Goal: Use online tool/utility: Utilize a website feature to perform a specific function

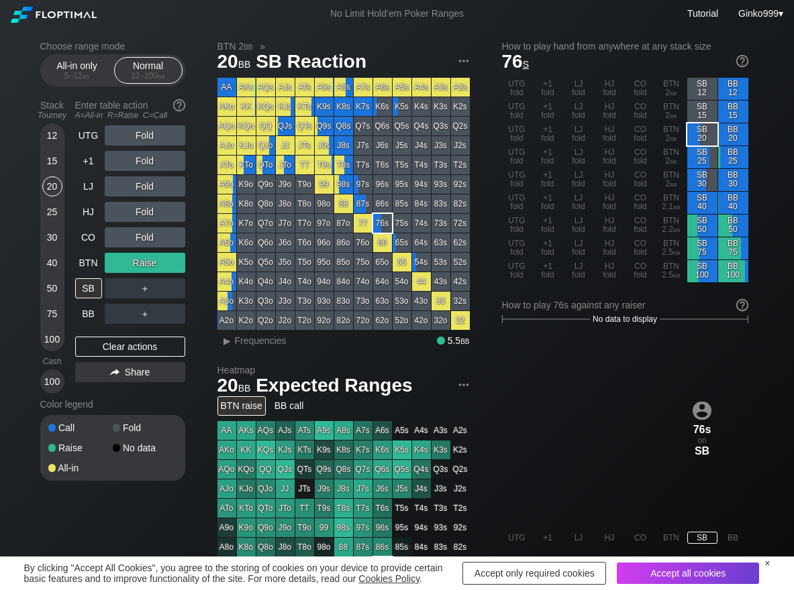
drag, startPoint x: 250, startPoint y: 343, endPoint x: 248, endPoint y: 325, distance: 18.2
click at [250, 343] on span "Frequencies" at bounding box center [261, 340] width 52 height 11
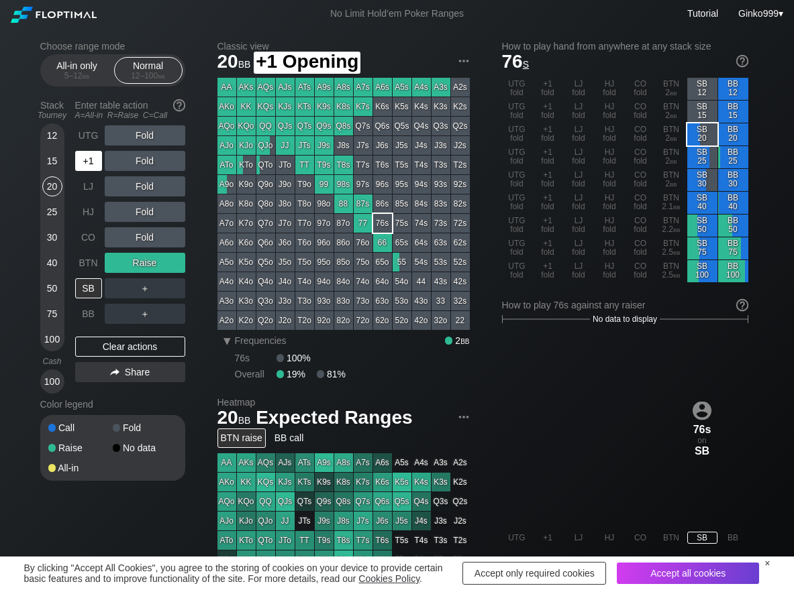
click at [76, 164] on div "+1" at bounding box center [88, 161] width 27 height 20
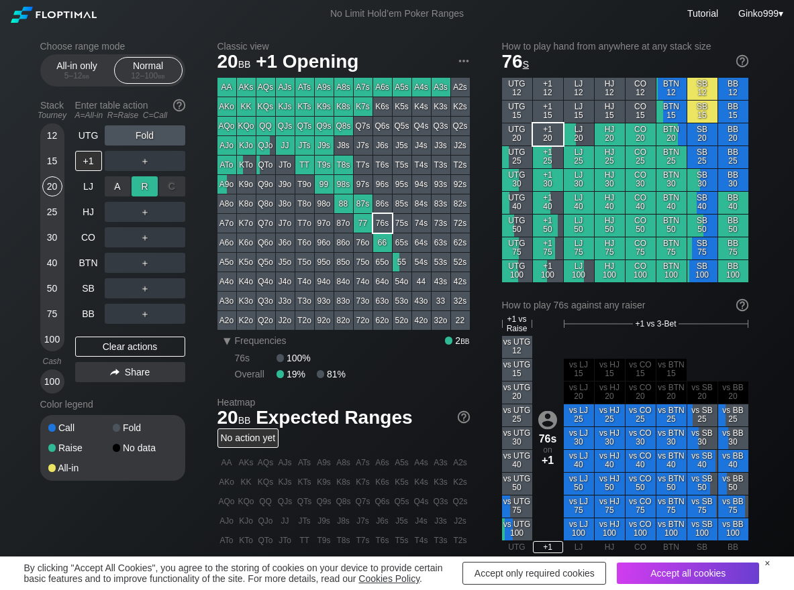
drag, startPoint x: 144, startPoint y: 185, endPoint x: 109, endPoint y: 233, distance: 59.2
click at [143, 188] on div "R ✕" at bounding box center [144, 186] width 26 height 20
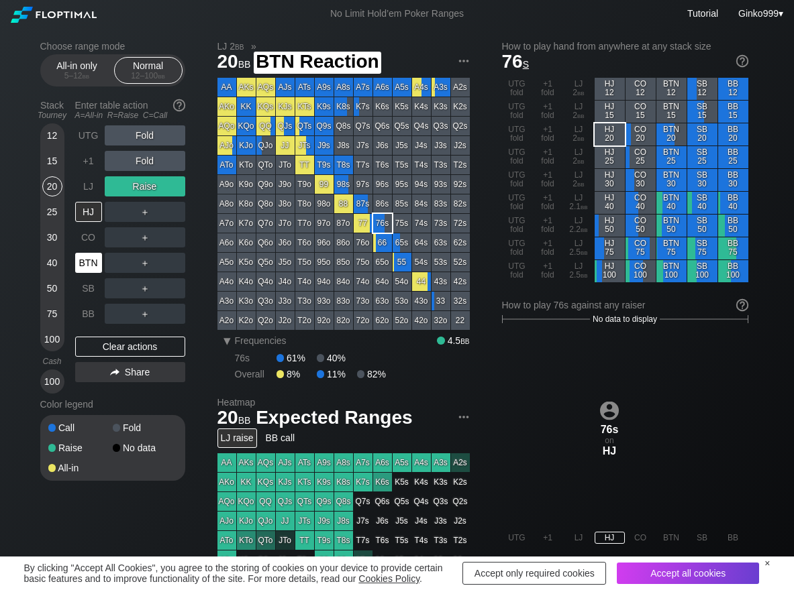
click at [91, 262] on div "BTN" at bounding box center [88, 263] width 27 height 20
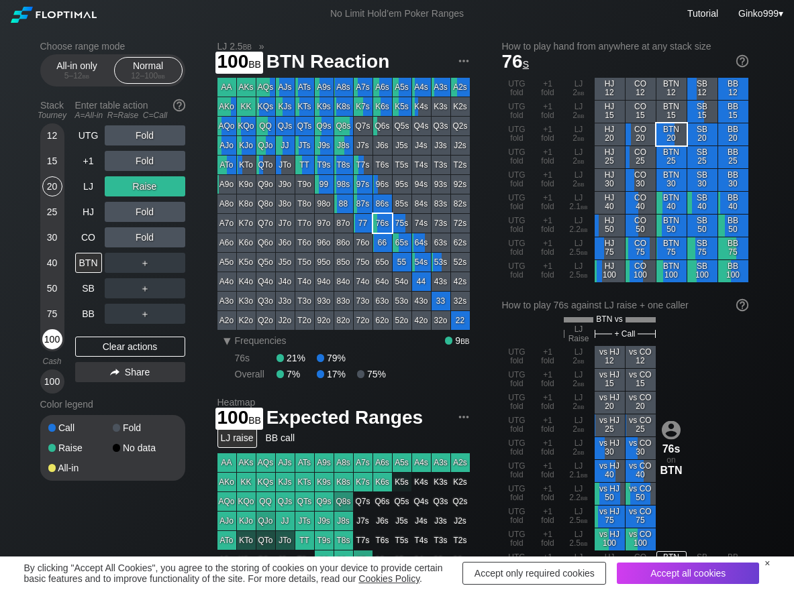
click at [54, 338] on div "100" at bounding box center [52, 339] width 20 height 20
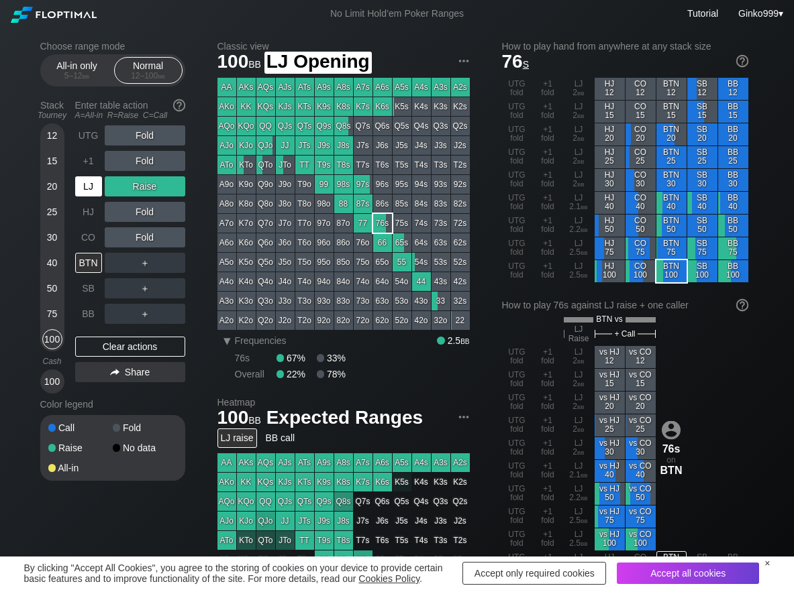
click at [93, 191] on div "LJ" at bounding box center [88, 186] width 27 height 20
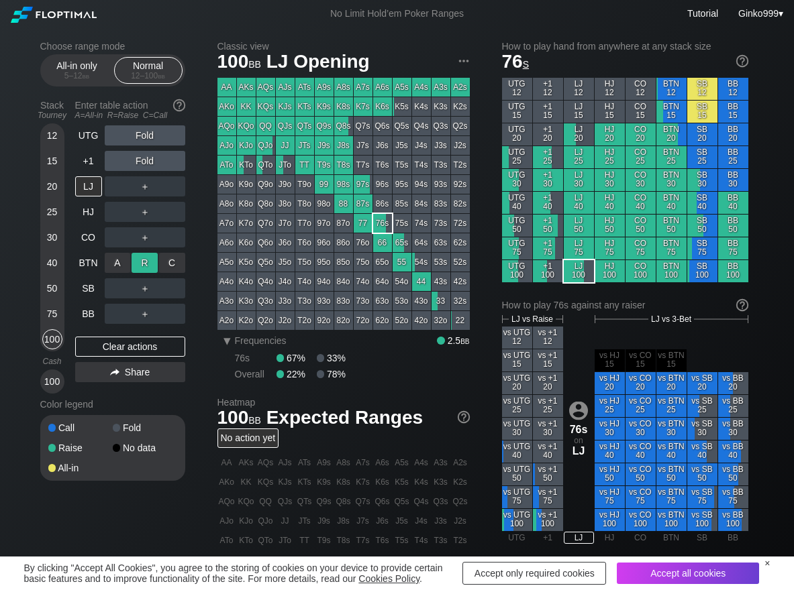
click at [154, 255] on div "R ✕" at bounding box center [144, 263] width 26 height 20
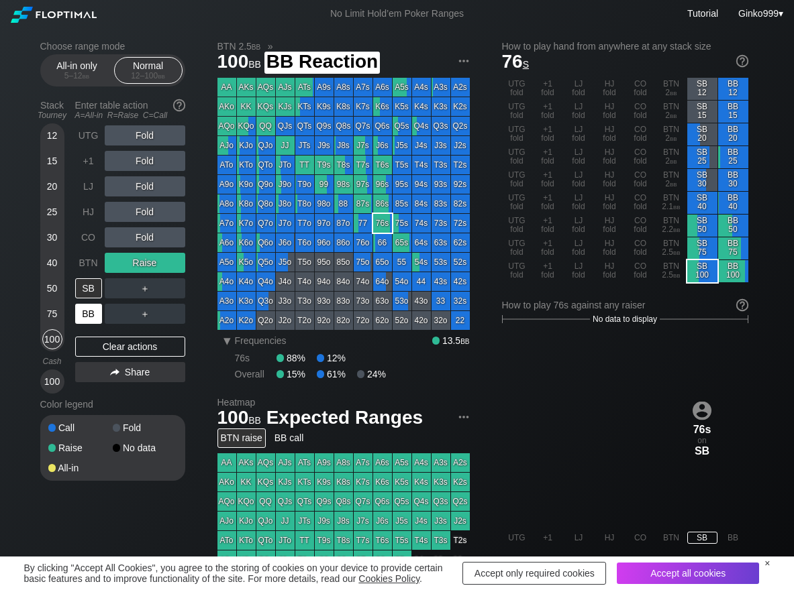
click at [81, 316] on div "BB" at bounding box center [88, 314] width 27 height 20
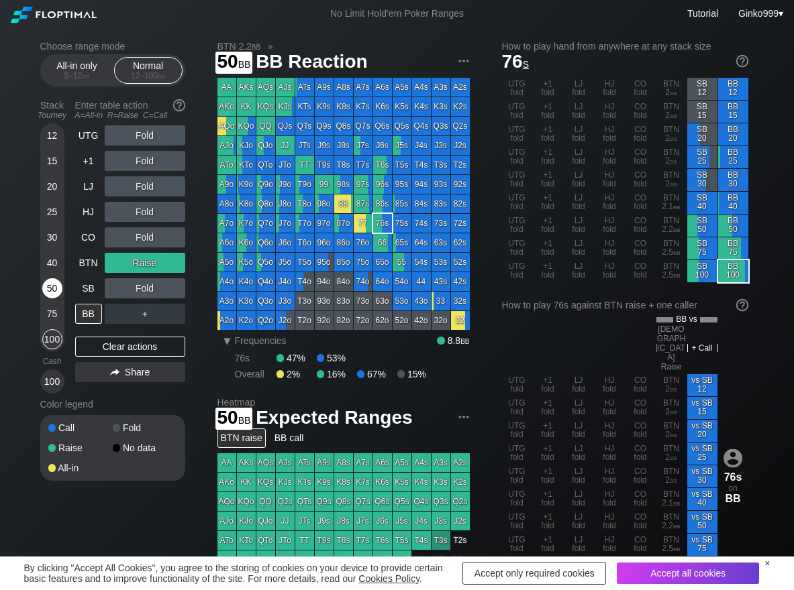
click at [58, 294] on div "50" at bounding box center [52, 288] width 20 height 20
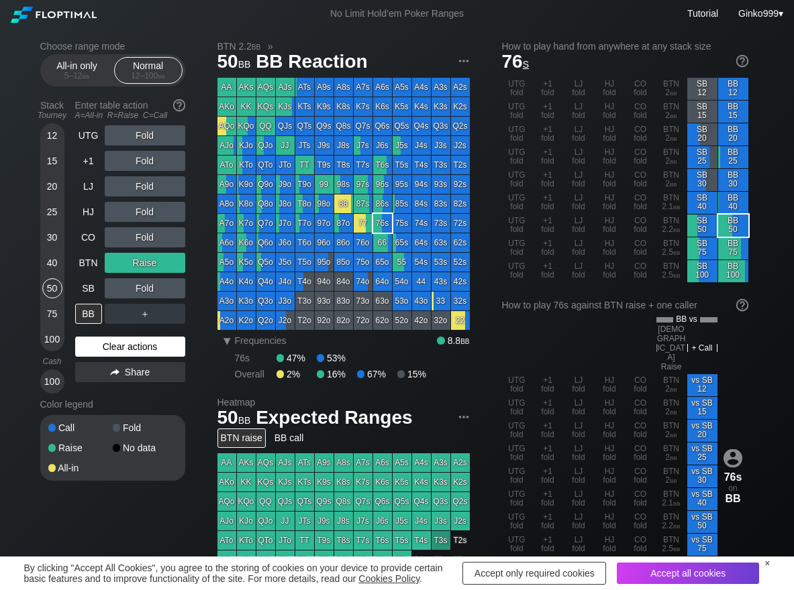
click at [93, 344] on div "Clear actions" at bounding box center [130, 347] width 110 height 20
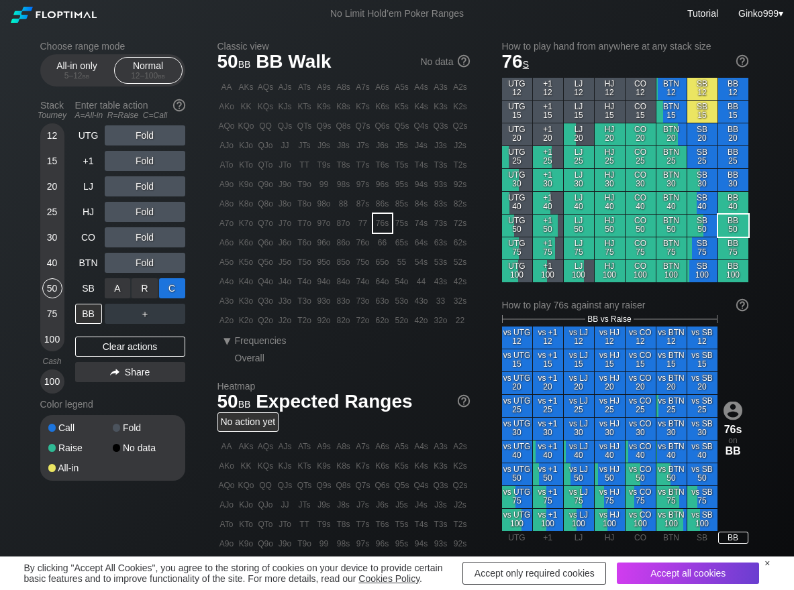
click at [178, 292] on div "C ✕" at bounding box center [172, 288] width 26 height 20
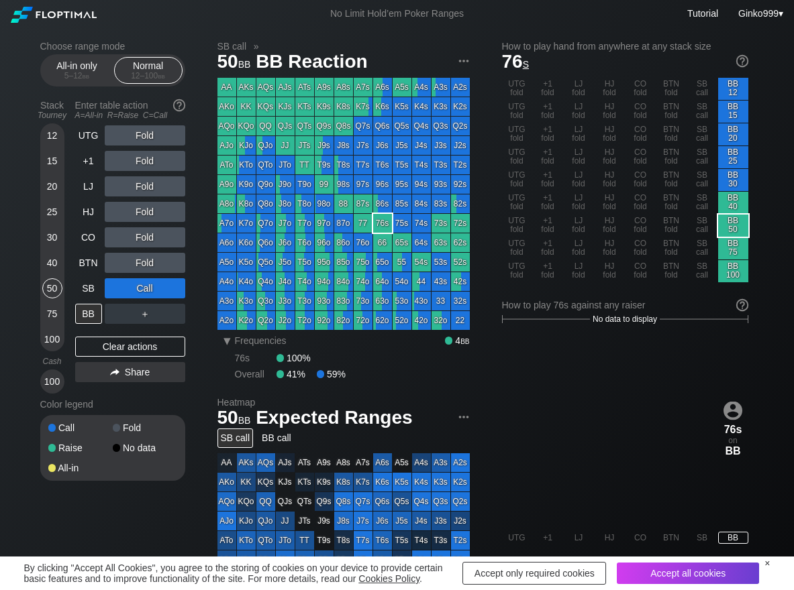
scroll to position [67, 0]
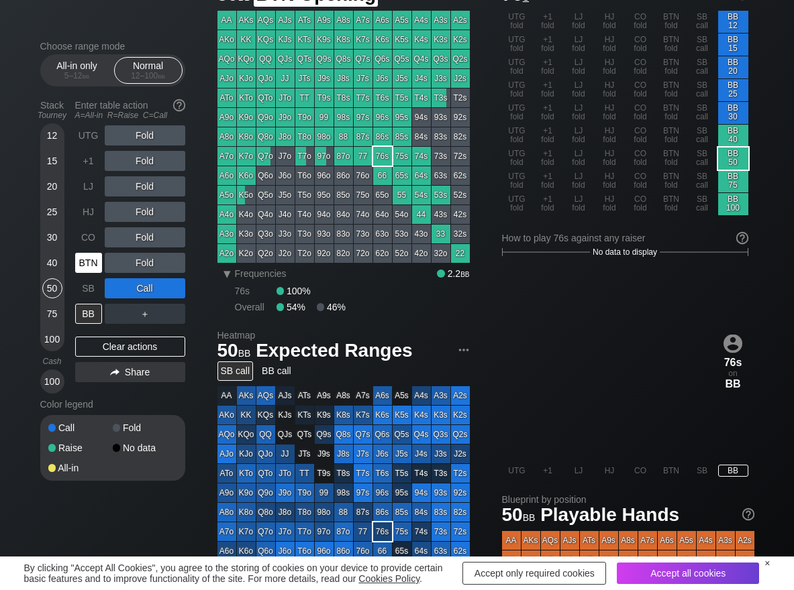
click at [85, 260] on div "BTN" at bounding box center [88, 263] width 27 height 20
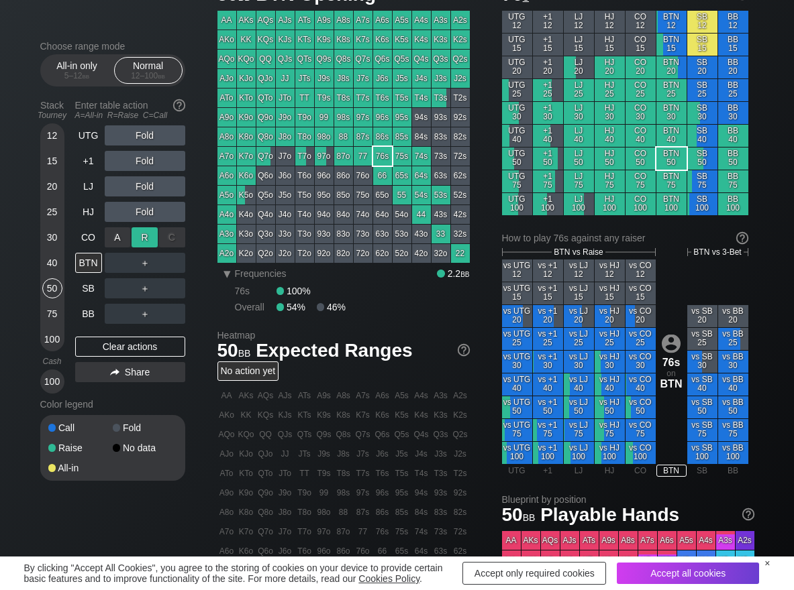
click at [145, 238] on div "R ✕" at bounding box center [144, 237] width 26 height 20
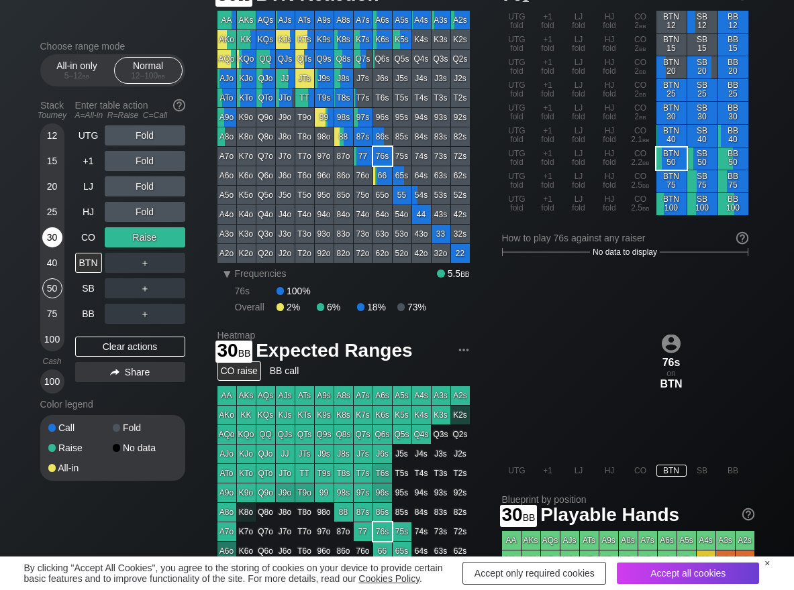
click at [53, 235] on div "30" at bounding box center [52, 237] width 20 height 20
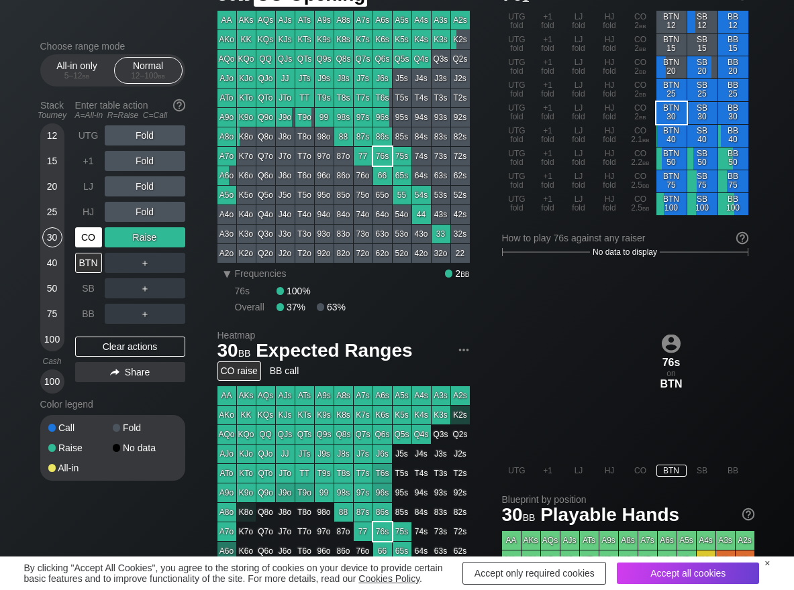
click at [85, 245] on div "CO" at bounding box center [88, 237] width 27 height 20
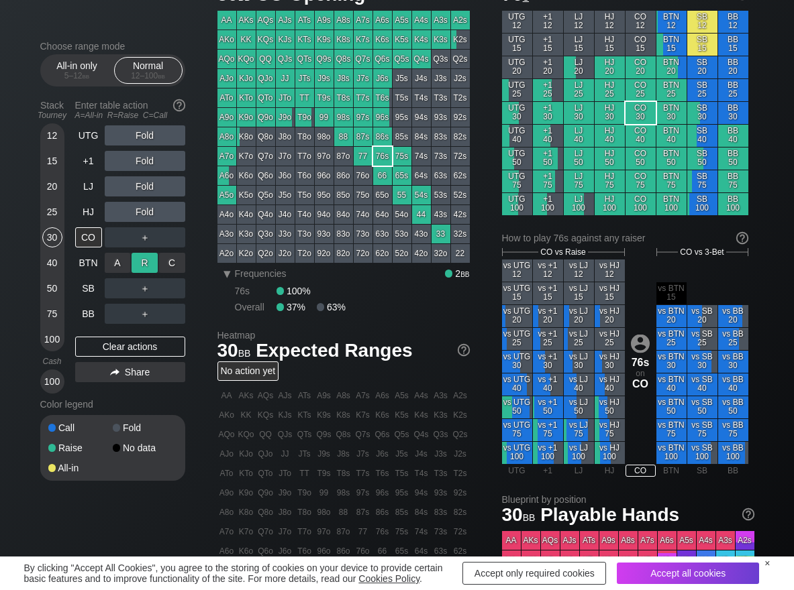
click at [138, 262] on div "R ✕" at bounding box center [144, 263] width 26 height 20
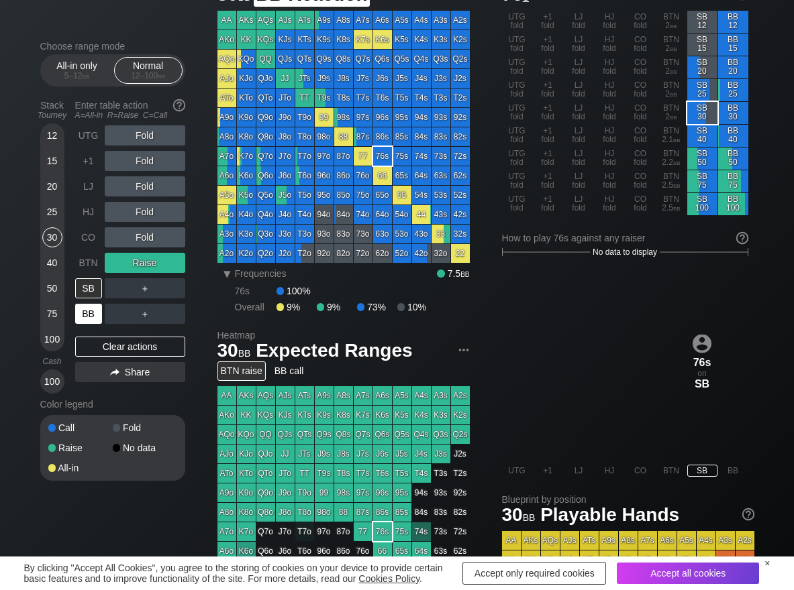
click at [86, 318] on div "BB" at bounding box center [88, 314] width 27 height 20
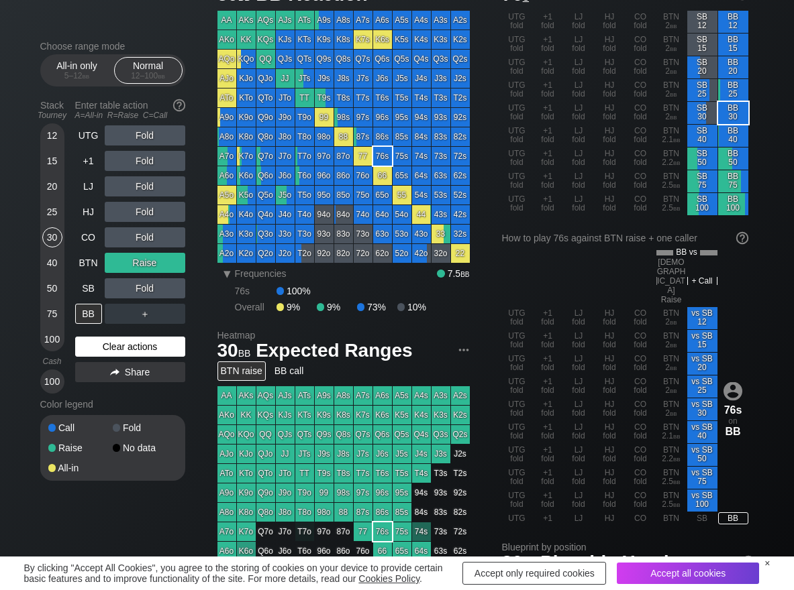
click at [91, 346] on div "Clear actions" at bounding box center [130, 347] width 110 height 20
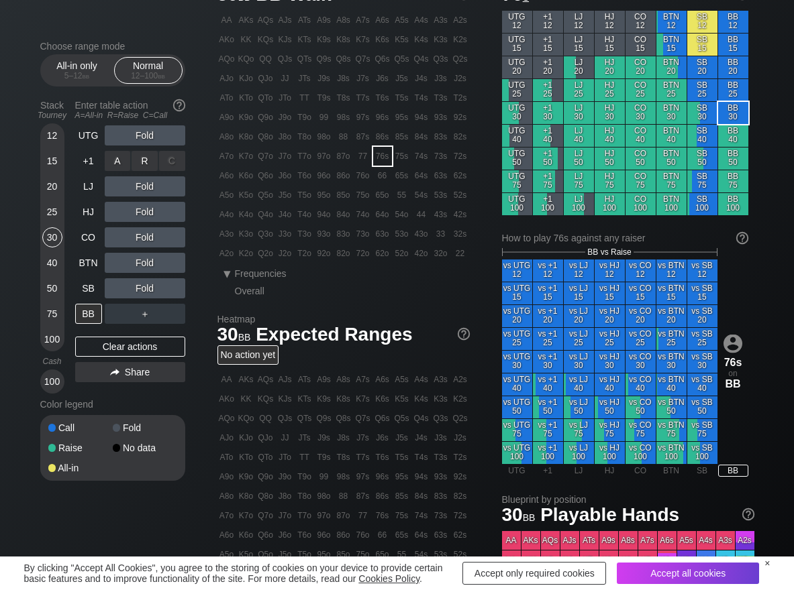
click at [156, 161] on div "R ✕" at bounding box center [144, 161] width 26 height 20
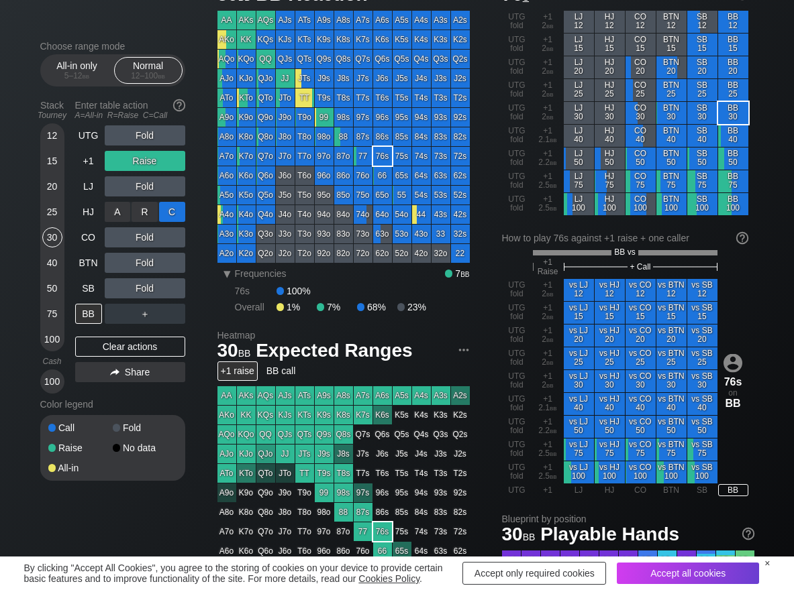
click at [177, 211] on div "C ✕" at bounding box center [172, 212] width 26 height 20
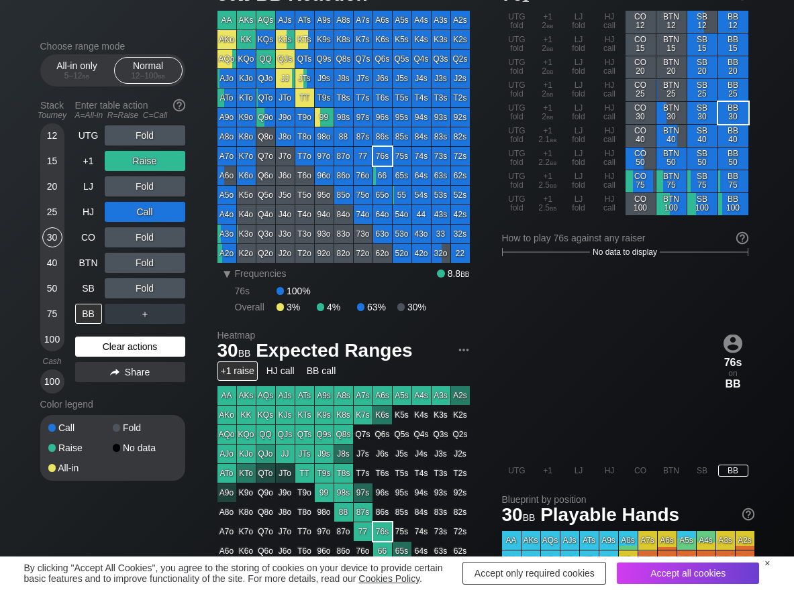
click at [113, 347] on div "Clear actions" at bounding box center [130, 347] width 110 height 20
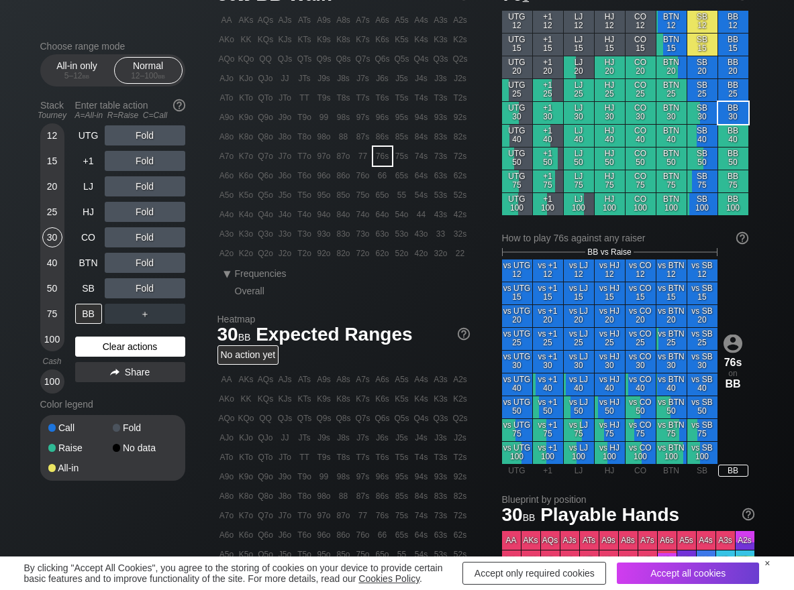
click at [119, 345] on div "Clear actions" at bounding box center [130, 347] width 110 height 20
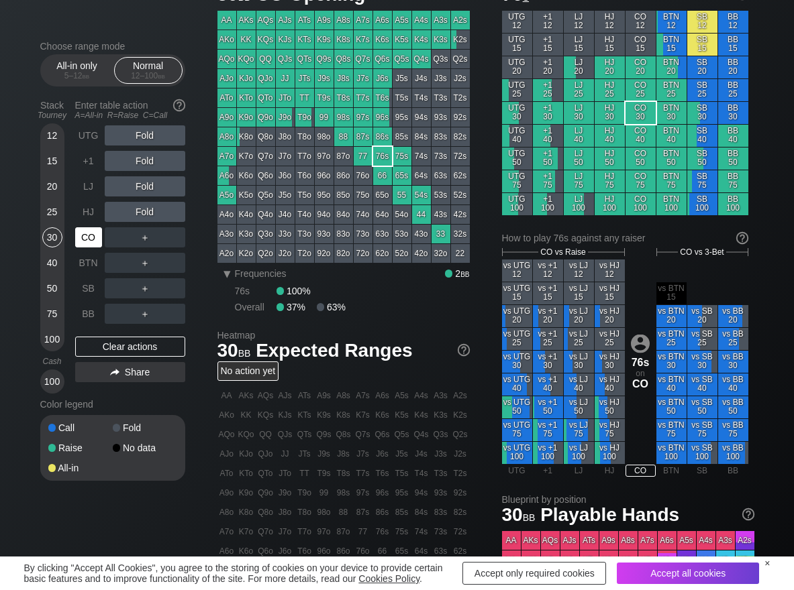
click at [97, 234] on div "CO" at bounding box center [88, 237] width 27 height 20
click at [148, 240] on div "R ✕" at bounding box center [144, 237] width 26 height 20
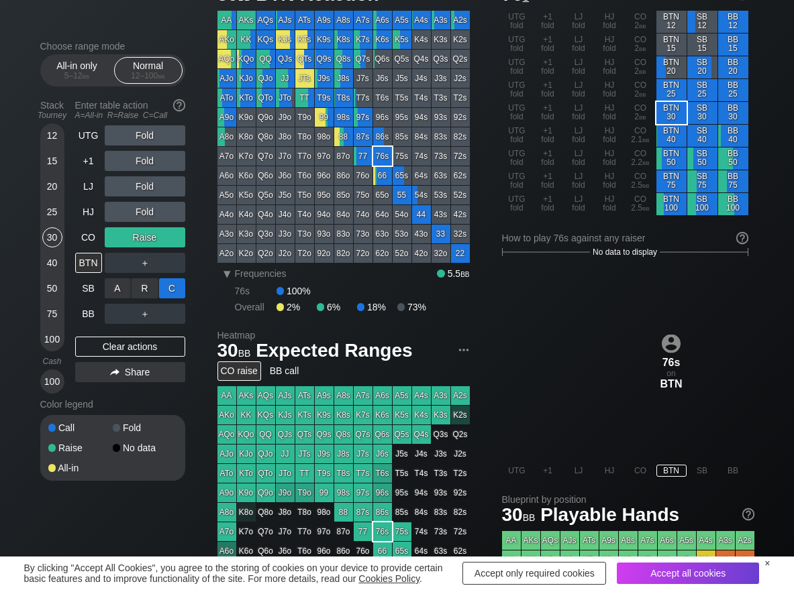
click at [176, 284] on div "C ✕" at bounding box center [172, 288] width 26 height 20
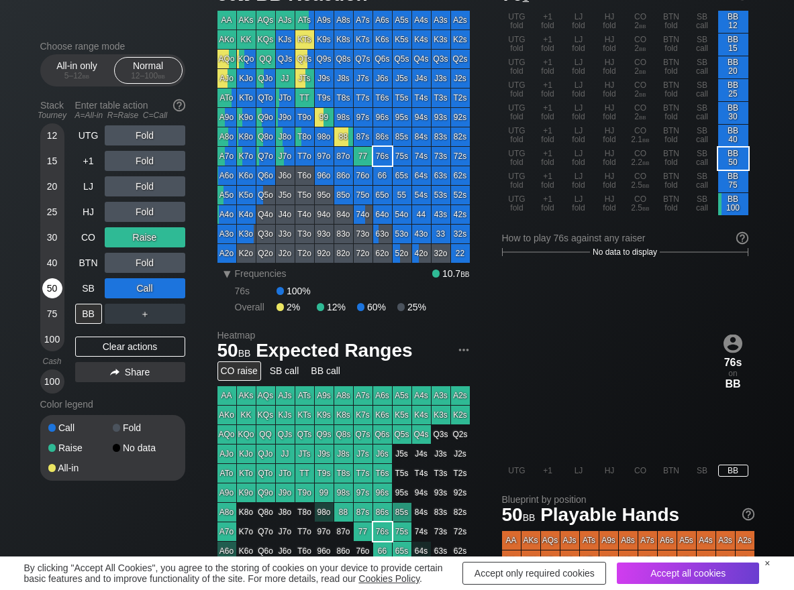
click at [45, 281] on div "50" at bounding box center [52, 288] width 20 height 20
click at [154, 321] on div "R ✕" at bounding box center [144, 314] width 26 height 20
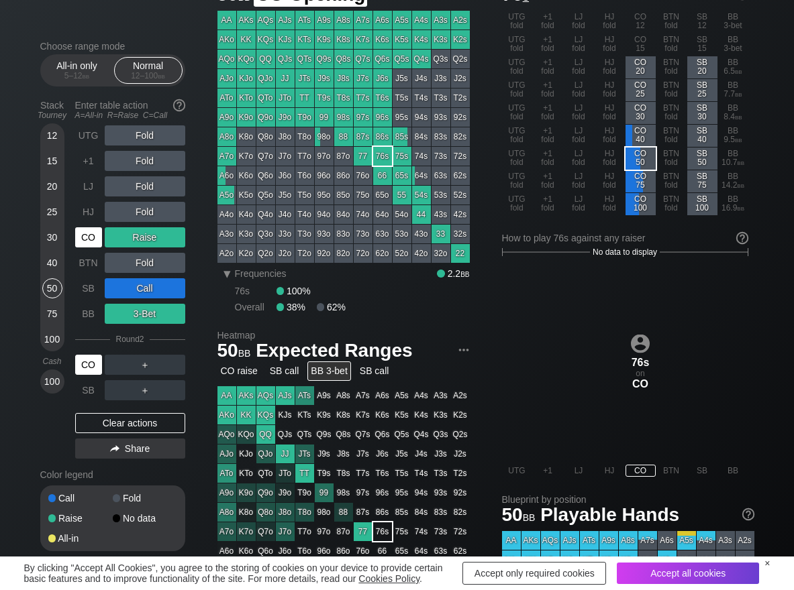
click at [90, 246] on div "CO" at bounding box center [88, 237] width 27 height 20
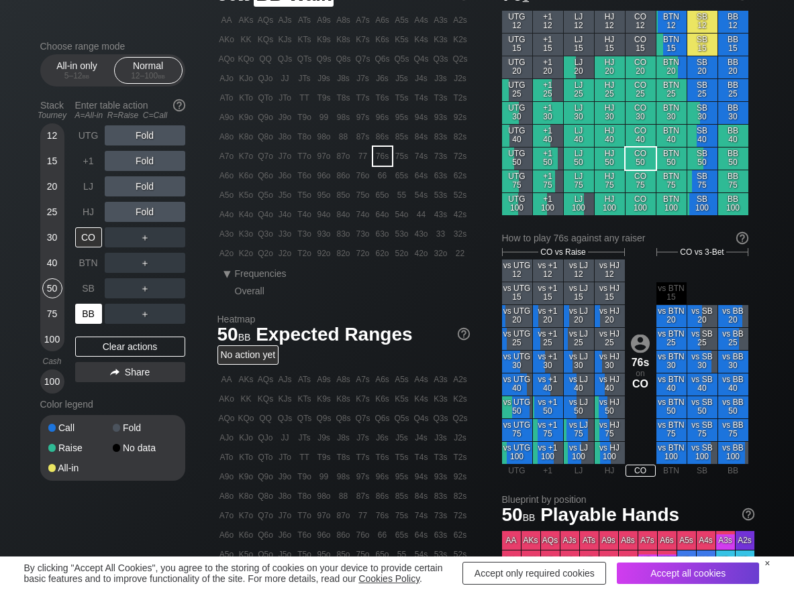
click at [93, 318] on div "BB" at bounding box center [88, 314] width 27 height 20
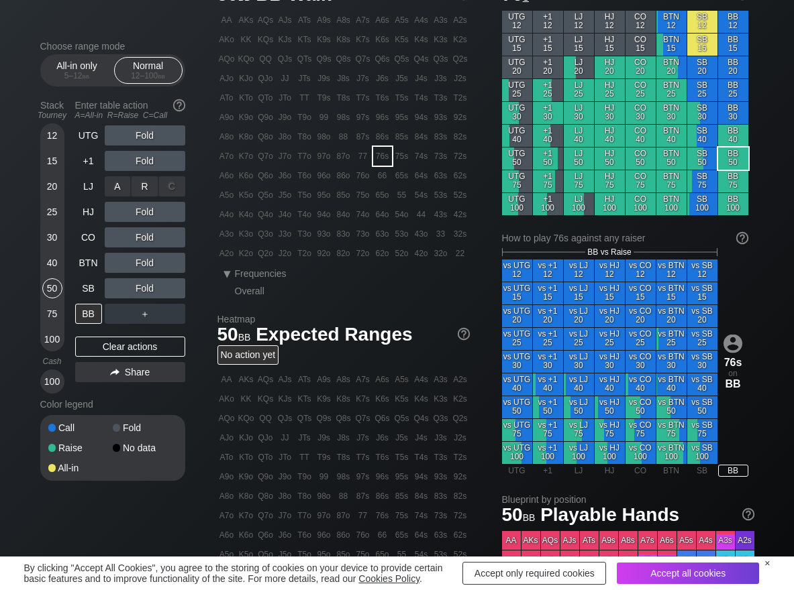
click at [142, 190] on div "R ✕" at bounding box center [144, 186] width 26 height 20
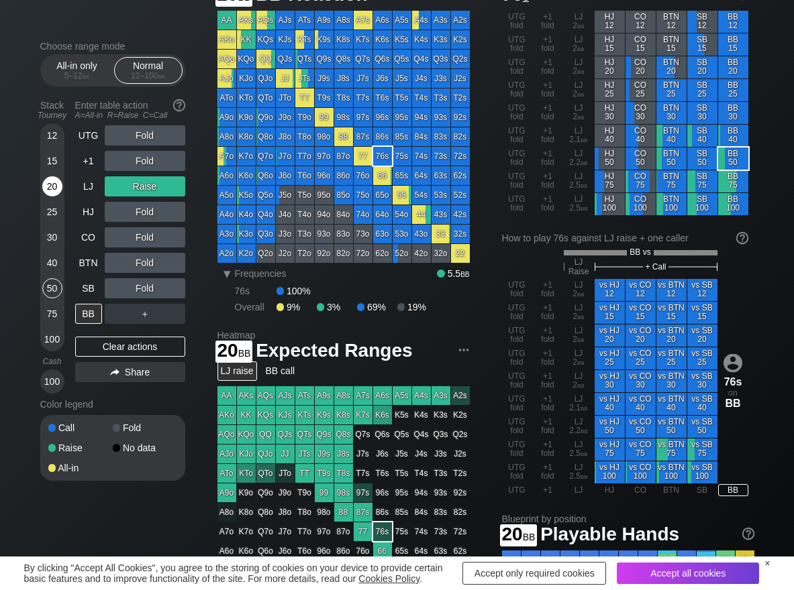
click at [57, 184] on div "20" at bounding box center [52, 186] width 20 height 20
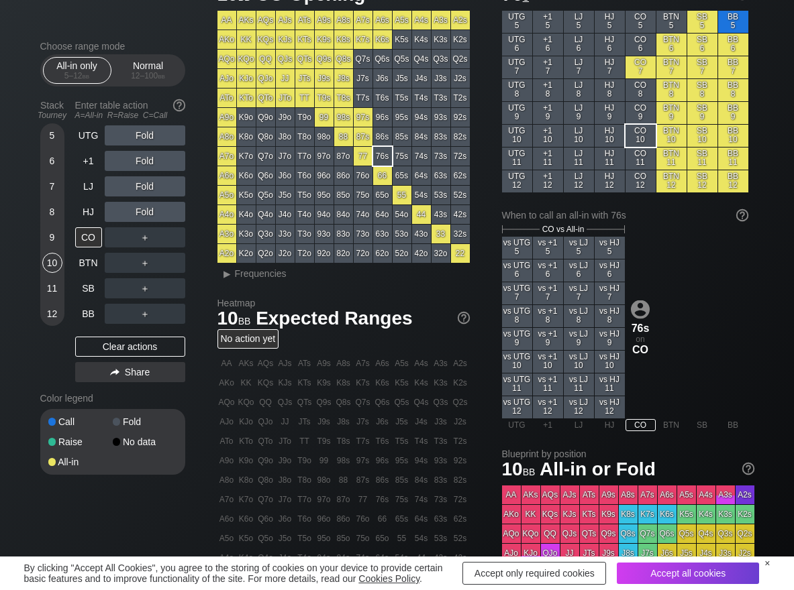
scroll to position [67, 0]
click at [276, 275] on span "Frequencies" at bounding box center [261, 273] width 52 height 11
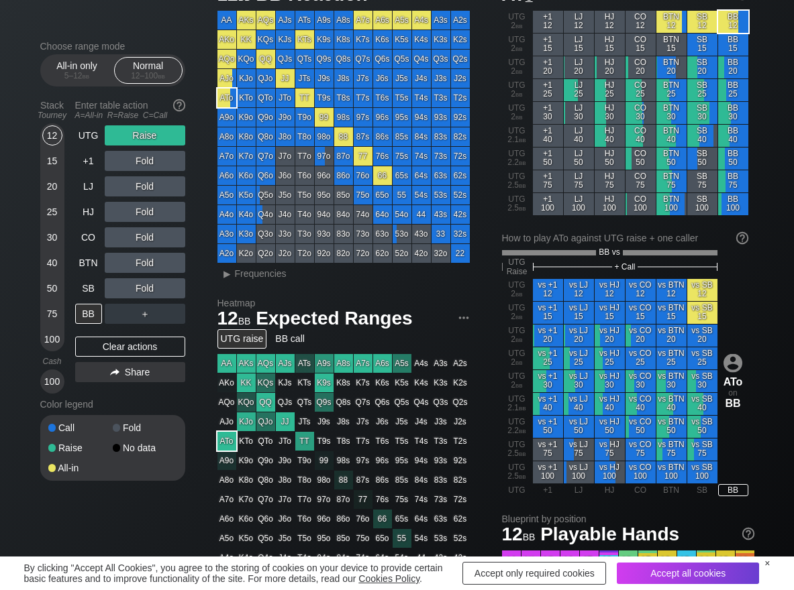
scroll to position [67, 0]
click at [276, 272] on span "Frequencies" at bounding box center [261, 273] width 52 height 11
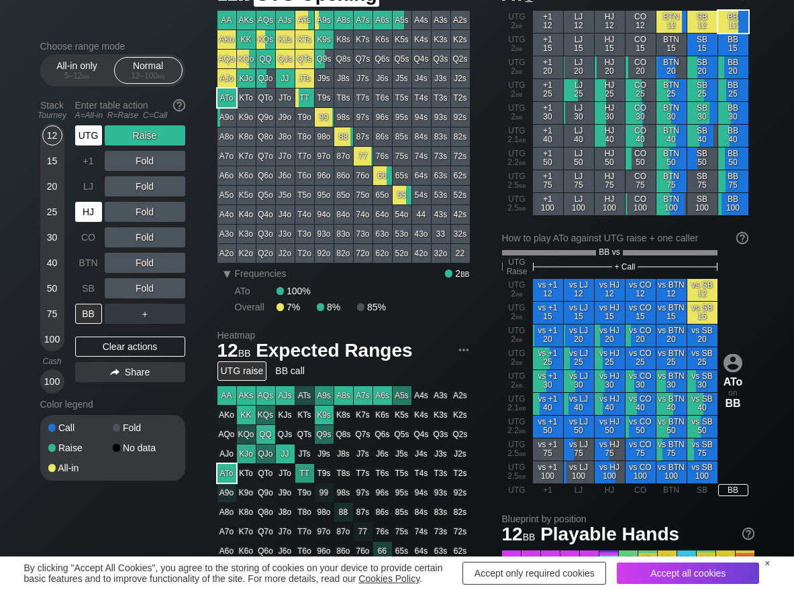
click at [93, 132] on div "UTG" at bounding box center [88, 135] width 27 height 20
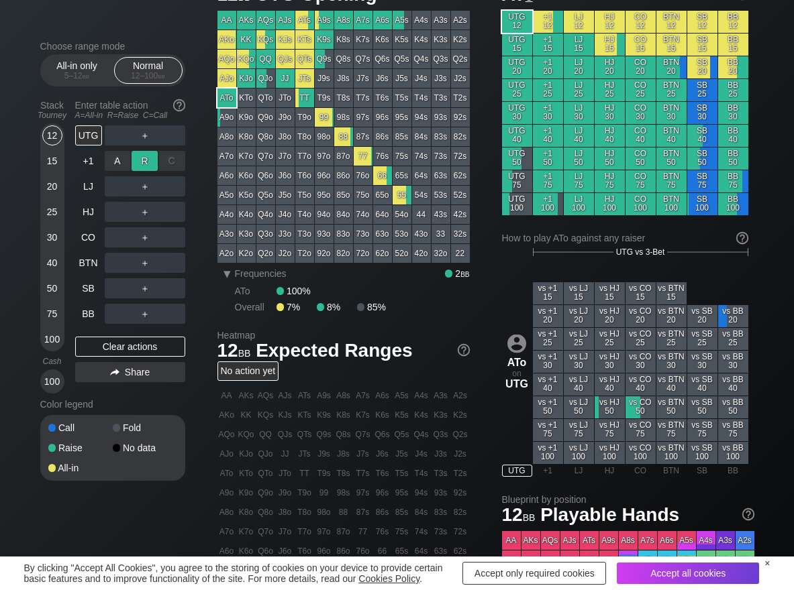
click at [152, 161] on div "R ✕" at bounding box center [144, 161] width 26 height 20
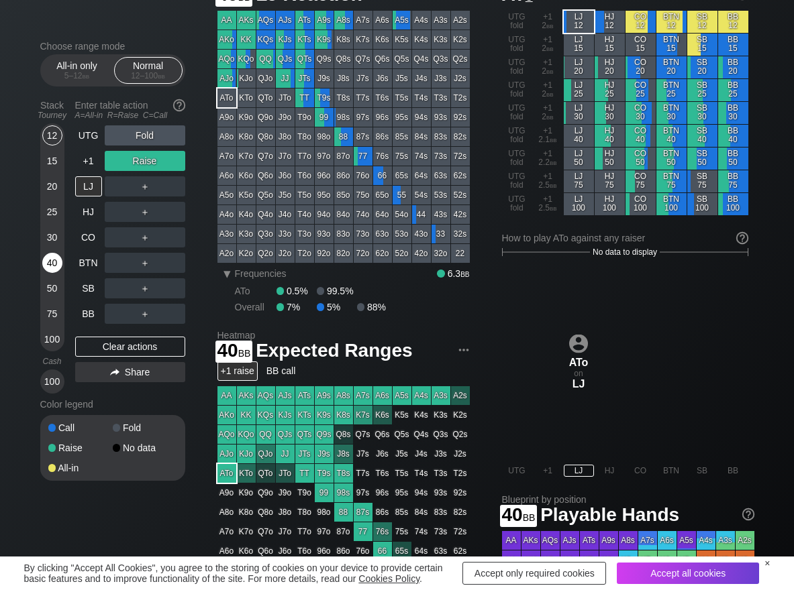
click at [48, 264] on div "40" at bounding box center [52, 263] width 20 height 20
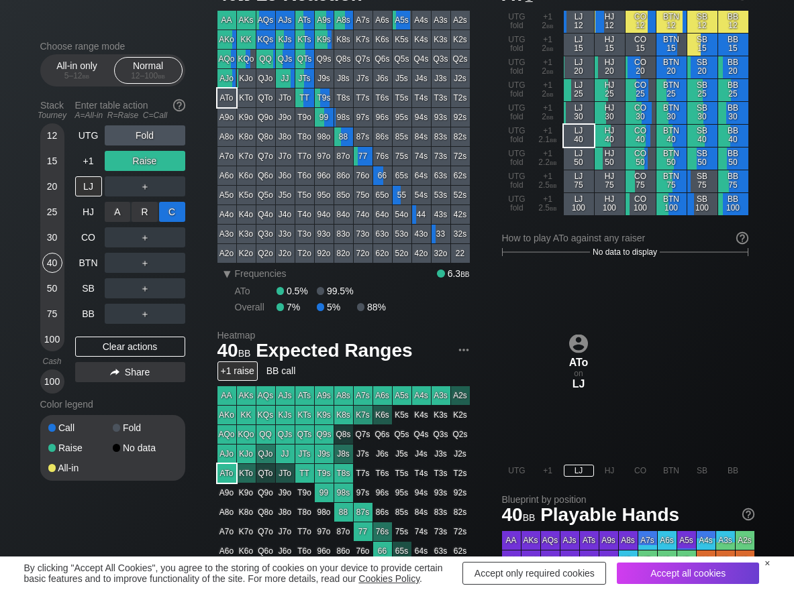
drag, startPoint x: 179, startPoint y: 214, endPoint x: 171, endPoint y: 218, distance: 9.0
click at [176, 215] on div "C ✕" at bounding box center [172, 212] width 26 height 20
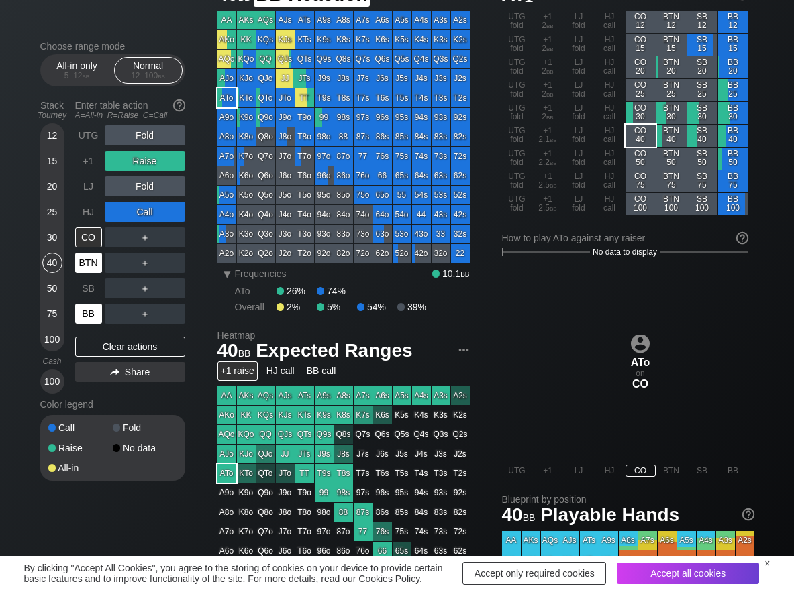
drag, startPoint x: 93, startPoint y: 311, endPoint x: 76, endPoint y: 266, distance: 47.6
click at [93, 311] on div "BB" at bounding box center [88, 314] width 27 height 20
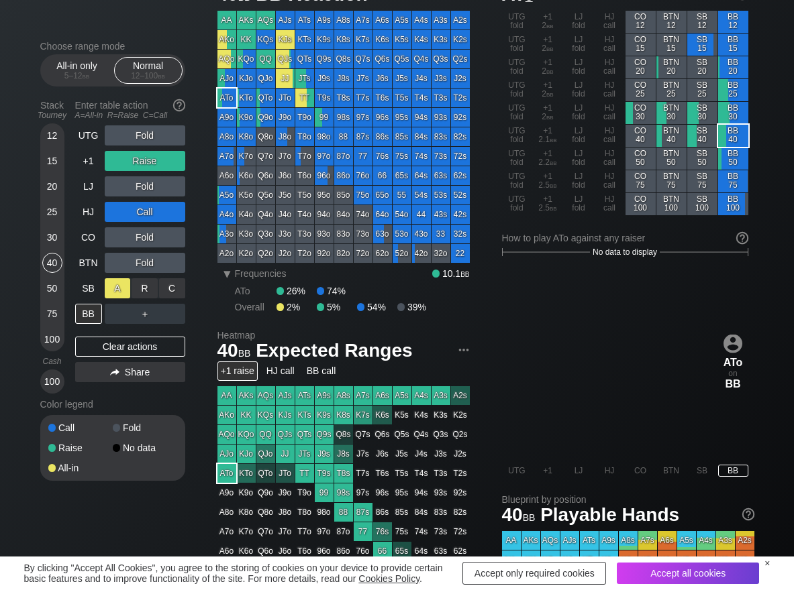
click at [112, 287] on div "A ✕" at bounding box center [118, 288] width 26 height 20
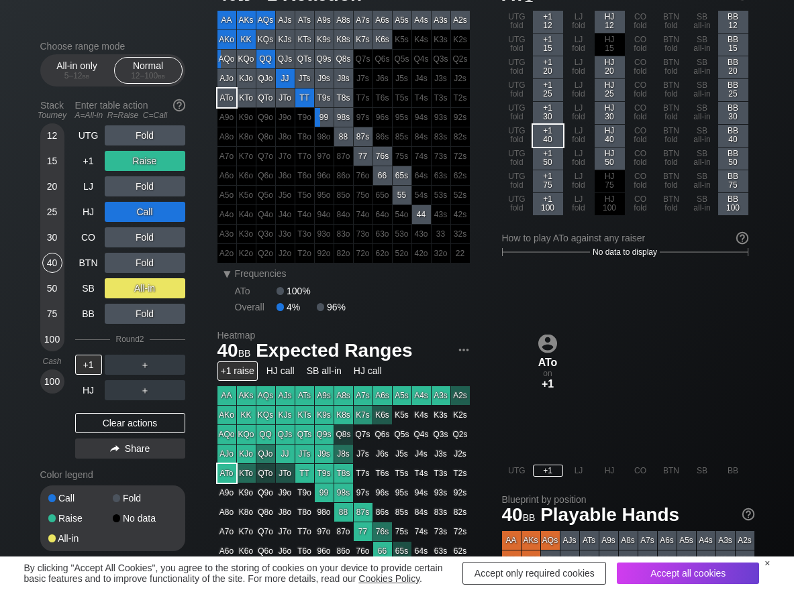
click at [117, 412] on div "UTG Fold +1 Raise LJ Fold HJ Call CO Fold BTN Fold SB All-in BB Fold Round 2 +1…" at bounding box center [130, 294] width 110 height 339
click at [117, 417] on div "Clear actions" at bounding box center [130, 423] width 110 height 20
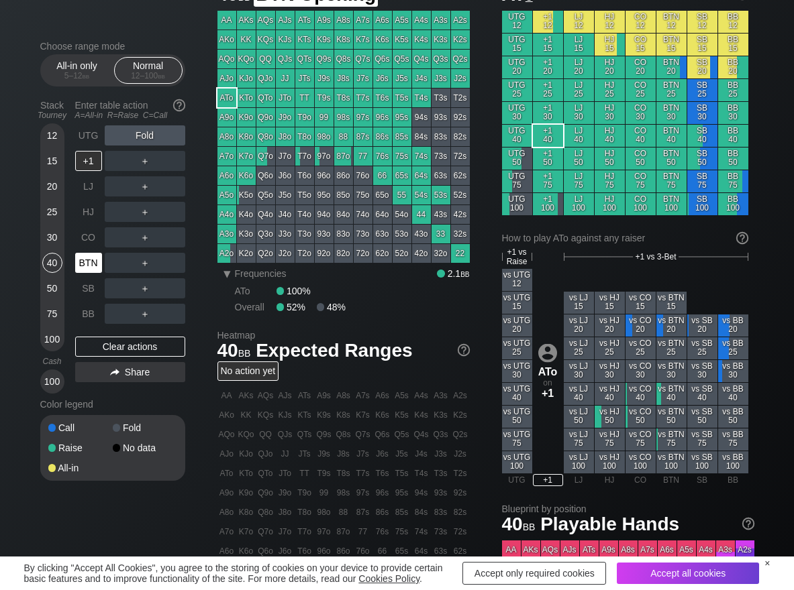
click at [98, 266] on div "BTN" at bounding box center [88, 263] width 27 height 20
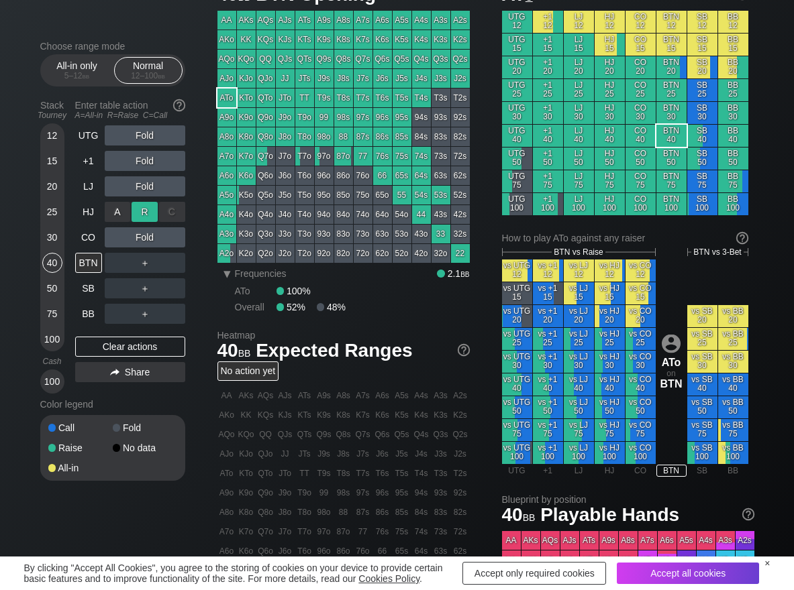
click at [154, 209] on div "R ✕" at bounding box center [144, 212] width 26 height 20
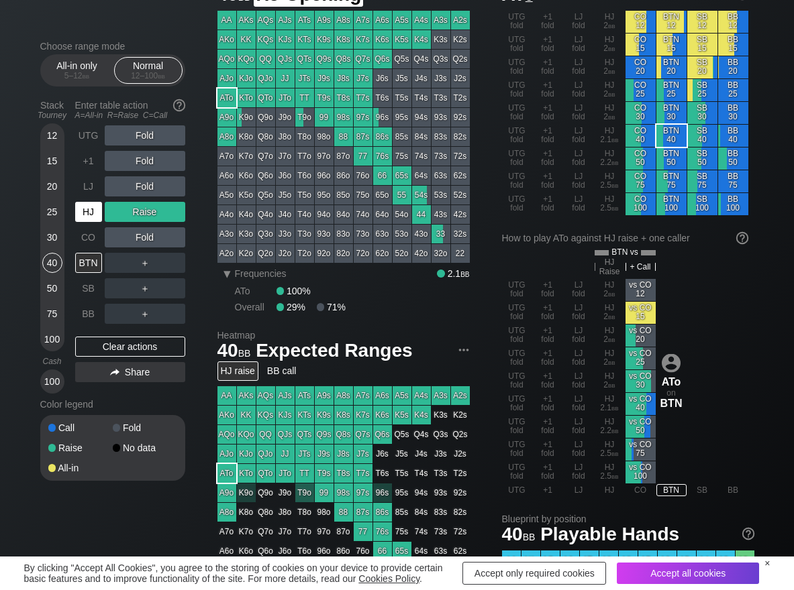
click at [81, 217] on div "HJ" at bounding box center [88, 212] width 27 height 20
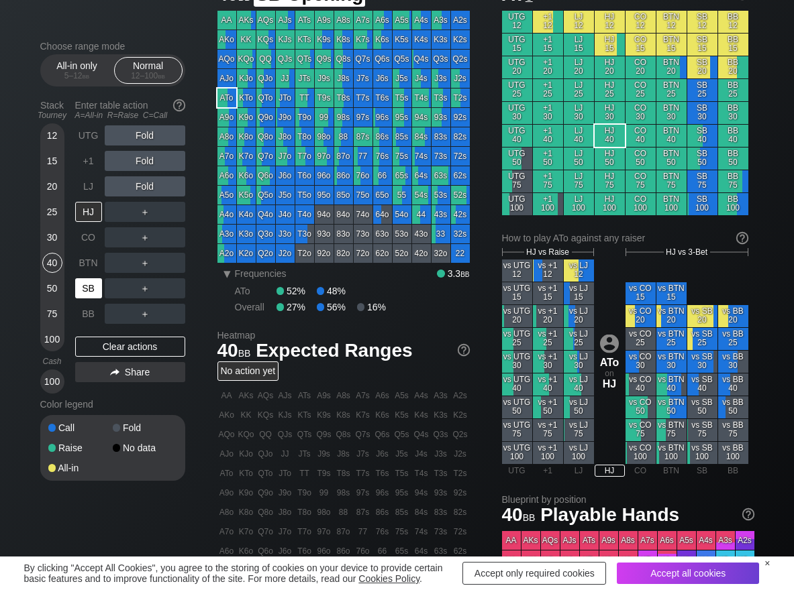
click at [91, 280] on div "SB" at bounding box center [88, 288] width 27 height 20
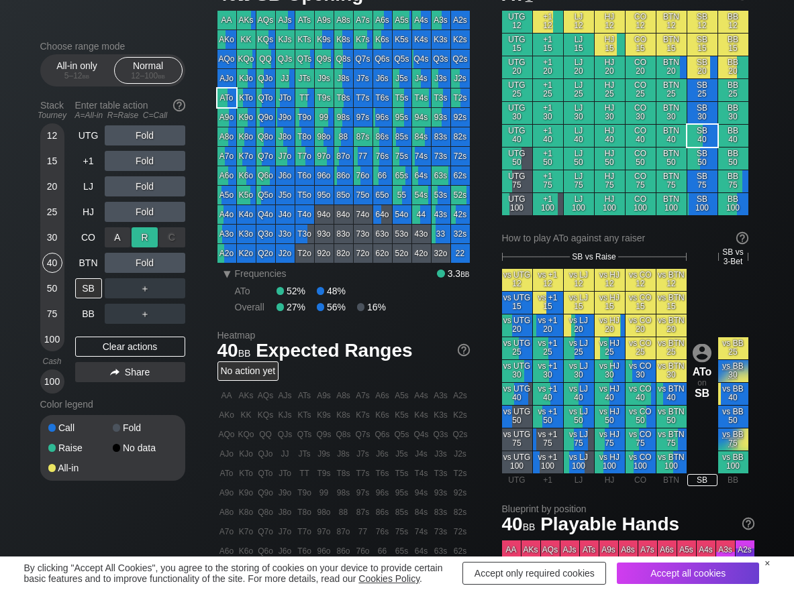
click at [140, 238] on div "R ✕" at bounding box center [144, 237] width 26 height 20
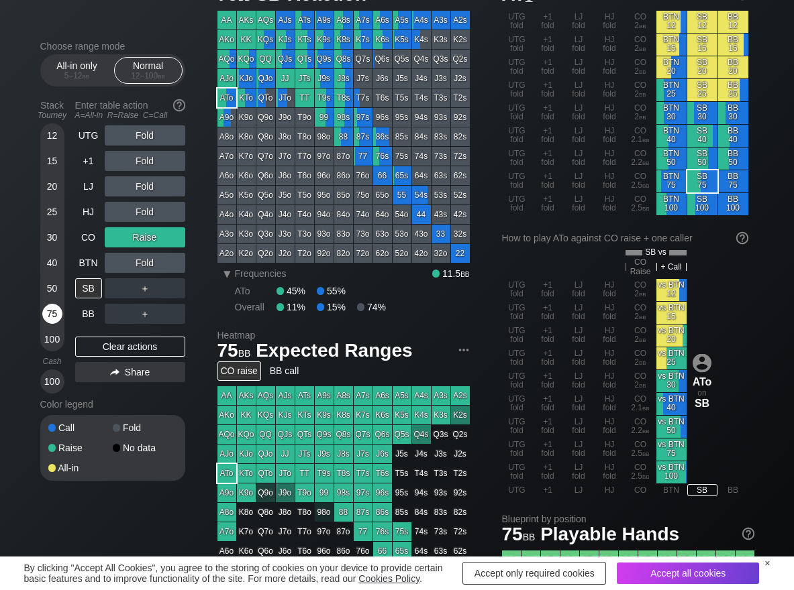
click at [51, 319] on div "75" at bounding box center [52, 314] width 20 height 20
click at [103, 343] on div "Clear actions" at bounding box center [130, 347] width 110 height 20
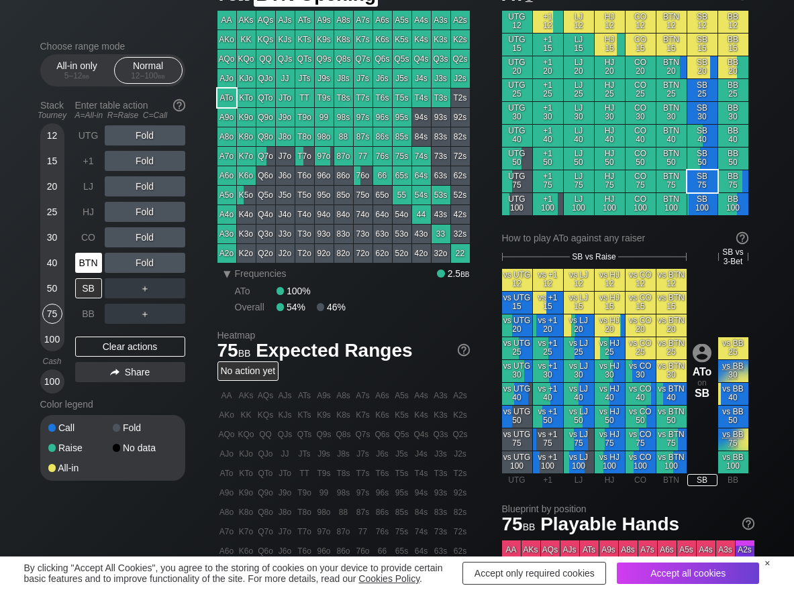
click at [85, 260] on div "BTN" at bounding box center [88, 263] width 27 height 20
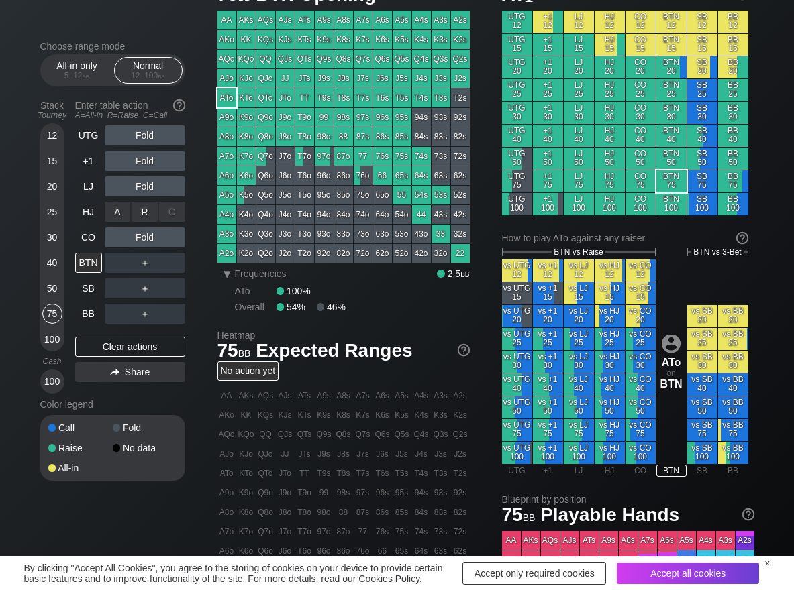
drag, startPoint x: 148, startPoint y: 215, endPoint x: 160, endPoint y: 225, distance: 16.2
click at [149, 217] on div "R ✕" at bounding box center [144, 212] width 26 height 20
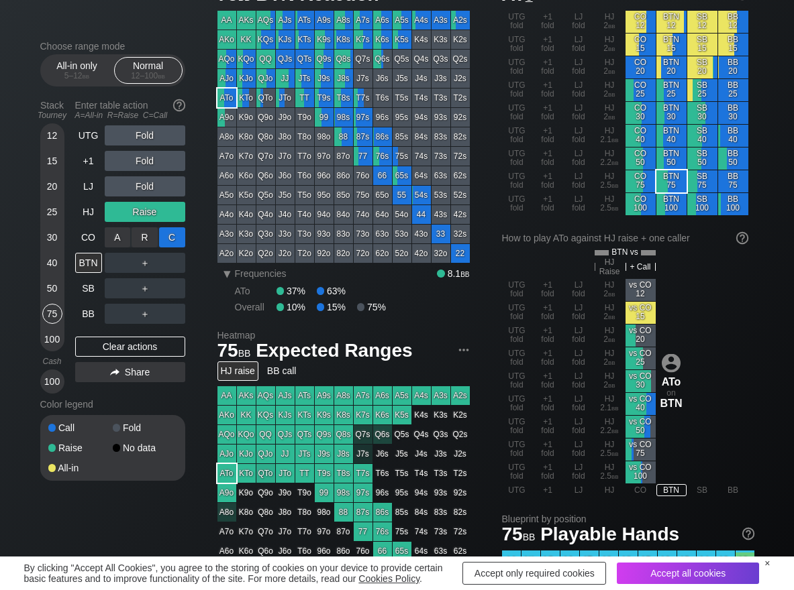
click at [176, 231] on div "C ✕" at bounding box center [172, 237] width 26 height 20
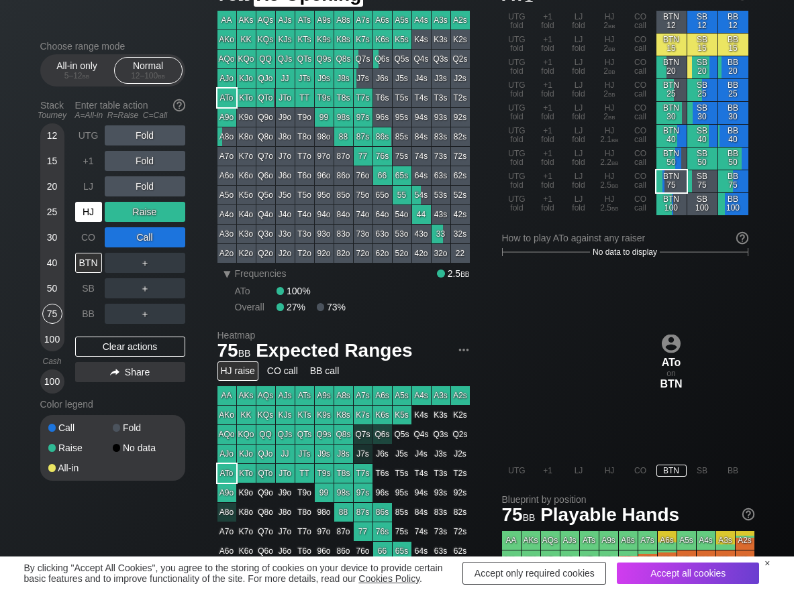
click at [91, 209] on div "HJ" at bounding box center [88, 212] width 27 height 20
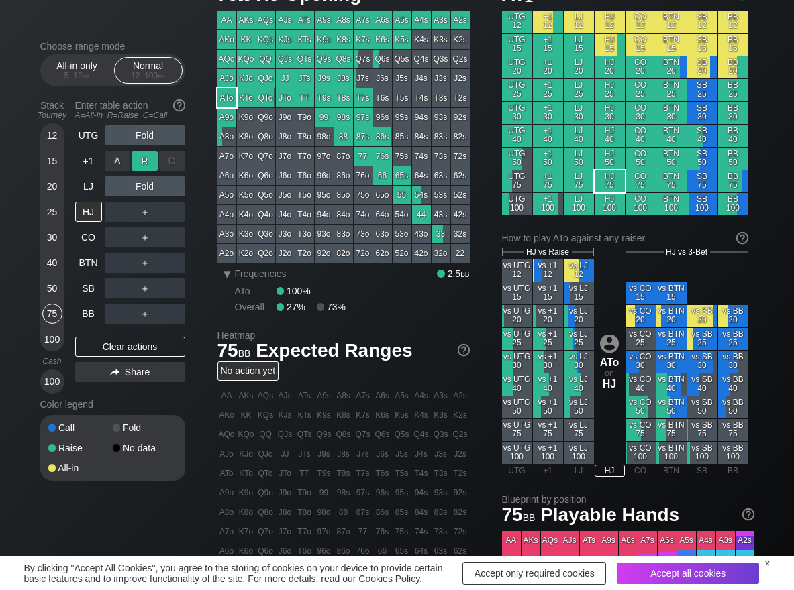
click at [142, 158] on div "R ✕" at bounding box center [144, 161] width 26 height 20
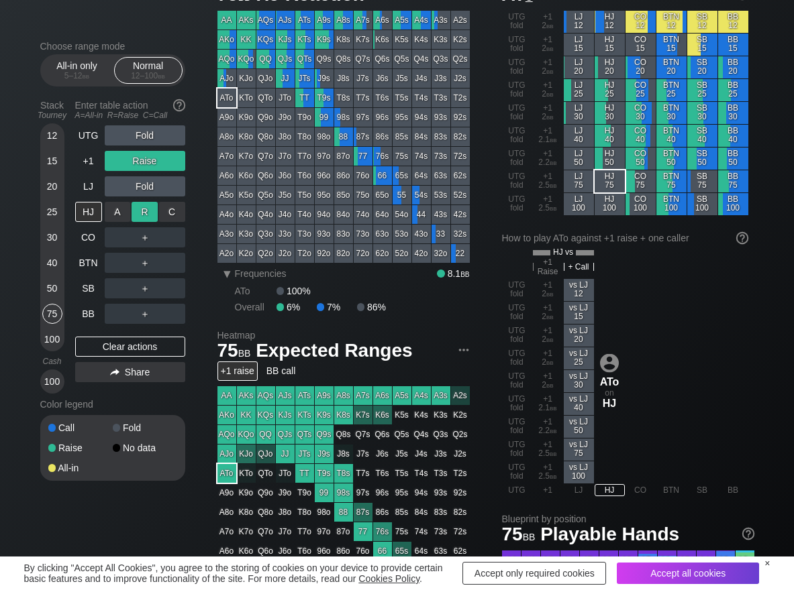
click at [148, 205] on div "R ✕" at bounding box center [144, 212] width 26 height 20
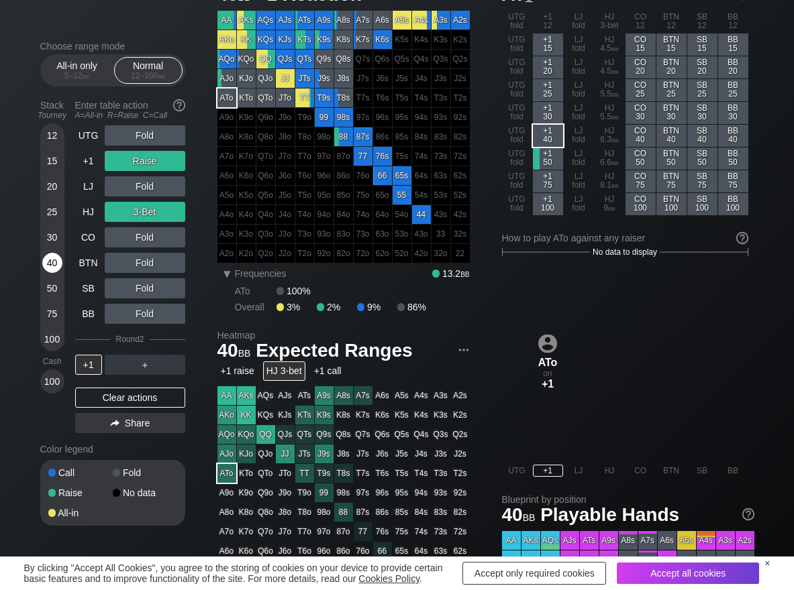
click at [48, 258] on div "40" at bounding box center [52, 263] width 20 height 20
click at [159, 398] on div "Clear actions" at bounding box center [130, 398] width 110 height 20
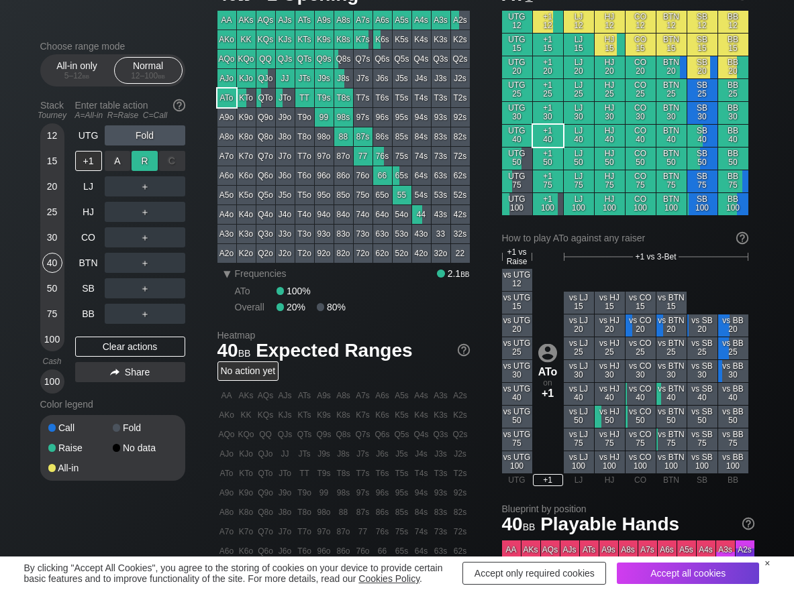
click at [146, 167] on div "R ✕" at bounding box center [144, 161] width 26 height 20
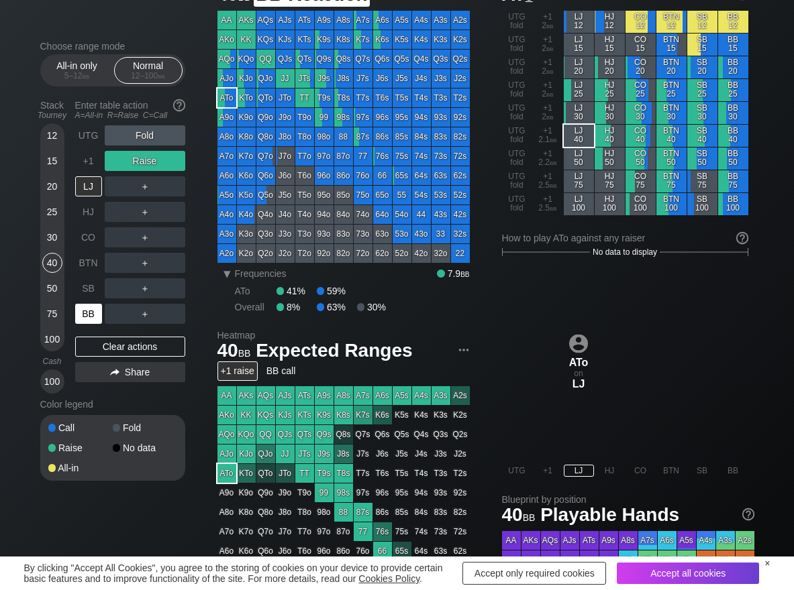
click at [89, 313] on div "BB" at bounding box center [88, 314] width 27 height 20
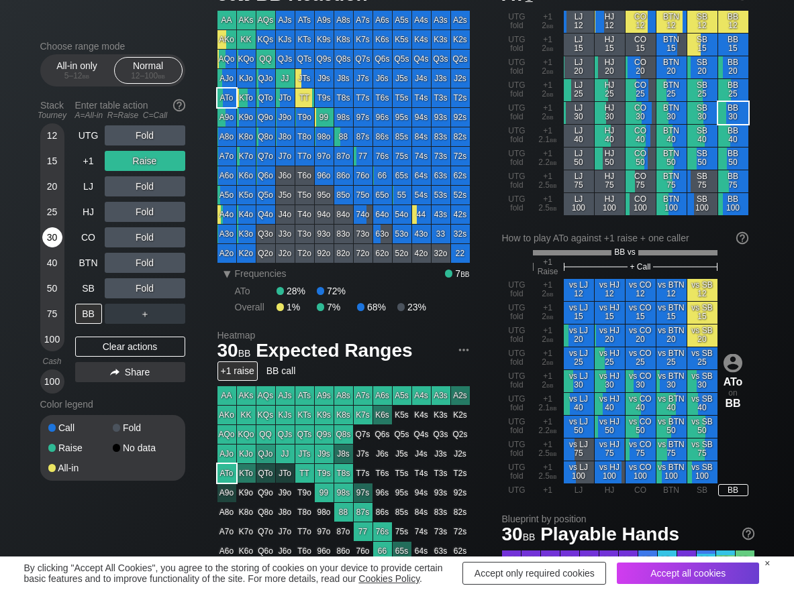
click at [47, 243] on div "30" at bounding box center [52, 237] width 20 height 20
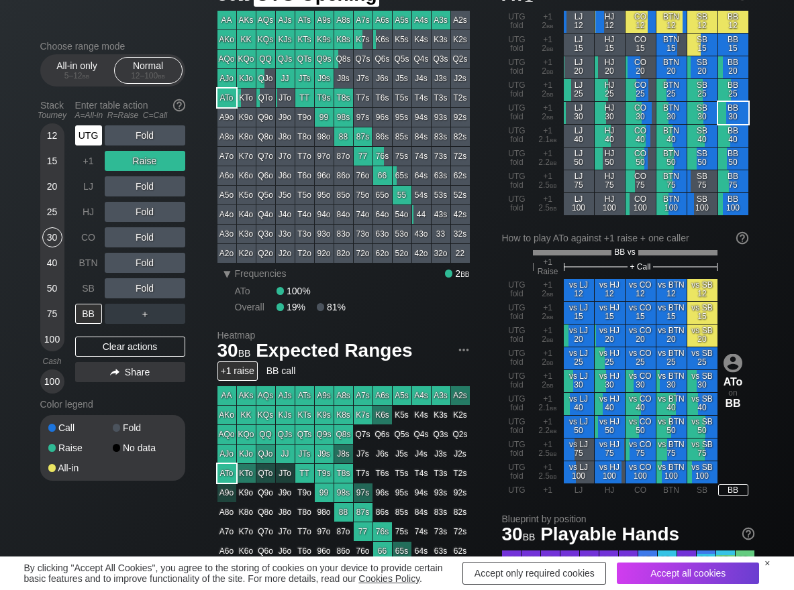
click at [98, 140] on div "UTG" at bounding box center [88, 135] width 27 height 20
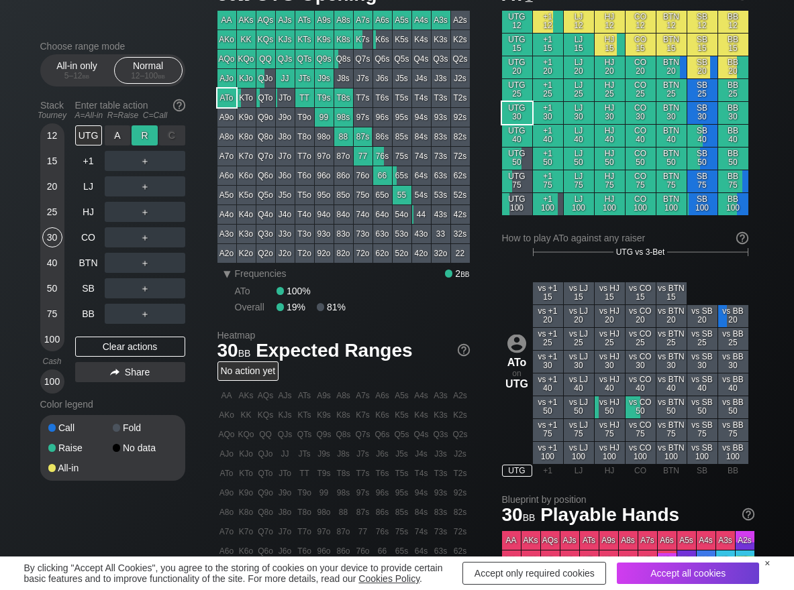
click at [149, 139] on div "R ✕" at bounding box center [144, 135] width 26 height 20
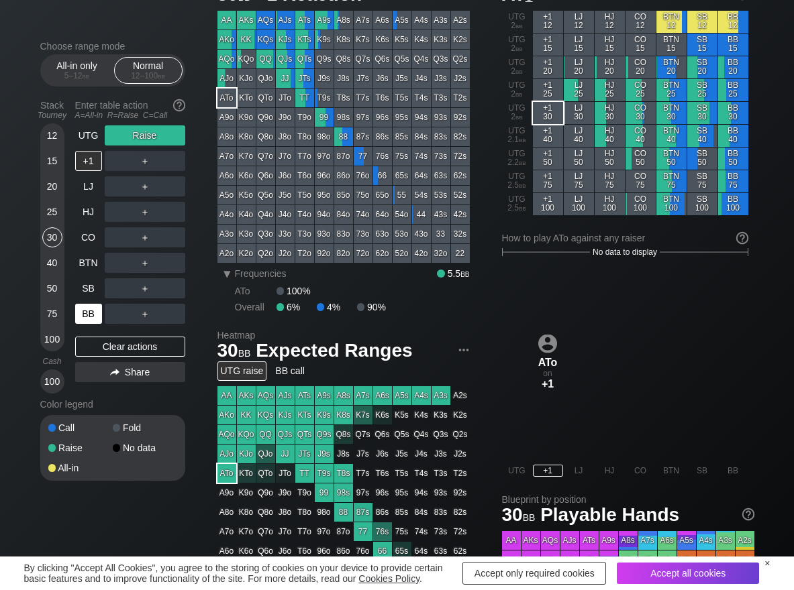
click at [87, 318] on div "BB" at bounding box center [88, 314] width 27 height 20
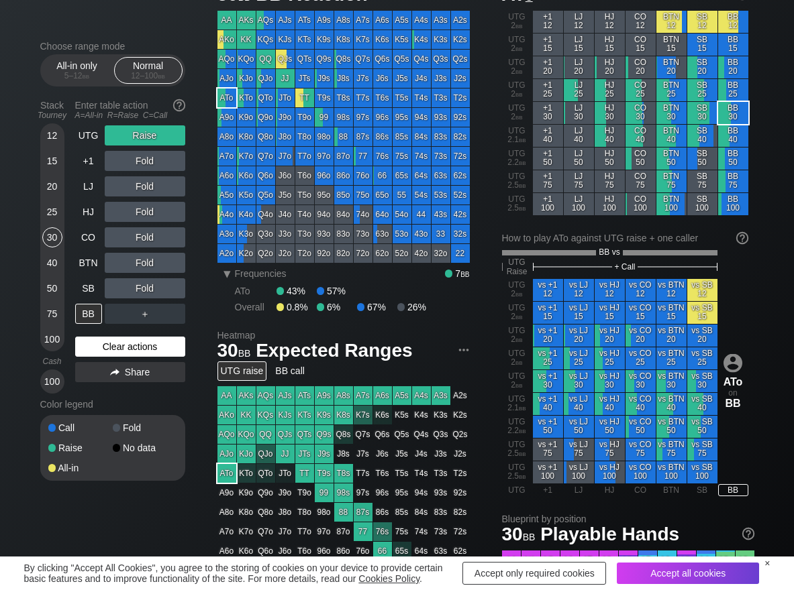
click at [86, 347] on div "Clear actions" at bounding box center [130, 347] width 110 height 20
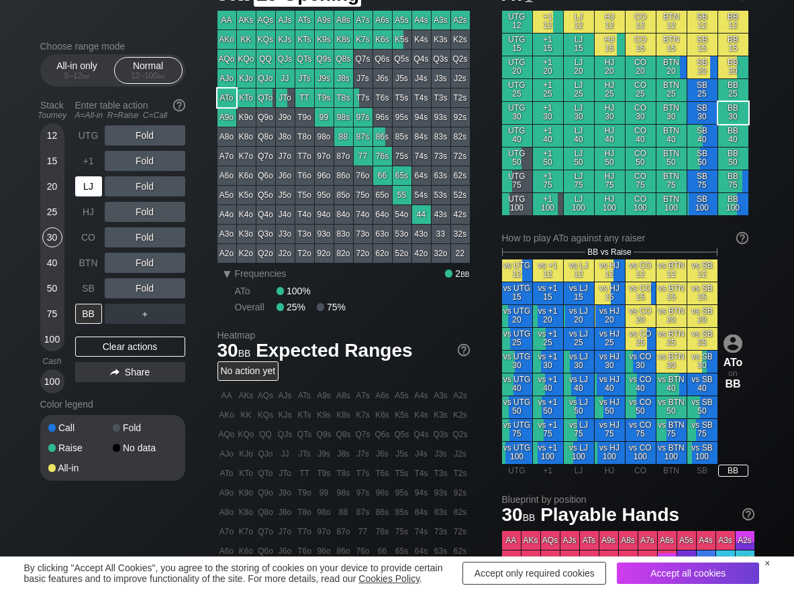
drag, startPoint x: 94, startPoint y: 190, endPoint x: 85, endPoint y: 191, distance: 9.5
click at [93, 190] on div "LJ" at bounding box center [88, 186] width 27 height 20
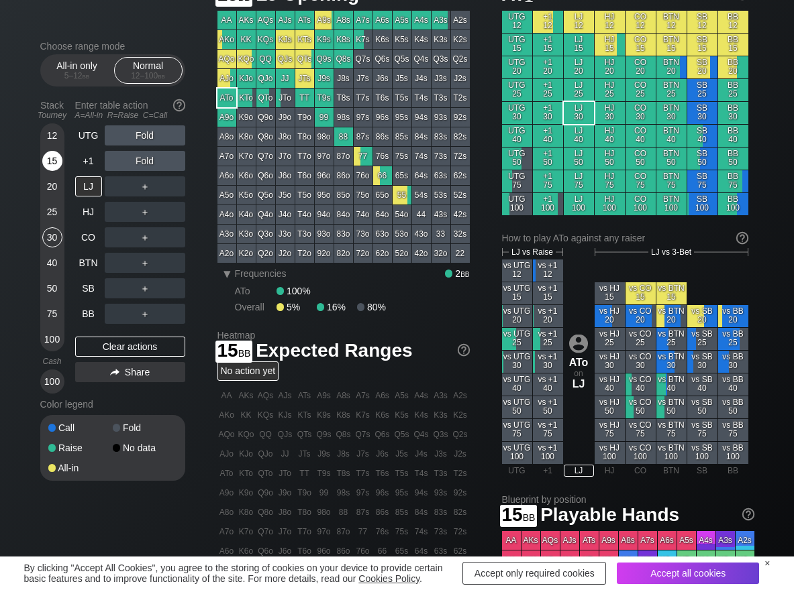
click at [48, 160] on div "15" at bounding box center [52, 161] width 20 height 20
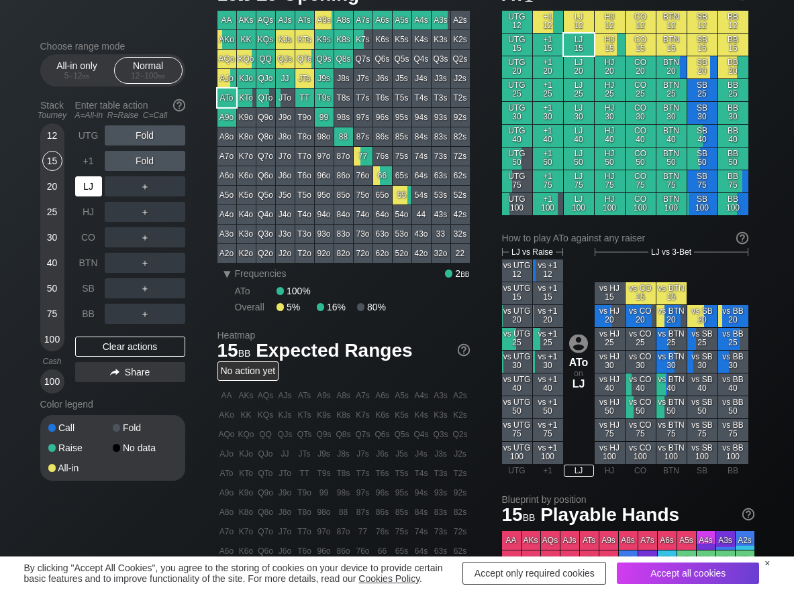
click at [75, 184] on div "LJ" at bounding box center [88, 186] width 27 height 20
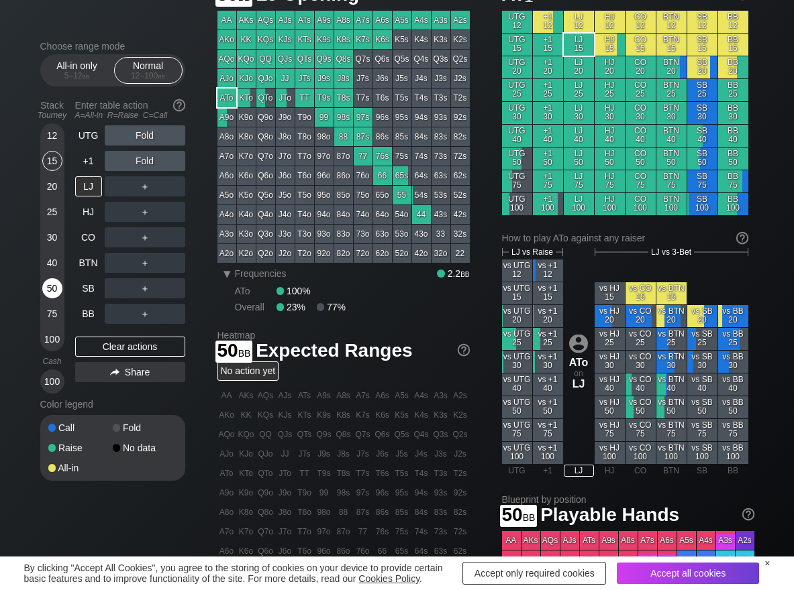
click at [54, 286] on div "50" at bounding box center [52, 288] width 20 height 20
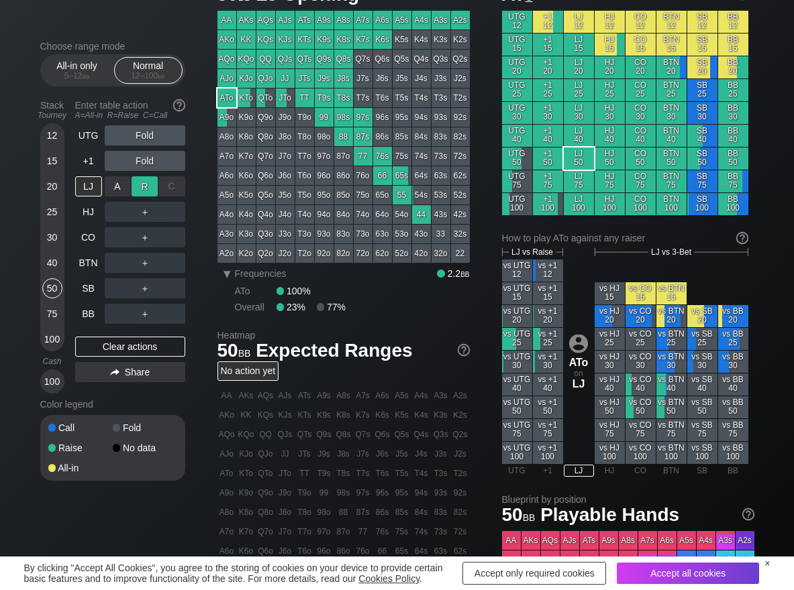
click at [151, 187] on div "R ✕" at bounding box center [144, 186] width 26 height 20
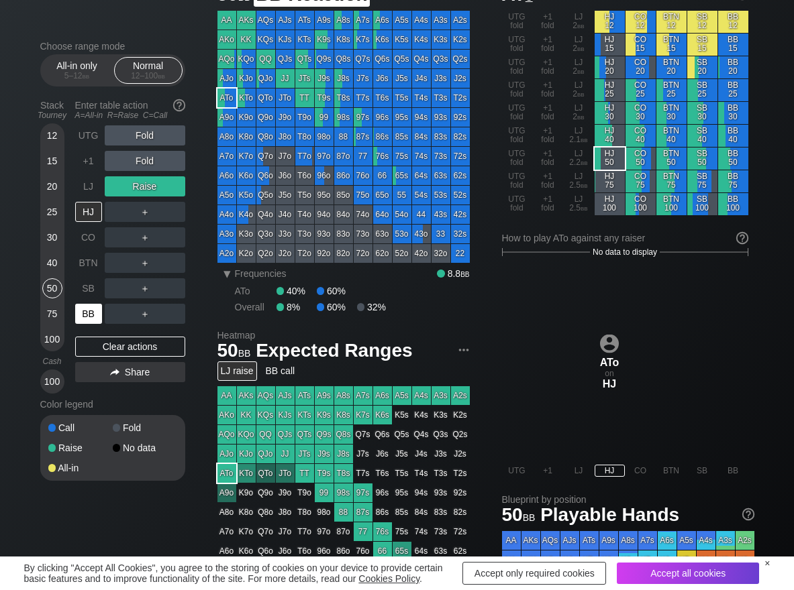
click at [93, 315] on div "BB" at bounding box center [88, 314] width 27 height 20
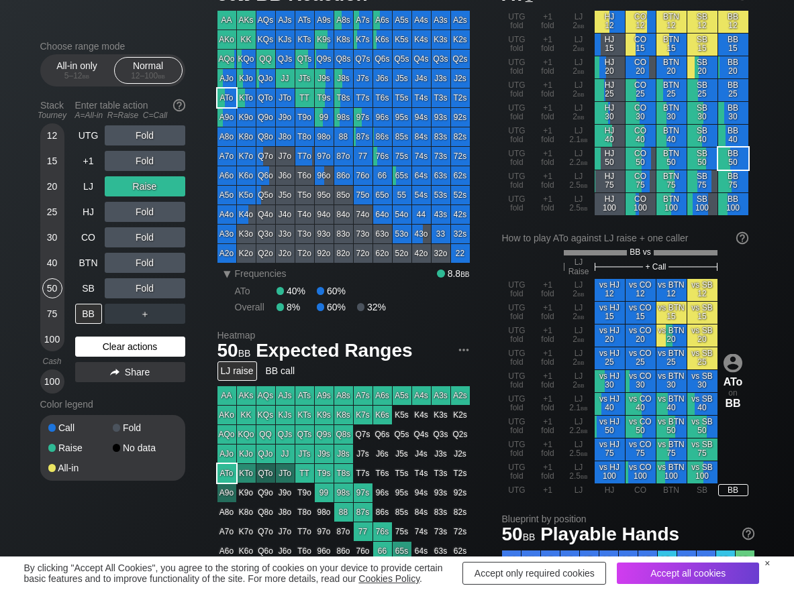
click at [117, 341] on div "Clear actions" at bounding box center [130, 347] width 110 height 20
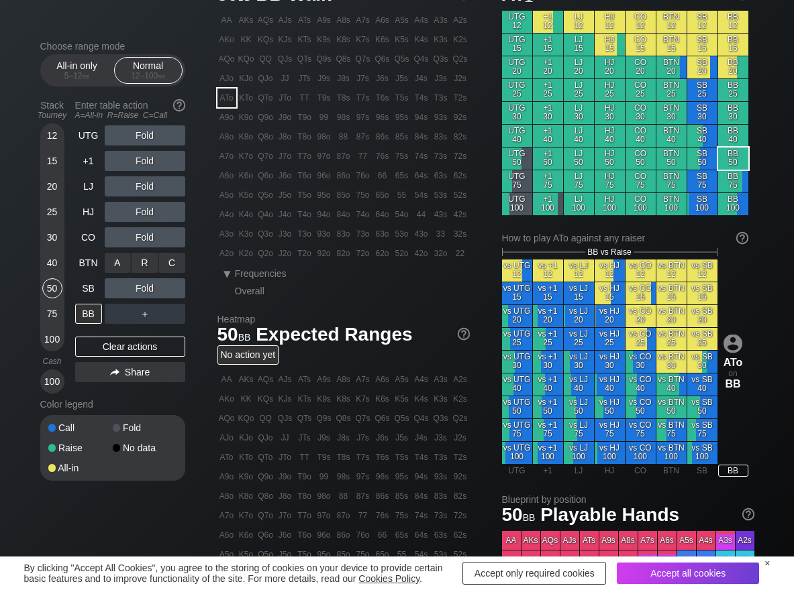
drag, startPoint x: 151, startPoint y: 265, endPoint x: 178, endPoint y: 282, distance: 31.6
click at [158, 272] on div "A ✕ R ✕ C ✕" at bounding box center [145, 263] width 80 height 20
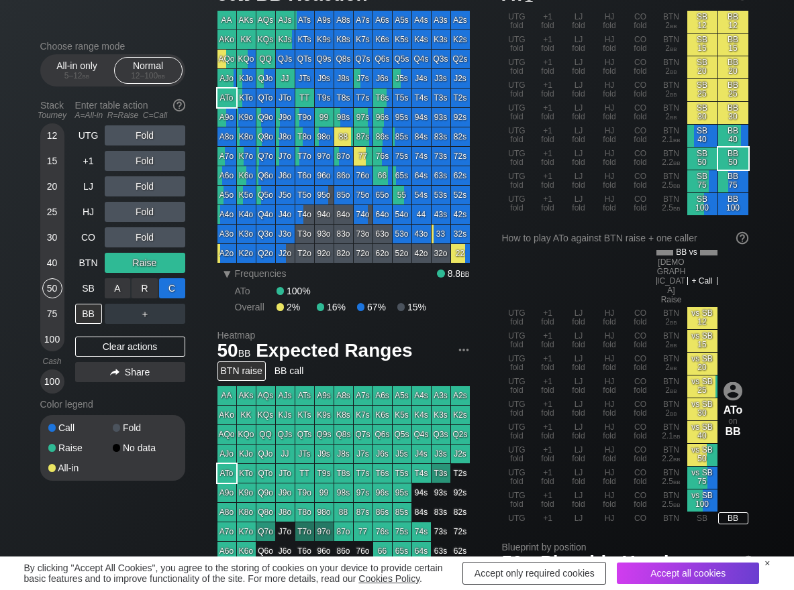
click at [178, 284] on div "C ✕" at bounding box center [172, 288] width 26 height 20
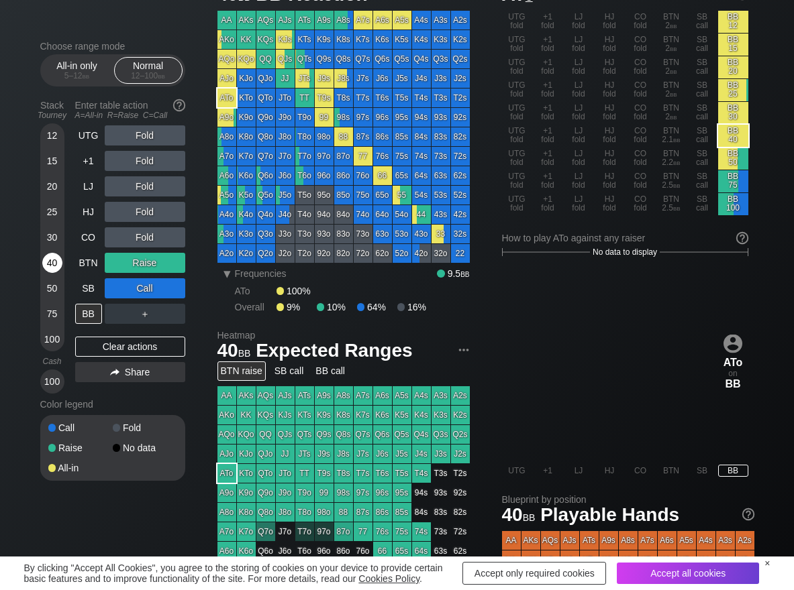
click at [44, 264] on div "40" at bounding box center [52, 263] width 20 height 20
click at [136, 350] on div "Clear actions" at bounding box center [130, 347] width 110 height 20
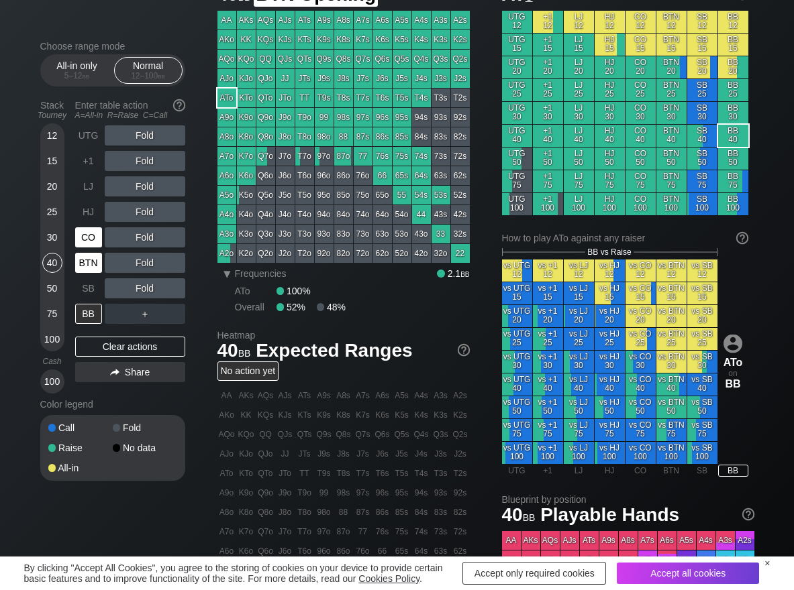
click at [84, 241] on div "CO" at bounding box center [88, 237] width 27 height 20
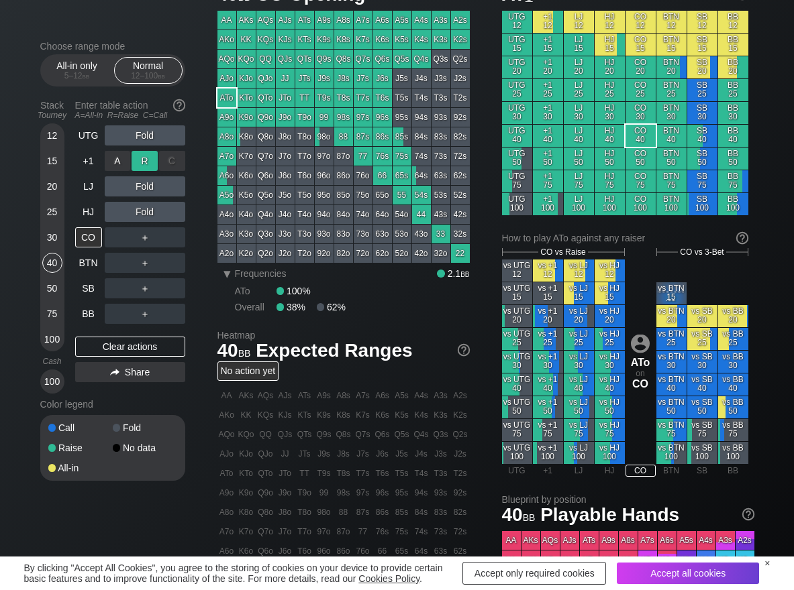
click at [142, 162] on div "R ✕" at bounding box center [144, 161] width 26 height 20
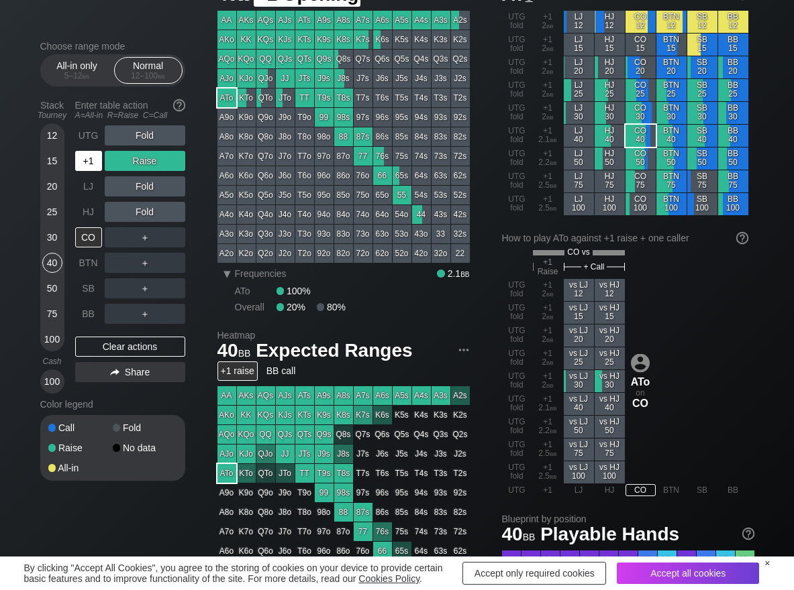
click at [90, 166] on div "+1" at bounding box center [88, 161] width 27 height 20
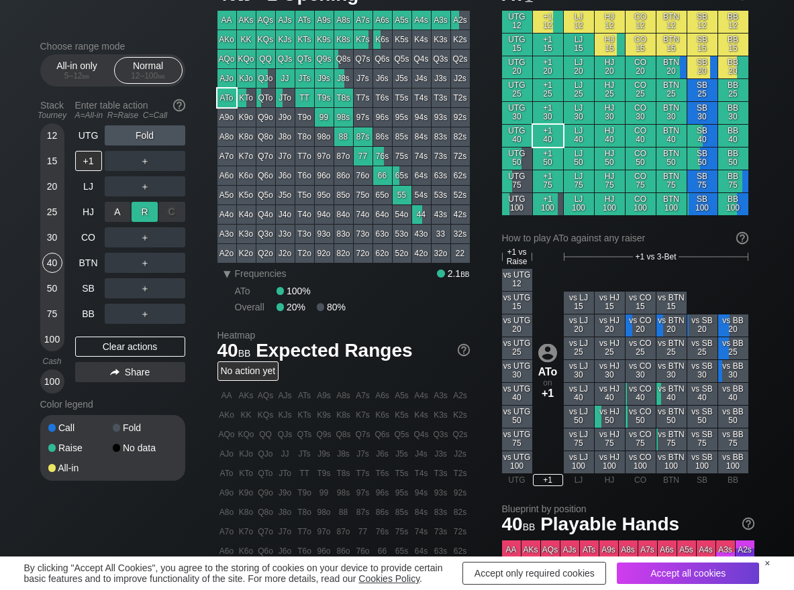
click at [140, 209] on div "R ✕" at bounding box center [144, 212] width 26 height 20
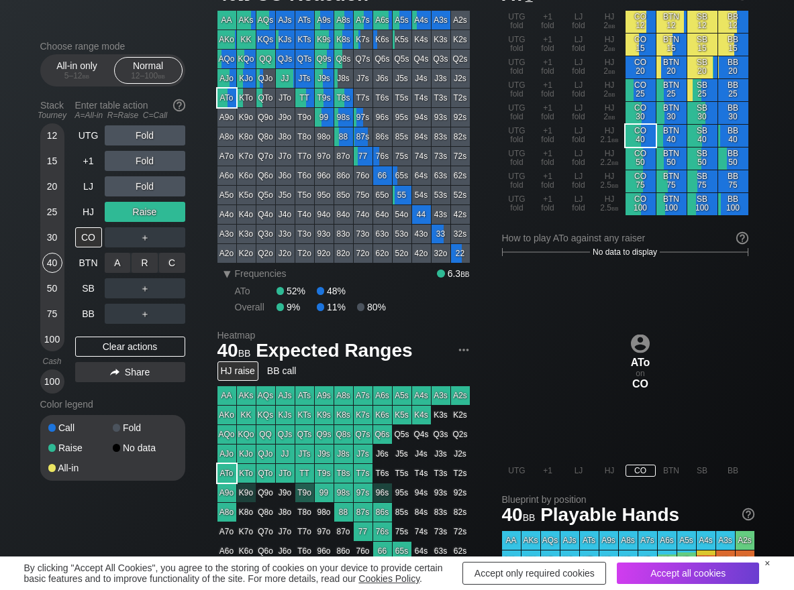
click at [174, 264] on div "C ✕" at bounding box center [172, 263] width 26 height 20
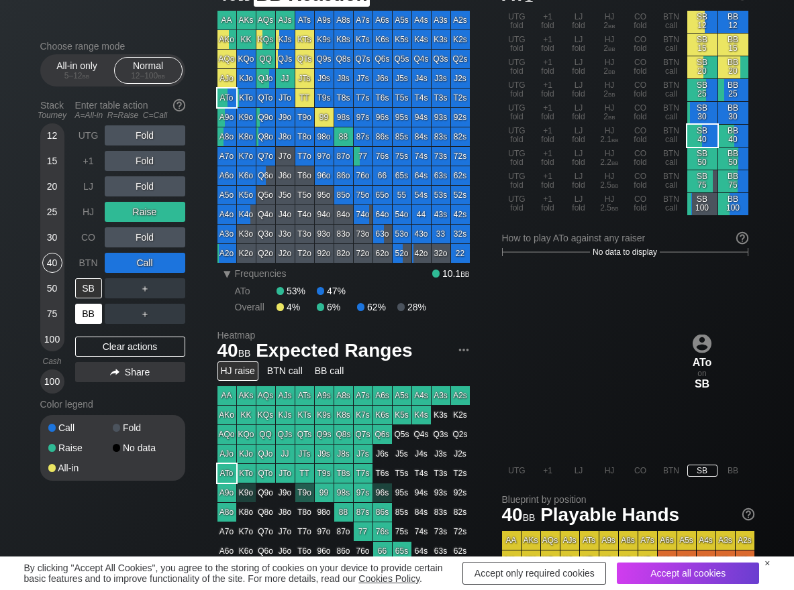
click at [89, 319] on div "BB" at bounding box center [88, 314] width 27 height 20
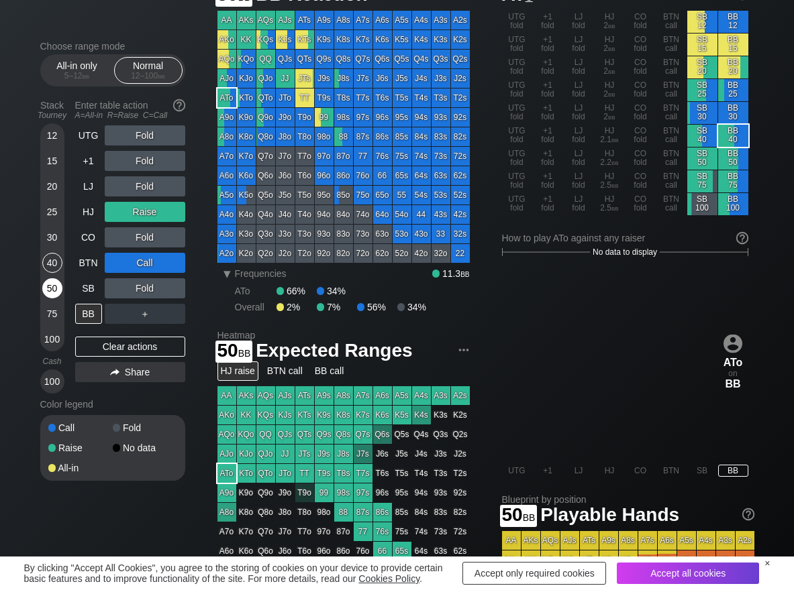
click at [54, 290] on div "50" at bounding box center [52, 288] width 20 height 20
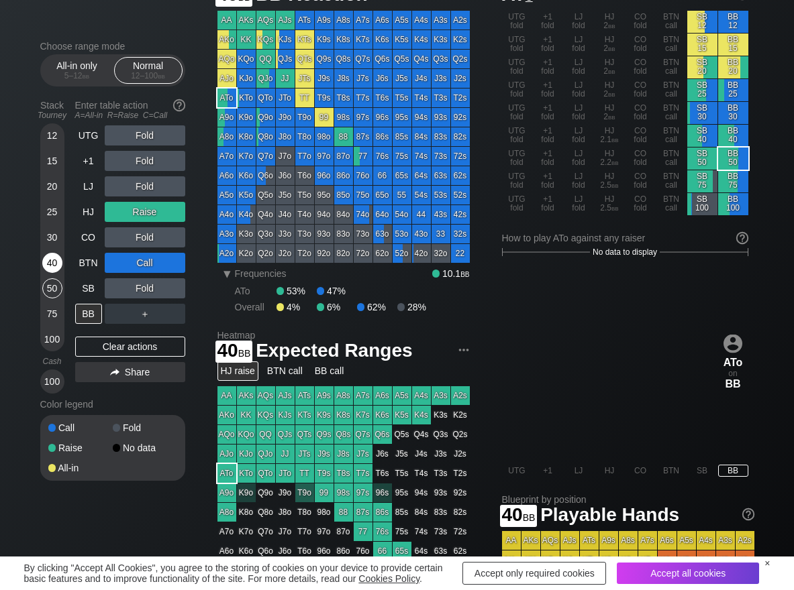
click at [59, 272] on div "40" at bounding box center [52, 265] width 20 height 25
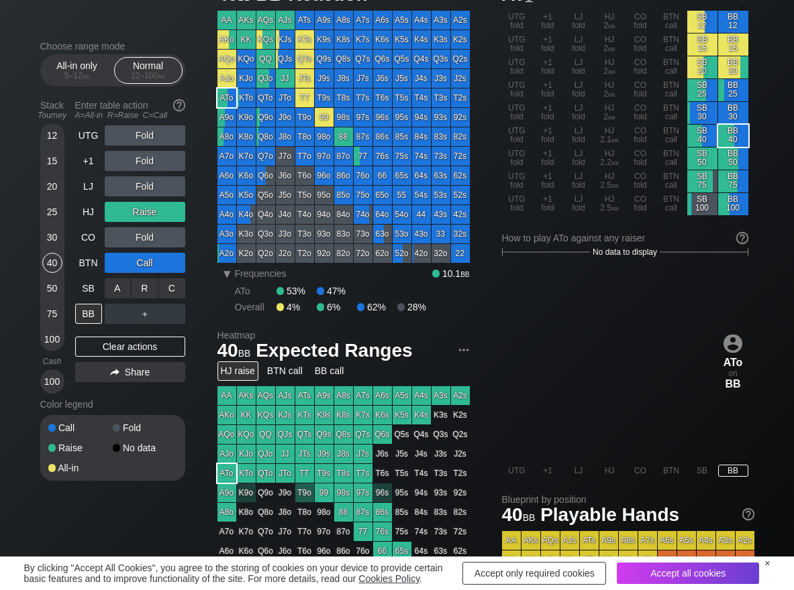
drag, startPoint x: 170, startPoint y: 288, endPoint x: 111, endPoint y: 300, distance: 60.1
click at [169, 290] on div "C ✕" at bounding box center [172, 288] width 26 height 20
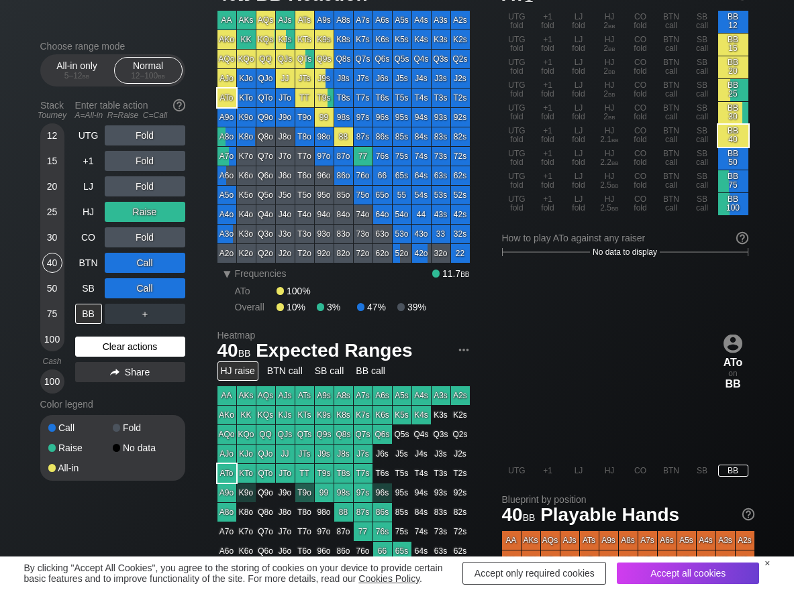
click at [81, 351] on div "Clear actions" at bounding box center [130, 347] width 110 height 20
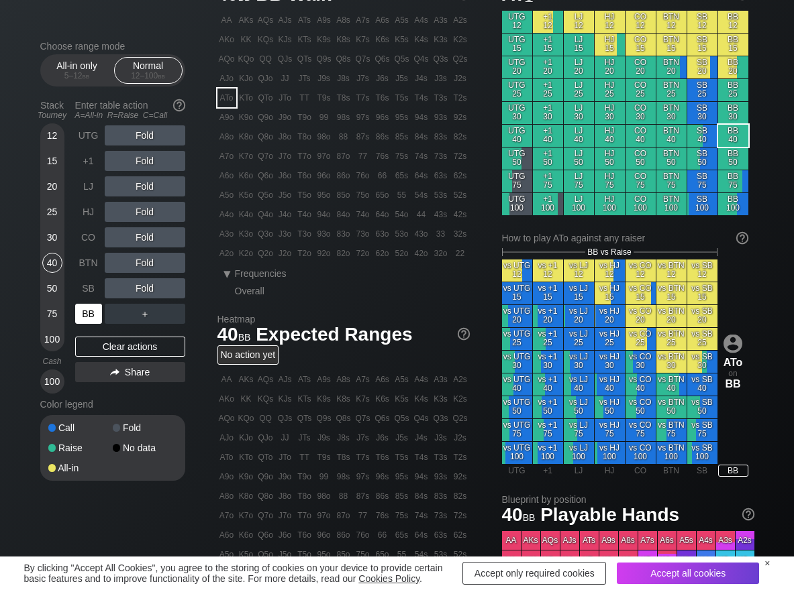
click at [83, 313] on div "BB" at bounding box center [88, 314] width 27 height 20
drag, startPoint x: 105, startPoint y: 285, endPoint x: 37, endPoint y: 165, distance: 137.9
click at [110, 287] on div "A ✕" at bounding box center [118, 288] width 26 height 20
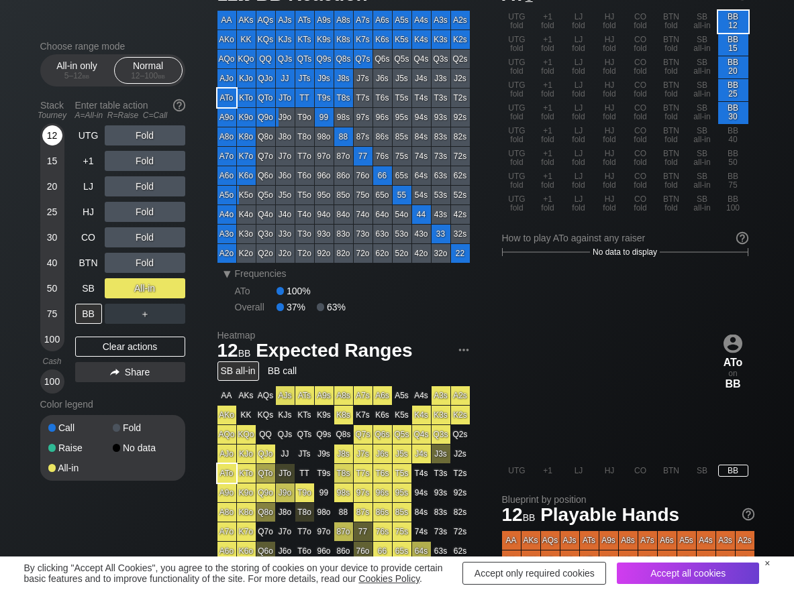
click at [46, 129] on div "12" at bounding box center [52, 135] width 20 height 20
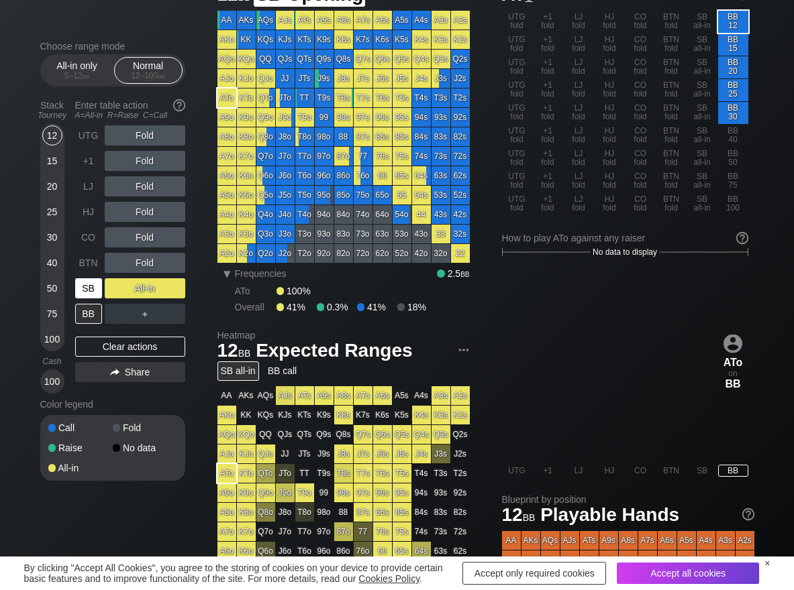
click at [87, 288] on div "SB" at bounding box center [88, 288] width 27 height 20
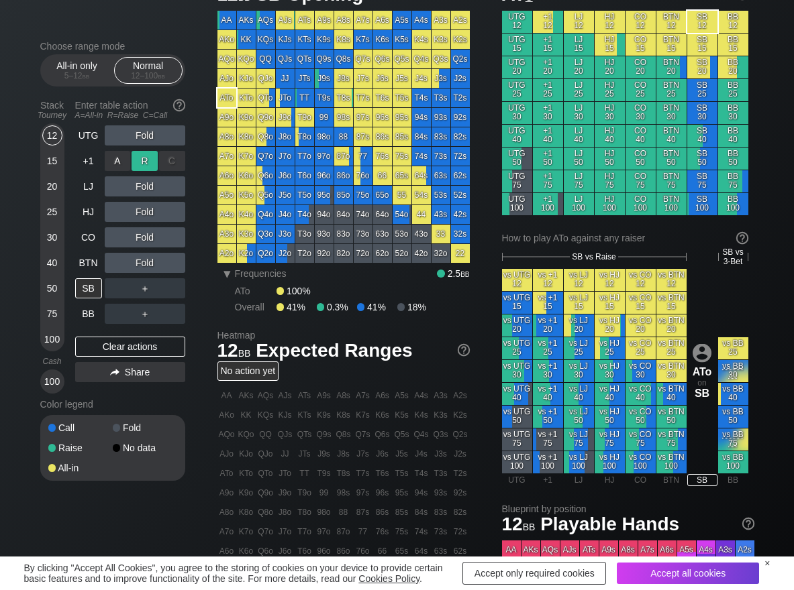
click at [150, 156] on div "R ✕" at bounding box center [144, 161] width 26 height 20
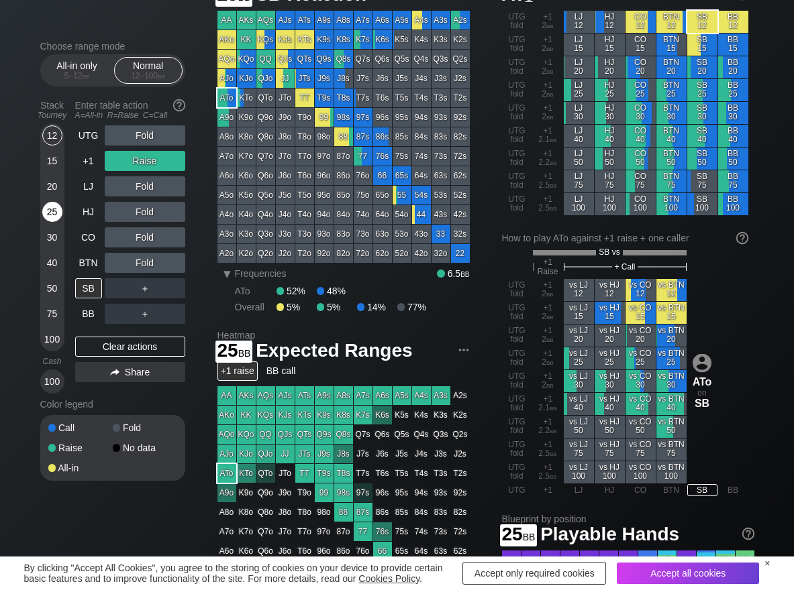
click at [58, 215] on div "25" at bounding box center [52, 212] width 20 height 20
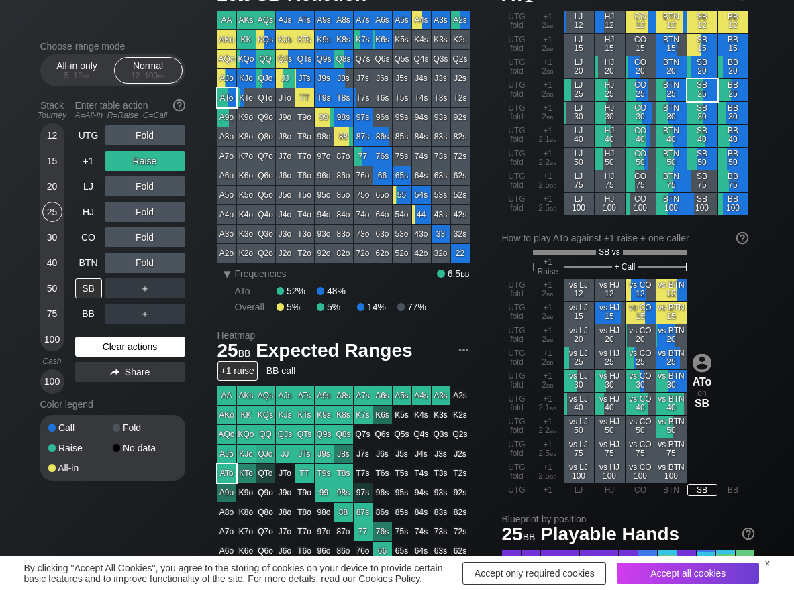
click at [85, 342] on div "Clear actions" at bounding box center [130, 347] width 110 height 20
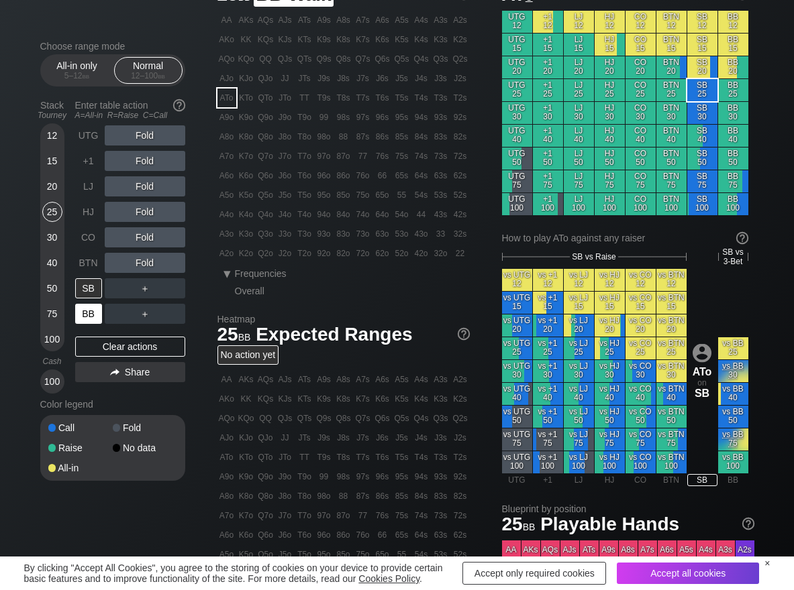
click at [76, 318] on div "BB" at bounding box center [88, 314] width 27 height 20
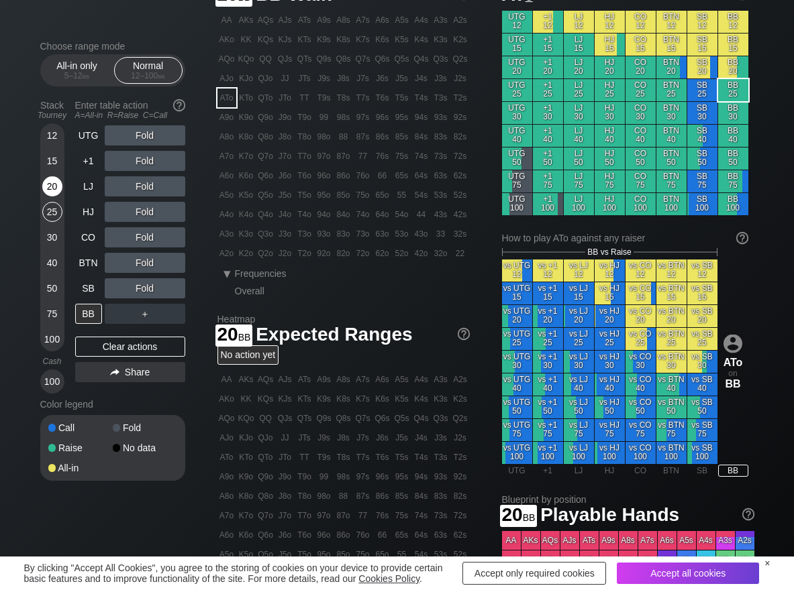
click at [49, 189] on div "20" at bounding box center [52, 186] width 20 height 20
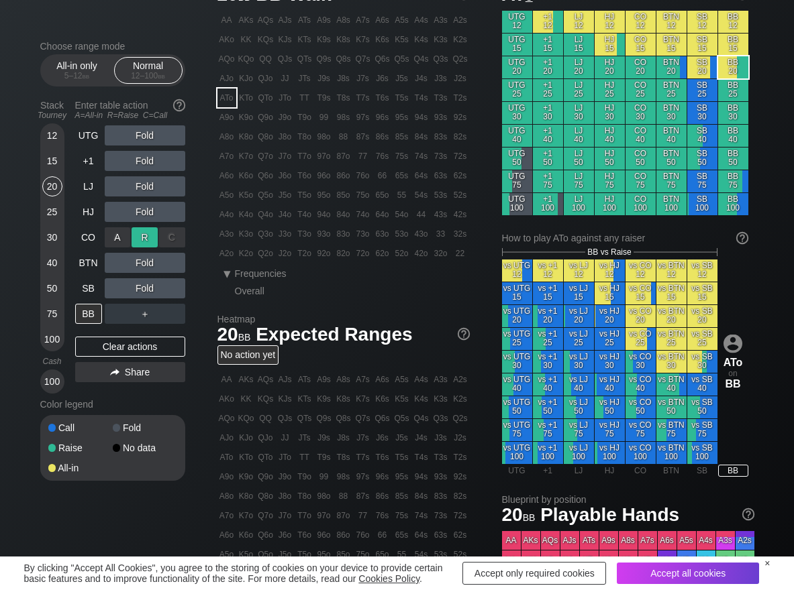
click at [142, 237] on div "R ✕" at bounding box center [144, 237] width 26 height 20
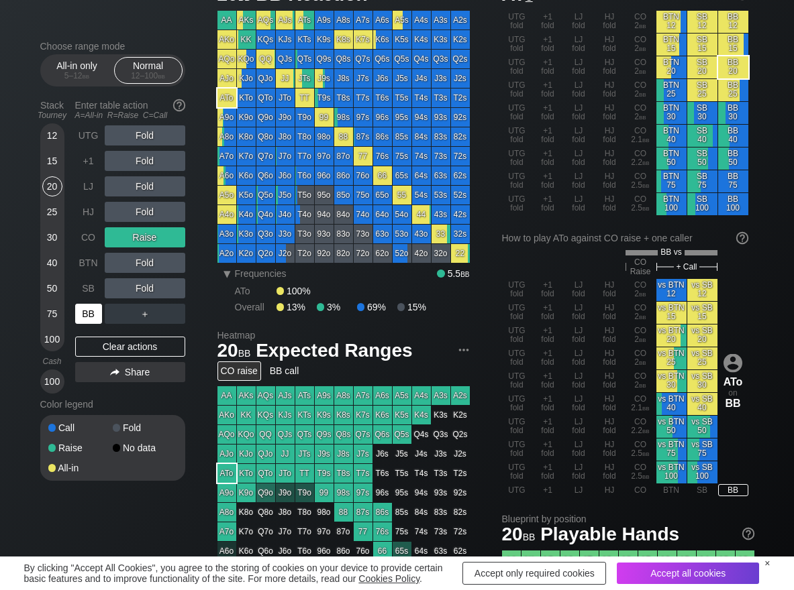
click at [82, 304] on div "BB" at bounding box center [88, 314] width 27 height 20
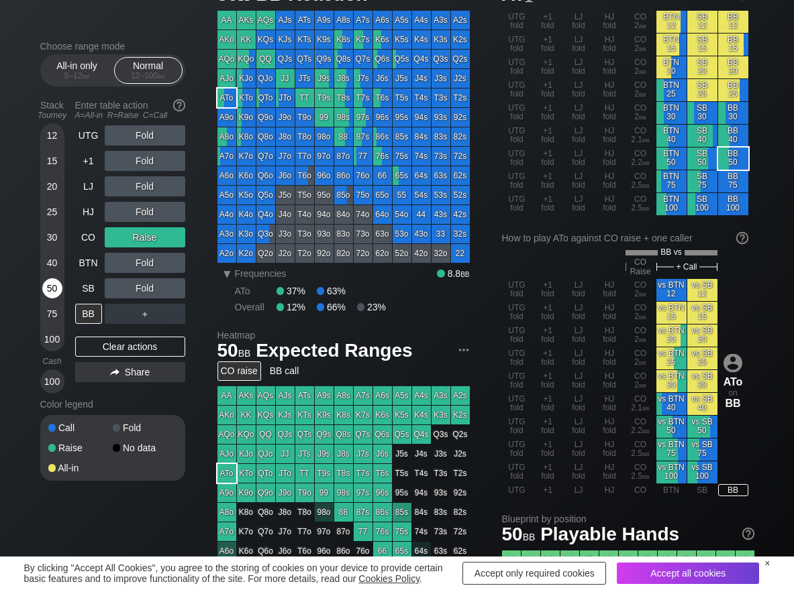
click at [45, 290] on div "50" at bounding box center [52, 288] width 20 height 20
click at [164, 258] on div "C ✕" at bounding box center [172, 263] width 26 height 20
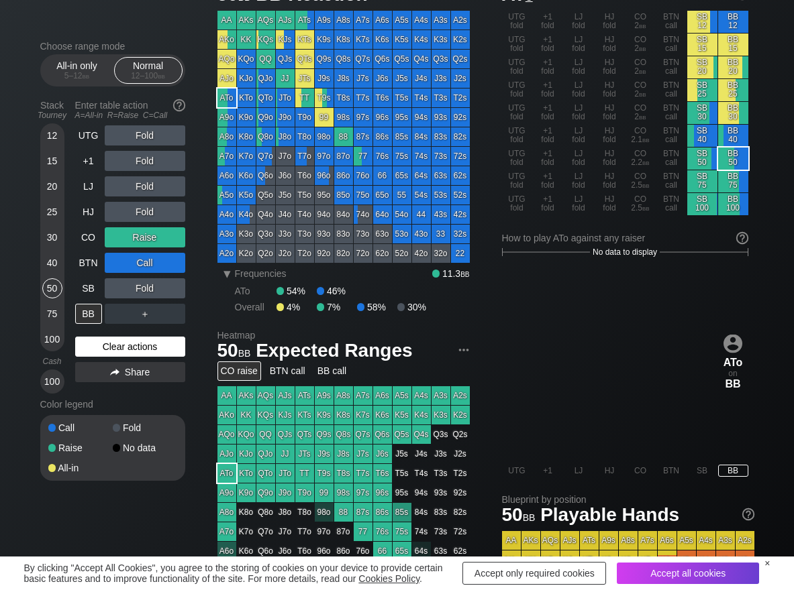
click at [91, 349] on div "Clear actions" at bounding box center [130, 347] width 110 height 20
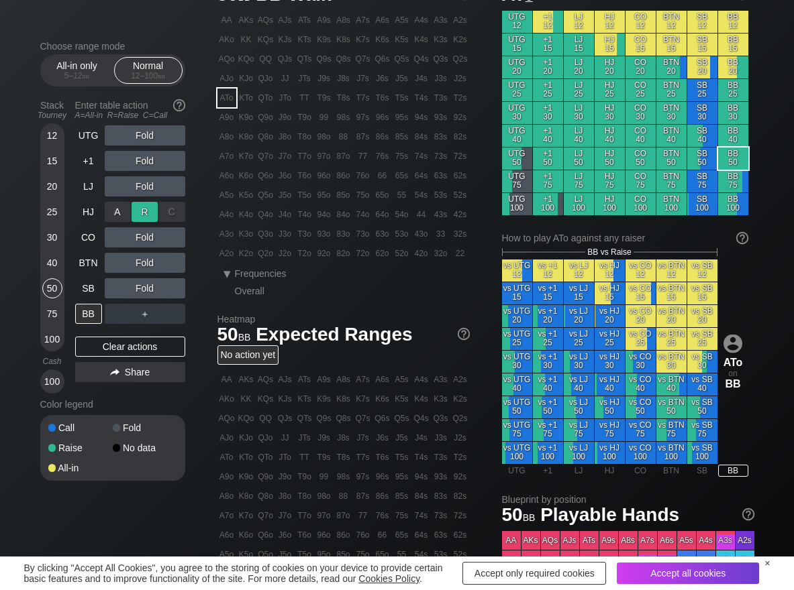
click at [151, 204] on div "R ✕" at bounding box center [144, 212] width 26 height 20
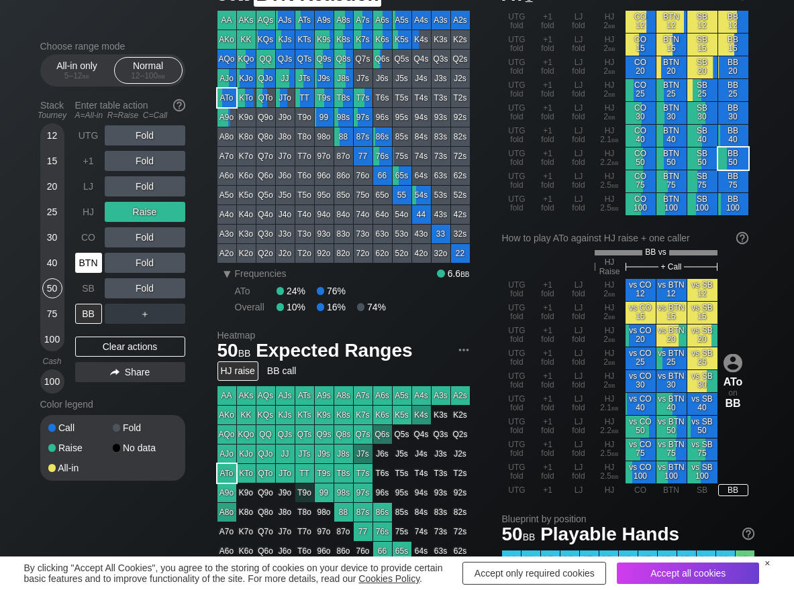
click at [91, 267] on div "BTN" at bounding box center [88, 263] width 27 height 20
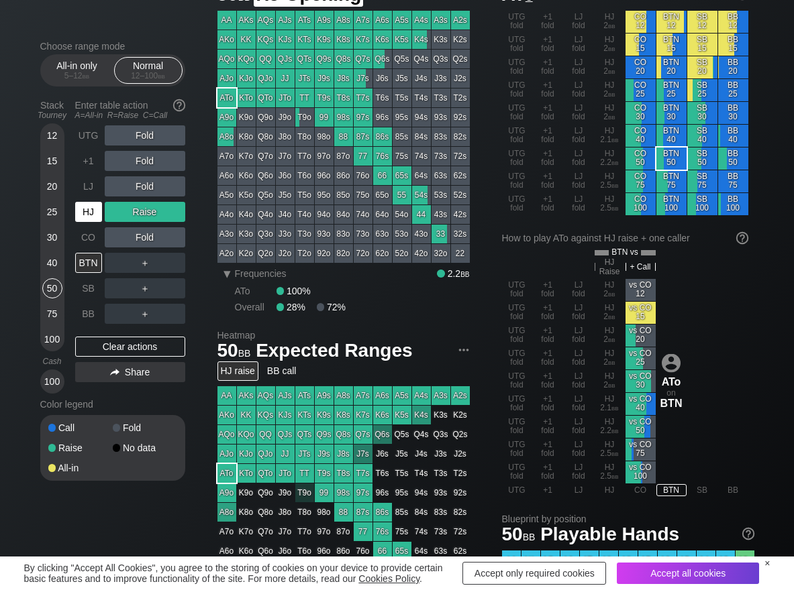
click at [85, 214] on div "HJ" at bounding box center [88, 212] width 27 height 20
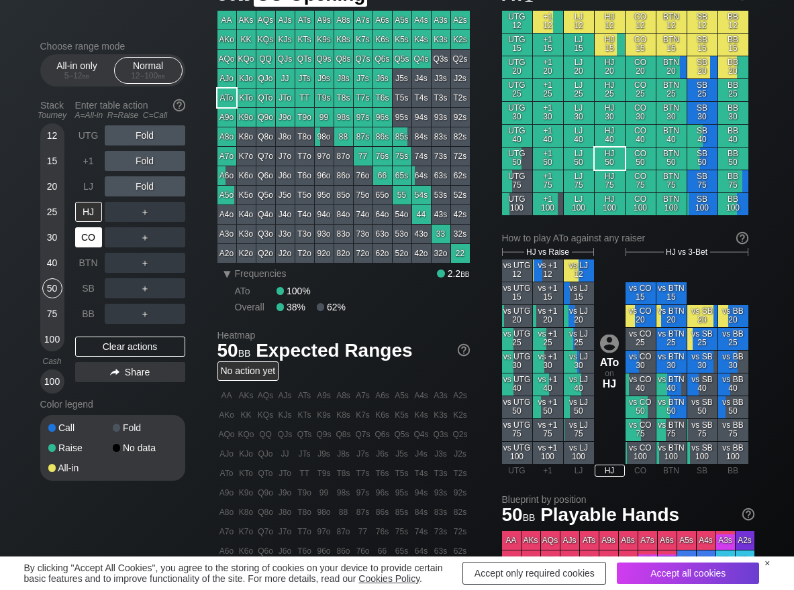
click at [87, 237] on div "CO" at bounding box center [88, 237] width 27 height 20
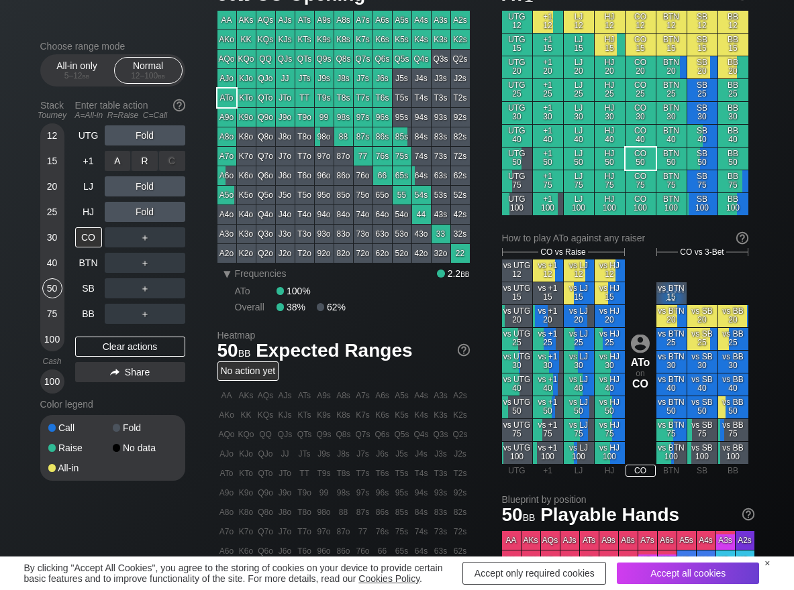
click at [142, 160] on div "R ✕" at bounding box center [144, 161] width 26 height 20
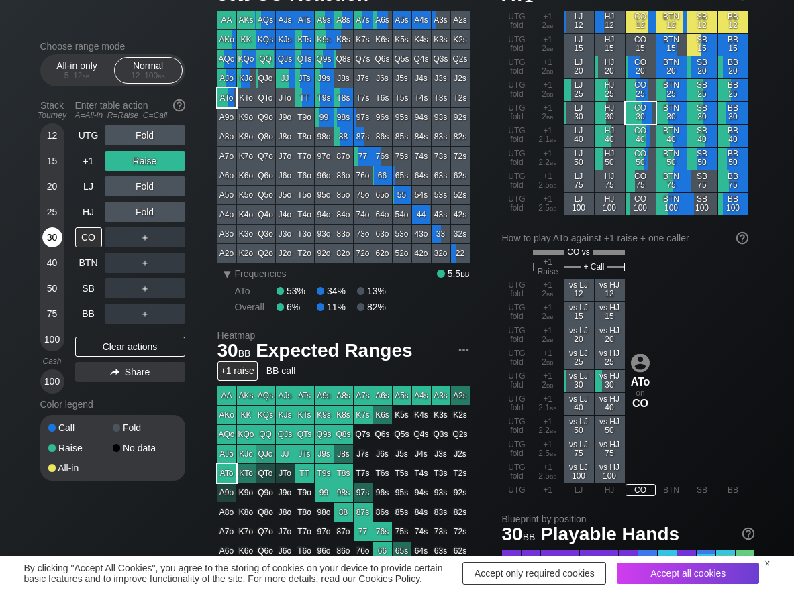
click at [48, 234] on div "30" at bounding box center [52, 237] width 20 height 20
click at [145, 234] on div "R ✕" at bounding box center [144, 237] width 26 height 20
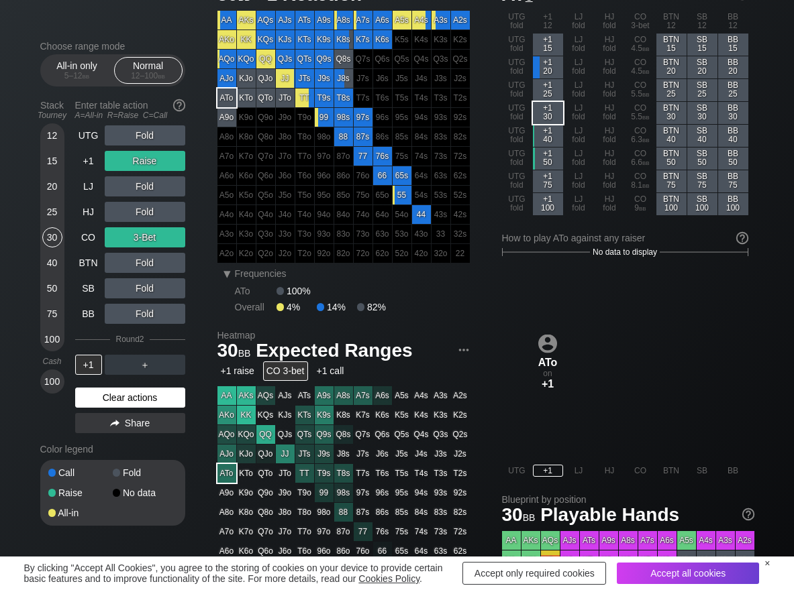
click at [103, 396] on div "Clear actions" at bounding box center [130, 398] width 110 height 20
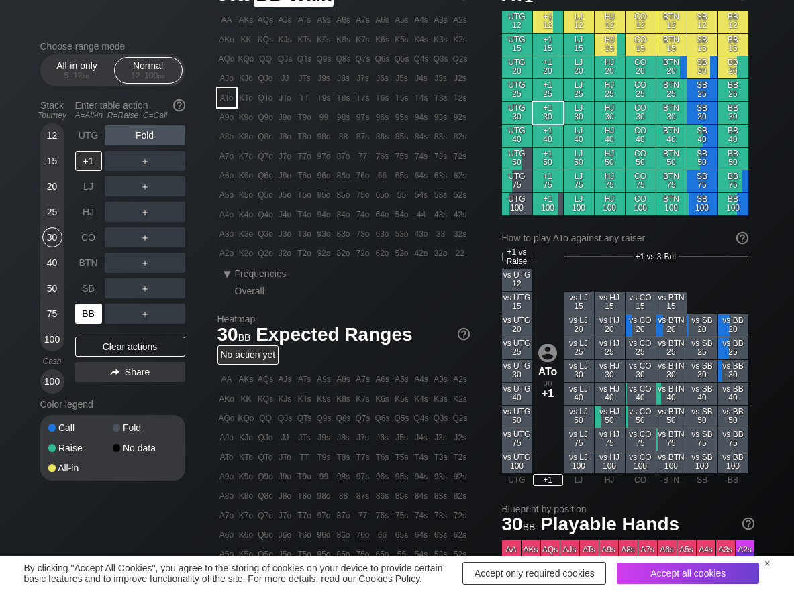
click at [86, 307] on div "BB" at bounding box center [88, 314] width 27 height 20
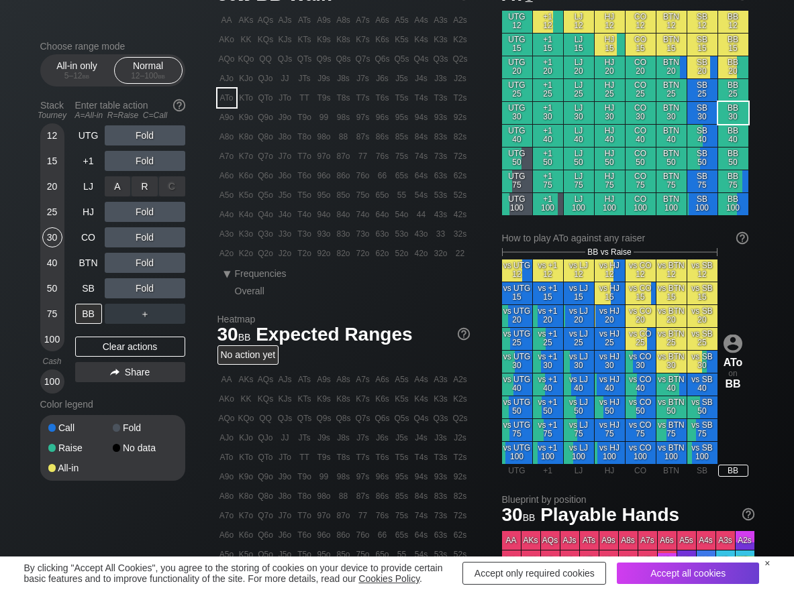
click at [140, 182] on div "R ✕" at bounding box center [144, 186] width 26 height 20
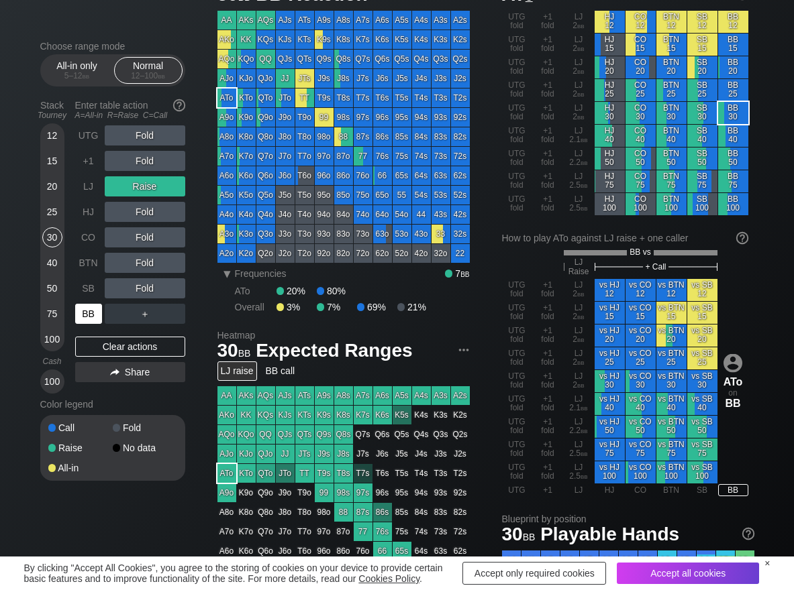
click at [90, 312] on div "BB" at bounding box center [88, 314] width 27 height 20
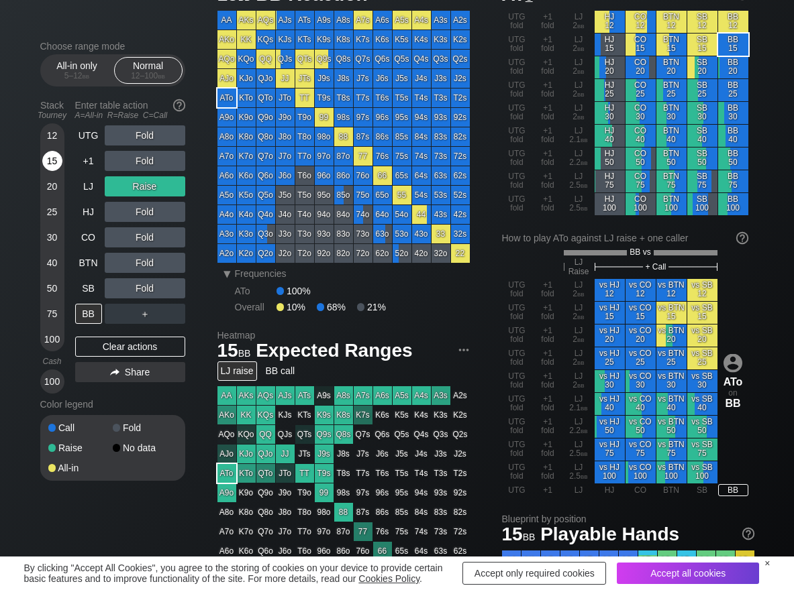
click at [58, 162] on div "15" at bounding box center [52, 161] width 20 height 20
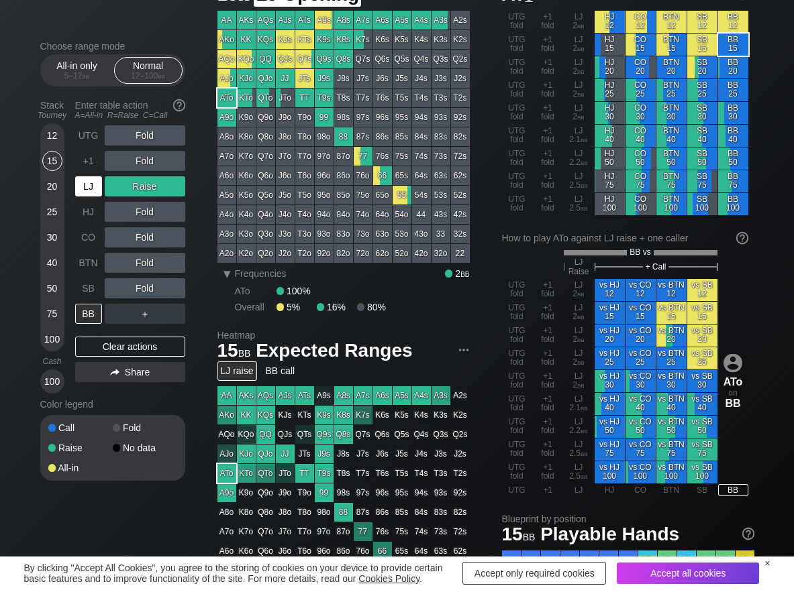
click at [95, 182] on div "LJ" at bounding box center [88, 186] width 27 height 20
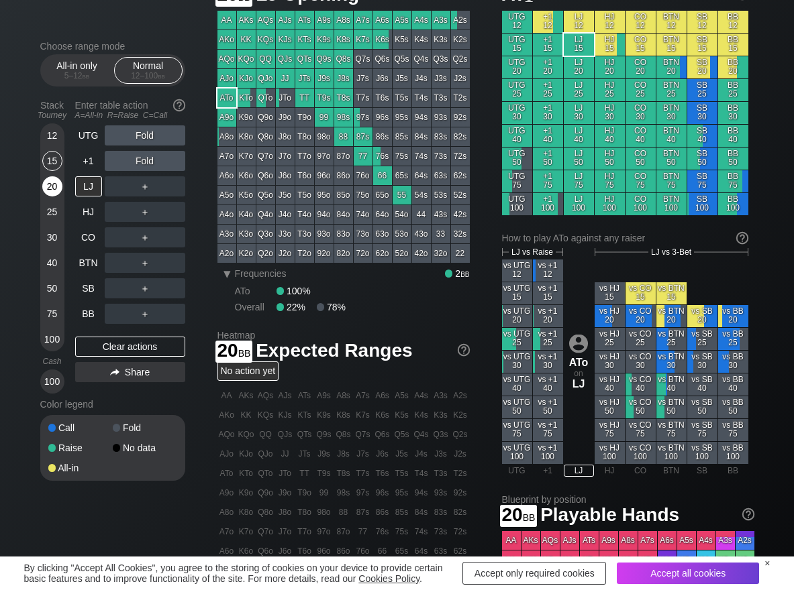
click at [52, 189] on div "20" at bounding box center [52, 186] width 20 height 20
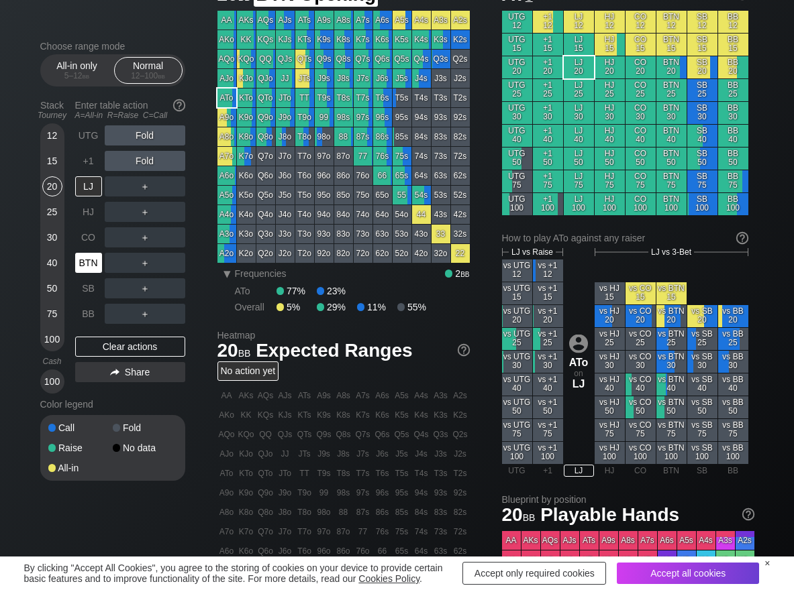
click at [86, 262] on div "BTN" at bounding box center [88, 263] width 27 height 20
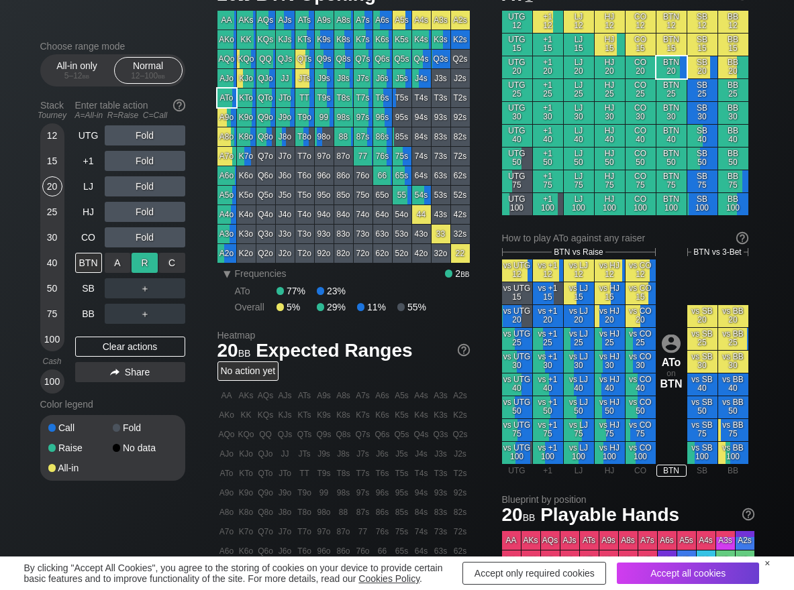
click at [154, 266] on div "R ✕" at bounding box center [144, 263] width 26 height 20
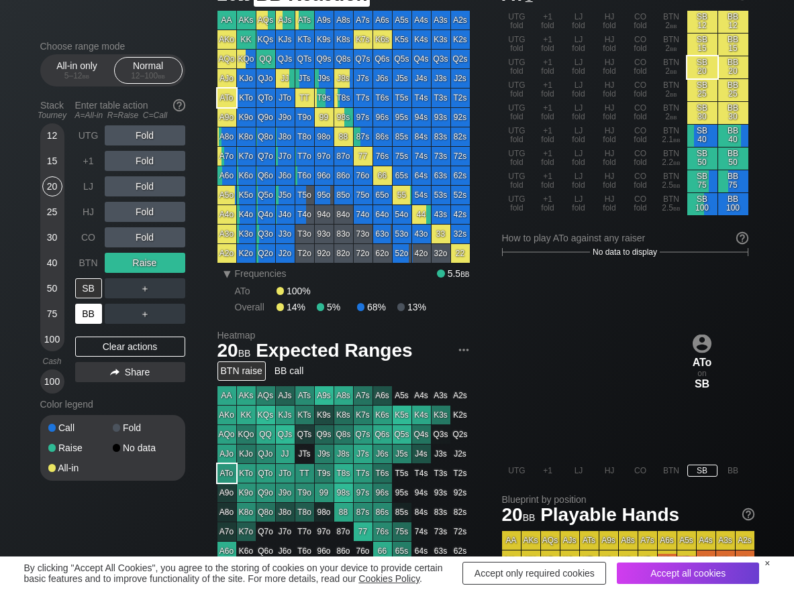
click at [95, 317] on div "BB" at bounding box center [88, 314] width 27 height 20
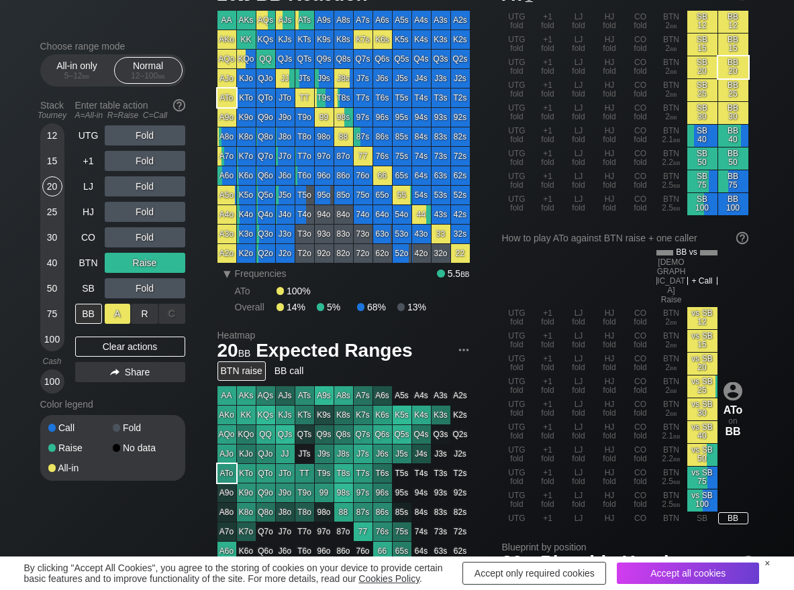
click at [113, 311] on div "A ✕" at bounding box center [118, 314] width 26 height 20
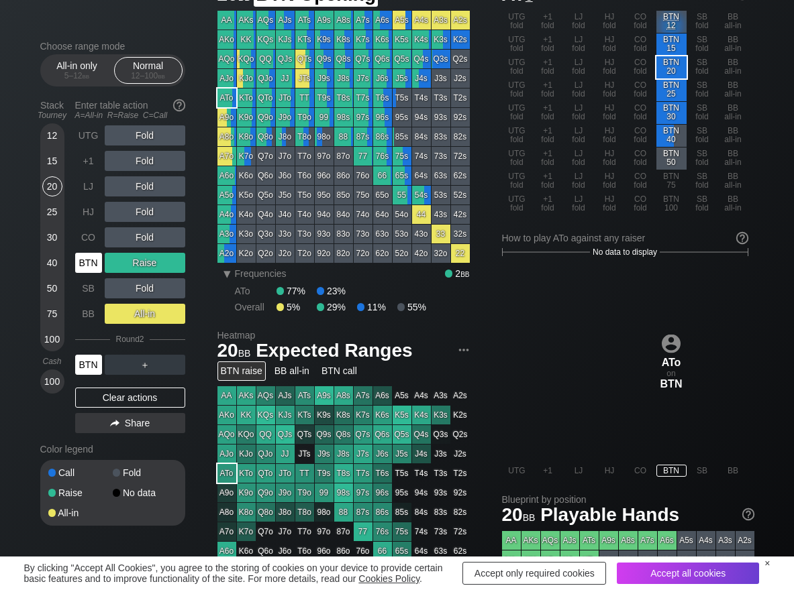
click at [90, 264] on div "BTN" at bounding box center [88, 263] width 27 height 20
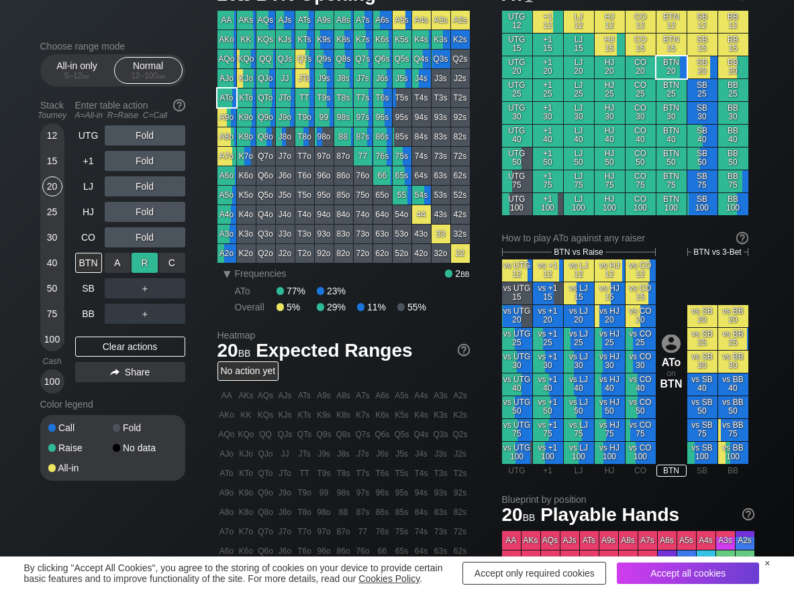
click at [153, 264] on div "R ✕" at bounding box center [144, 263] width 26 height 20
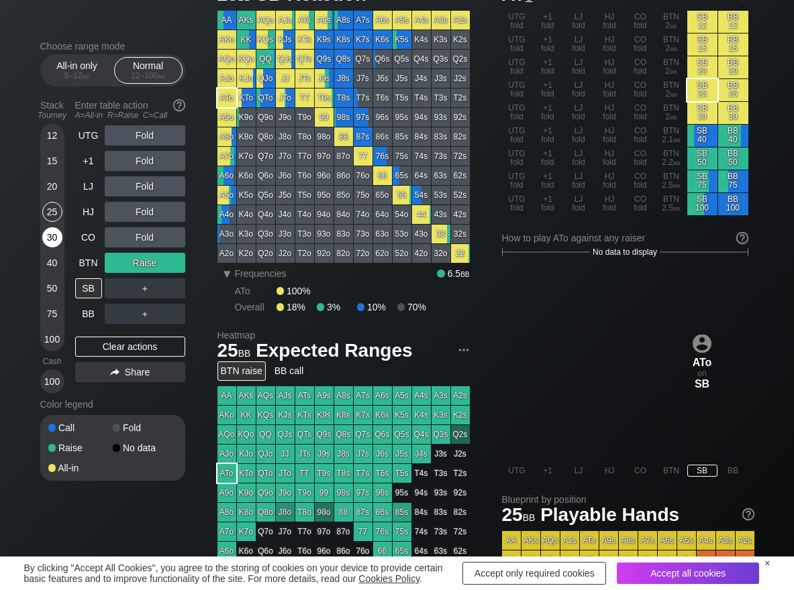
drag, startPoint x: 58, startPoint y: 213, endPoint x: 55, endPoint y: 231, distance: 18.3
click at [57, 213] on div "25" at bounding box center [52, 212] width 20 height 20
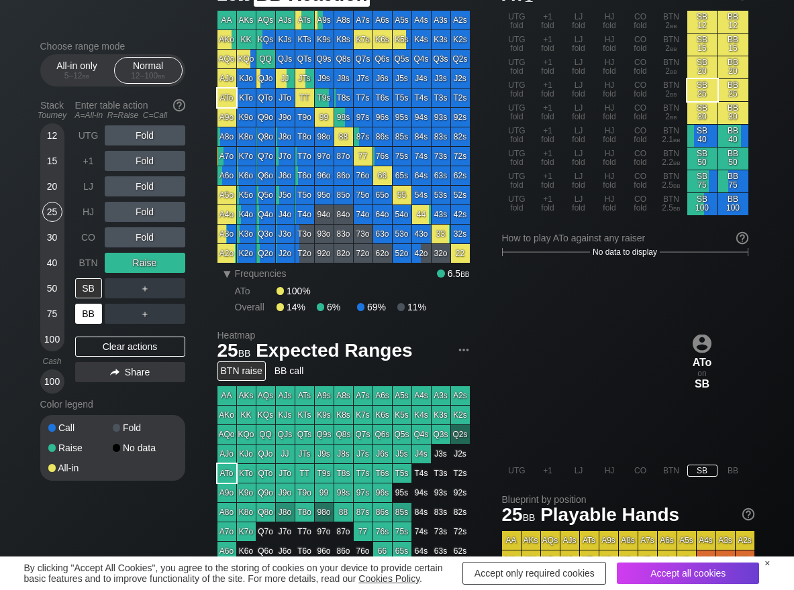
click at [86, 312] on div "BB" at bounding box center [88, 314] width 27 height 20
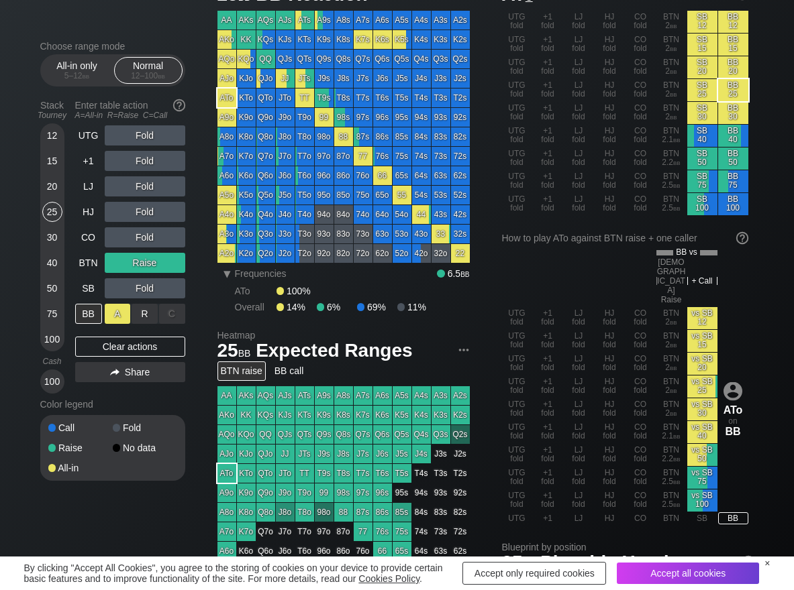
click at [114, 313] on div "A ✕" at bounding box center [118, 314] width 26 height 20
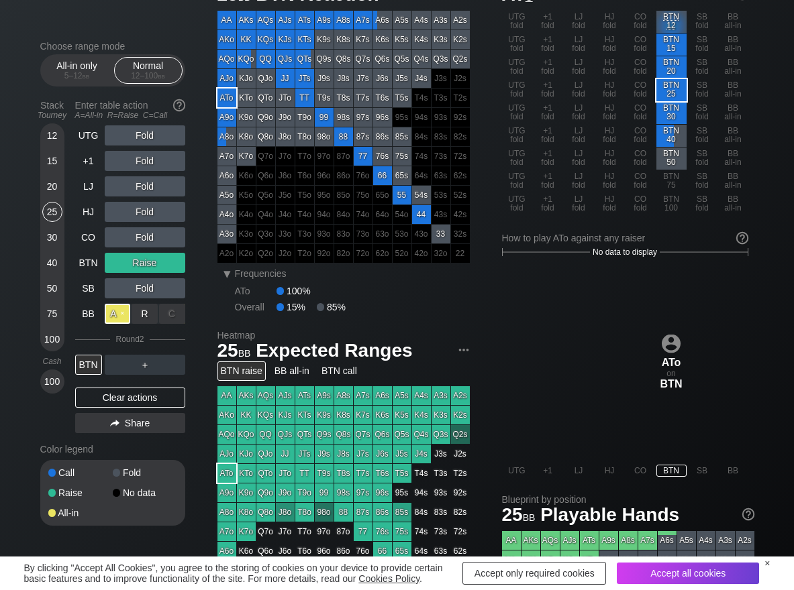
click at [114, 313] on div "A ✕" at bounding box center [118, 314] width 26 height 20
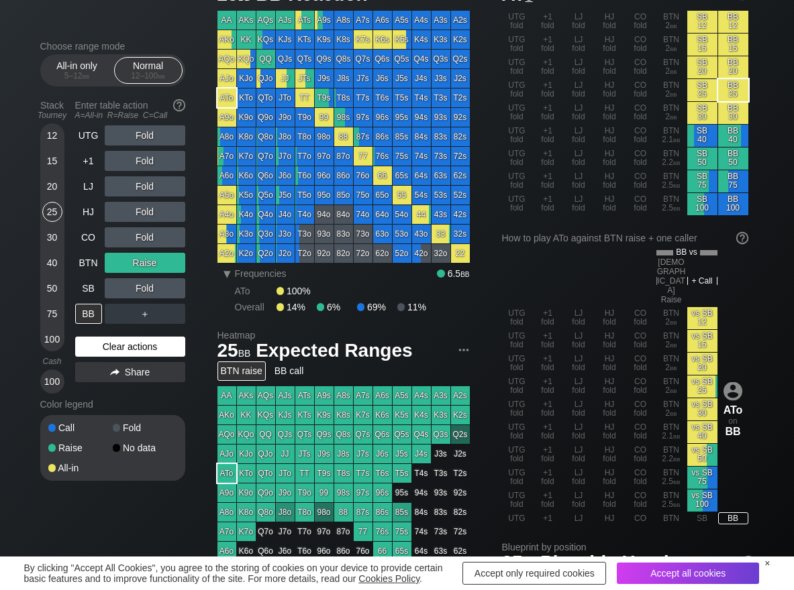
click at [136, 338] on div "Clear actions" at bounding box center [130, 347] width 110 height 20
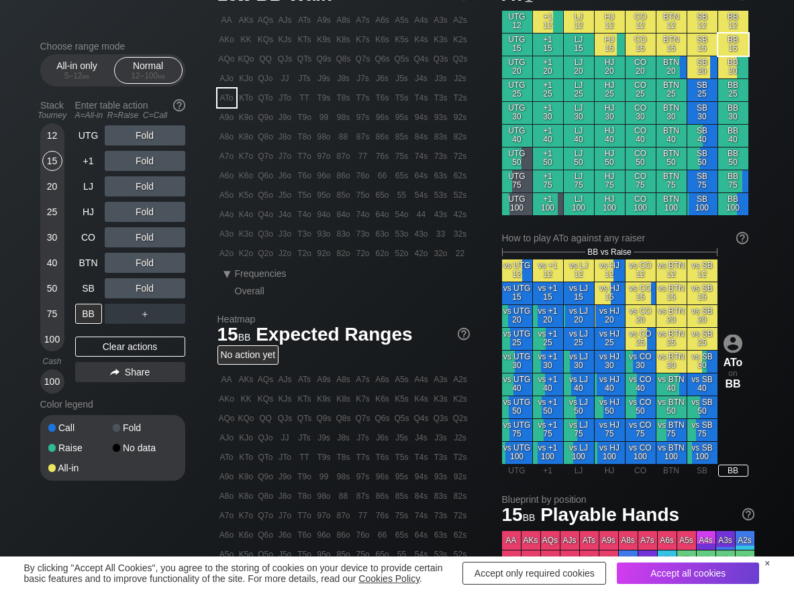
drag, startPoint x: 52, startPoint y: 162, endPoint x: 164, endPoint y: 307, distance: 182.6
click at [52, 164] on div "15" at bounding box center [52, 161] width 20 height 20
click at [167, 296] on div "C ✕" at bounding box center [172, 288] width 26 height 20
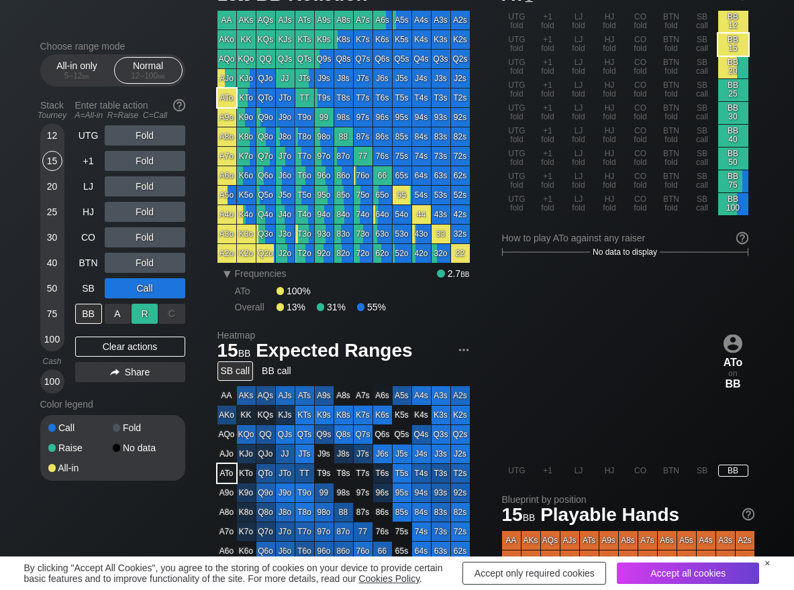
click at [146, 311] on div "R ✕" at bounding box center [144, 314] width 26 height 20
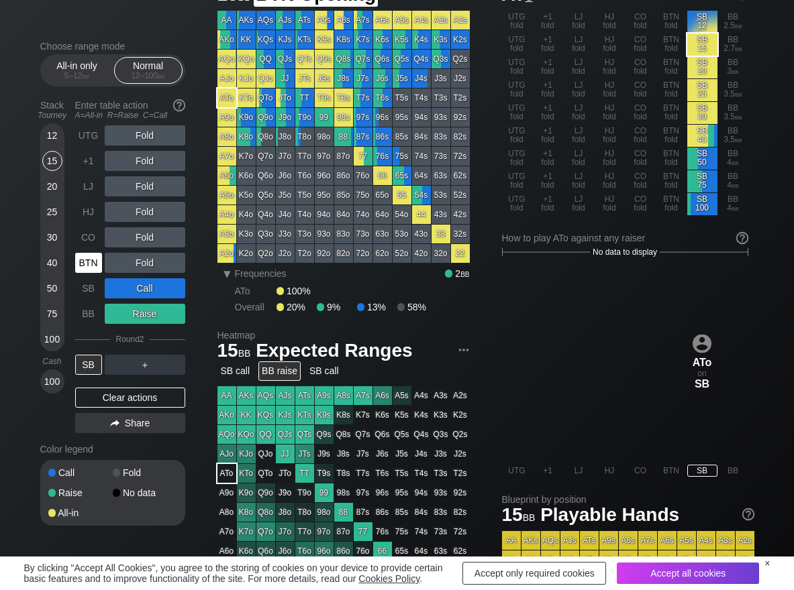
click at [93, 266] on div "BTN" at bounding box center [88, 263] width 27 height 20
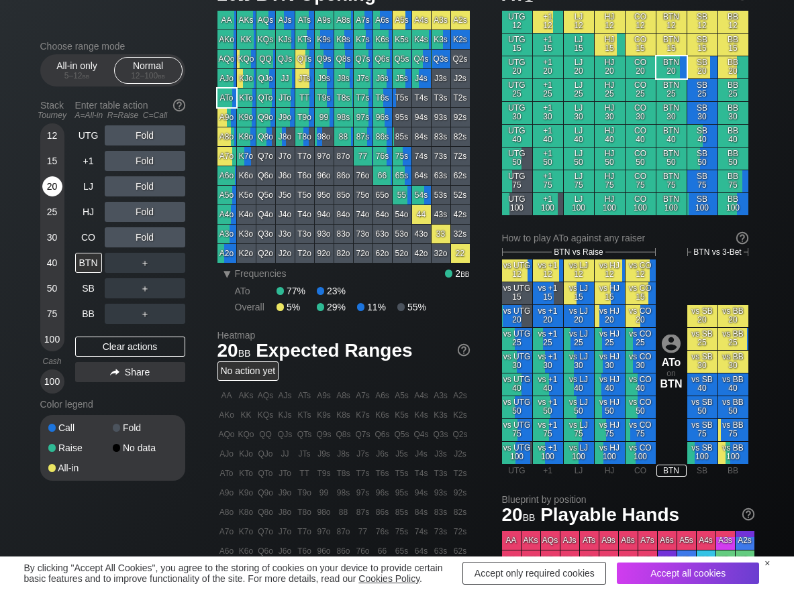
click at [47, 187] on div "20" at bounding box center [52, 186] width 20 height 20
click at [152, 260] on div "R ✕" at bounding box center [144, 263] width 26 height 20
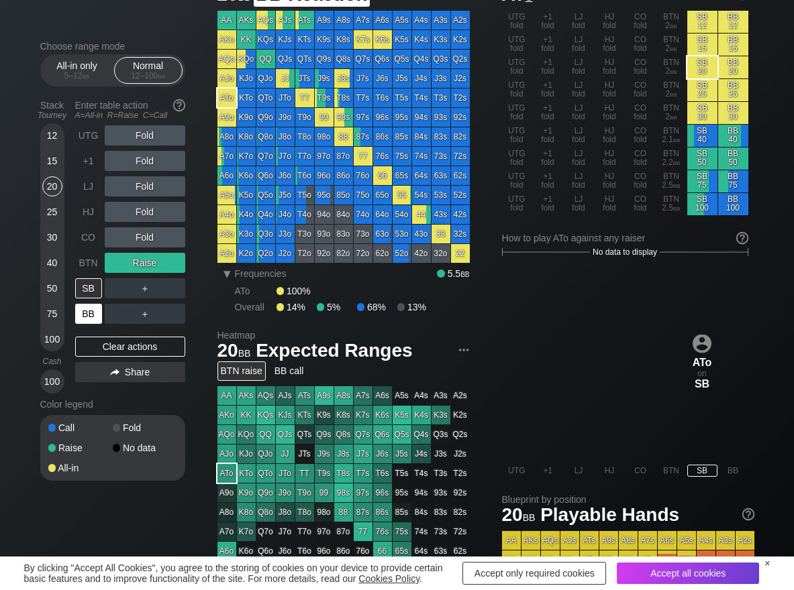
click at [85, 321] on div "BB" at bounding box center [88, 314] width 27 height 20
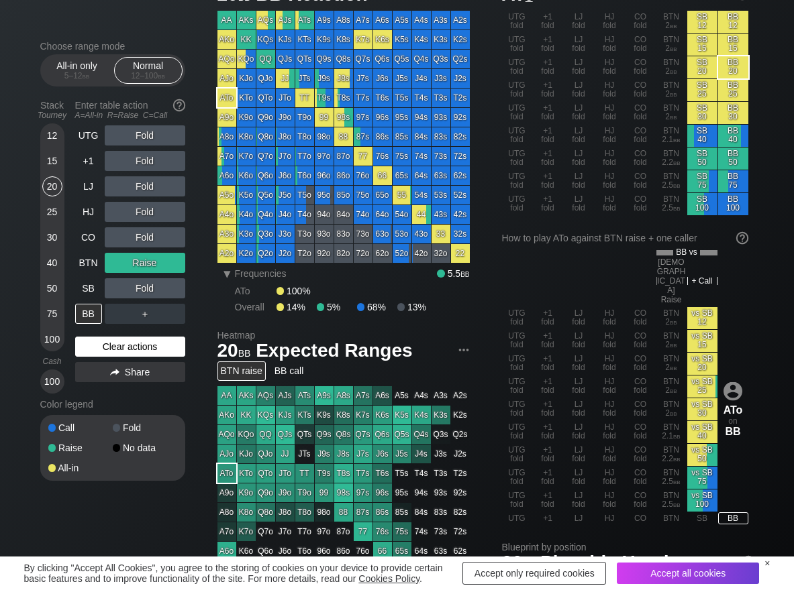
click at [107, 347] on div "Clear actions" at bounding box center [130, 347] width 110 height 20
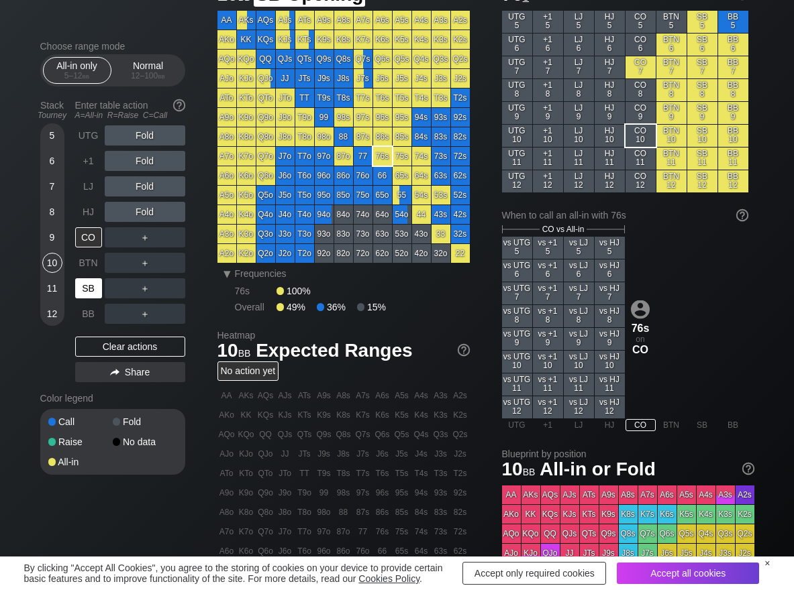
scroll to position [67, 0]
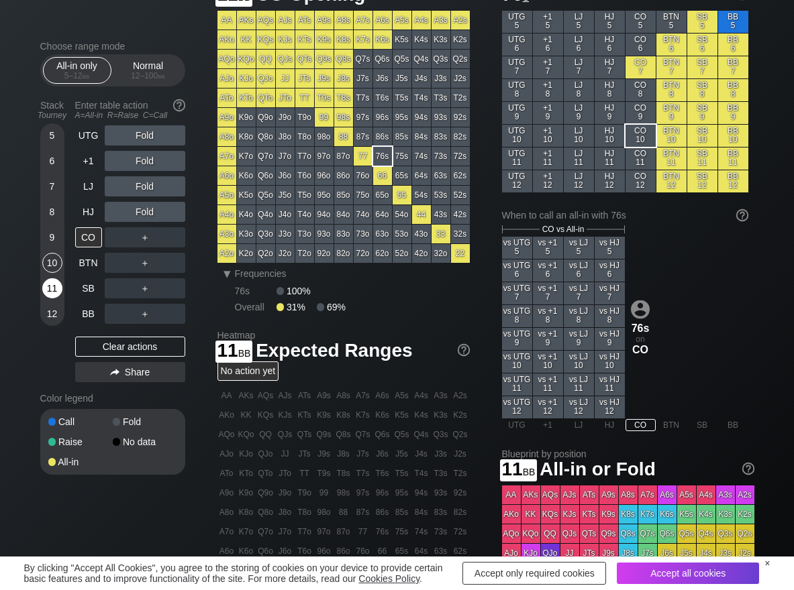
click at [50, 287] on div "11" at bounding box center [52, 288] width 20 height 20
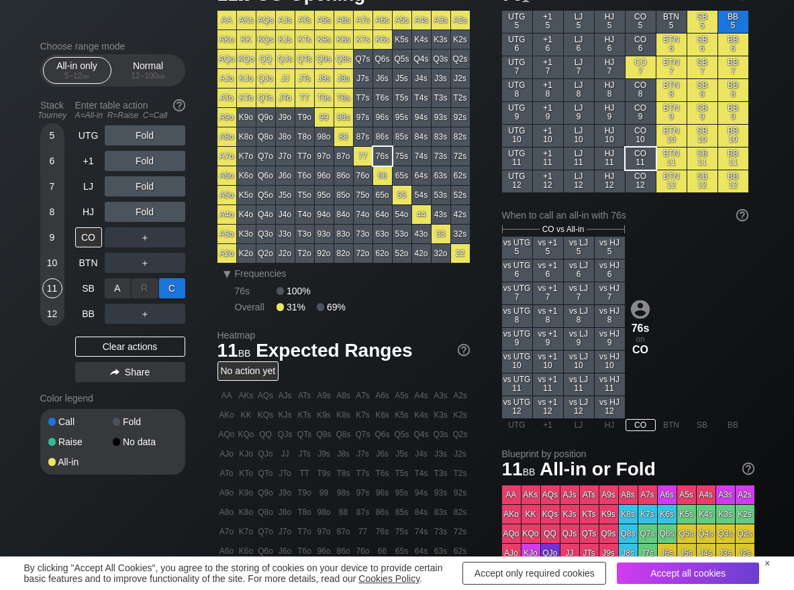
click at [169, 286] on div "C ✕" at bounding box center [172, 288] width 26 height 20
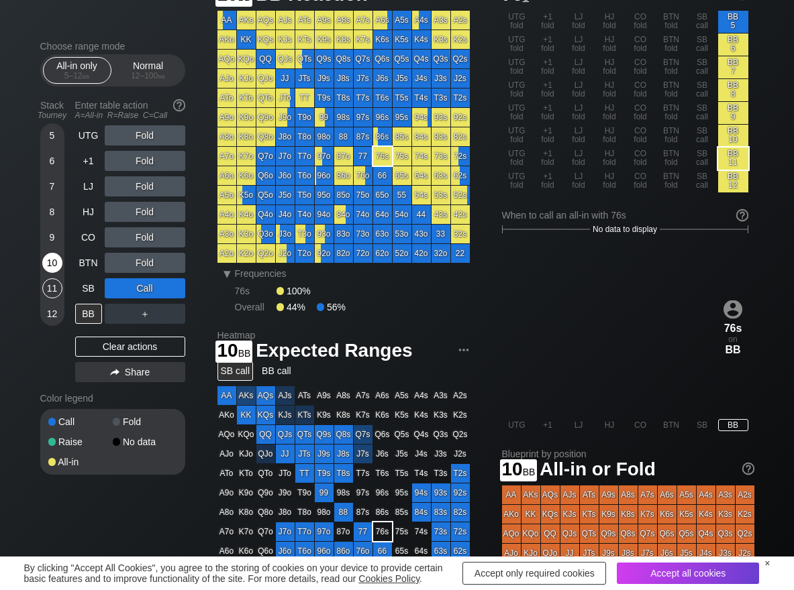
click at [56, 264] on div "10" at bounding box center [52, 263] width 20 height 20
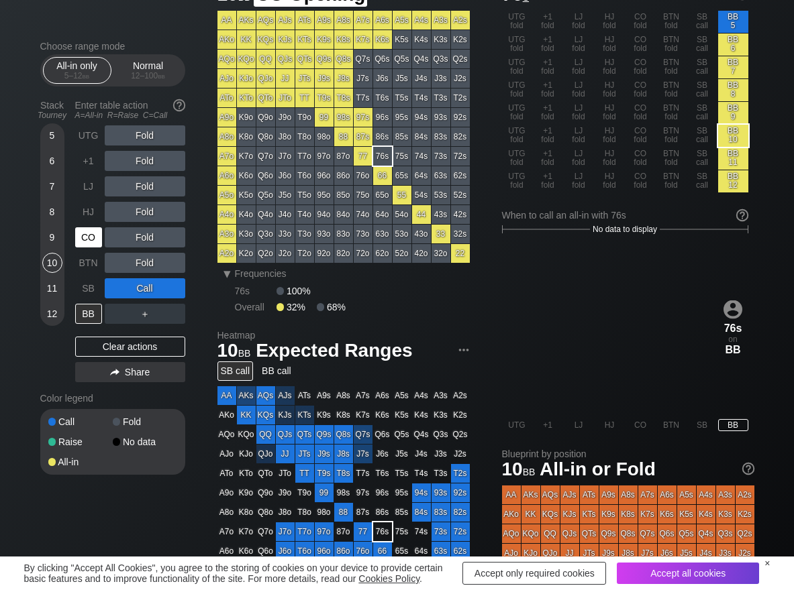
click at [96, 235] on div "CO" at bounding box center [88, 237] width 27 height 20
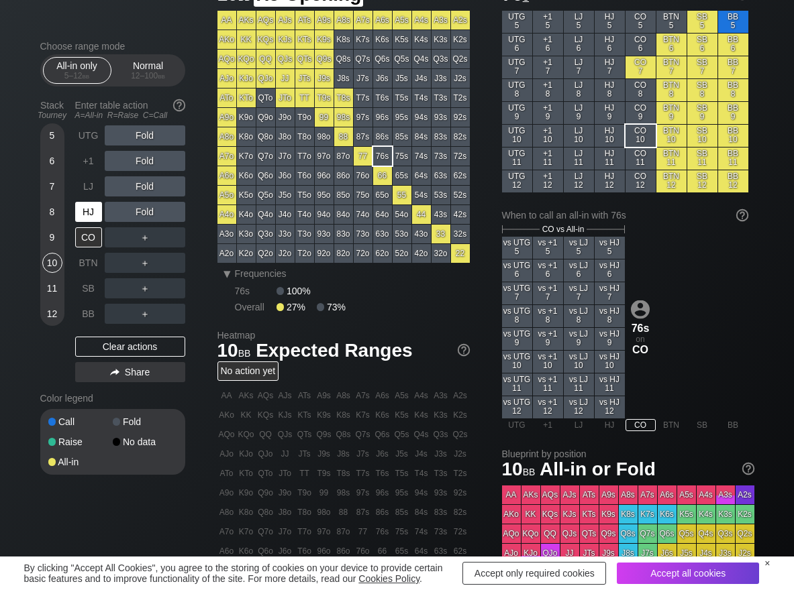
click at [86, 209] on div "HJ" at bounding box center [88, 212] width 27 height 20
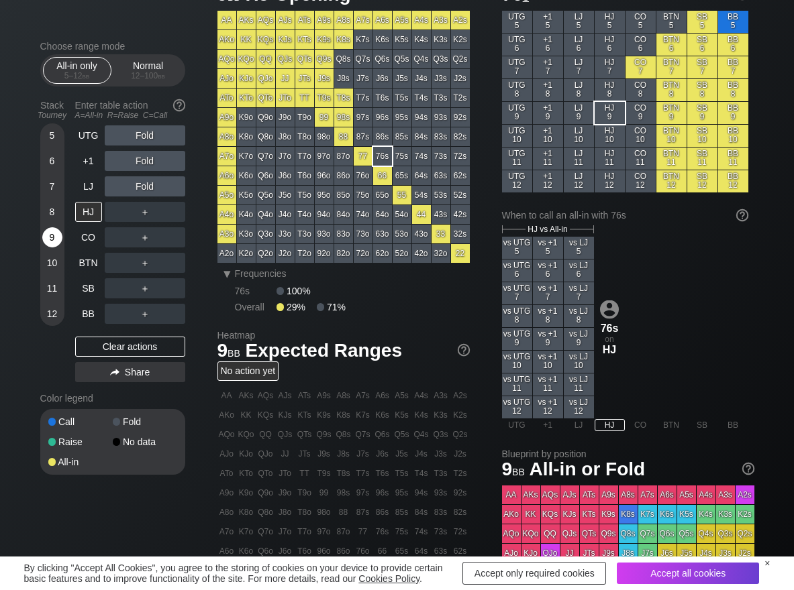
click at [48, 238] on div "9" at bounding box center [52, 237] width 20 height 20
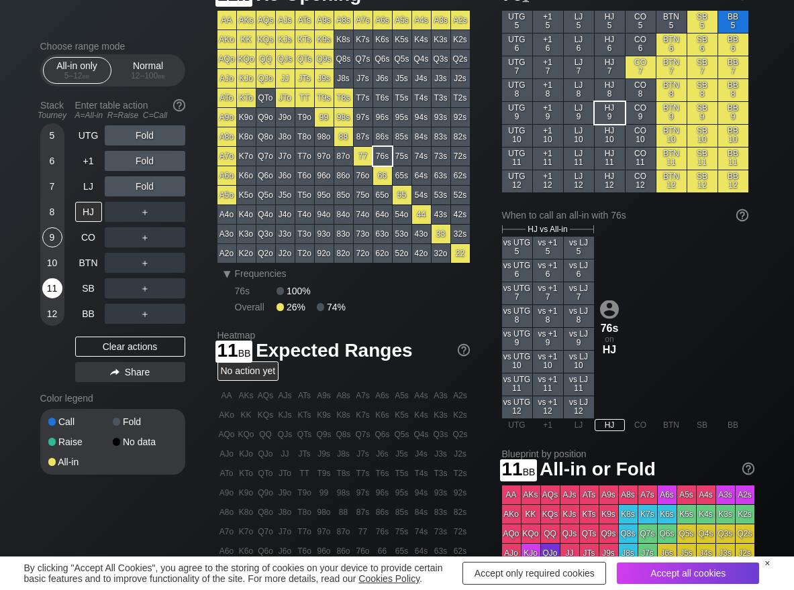
click at [49, 289] on div "11" at bounding box center [52, 288] width 20 height 20
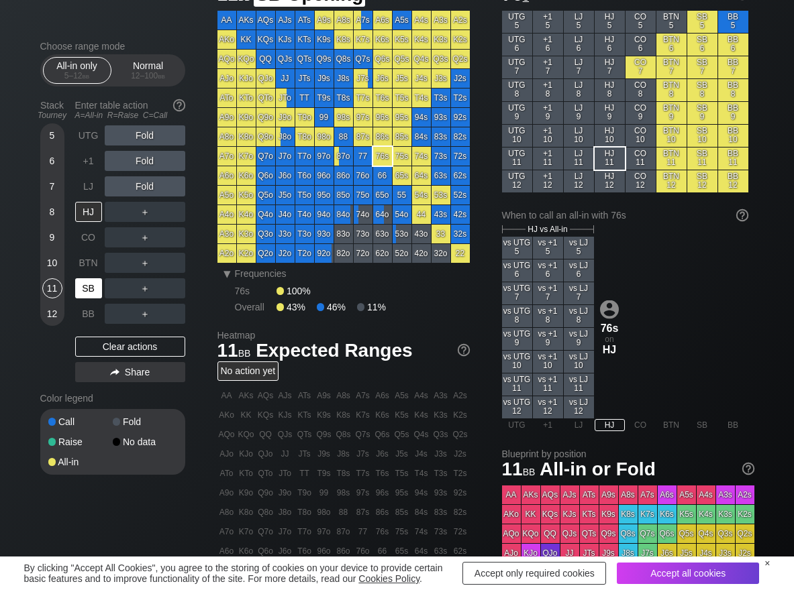
click at [87, 289] on div "SB" at bounding box center [88, 288] width 27 height 20
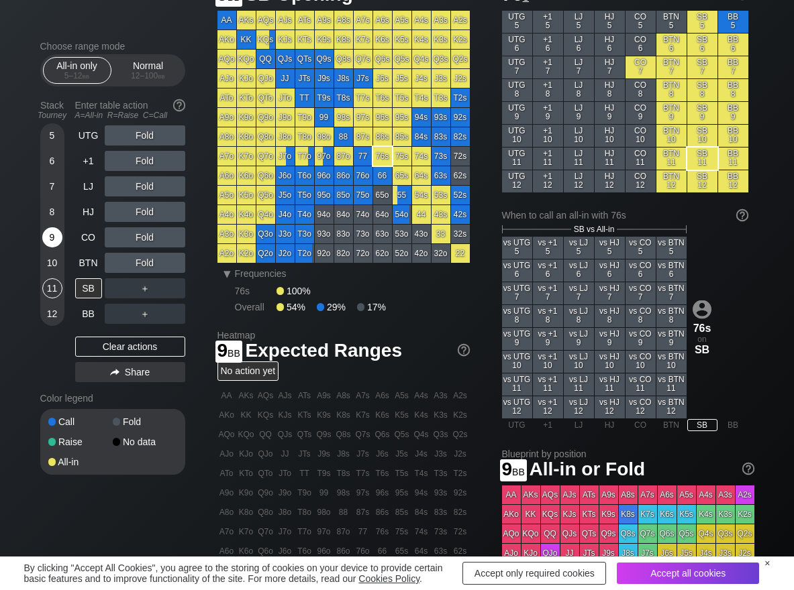
click at [54, 238] on div "9" at bounding box center [52, 237] width 20 height 20
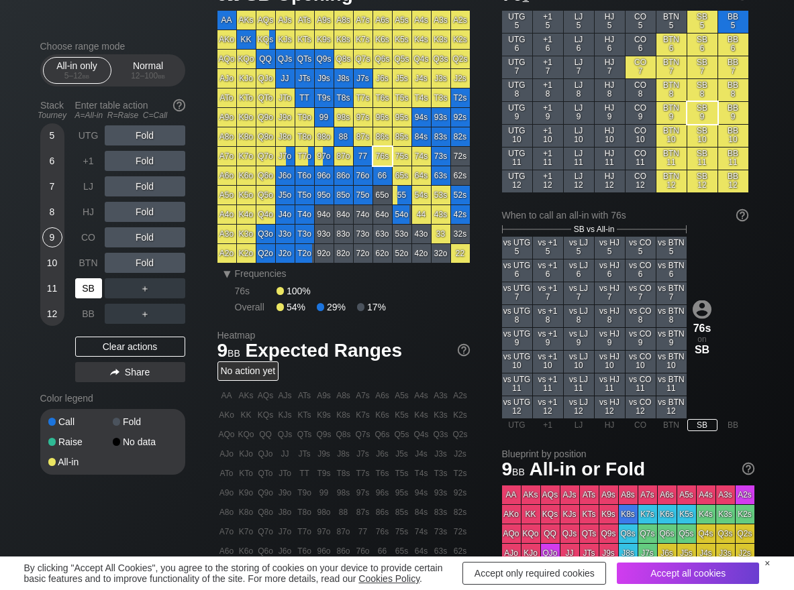
click at [87, 289] on div "SB" at bounding box center [88, 288] width 27 height 20
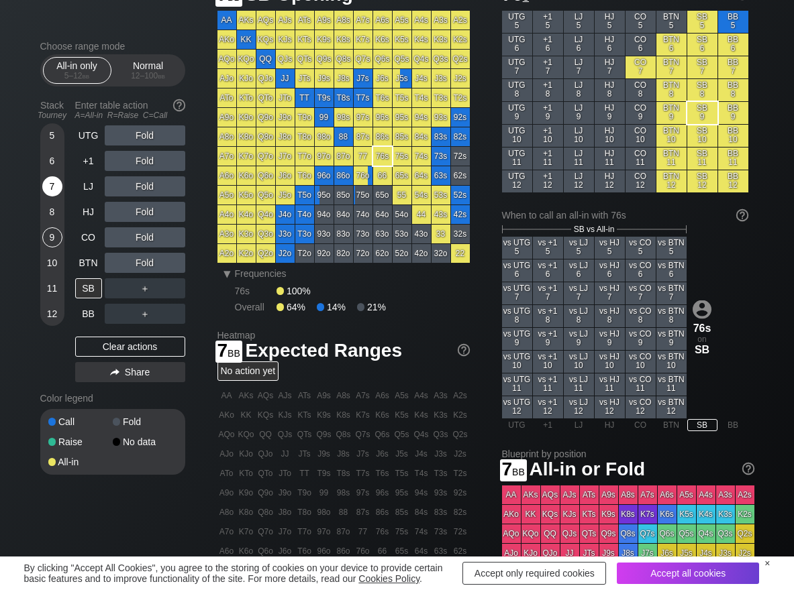
click at [44, 193] on div "7" at bounding box center [52, 186] width 20 height 20
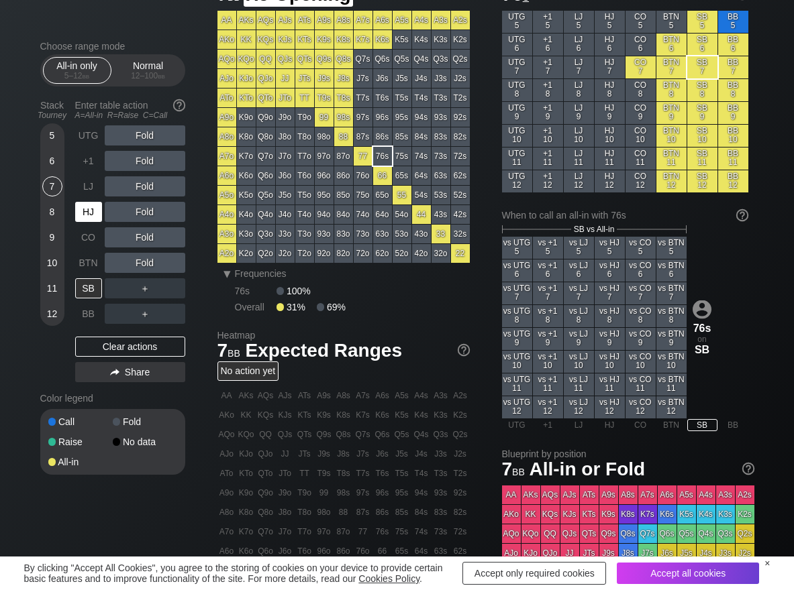
click at [85, 213] on div "HJ" at bounding box center [88, 212] width 27 height 20
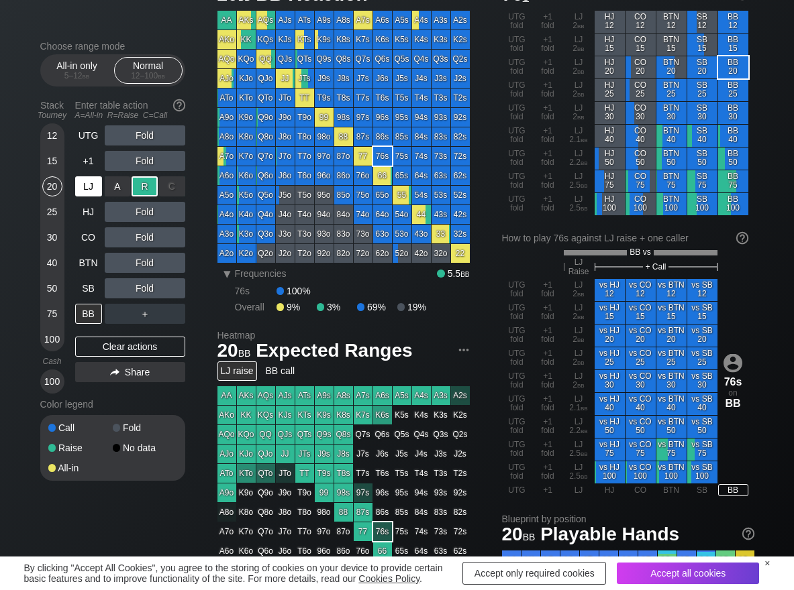
scroll to position [67, 0]
click at [91, 189] on div "LJ" at bounding box center [88, 186] width 27 height 20
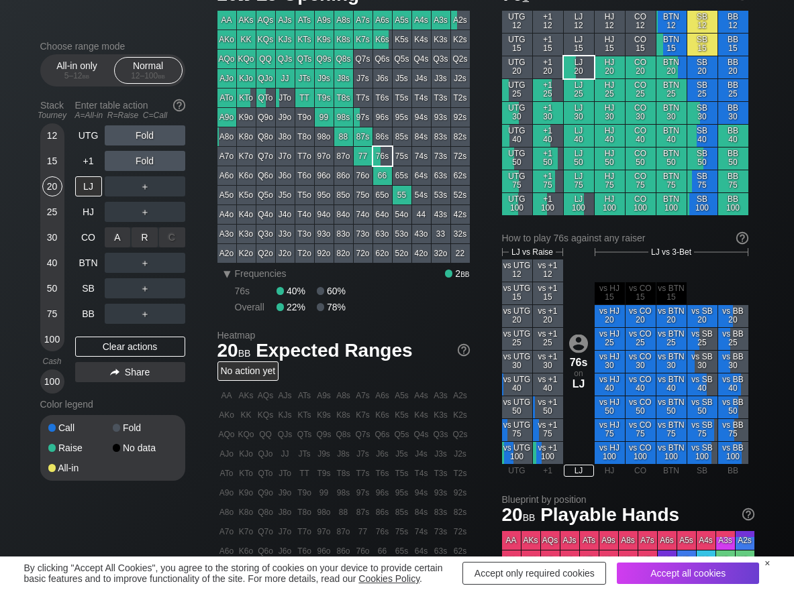
click at [147, 231] on div "R ✕" at bounding box center [144, 237] width 26 height 20
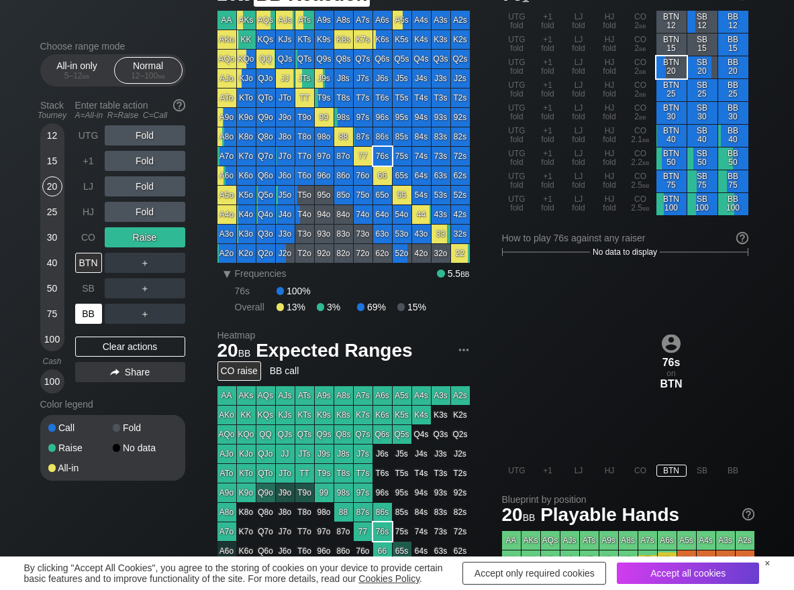
click at [85, 311] on div "BB" at bounding box center [88, 314] width 27 height 20
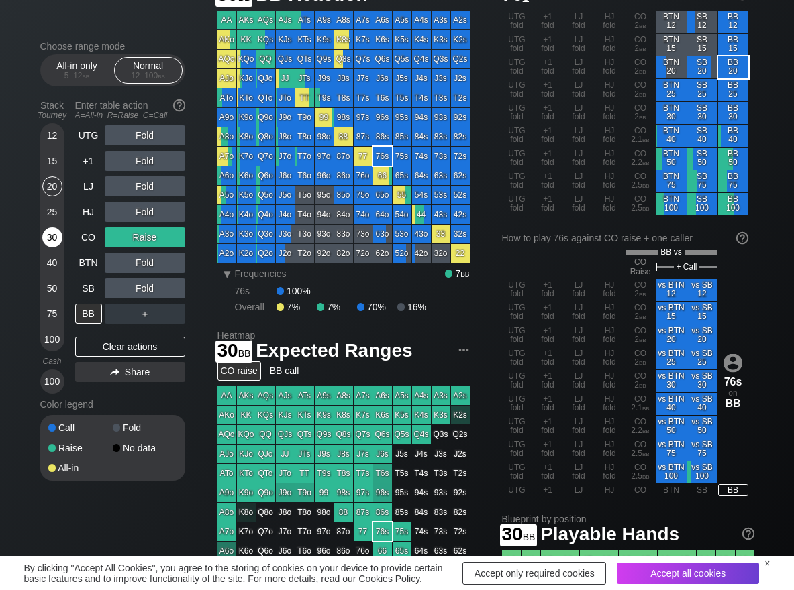
click at [50, 242] on div "30" at bounding box center [52, 237] width 20 height 20
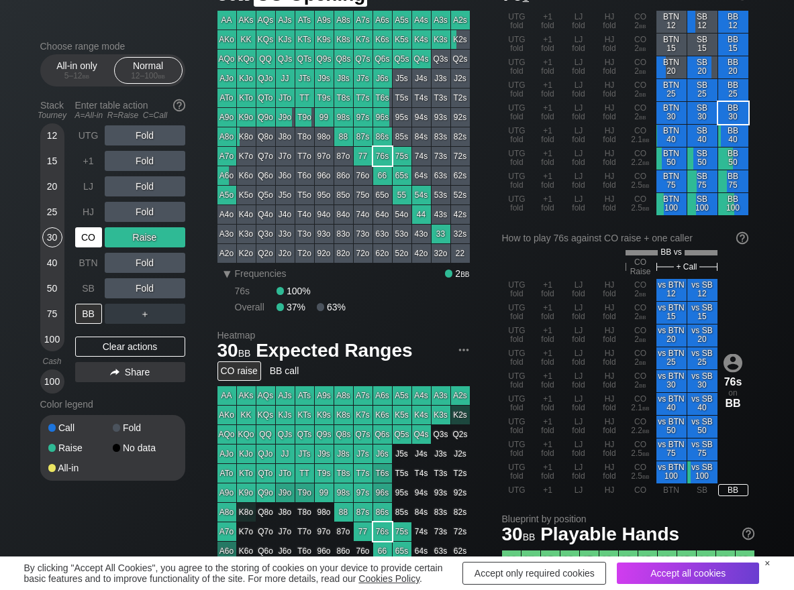
click at [94, 231] on div "CO" at bounding box center [88, 237] width 27 height 20
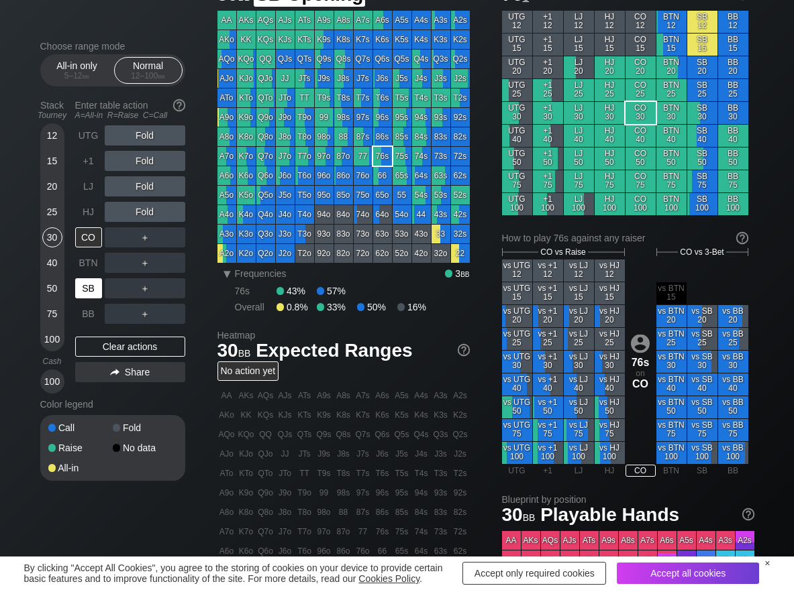
click at [83, 279] on div "SB" at bounding box center [88, 288] width 27 height 20
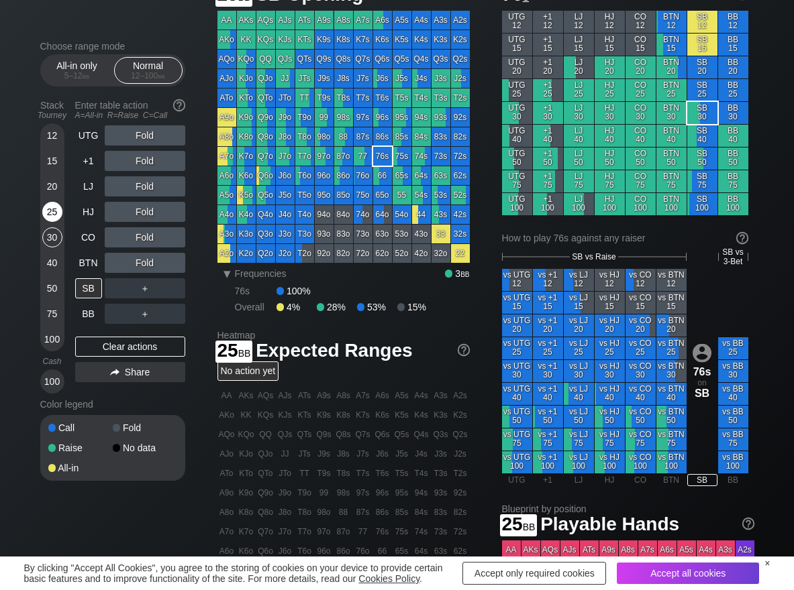
click at [51, 215] on div "25" at bounding box center [52, 212] width 20 height 20
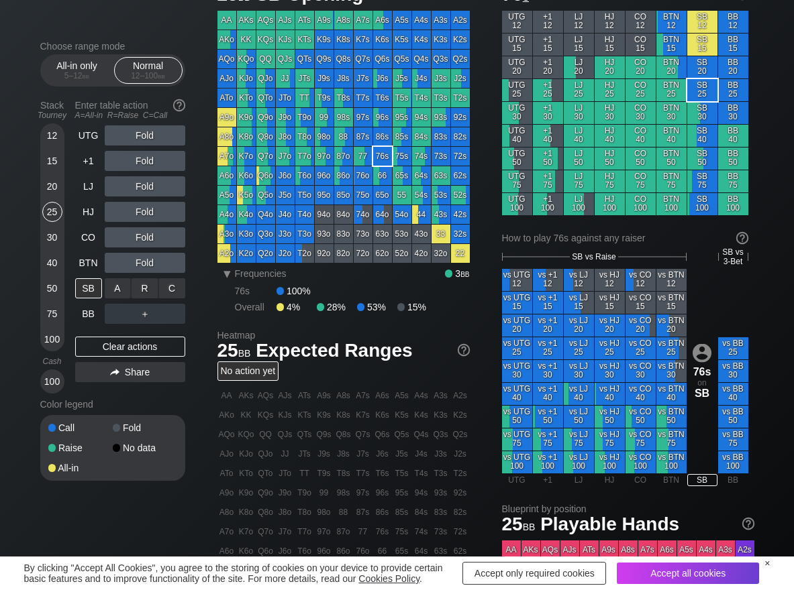
click at [176, 291] on div "C ✕" at bounding box center [172, 288] width 26 height 20
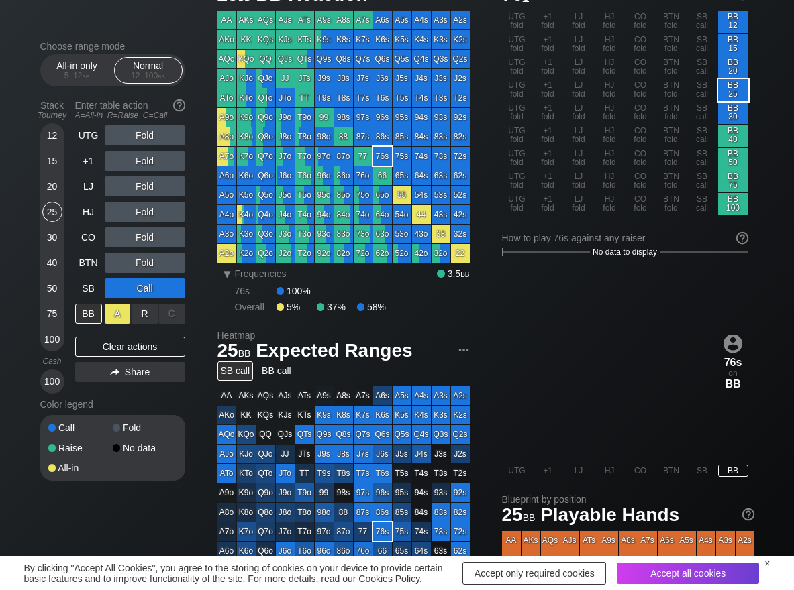
click at [121, 318] on div "A ✕" at bounding box center [118, 314] width 26 height 20
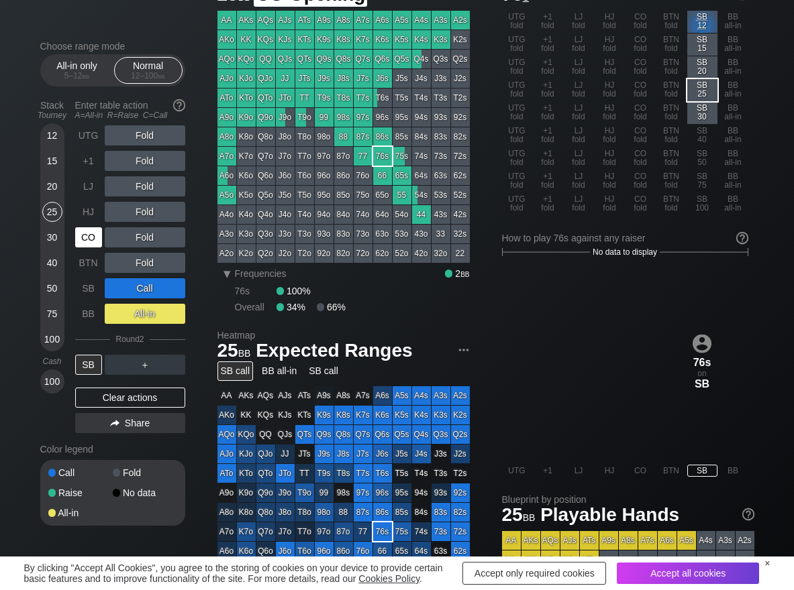
click at [88, 241] on div "CO" at bounding box center [88, 237] width 27 height 20
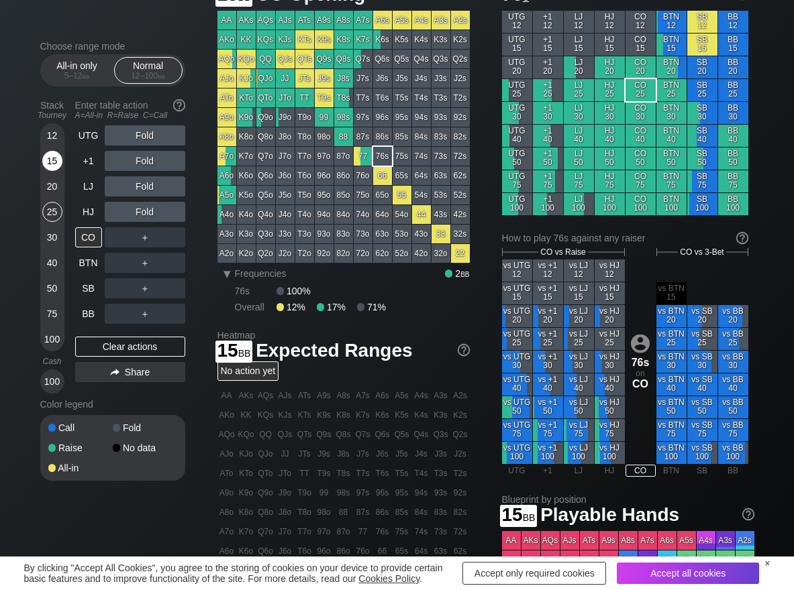
click at [46, 166] on div "15" at bounding box center [52, 161] width 20 height 20
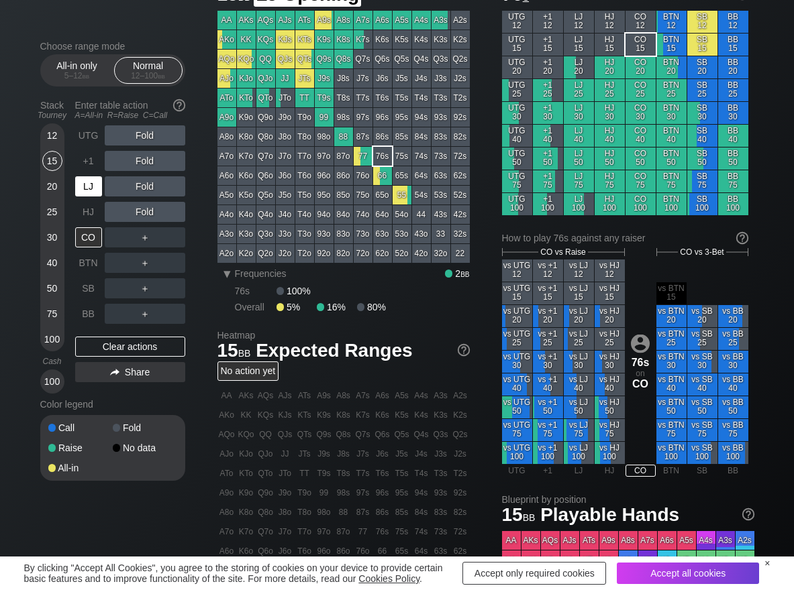
click at [87, 183] on div "LJ" at bounding box center [88, 186] width 27 height 20
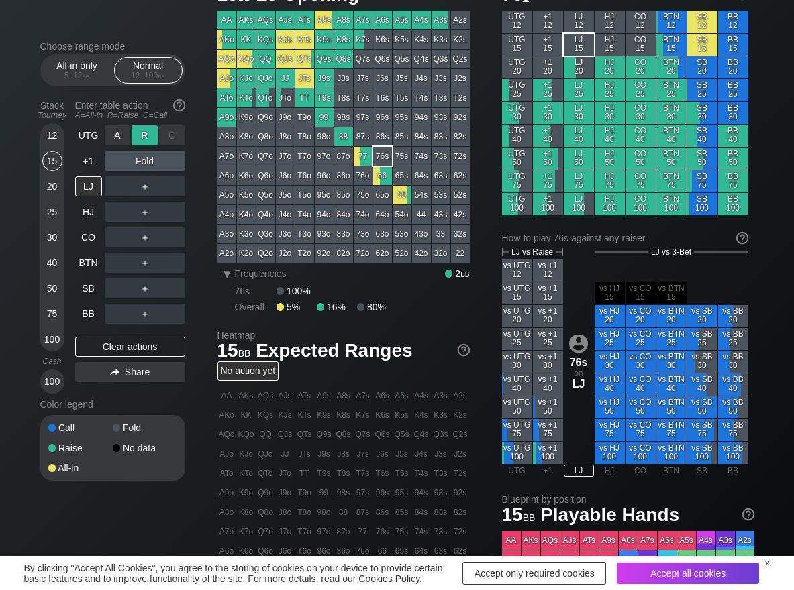
click at [144, 137] on div "R ✕" at bounding box center [144, 135] width 26 height 20
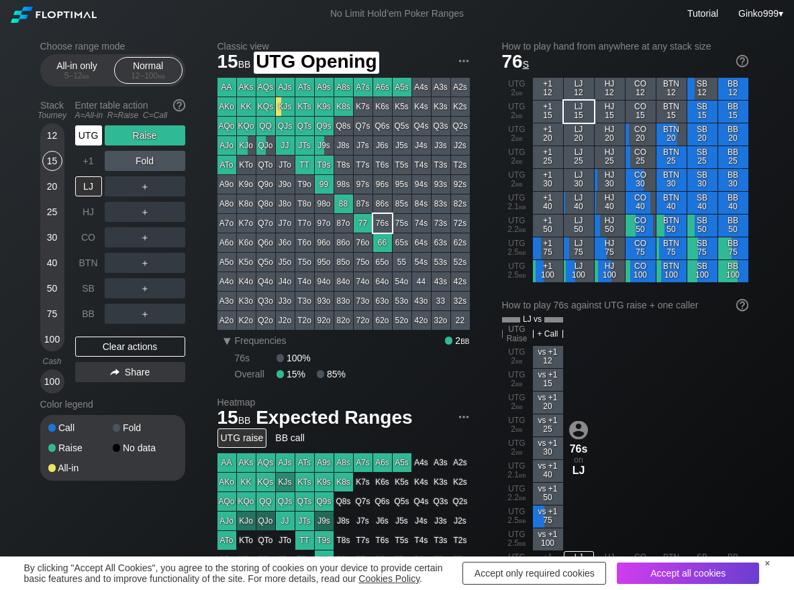
click at [90, 132] on div "UTG" at bounding box center [88, 135] width 27 height 20
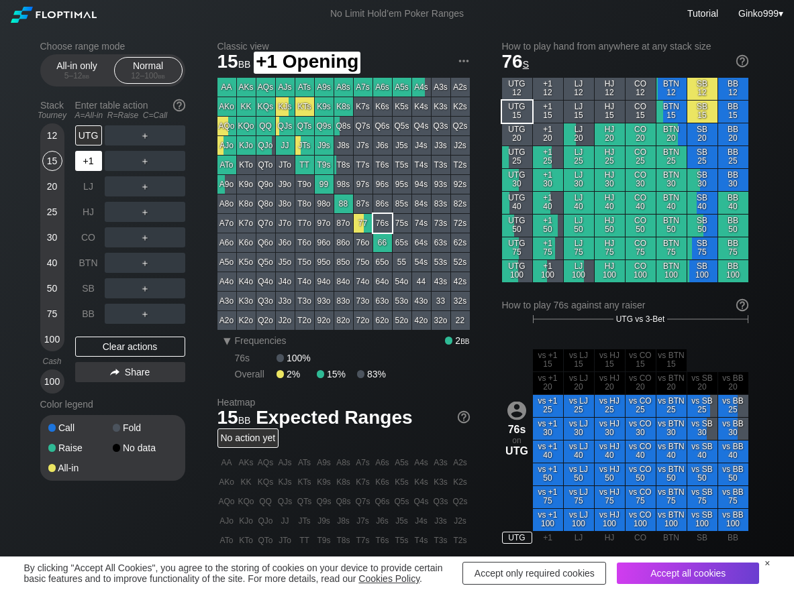
click at [93, 158] on div "+1" at bounding box center [88, 161] width 27 height 20
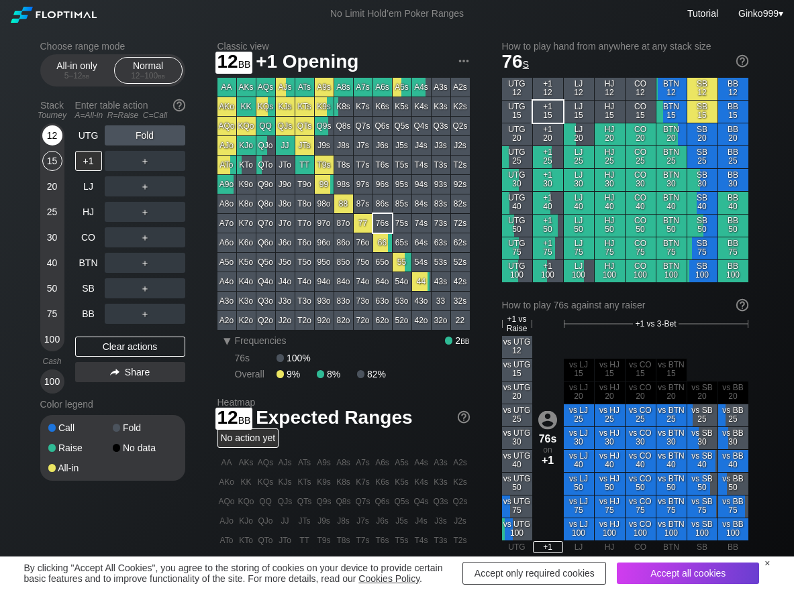
click at [52, 134] on div "12" at bounding box center [52, 135] width 20 height 20
click at [145, 160] on div "R ✕" at bounding box center [144, 161] width 26 height 20
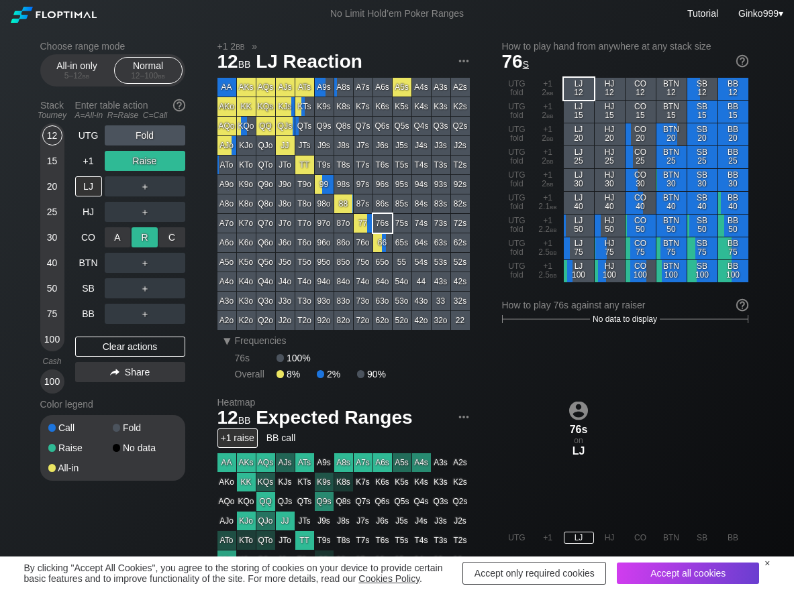
click at [152, 233] on div "R ✕" at bounding box center [144, 237] width 26 height 20
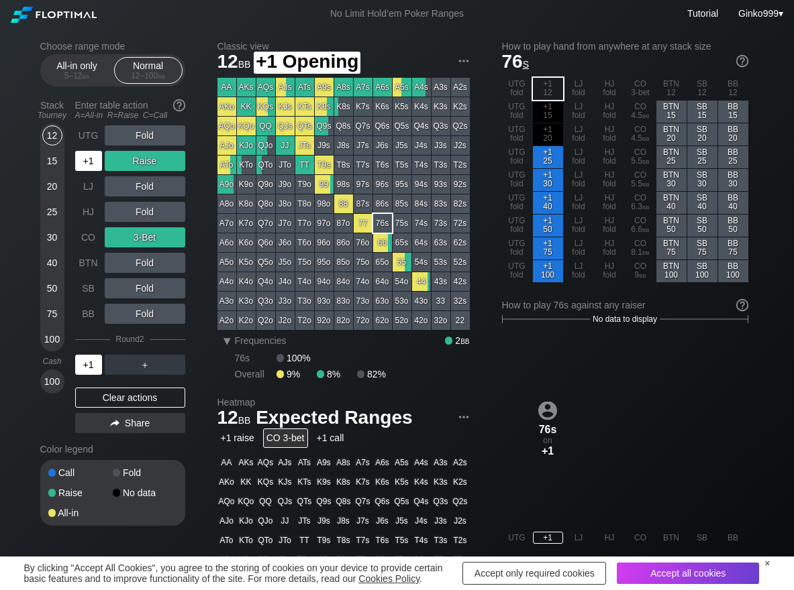
click at [91, 156] on div "+1" at bounding box center [88, 161] width 27 height 20
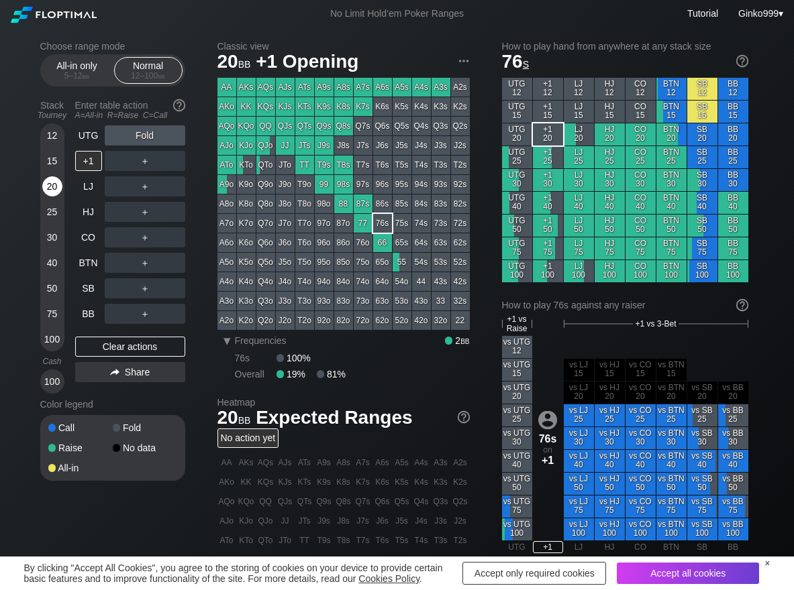
click at [50, 181] on div "20" at bounding box center [52, 186] width 20 height 20
click at [147, 138] on div "R ✕" at bounding box center [144, 135] width 26 height 20
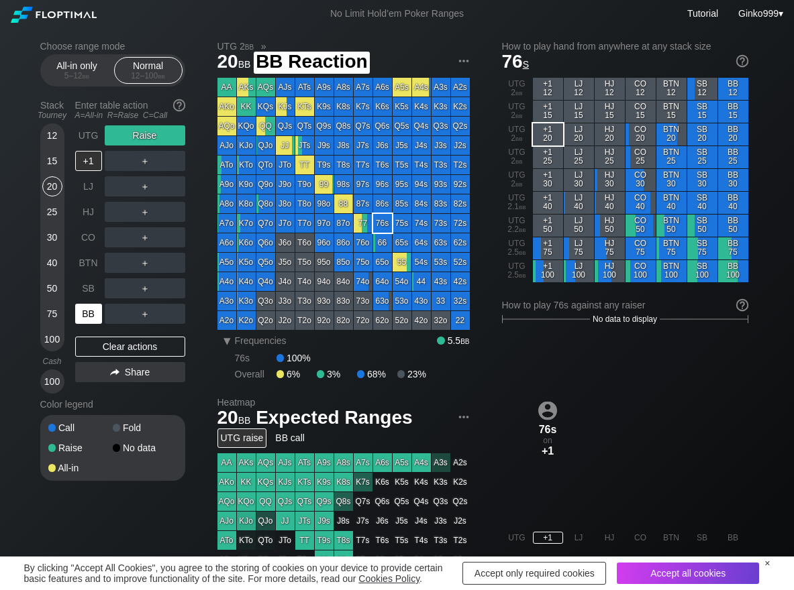
click at [86, 315] on div "BB" at bounding box center [88, 314] width 27 height 20
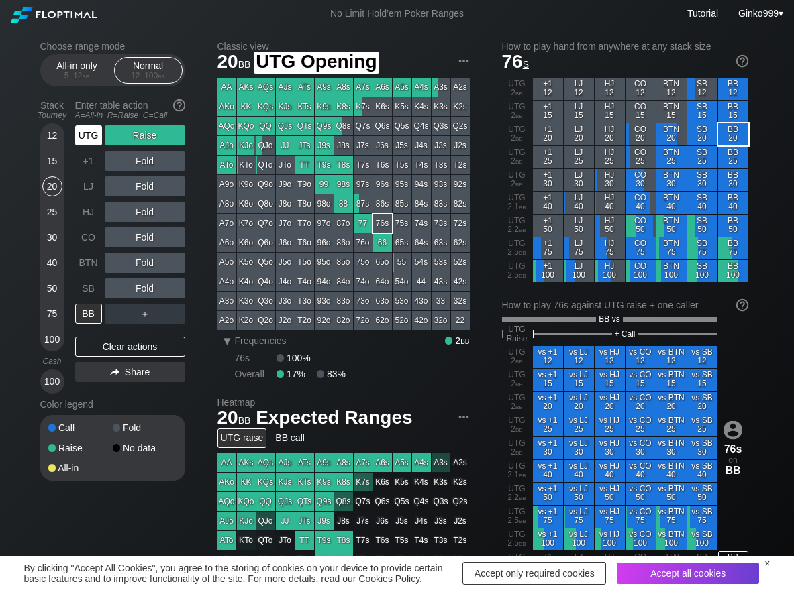
click at [75, 135] on div "UTG" at bounding box center [88, 135] width 27 height 20
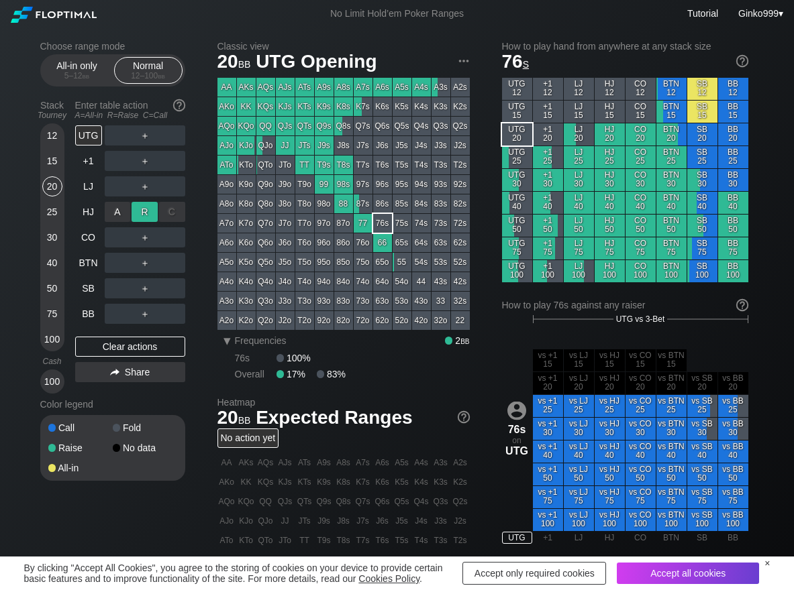
click at [139, 203] on div "R ✕" at bounding box center [144, 212] width 26 height 20
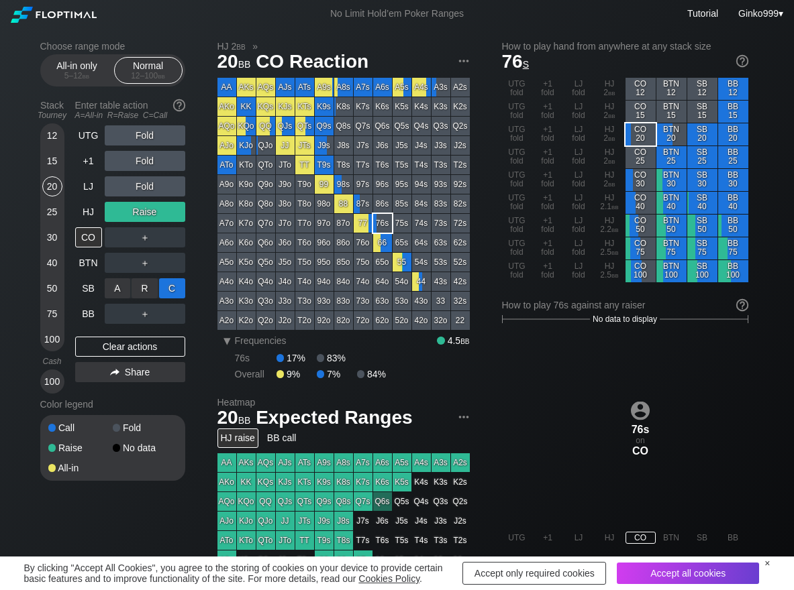
click at [168, 291] on div "C ✕" at bounding box center [172, 288] width 26 height 20
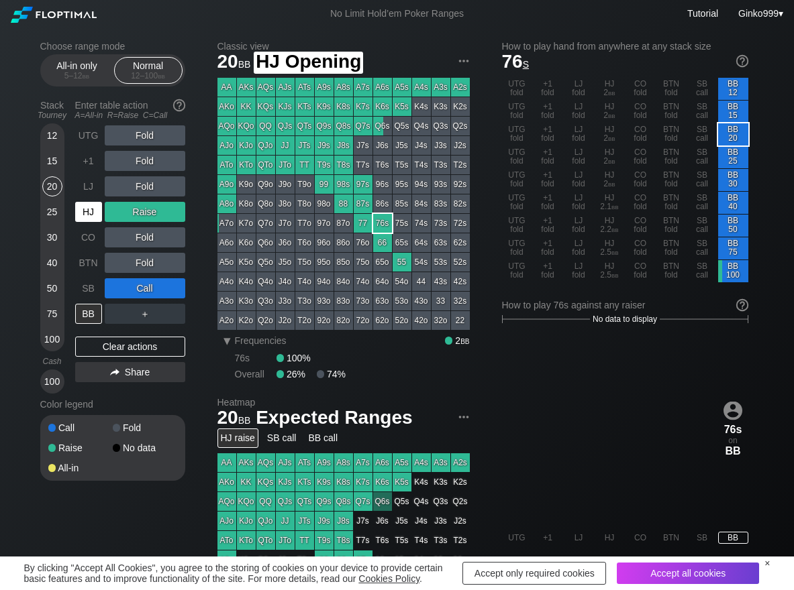
click at [87, 214] on div "HJ" at bounding box center [88, 212] width 27 height 20
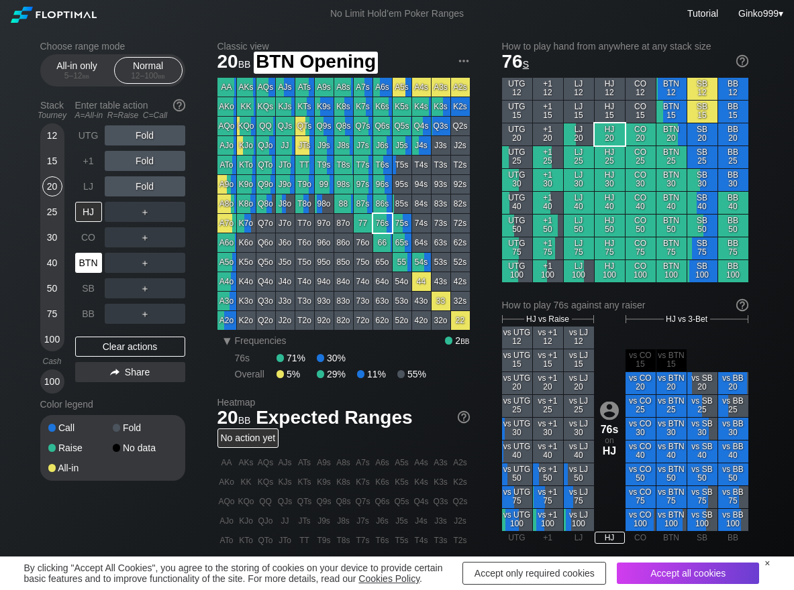
click at [87, 260] on div "BTN" at bounding box center [88, 263] width 27 height 20
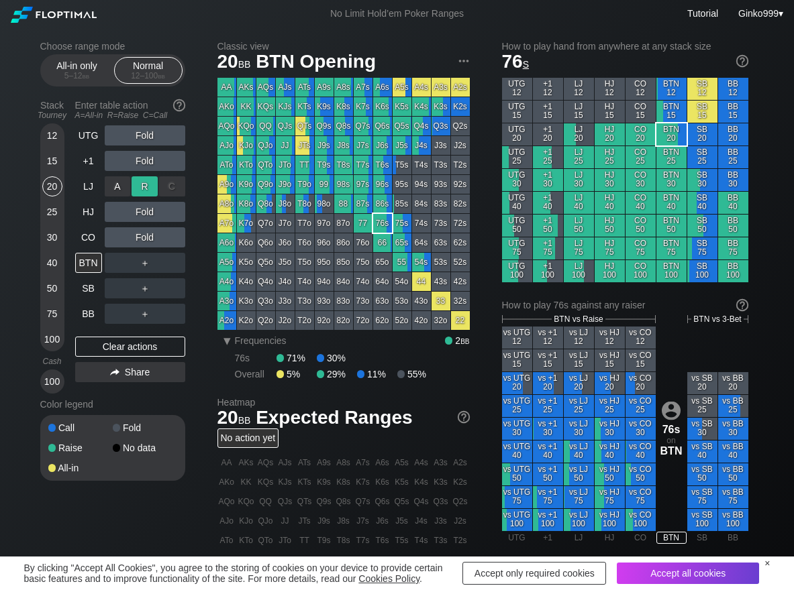
click at [152, 186] on div "R ✕" at bounding box center [144, 186] width 26 height 20
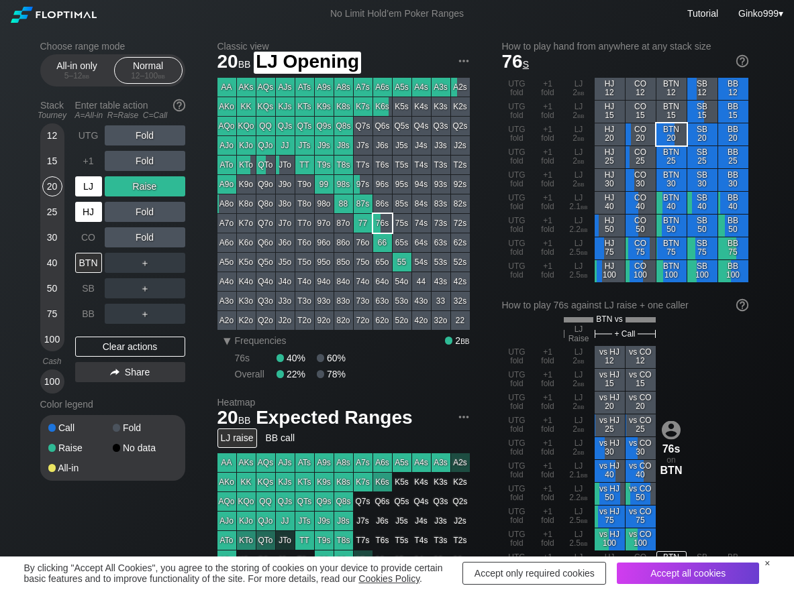
drag, startPoint x: 99, startPoint y: 189, endPoint x: 95, endPoint y: 201, distance: 12.3
click at [97, 189] on div "LJ" at bounding box center [88, 186] width 27 height 20
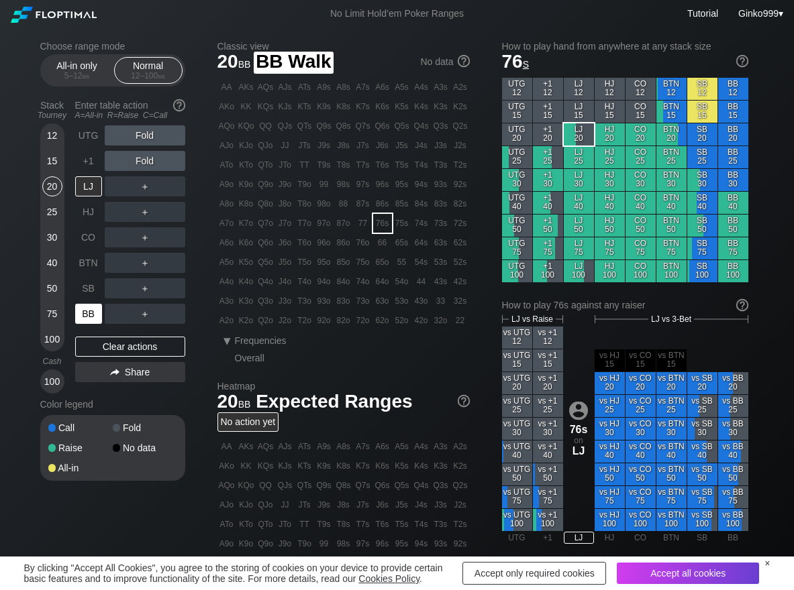
click at [91, 307] on div "BB" at bounding box center [88, 314] width 27 height 20
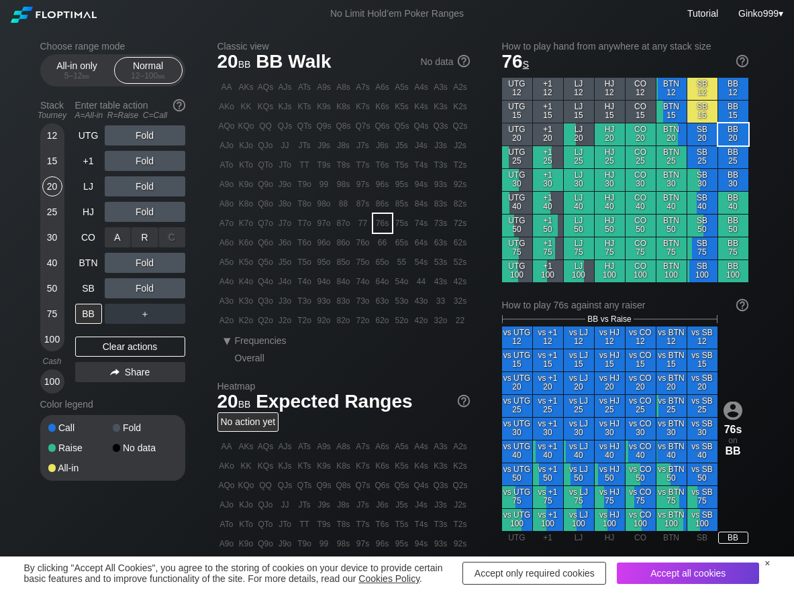
click at [136, 228] on div "R ✕" at bounding box center [144, 237] width 26 height 20
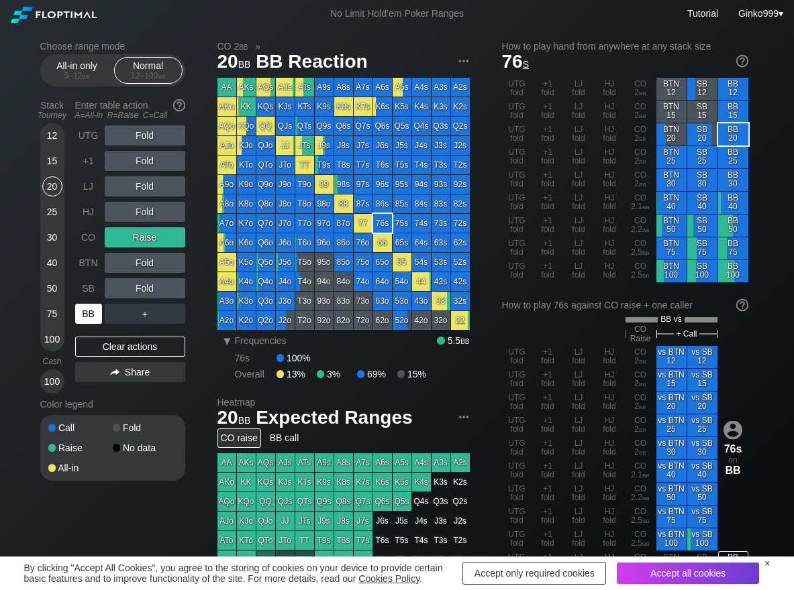
click at [91, 308] on div "BB" at bounding box center [88, 314] width 27 height 20
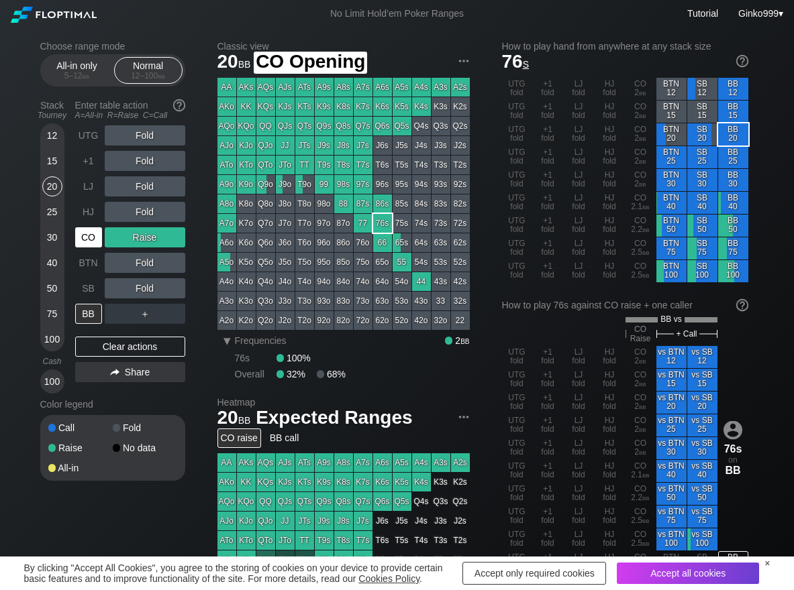
click at [88, 235] on div "CO" at bounding box center [88, 237] width 27 height 20
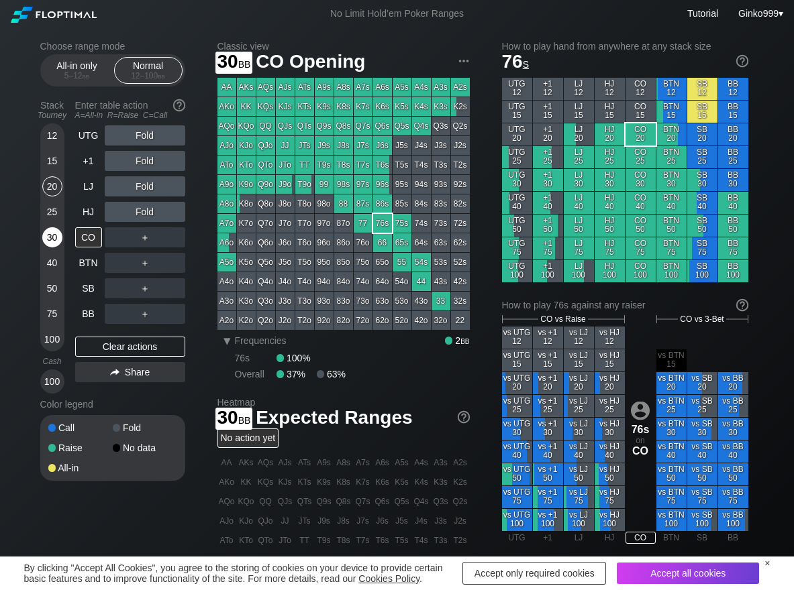
click at [53, 233] on div "30" at bounding box center [52, 237] width 20 height 20
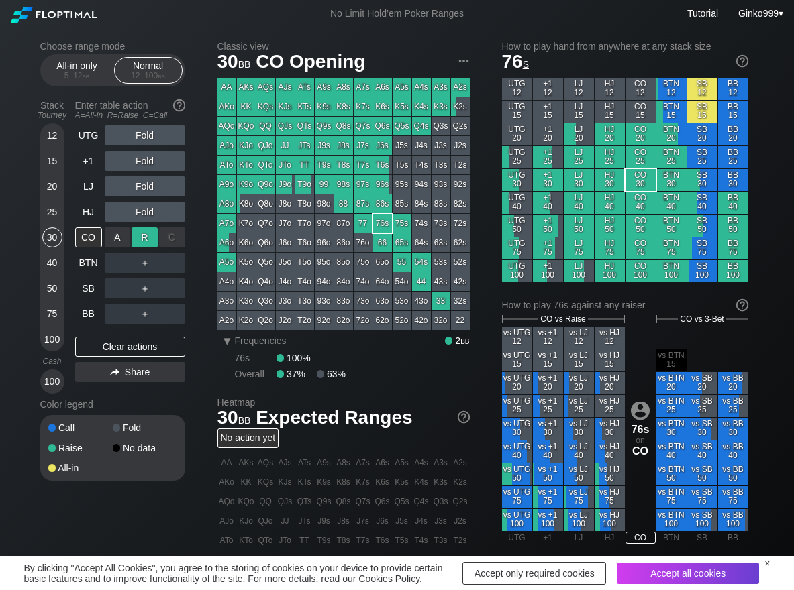
click at [141, 235] on div "R ✕" at bounding box center [144, 237] width 26 height 20
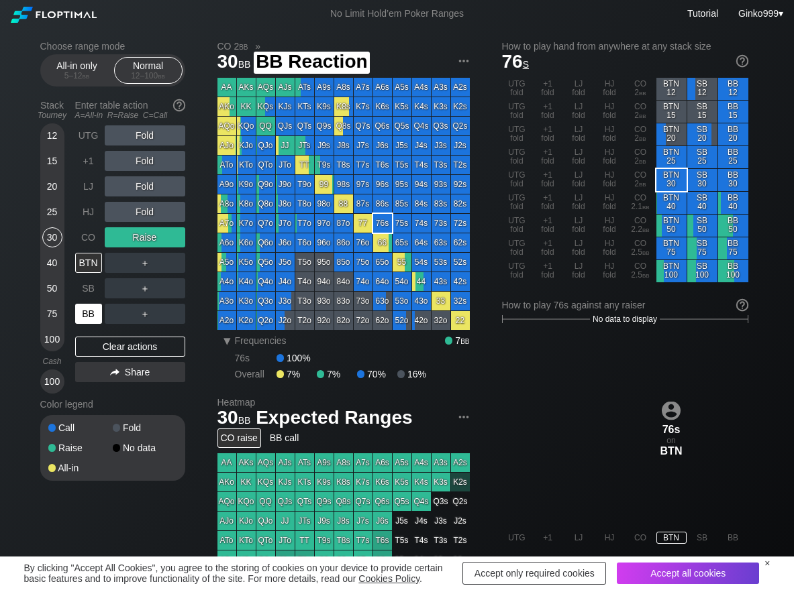
click at [93, 316] on div "BB" at bounding box center [88, 314] width 27 height 20
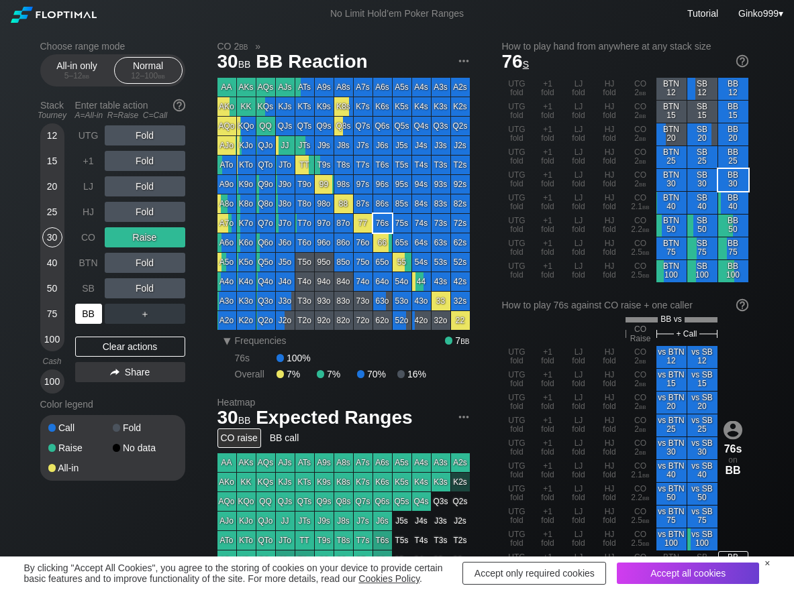
scroll to position [67, 0]
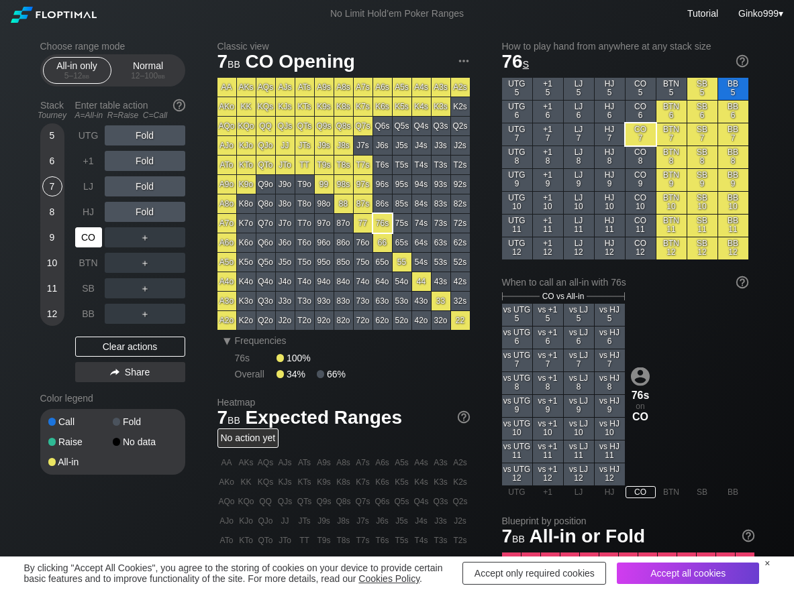
click at [88, 237] on div "CO" at bounding box center [88, 237] width 27 height 20
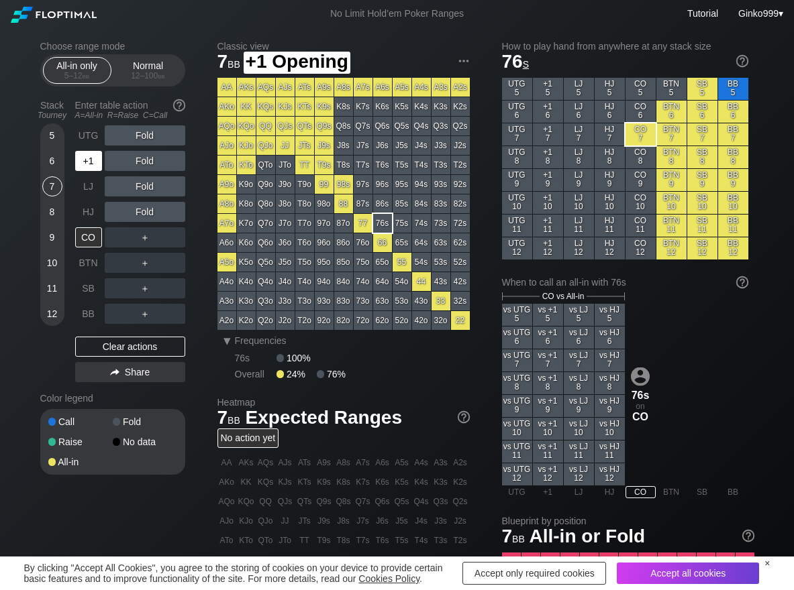
click at [86, 154] on div "+1" at bounding box center [88, 161] width 27 height 20
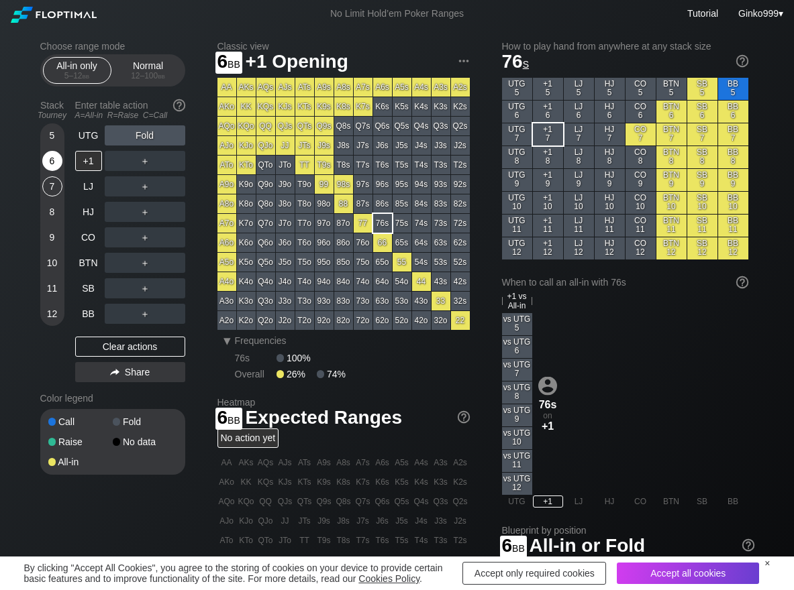
click at [54, 170] on div "6" at bounding box center [52, 161] width 20 height 20
click at [182, 288] on div "C ✕" at bounding box center [172, 288] width 26 height 20
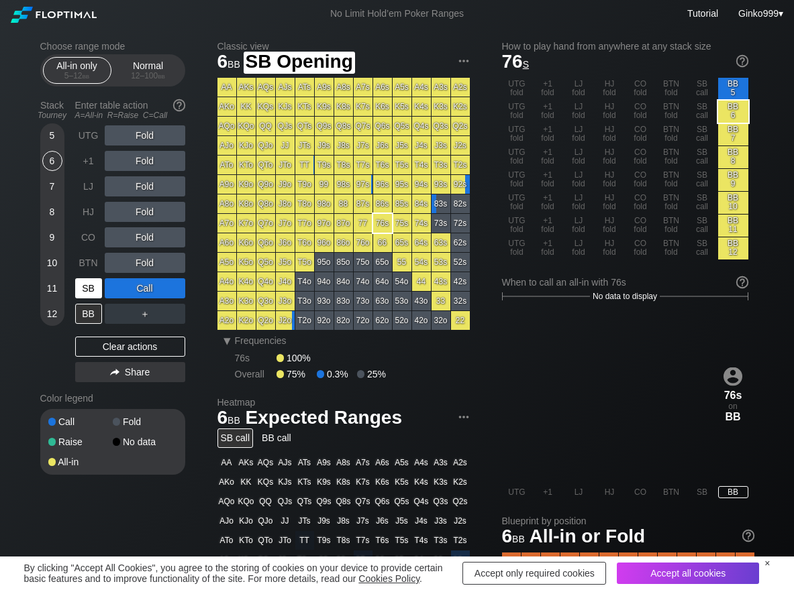
click at [89, 291] on div "SB" at bounding box center [88, 288] width 27 height 20
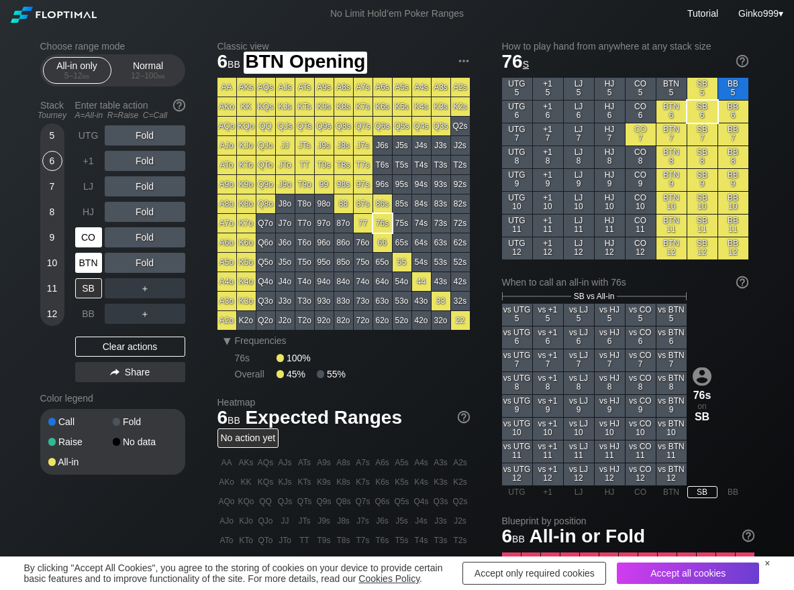
click at [93, 247] on div "CO" at bounding box center [88, 237] width 27 height 20
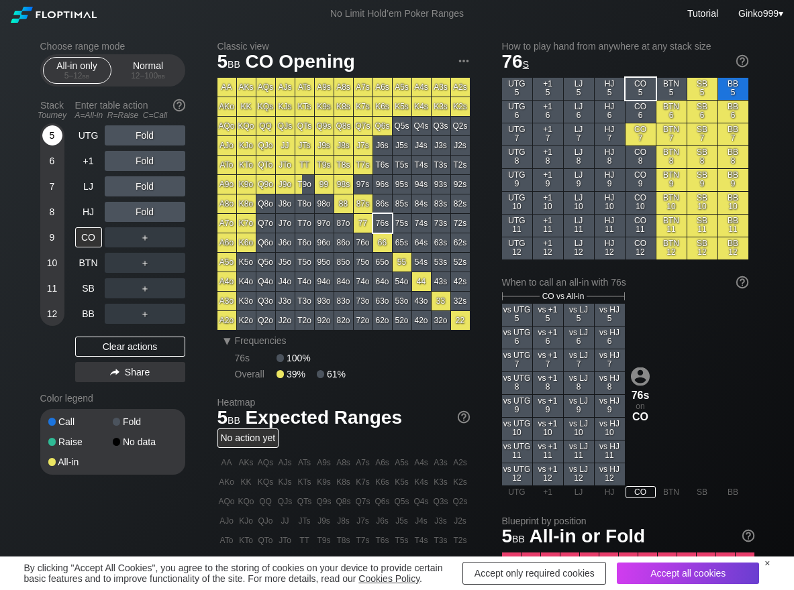
click at [50, 139] on div "5" at bounding box center [52, 135] width 20 height 20
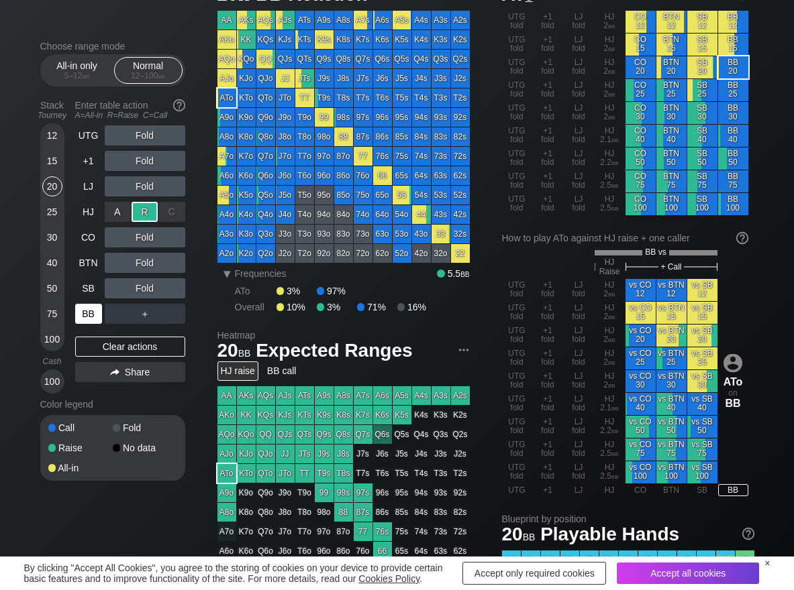
scroll to position [67, 0]
click at [97, 215] on div "HJ" at bounding box center [88, 212] width 27 height 20
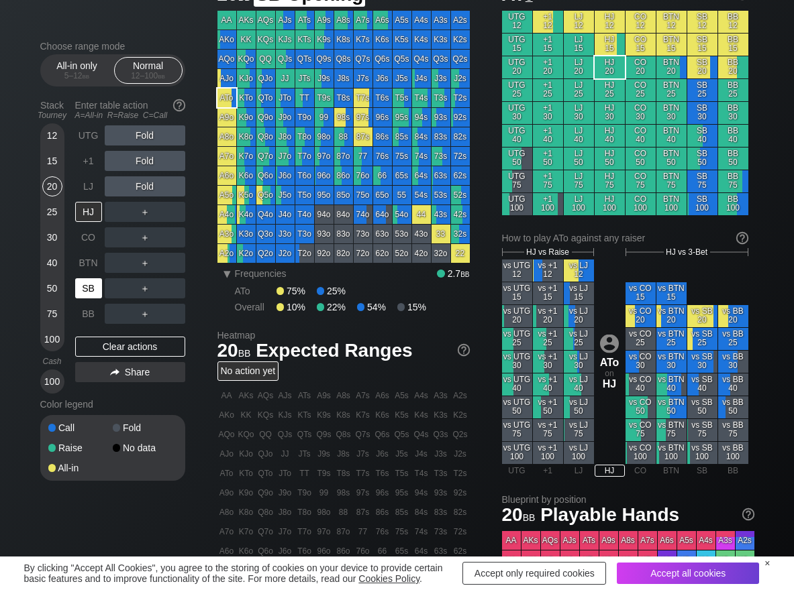
click at [87, 284] on div "SB" at bounding box center [88, 288] width 27 height 20
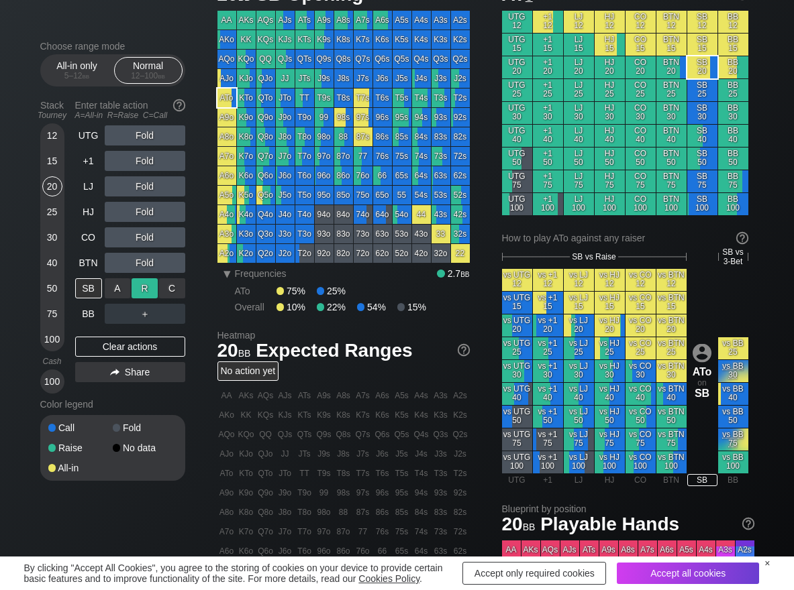
click at [142, 286] on div "R ✕" at bounding box center [144, 288] width 26 height 20
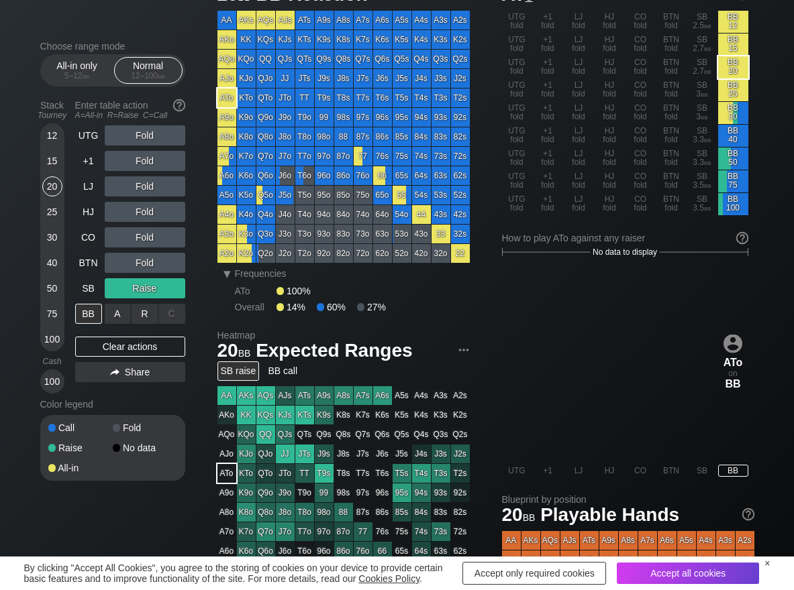
click at [122, 321] on div "A ✕" at bounding box center [118, 314] width 26 height 20
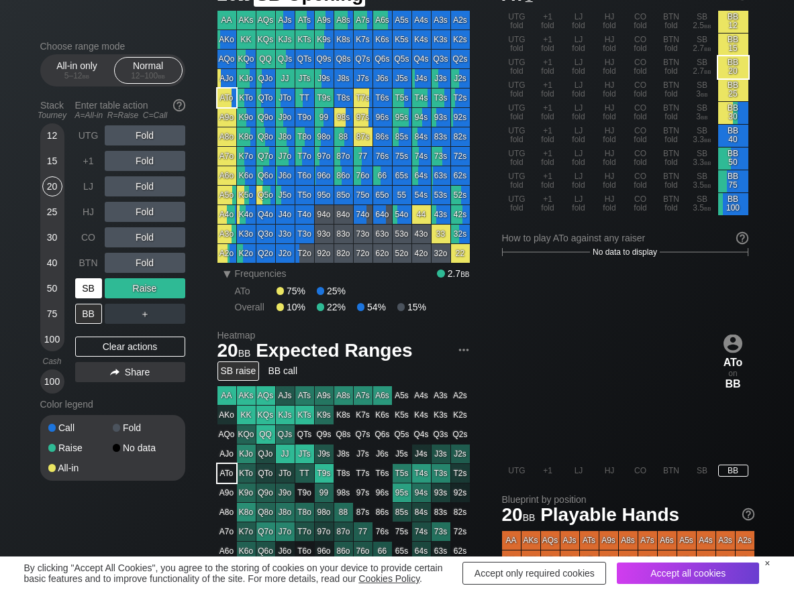
click at [85, 286] on div "SB" at bounding box center [88, 288] width 27 height 20
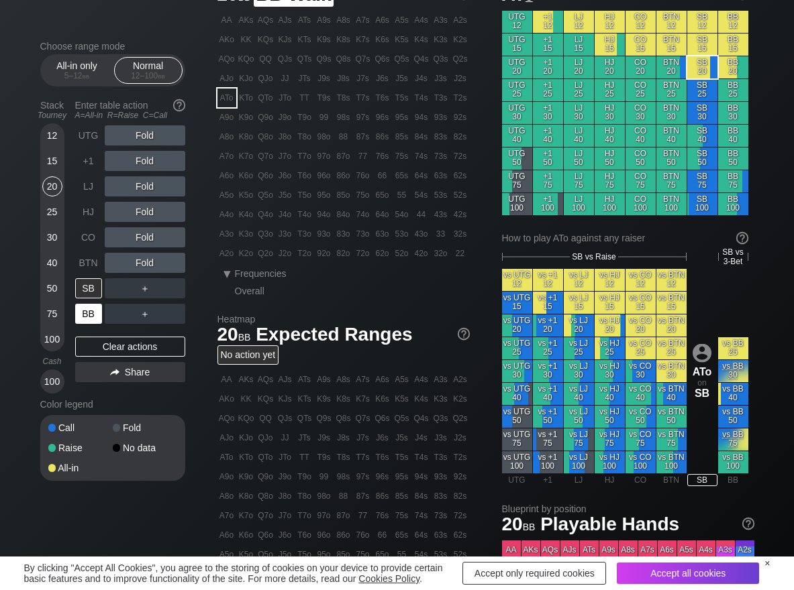
click at [82, 315] on div "BB" at bounding box center [88, 314] width 27 height 20
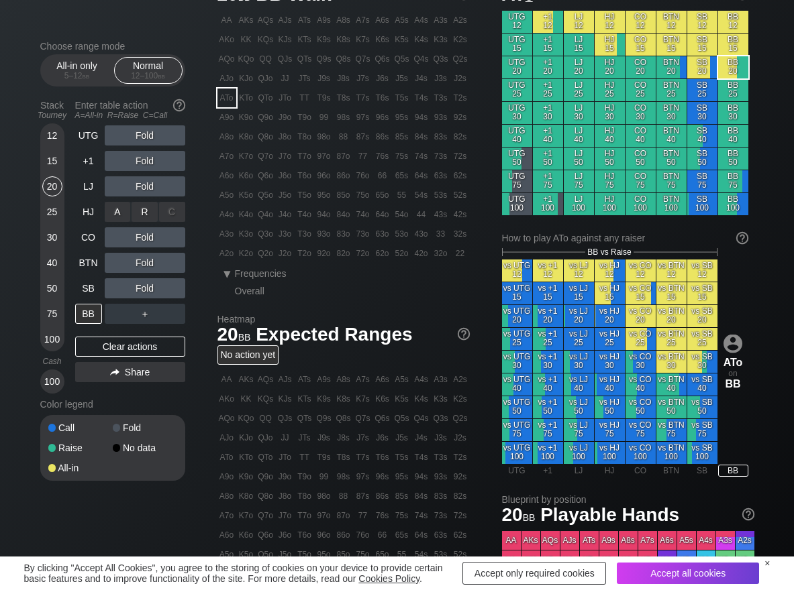
click at [146, 212] on div "R ✕" at bounding box center [144, 212] width 26 height 20
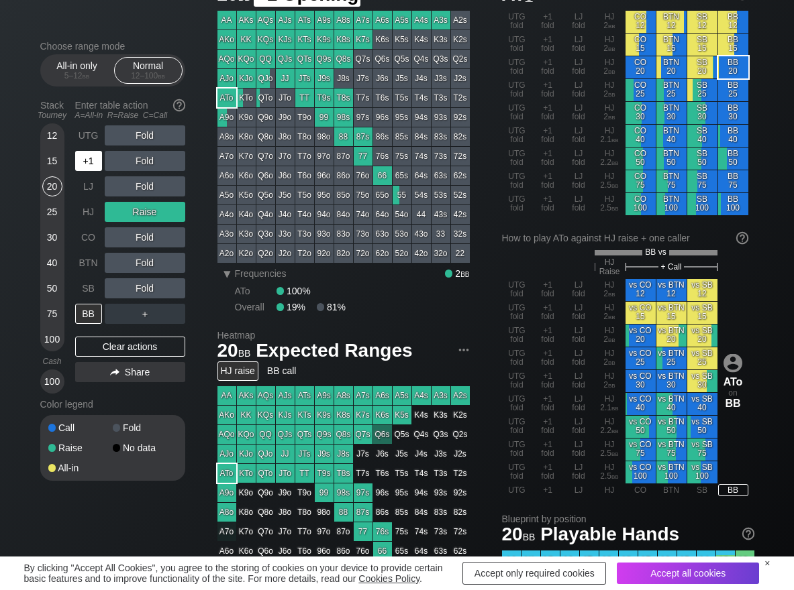
click at [85, 168] on div "+1" at bounding box center [88, 161] width 27 height 20
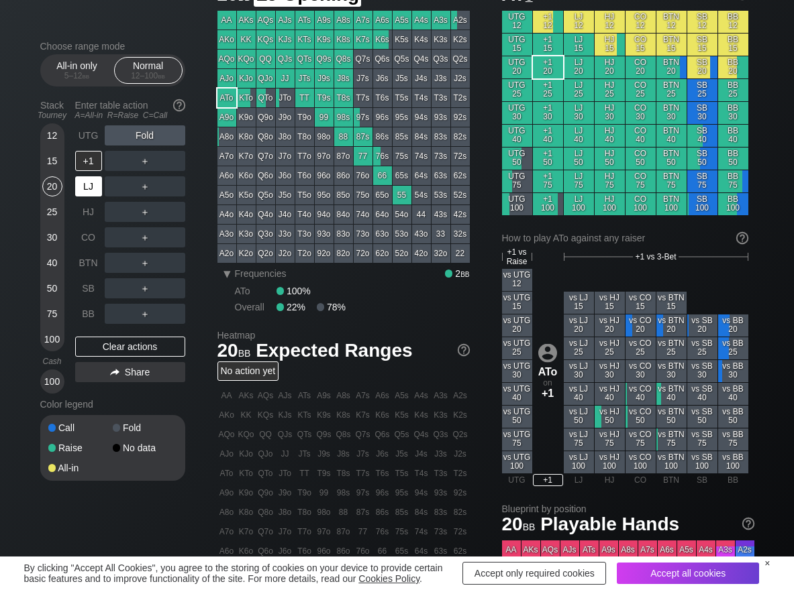
click at [94, 190] on div "LJ" at bounding box center [88, 186] width 27 height 20
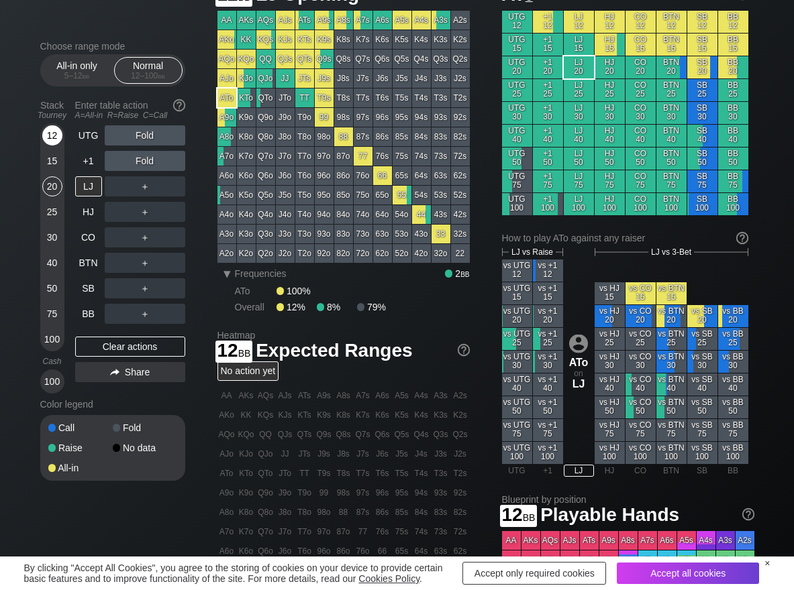
click at [58, 137] on div "12" at bounding box center [52, 135] width 20 height 20
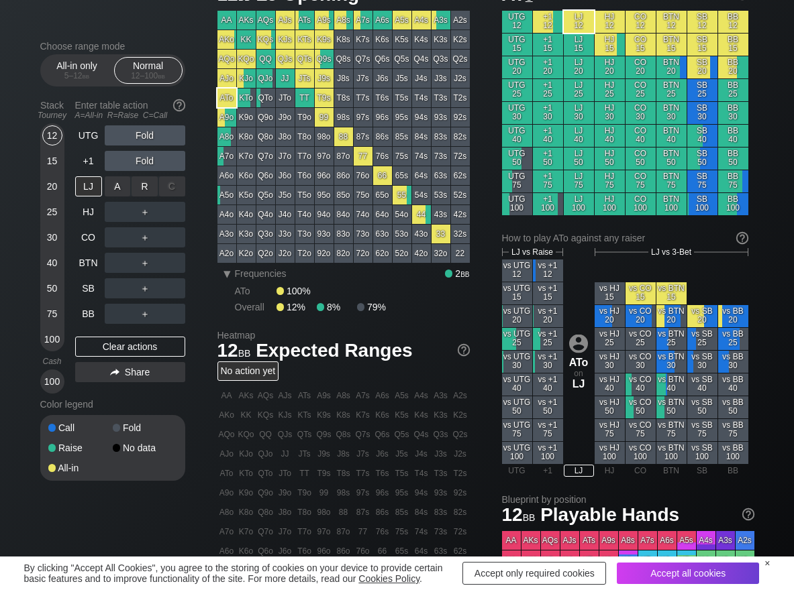
click at [136, 179] on div "R ✕" at bounding box center [144, 186] width 26 height 20
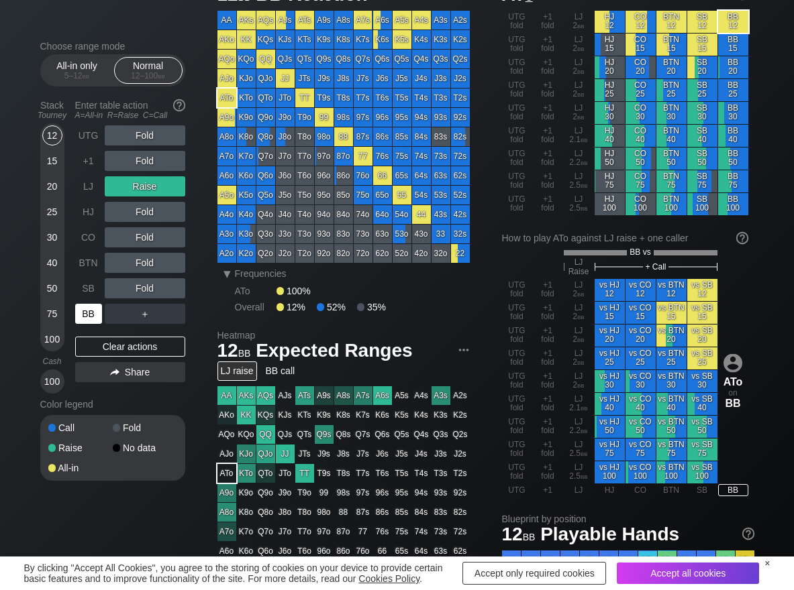
click at [88, 313] on div "BB" at bounding box center [88, 314] width 27 height 20
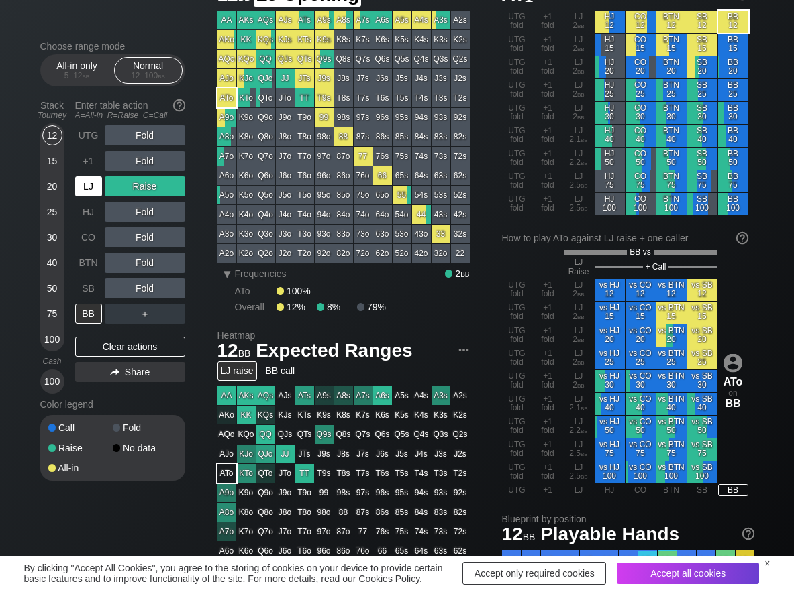
click at [99, 193] on div "LJ" at bounding box center [88, 186] width 27 height 20
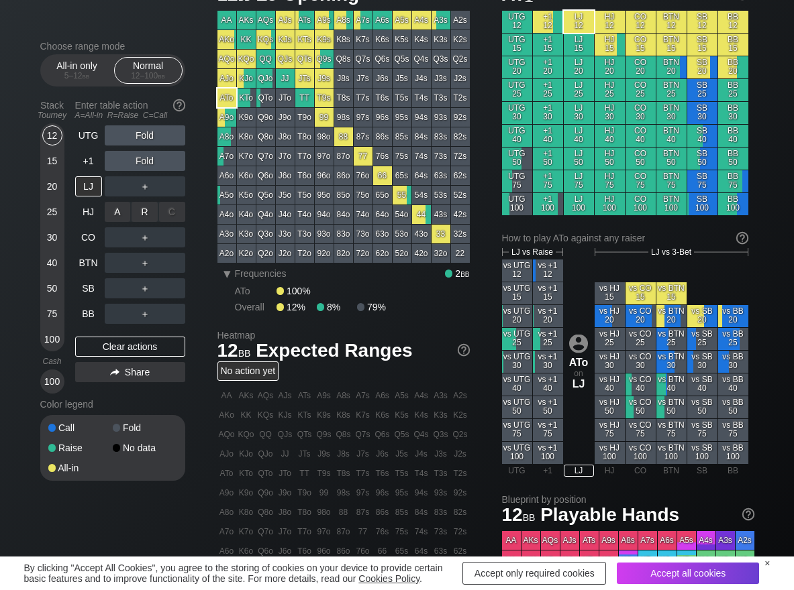
click at [139, 209] on div "R ✕" at bounding box center [144, 212] width 26 height 20
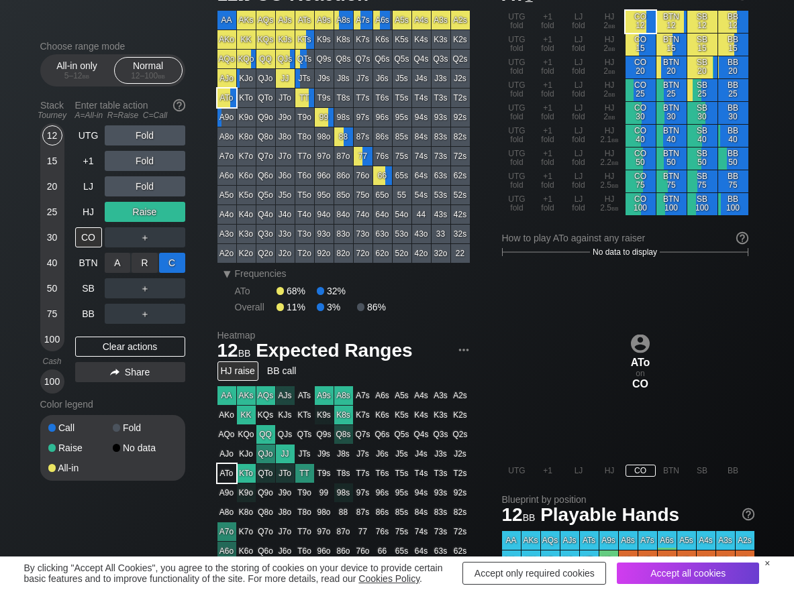
drag, startPoint x: 162, startPoint y: 252, endPoint x: 169, endPoint y: 262, distance: 12.7
click at [171, 262] on div "C ✕" at bounding box center [172, 263] width 26 height 20
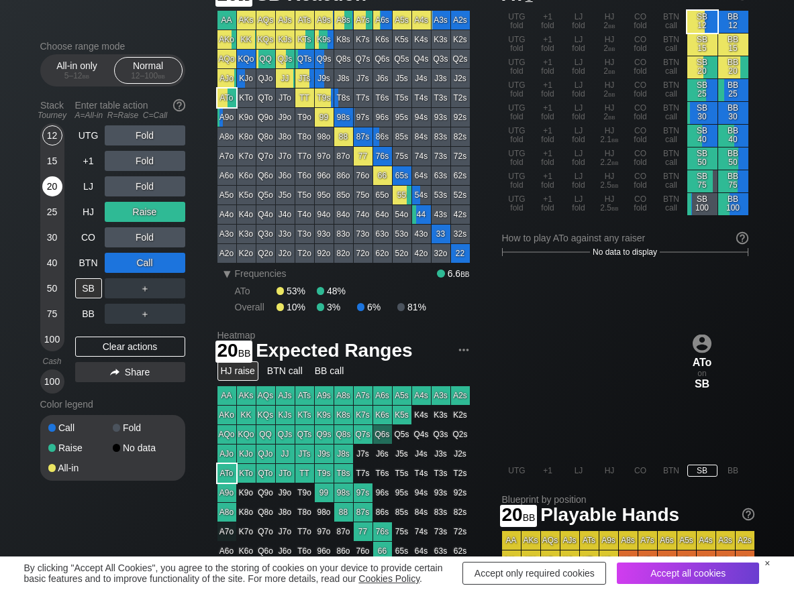
click at [52, 191] on div "20" at bounding box center [52, 186] width 20 height 20
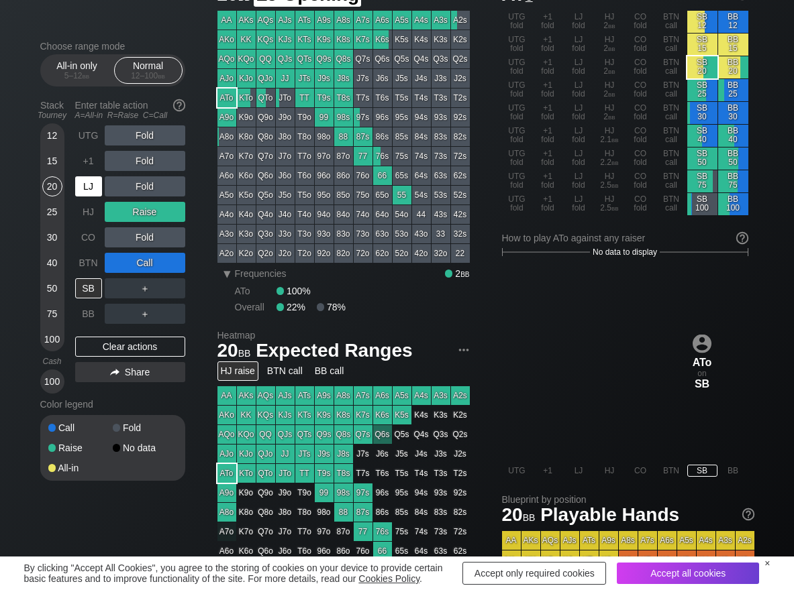
click at [97, 181] on div "LJ" at bounding box center [88, 186] width 27 height 20
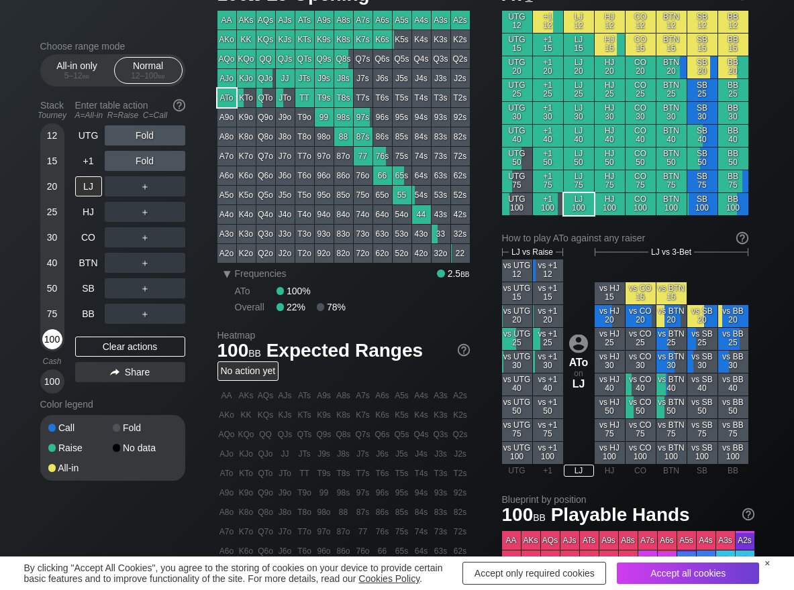
click at [57, 339] on div "100" at bounding box center [52, 339] width 20 height 20
click at [143, 189] on div "R ✕" at bounding box center [144, 186] width 26 height 20
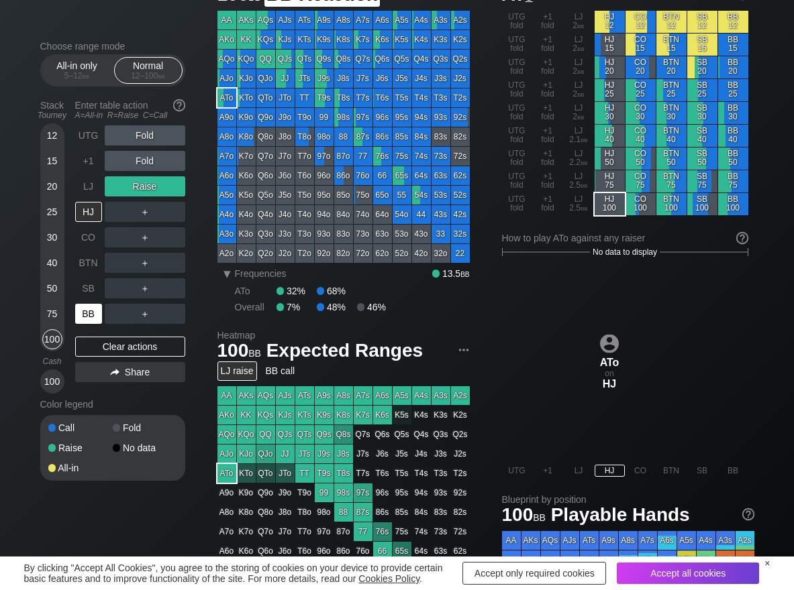
click at [95, 313] on div "BB" at bounding box center [88, 314] width 27 height 20
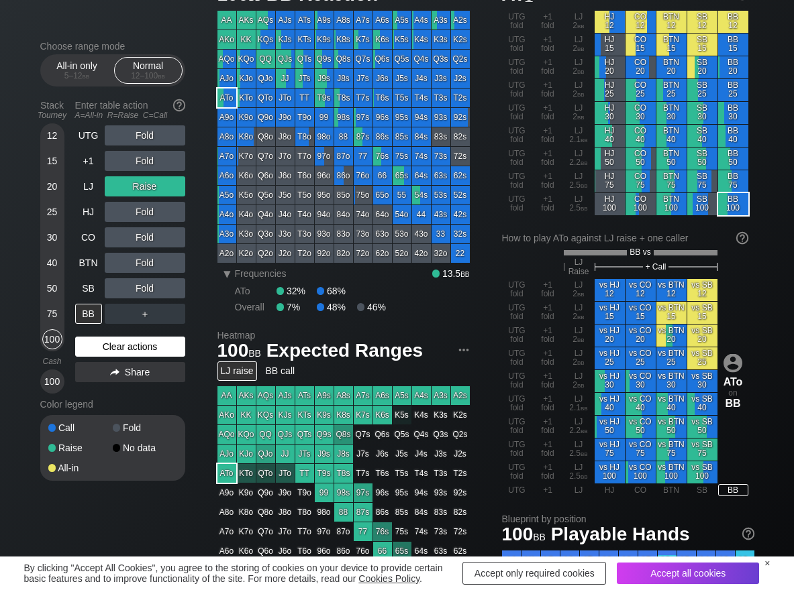
click at [101, 352] on div "Clear actions" at bounding box center [130, 347] width 110 height 20
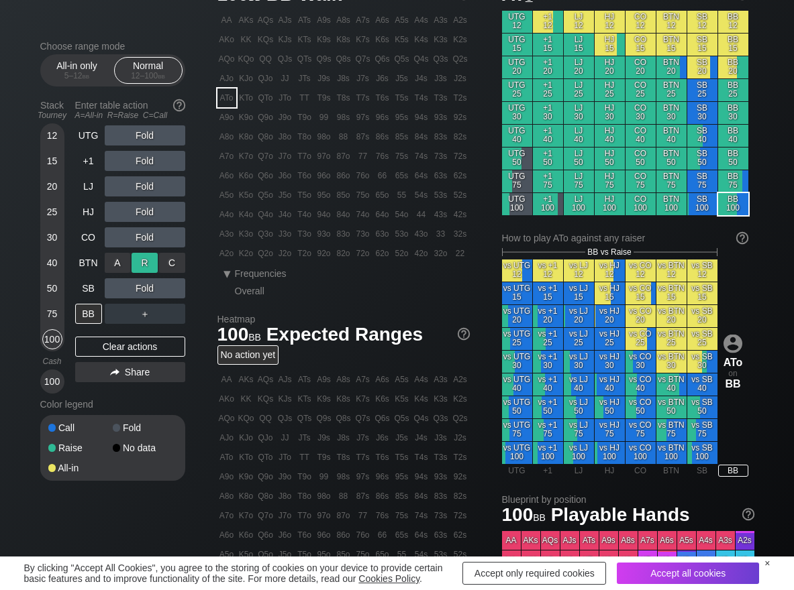
click at [138, 263] on div "R ✕" at bounding box center [144, 263] width 26 height 20
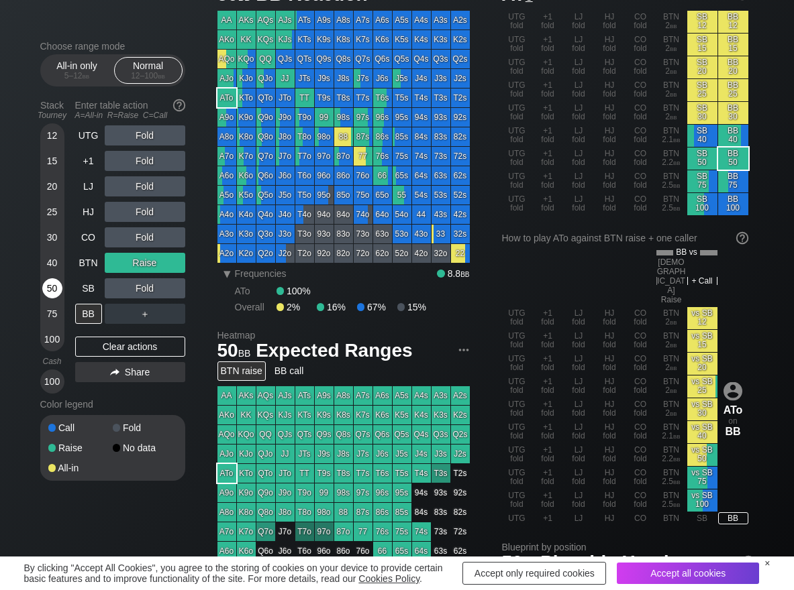
click at [49, 292] on div "50" at bounding box center [52, 288] width 20 height 20
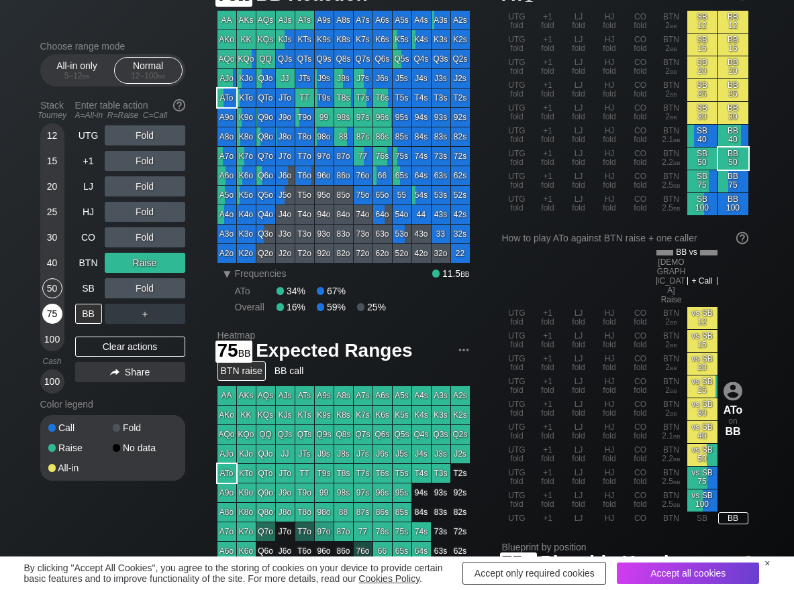
click at [50, 312] on div "75" at bounding box center [52, 314] width 20 height 20
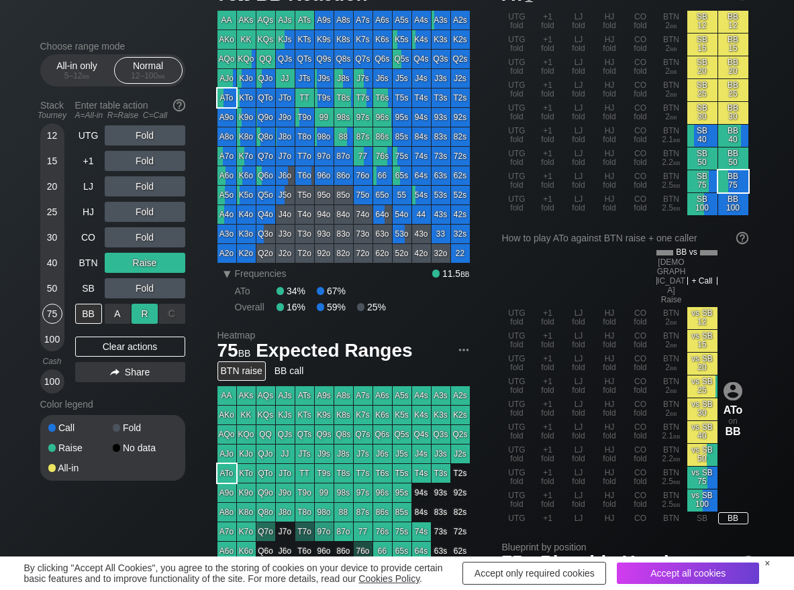
click at [149, 315] on div "R ✕" at bounding box center [144, 314] width 26 height 20
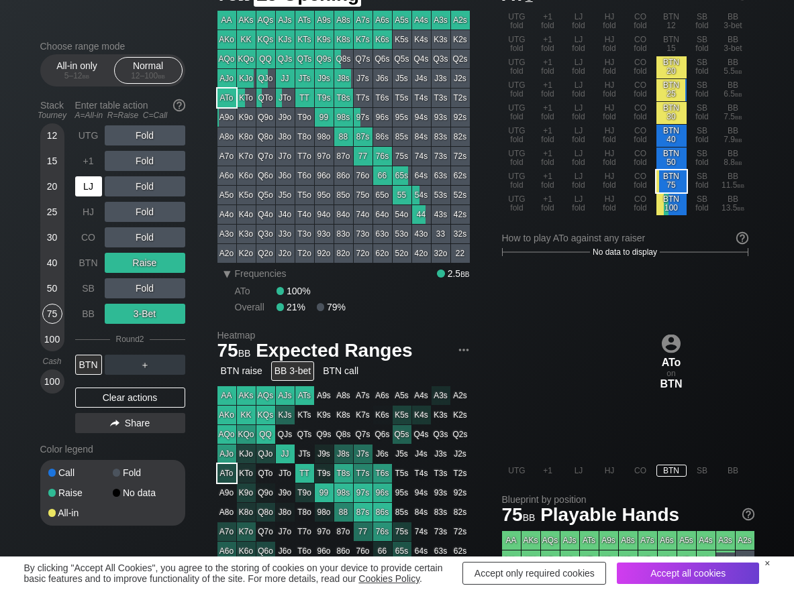
drag, startPoint x: 93, startPoint y: 192, endPoint x: 117, endPoint y: 194, distance: 24.2
click at [97, 193] on div "LJ" at bounding box center [88, 186] width 27 height 20
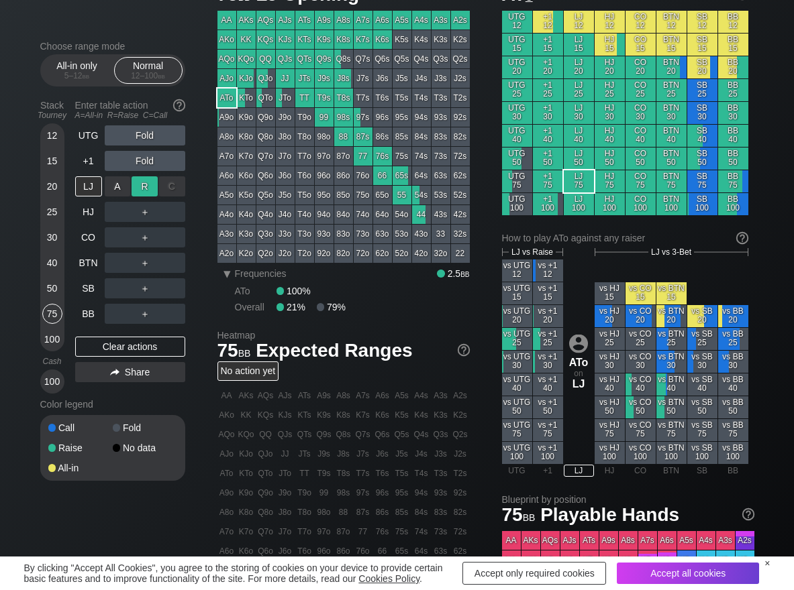
click at [146, 186] on div "R ✕" at bounding box center [144, 186] width 26 height 20
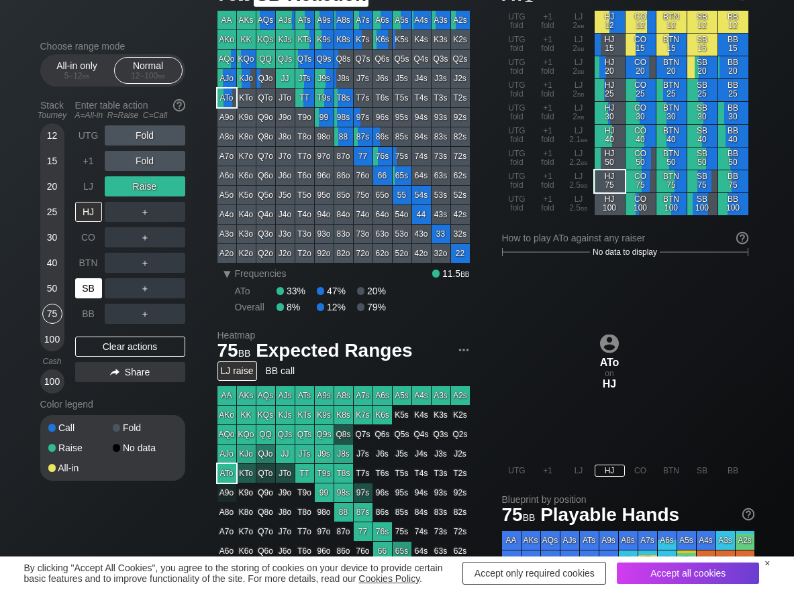
click at [88, 286] on div "SB" at bounding box center [88, 288] width 27 height 20
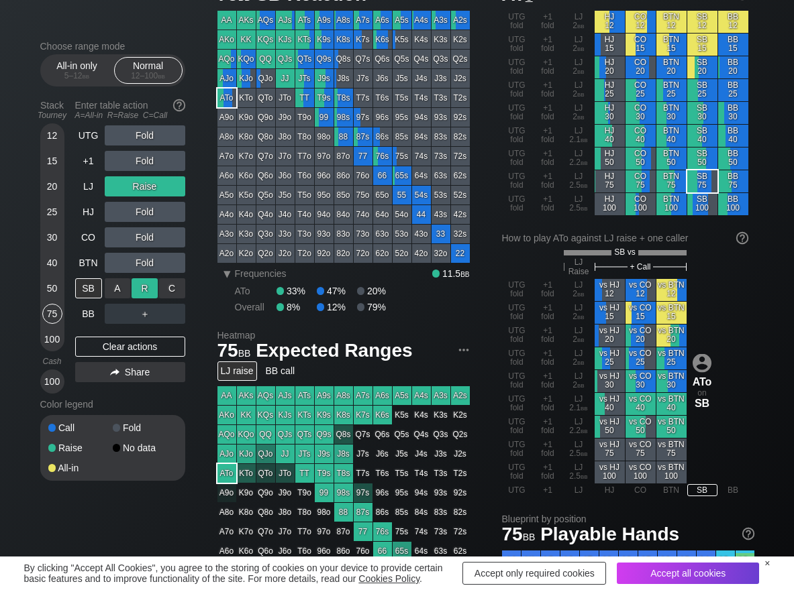
click at [138, 292] on div "R ✕" at bounding box center [144, 288] width 26 height 20
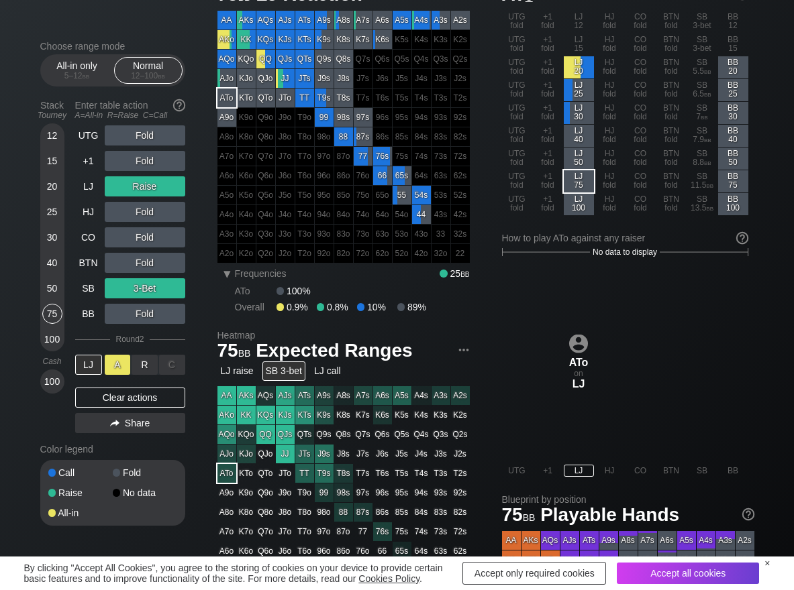
click at [115, 367] on div "A ✕" at bounding box center [118, 365] width 26 height 20
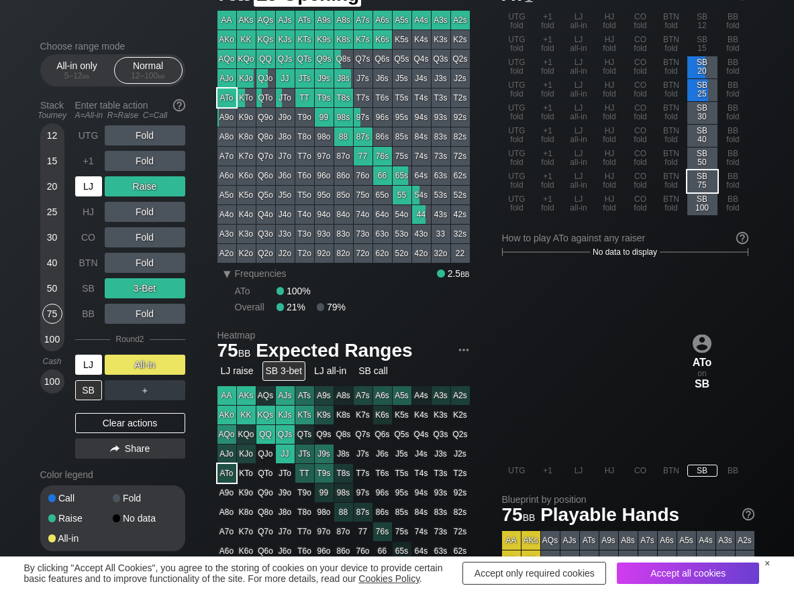
click at [96, 192] on div "LJ" at bounding box center [88, 186] width 27 height 20
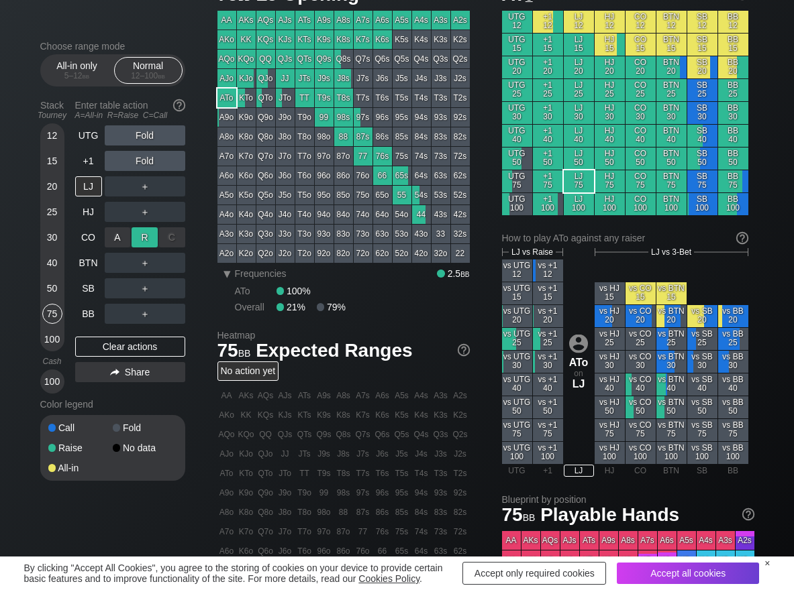
click at [151, 235] on div "R ✕" at bounding box center [144, 237] width 26 height 20
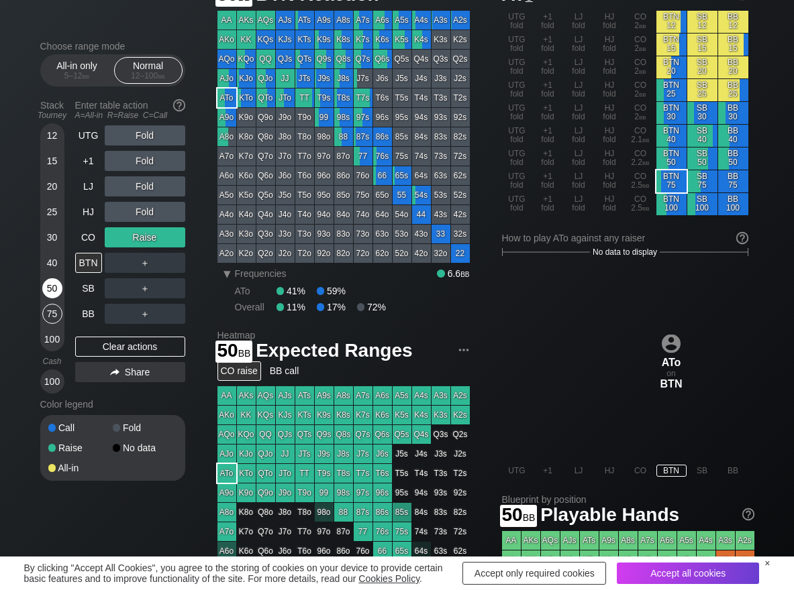
click at [47, 292] on div "50" at bounding box center [52, 288] width 20 height 20
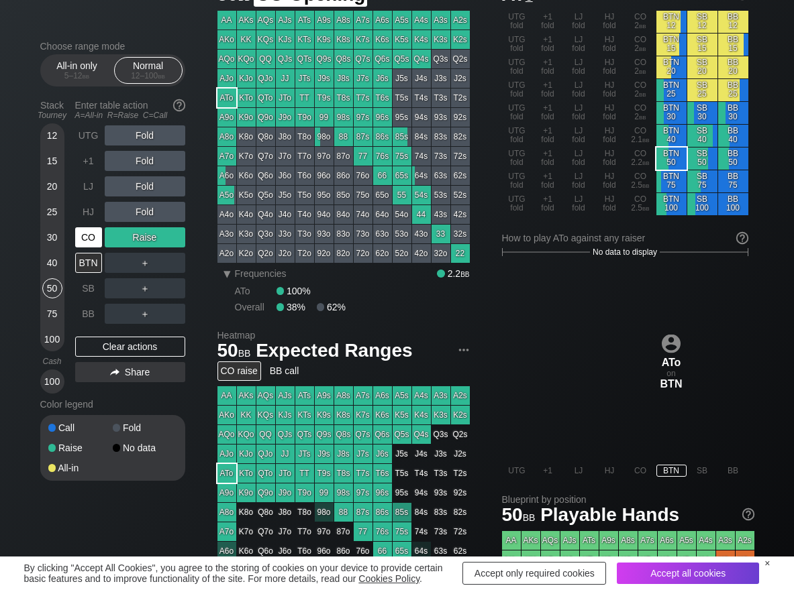
click at [87, 244] on div "CO" at bounding box center [88, 237] width 27 height 20
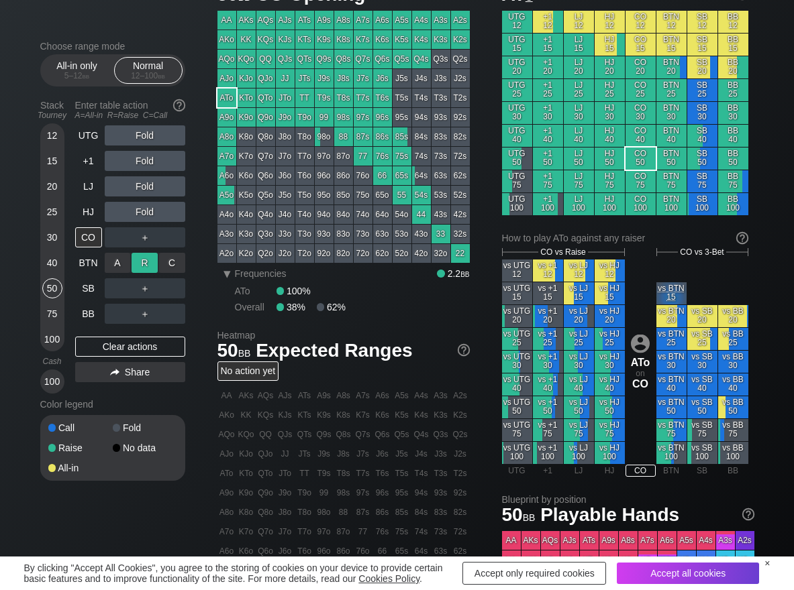
click at [140, 258] on div "R ✕" at bounding box center [144, 263] width 26 height 20
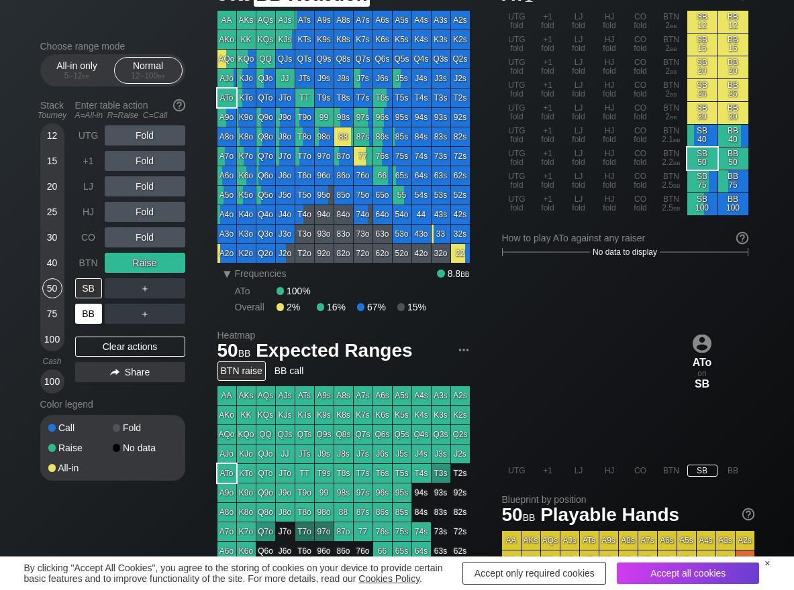
click at [81, 320] on div "BB" at bounding box center [88, 314] width 27 height 20
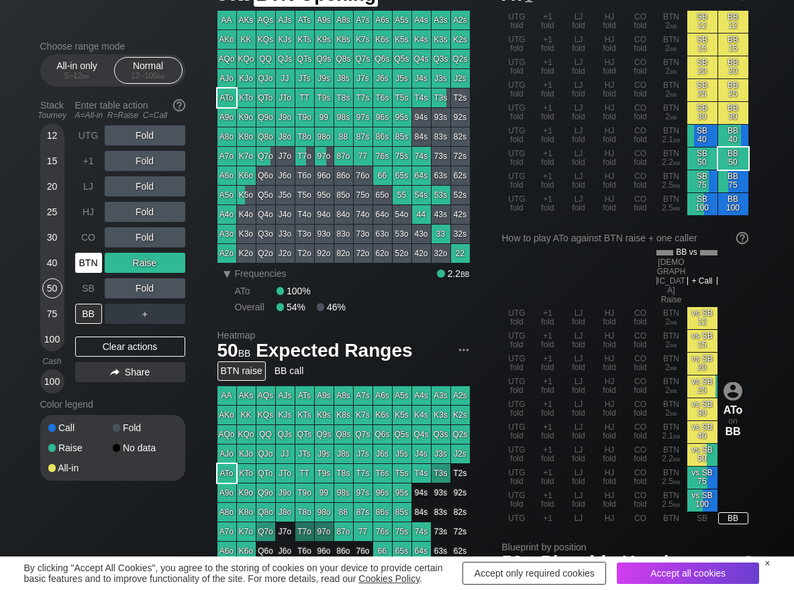
click at [95, 267] on div "BTN" at bounding box center [88, 263] width 27 height 20
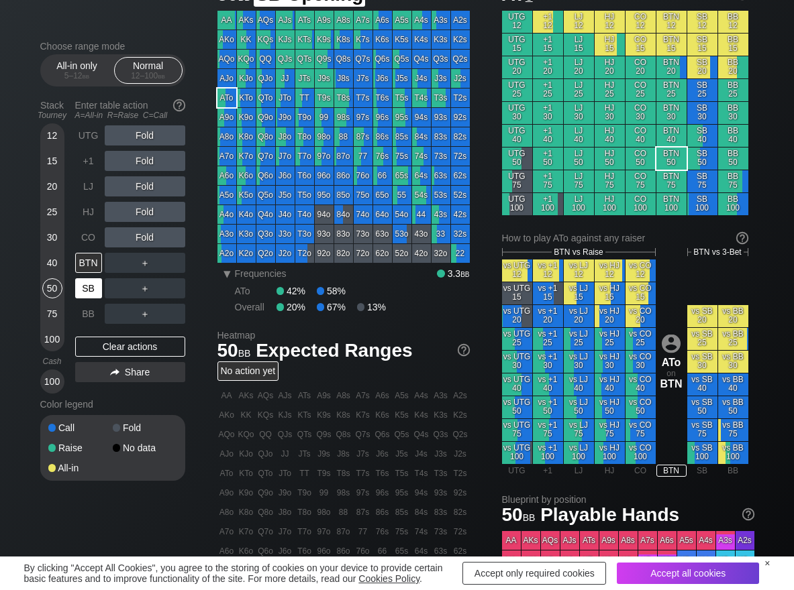
click at [93, 290] on div "SB" at bounding box center [88, 288] width 27 height 20
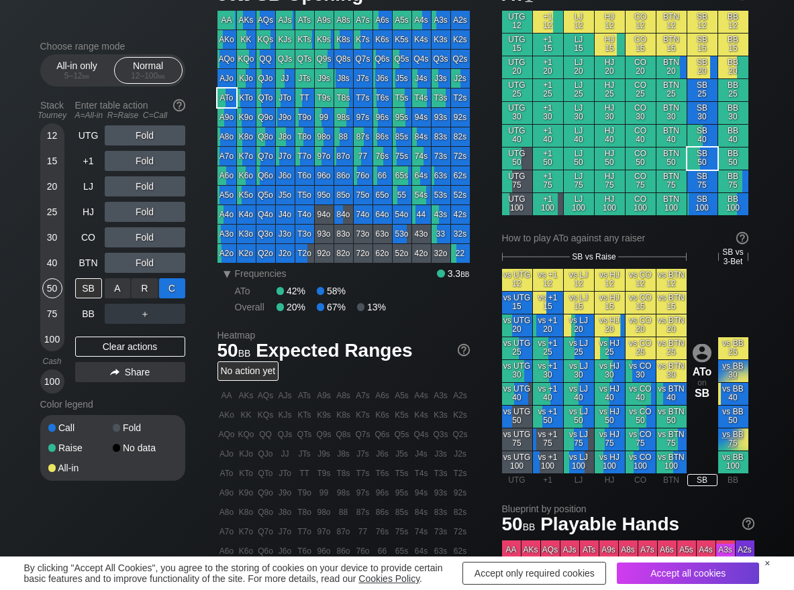
click at [174, 290] on div "C ✕" at bounding box center [172, 288] width 26 height 20
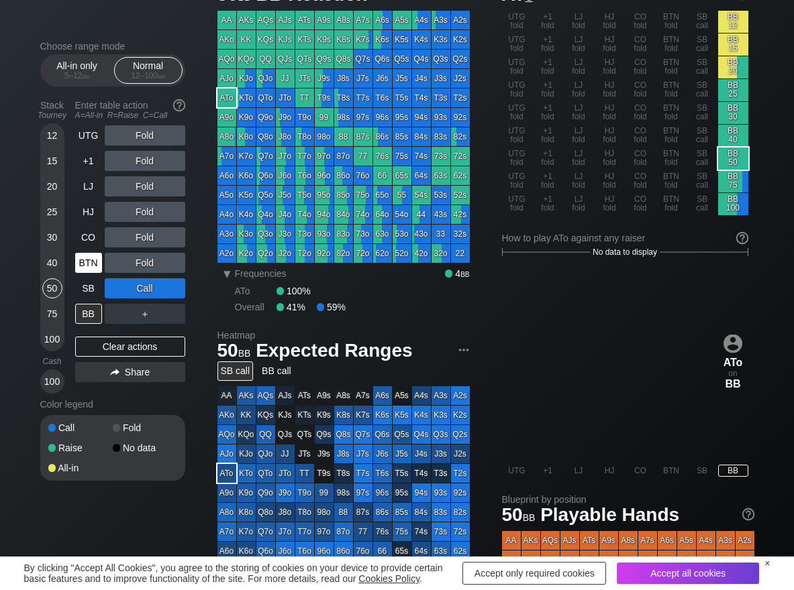
click at [89, 266] on div "BTN" at bounding box center [88, 263] width 27 height 20
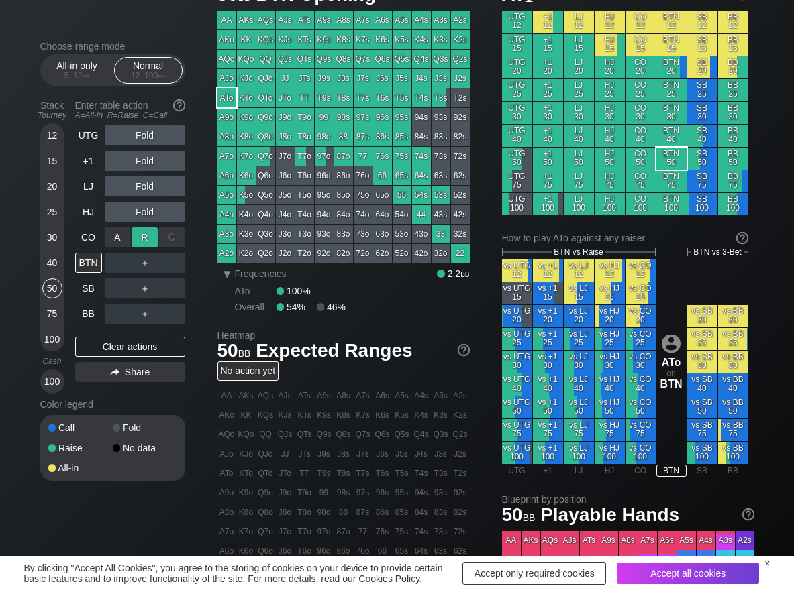
click at [140, 239] on div "R ✕" at bounding box center [144, 237] width 26 height 20
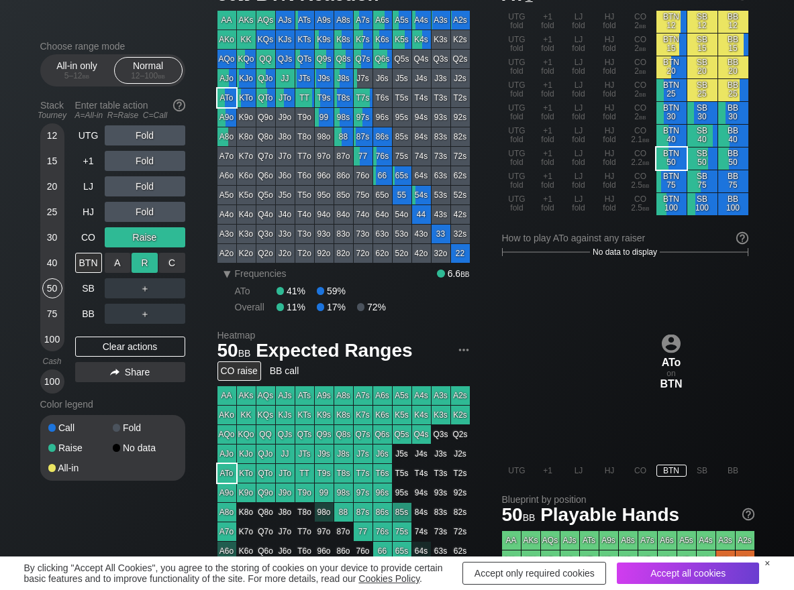
drag, startPoint x: 142, startPoint y: 270, endPoint x: 155, endPoint y: 277, distance: 14.4
click at [143, 270] on div "R ✕" at bounding box center [144, 263] width 26 height 20
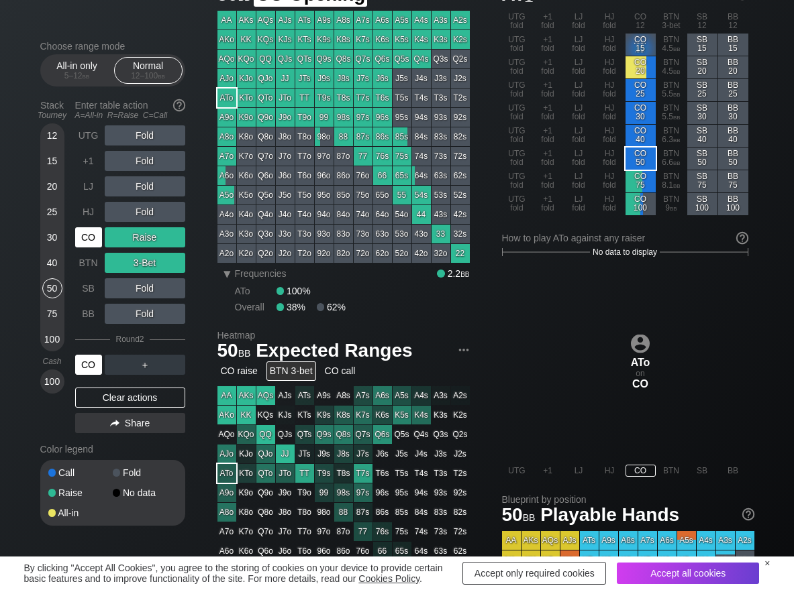
click at [84, 229] on div "CO" at bounding box center [88, 237] width 27 height 20
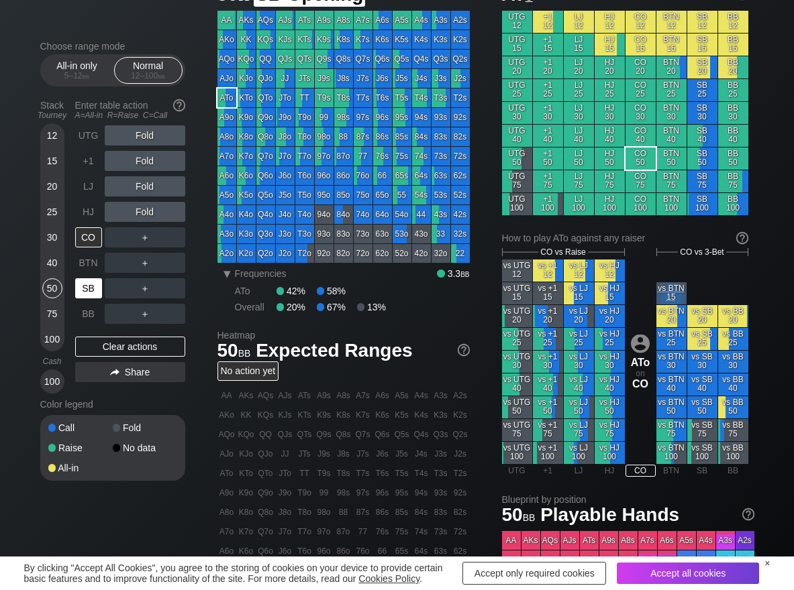
click at [79, 290] on div "SB" at bounding box center [88, 288] width 27 height 20
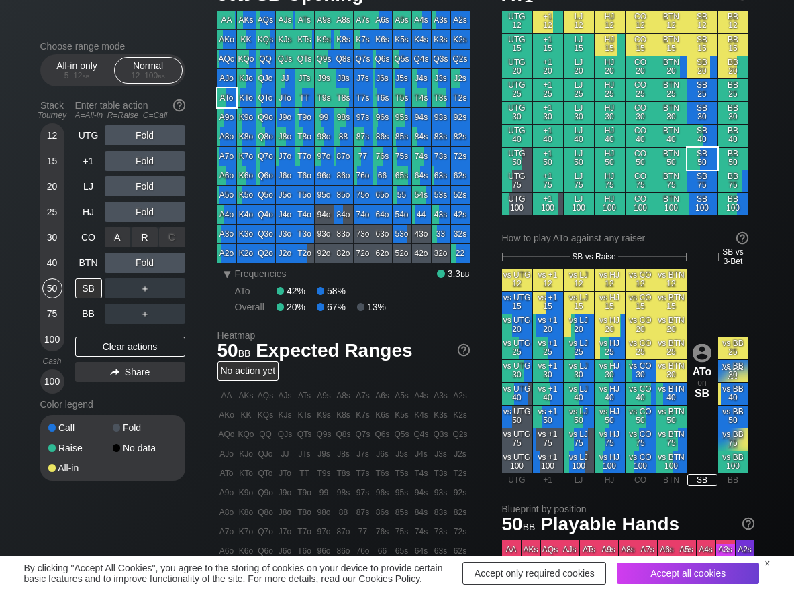
drag, startPoint x: 149, startPoint y: 246, endPoint x: 65, endPoint y: 234, distance: 84.7
click at [141, 235] on div "R ✕" at bounding box center [144, 237] width 26 height 20
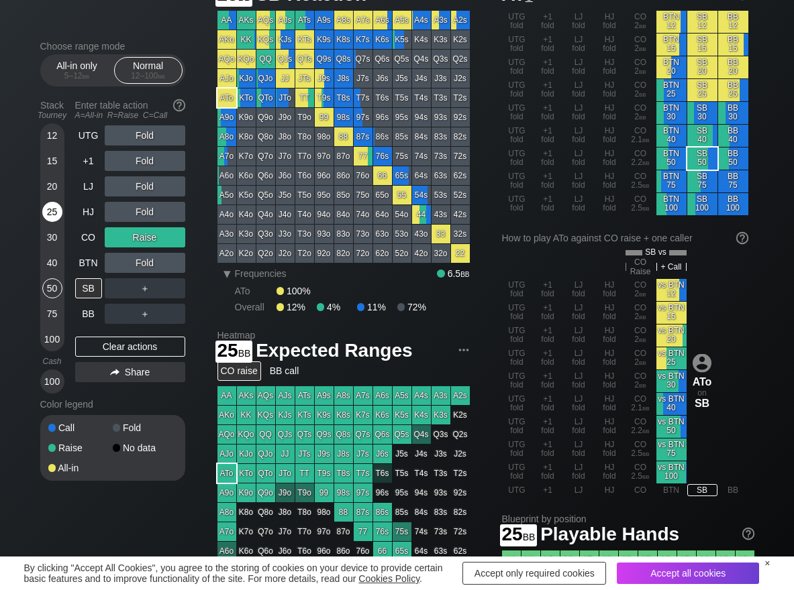
click at [53, 211] on div "25" at bounding box center [52, 212] width 20 height 20
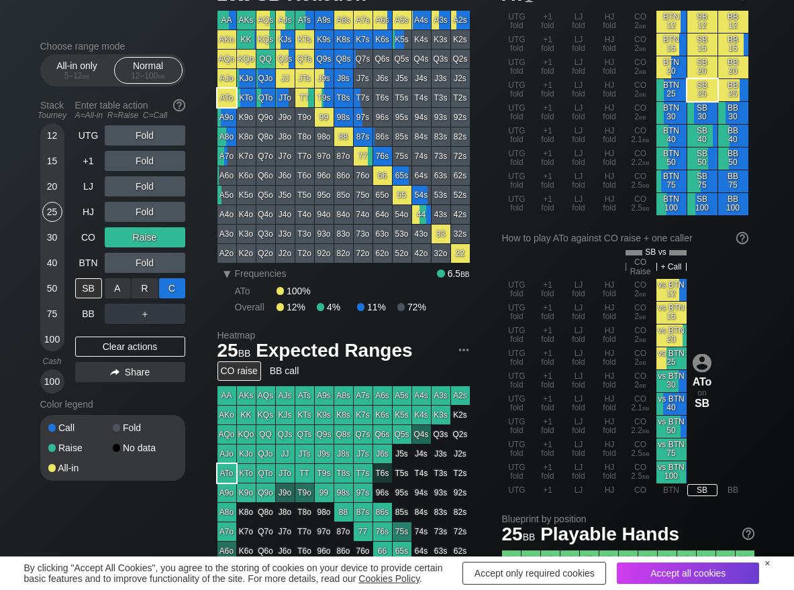
drag, startPoint x: 176, startPoint y: 286, endPoint x: 165, endPoint y: 293, distance: 13.6
click at [175, 288] on div "C ✕" at bounding box center [172, 288] width 26 height 20
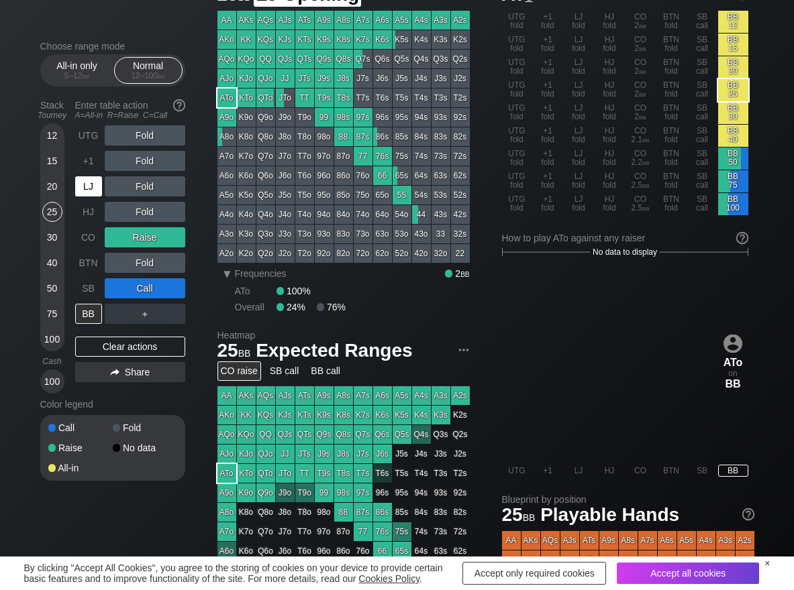
drag, startPoint x: 85, startPoint y: 185, endPoint x: 108, endPoint y: 185, distance: 22.8
click at [86, 185] on div "LJ" at bounding box center [88, 186] width 27 height 20
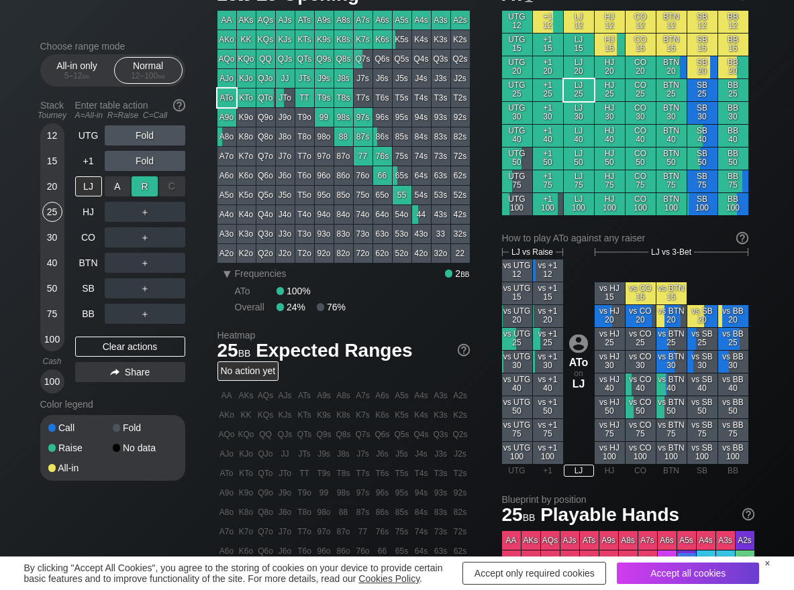
drag, startPoint x: 144, startPoint y: 189, endPoint x: 129, endPoint y: 227, distance: 41.0
click at [144, 192] on div "R ✕" at bounding box center [144, 186] width 26 height 20
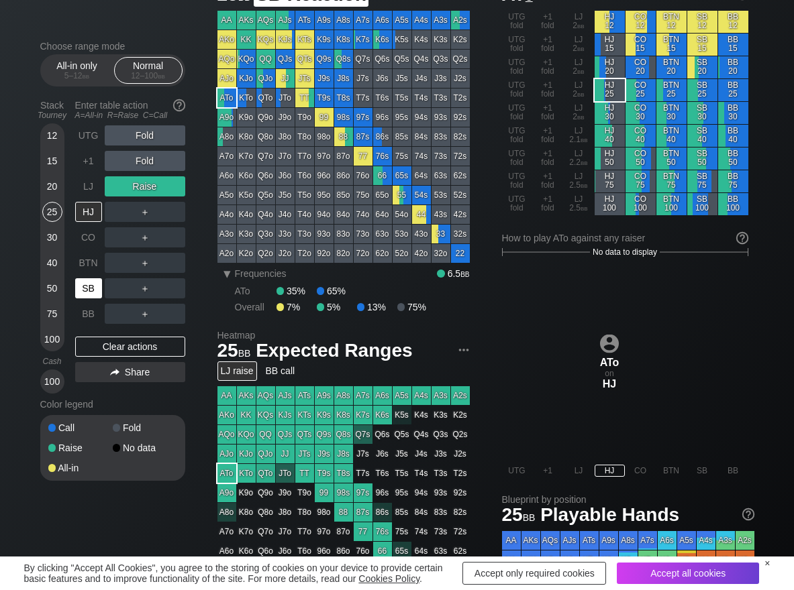
click at [94, 294] on div "SB" at bounding box center [88, 288] width 27 height 20
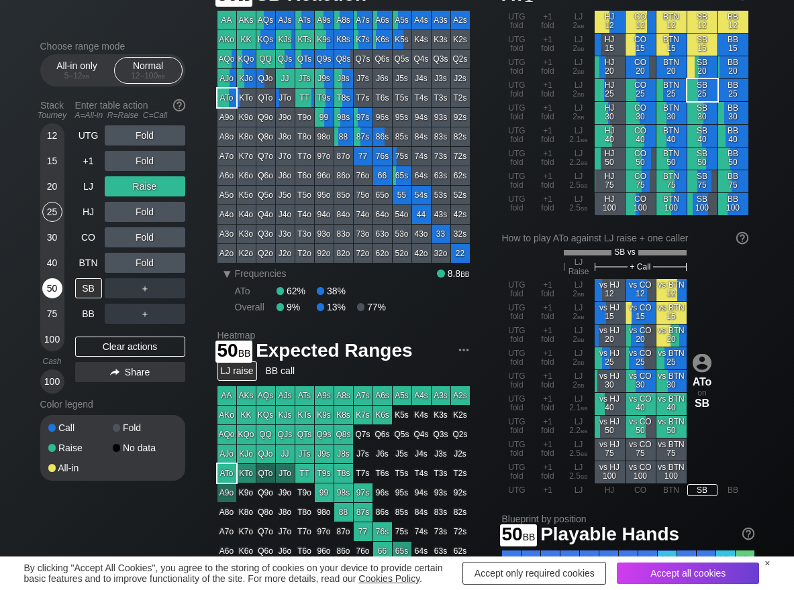
click at [51, 290] on div "50" at bounding box center [52, 288] width 20 height 20
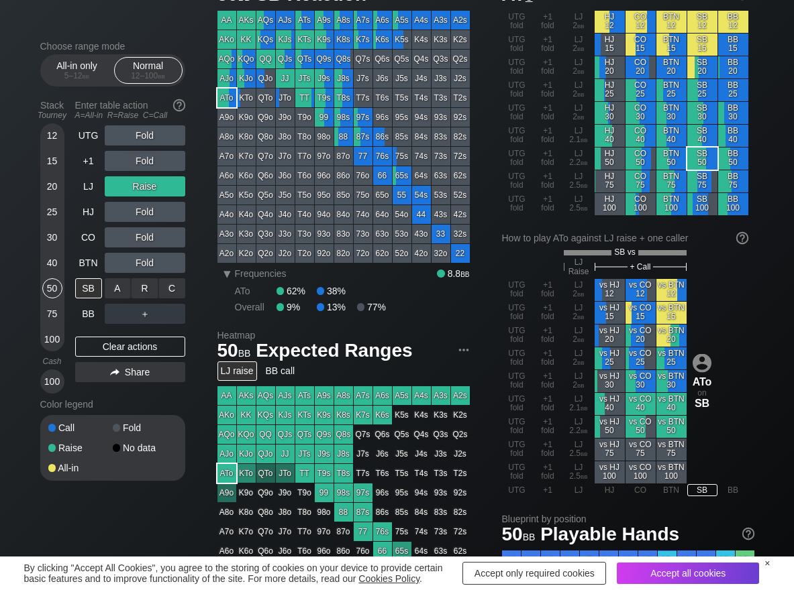
click at [140, 289] on div "R ✕" at bounding box center [144, 288] width 26 height 20
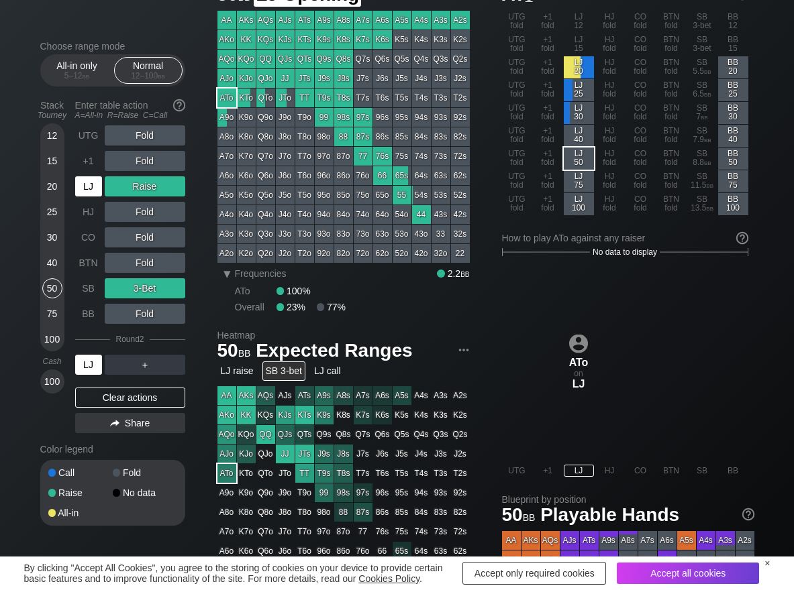
click at [80, 190] on div "LJ" at bounding box center [88, 186] width 27 height 20
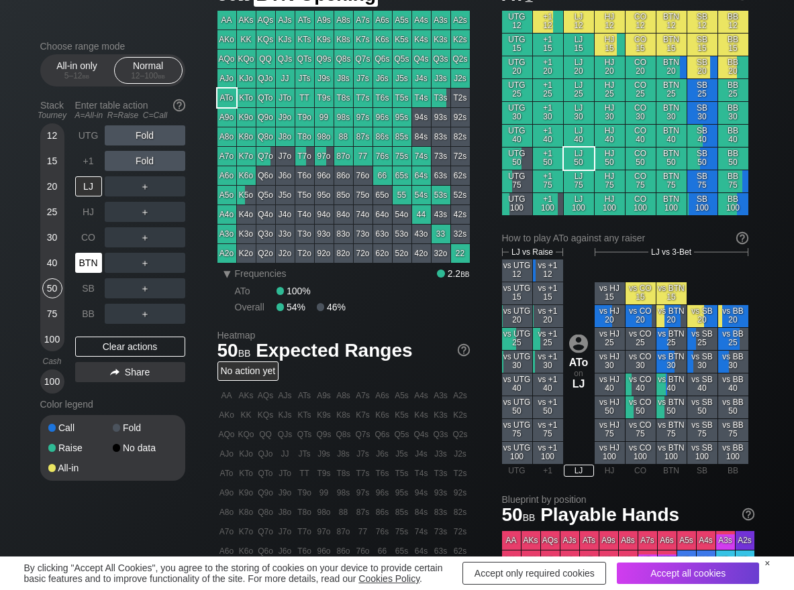
click at [83, 262] on div "BTN" at bounding box center [88, 263] width 27 height 20
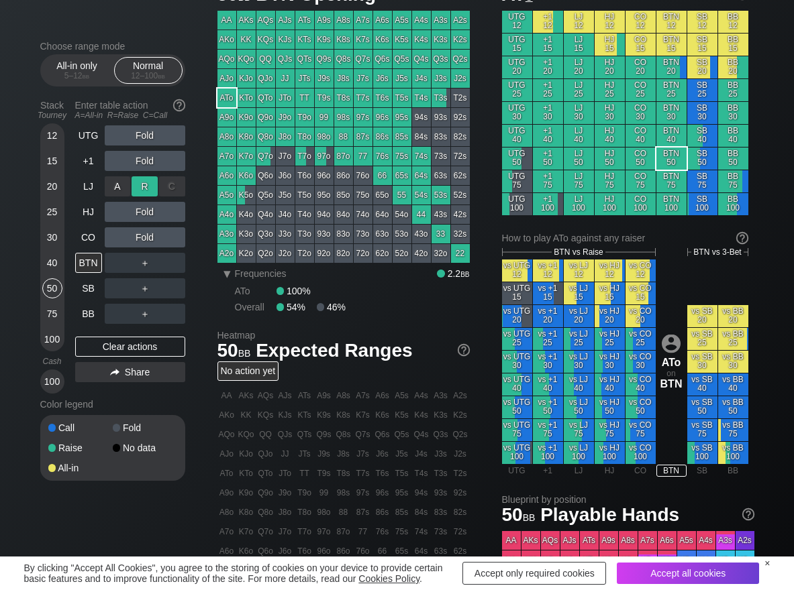
click at [147, 187] on div "R ✕" at bounding box center [144, 186] width 26 height 20
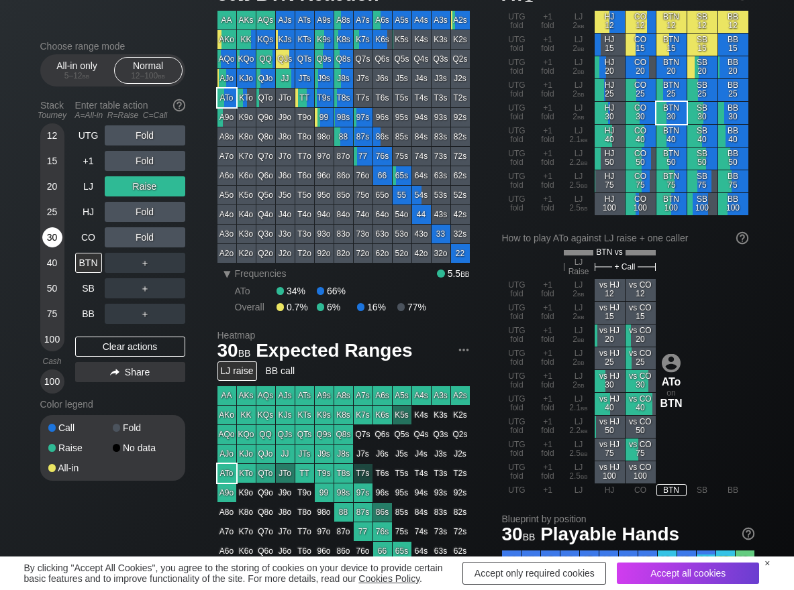
click at [48, 235] on div "30" at bounding box center [52, 237] width 20 height 20
click at [150, 266] on div "R ✕" at bounding box center [144, 263] width 26 height 20
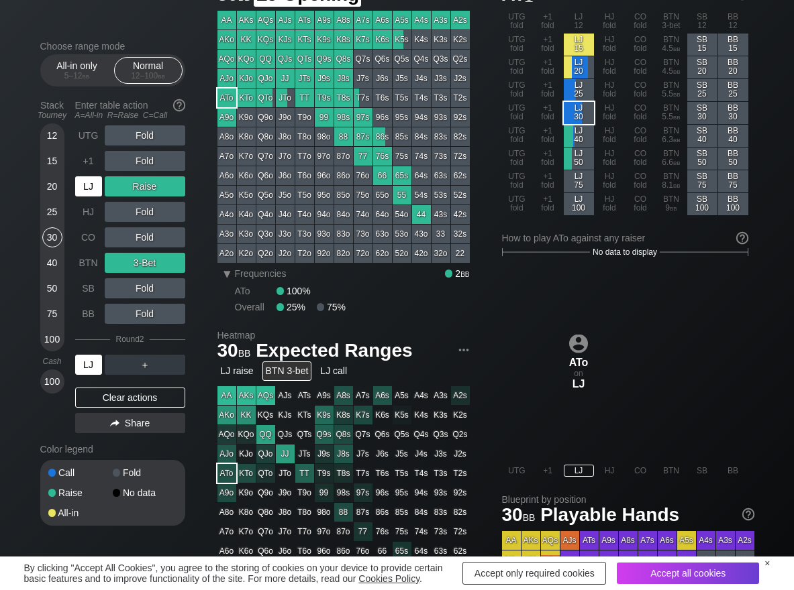
click at [85, 183] on div "LJ" at bounding box center [88, 186] width 27 height 20
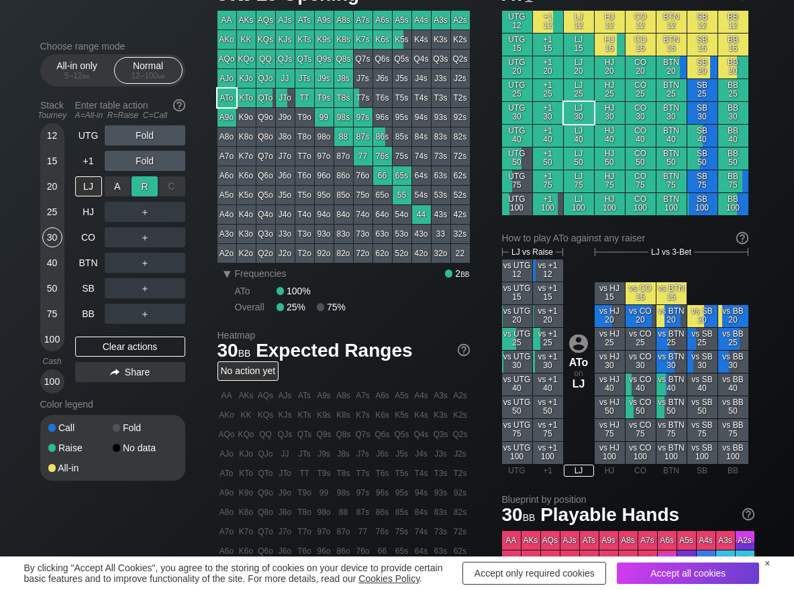
drag, startPoint x: 141, startPoint y: 190, endPoint x: 105, endPoint y: 248, distance: 68.7
click at [137, 195] on div "R ✕" at bounding box center [144, 186] width 26 height 20
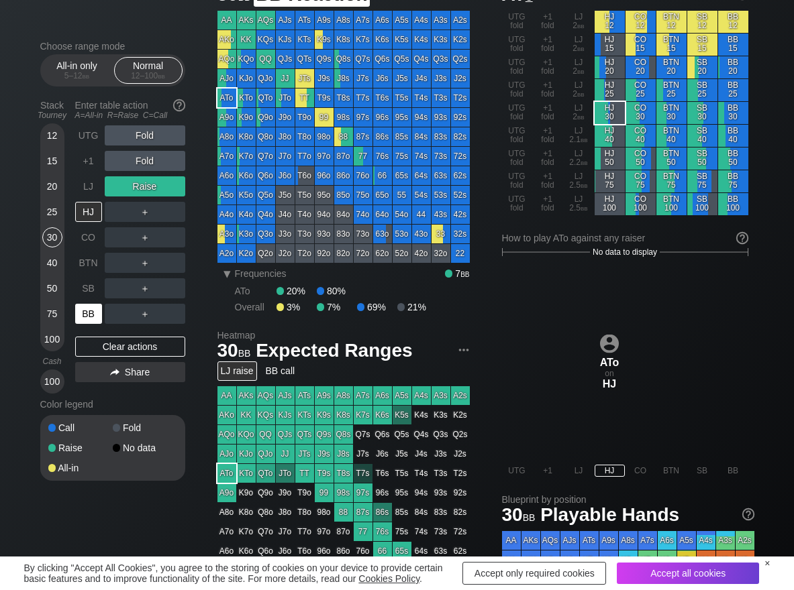
click at [89, 315] on div "BB" at bounding box center [88, 314] width 27 height 20
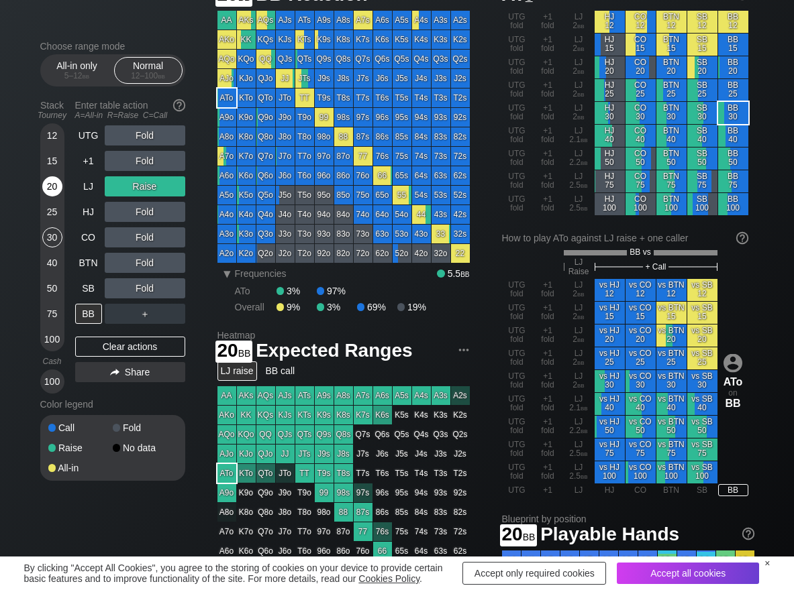
click at [44, 198] on div "20" at bounding box center [52, 188] width 20 height 25
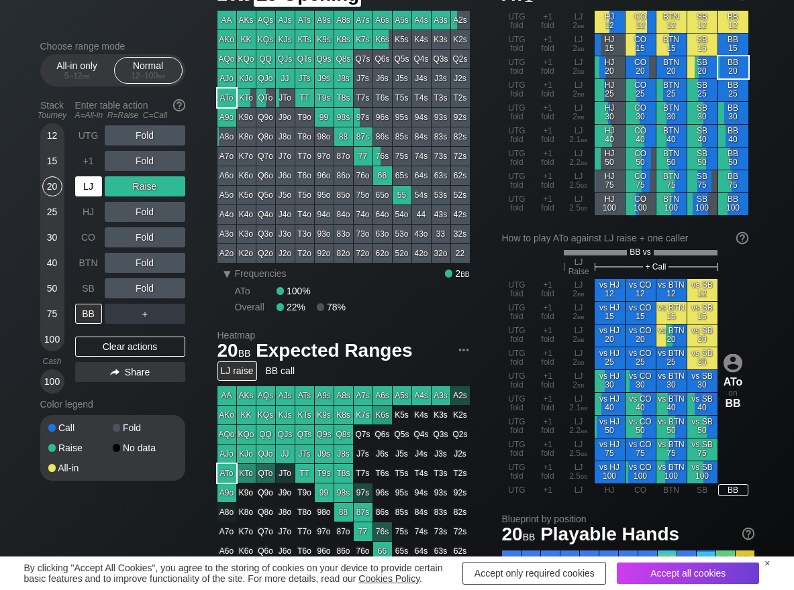
click at [90, 186] on div "LJ" at bounding box center [88, 186] width 27 height 20
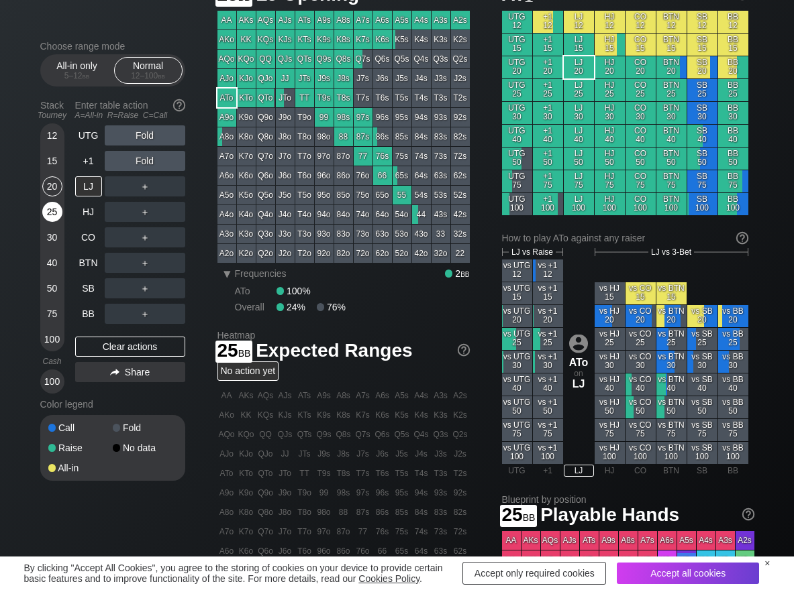
click at [49, 213] on div "25" at bounding box center [52, 212] width 20 height 20
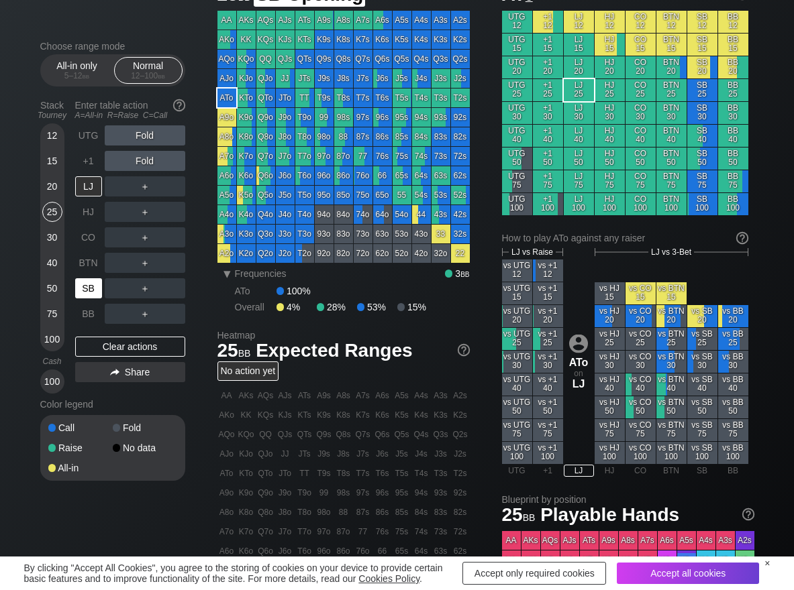
click at [89, 288] on div "SB" at bounding box center [88, 288] width 27 height 20
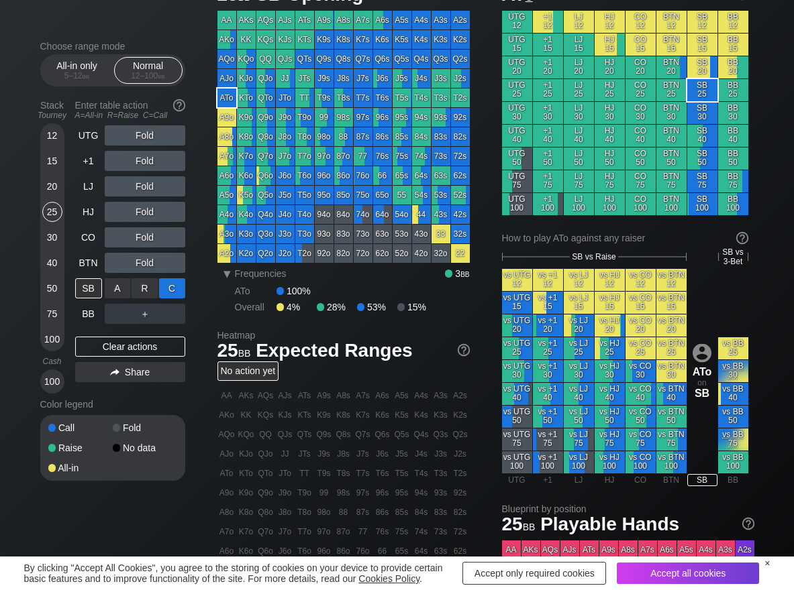
click at [174, 293] on div "C ✕" at bounding box center [172, 288] width 26 height 20
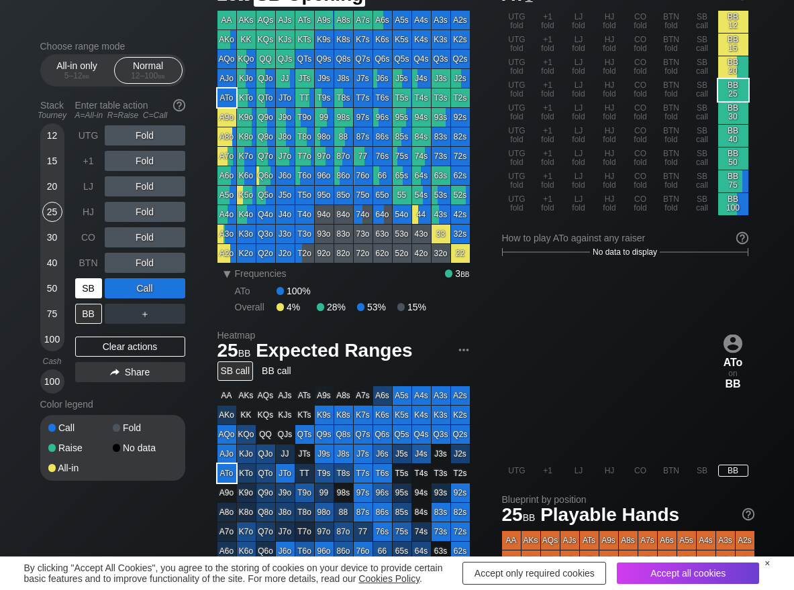
click at [95, 289] on div "SB" at bounding box center [88, 288] width 27 height 20
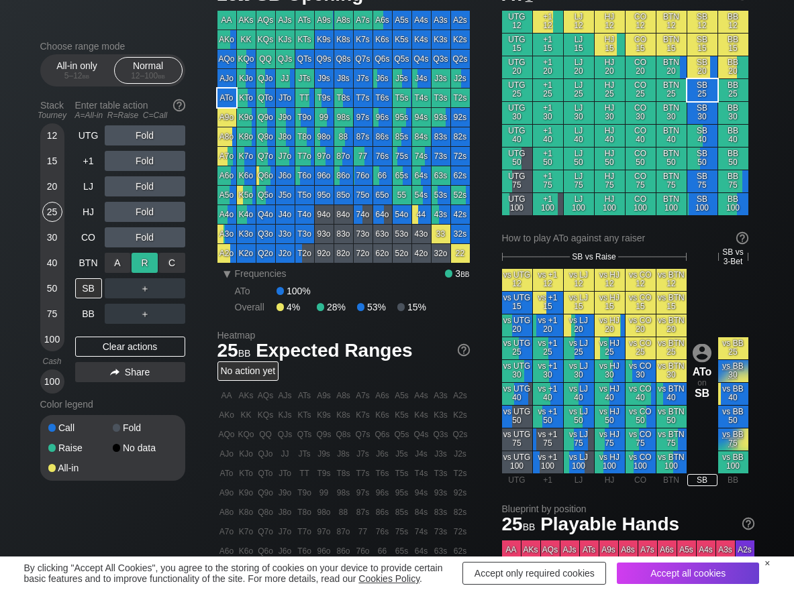
click at [138, 258] on div "R ✕" at bounding box center [144, 263] width 26 height 20
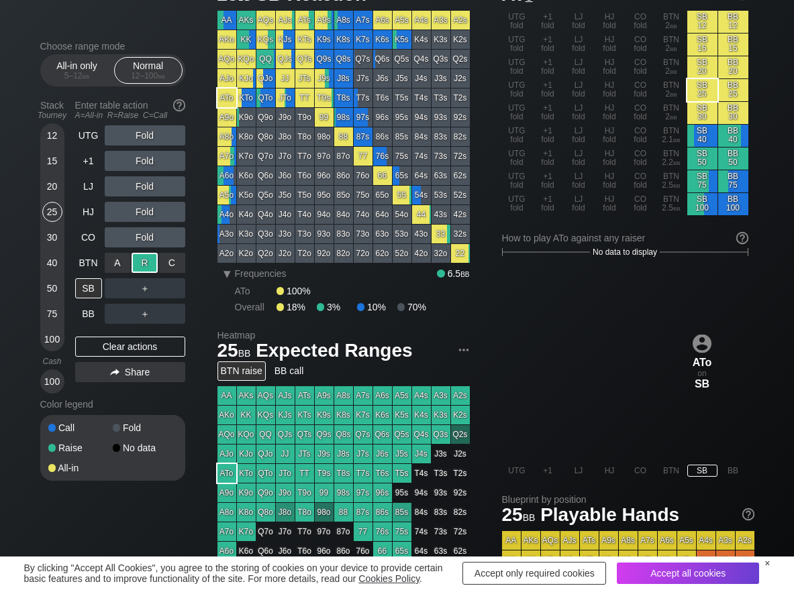
click at [108, 259] on div "A ✕" at bounding box center [118, 263] width 26 height 20
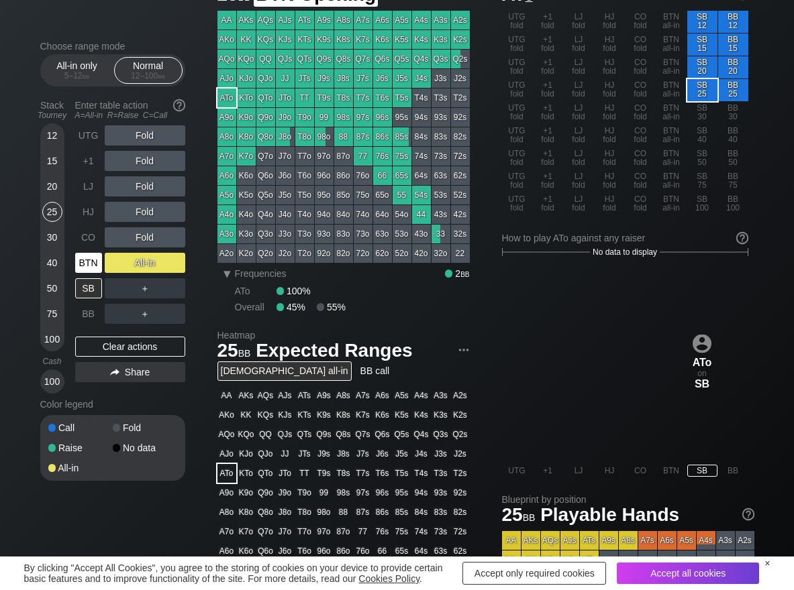
click at [91, 266] on div "BTN" at bounding box center [88, 263] width 27 height 20
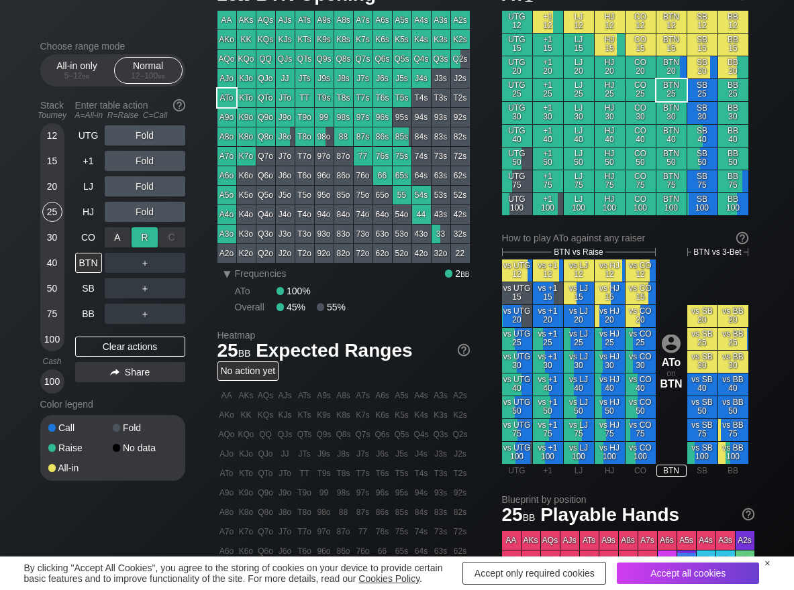
click at [147, 236] on div "R ✕" at bounding box center [144, 237] width 26 height 20
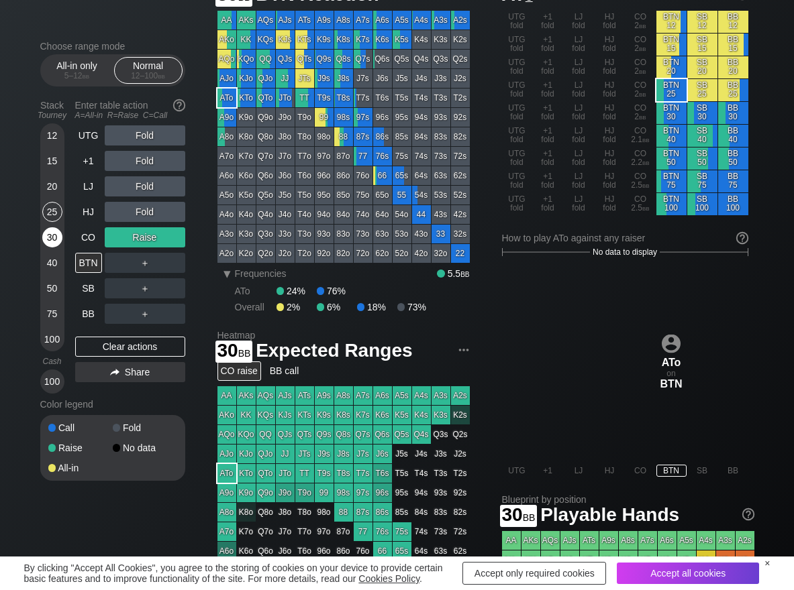
click at [50, 237] on div "30" at bounding box center [52, 237] width 20 height 20
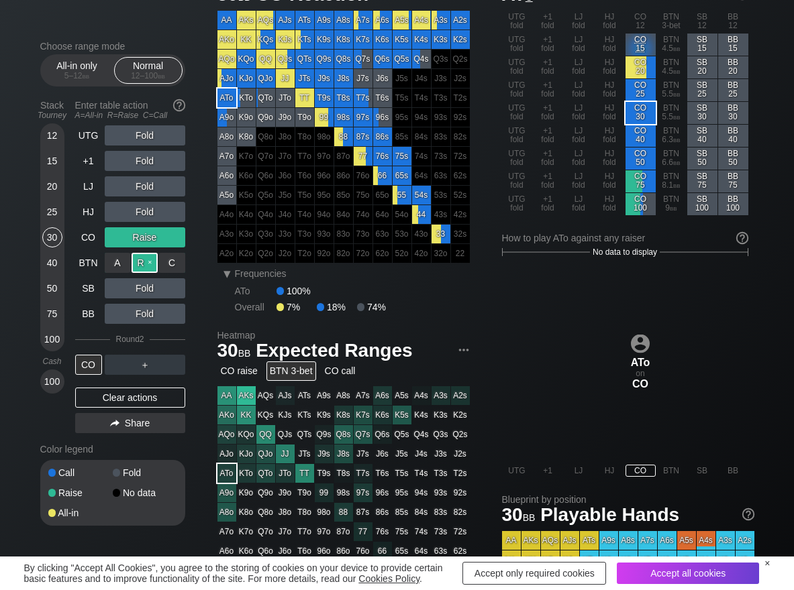
click at [144, 266] on div "R ✕" at bounding box center [144, 263] width 26 height 20
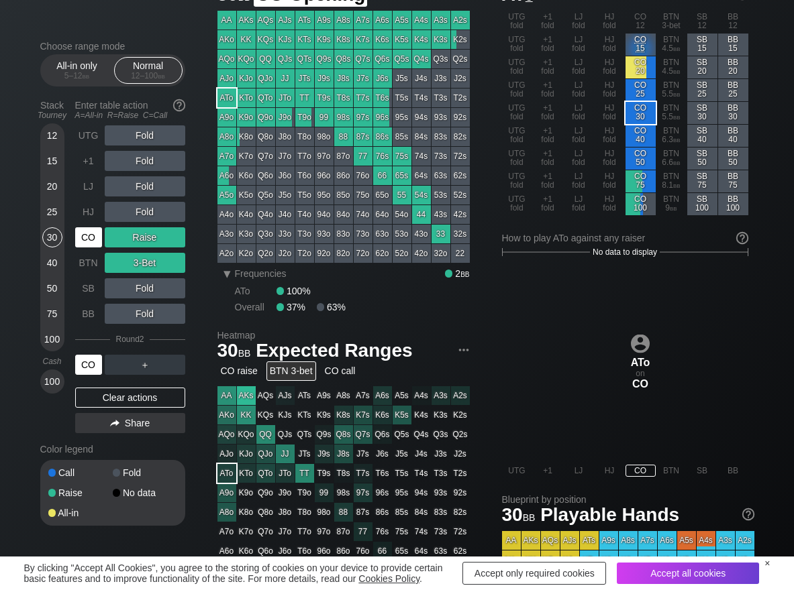
click at [82, 231] on div "CO" at bounding box center [88, 237] width 27 height 20
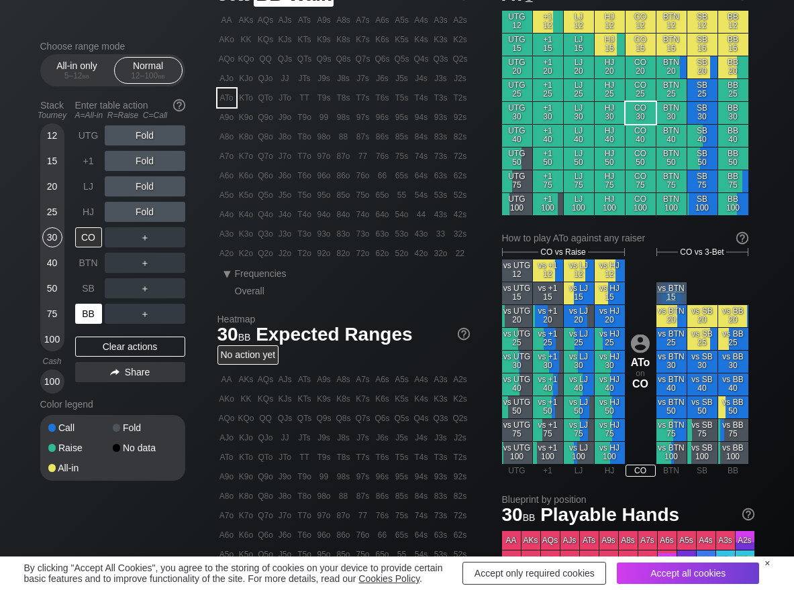
click at [83, 313] on div "BB" at bounding box center [88, 314] width 27 height 20
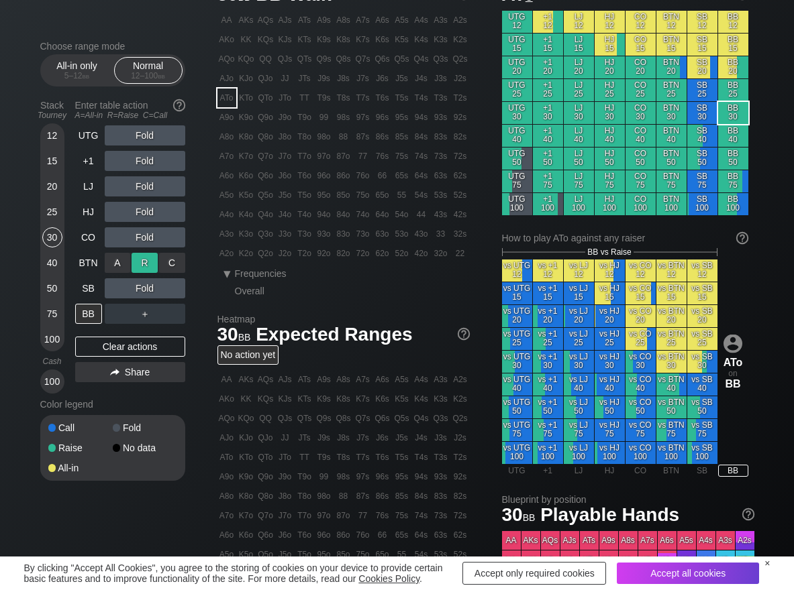
click at [148, 262] on div "R ✕" at bounding box center [144, 263] width 26 height 20
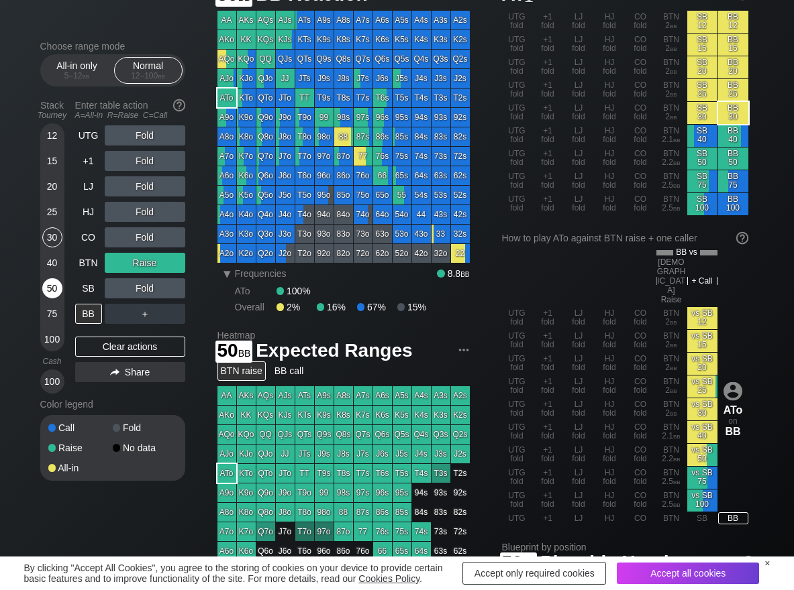
click at [52, 288] on div "50" at bounding box center [52, 288] width 20 height 20
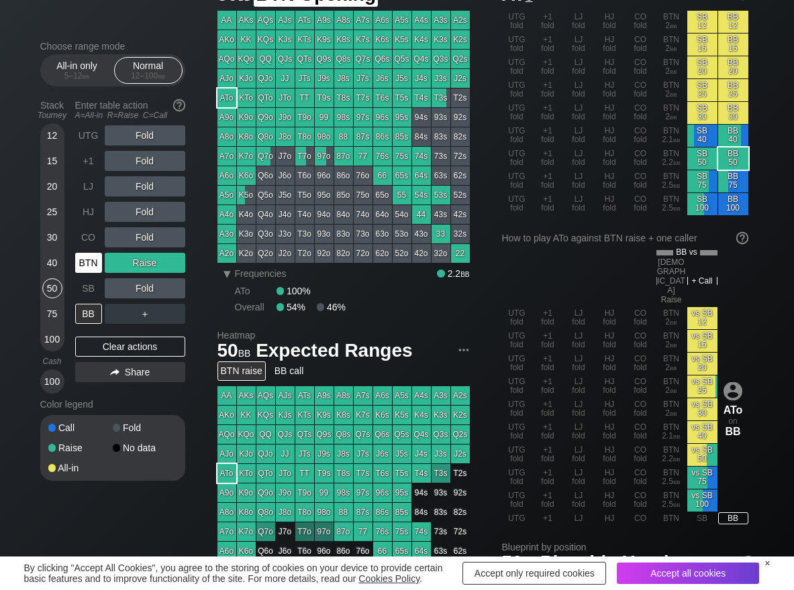
click at [87, 260] on div "BTN" at bounding box center [88, 263] width 27 height 20
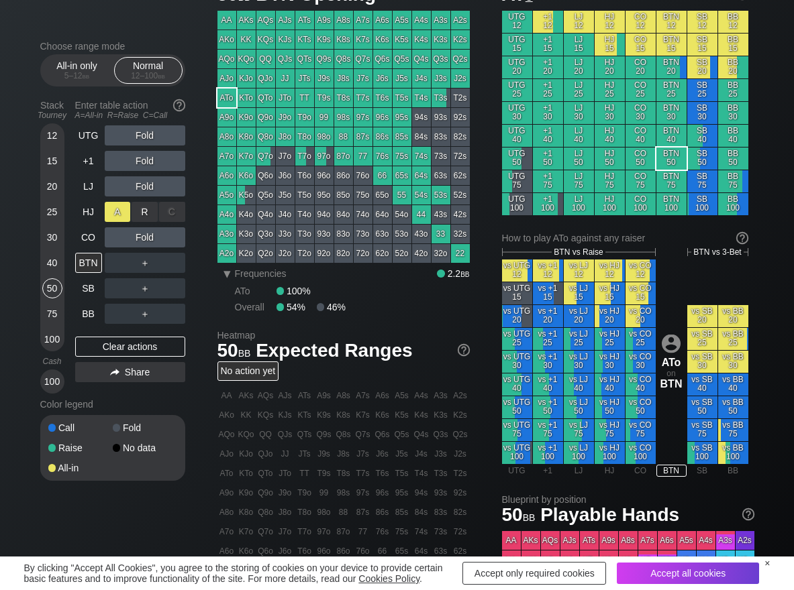
drag, startPoint x: 150, startPoint y: 211, endPoint x: 129, endPoint y: 219, distance: 22.6
click at [148, 211] on div "R ✕" at bounding box center [144, 212] width 26 height 20
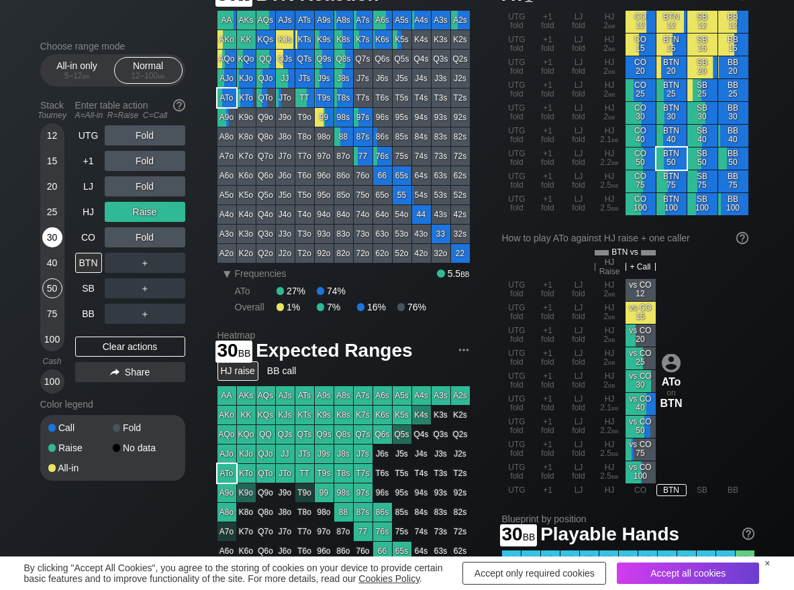
click at [52, 235] on div "30" at bounding box center [52, 237] width 20 height 20
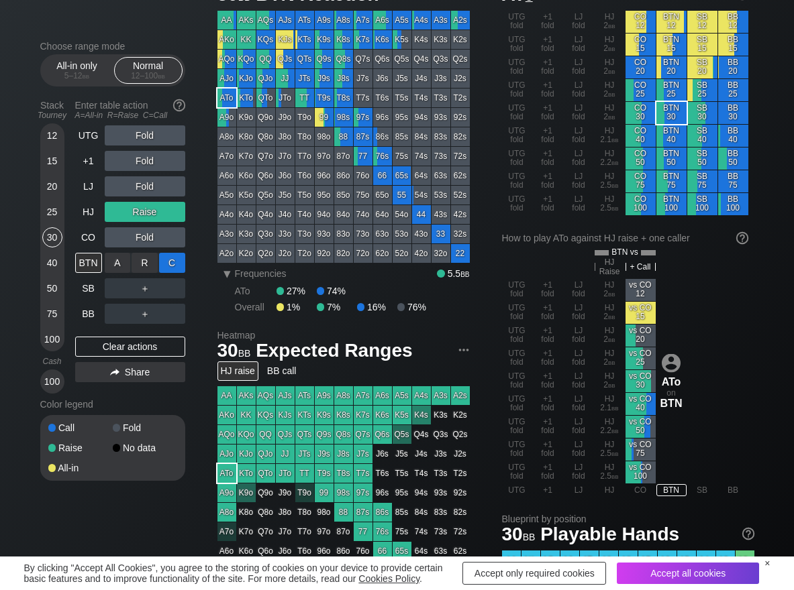
click at [178, 266] on div "C ✕" at bounding box center [172, 263] width 26 height 20
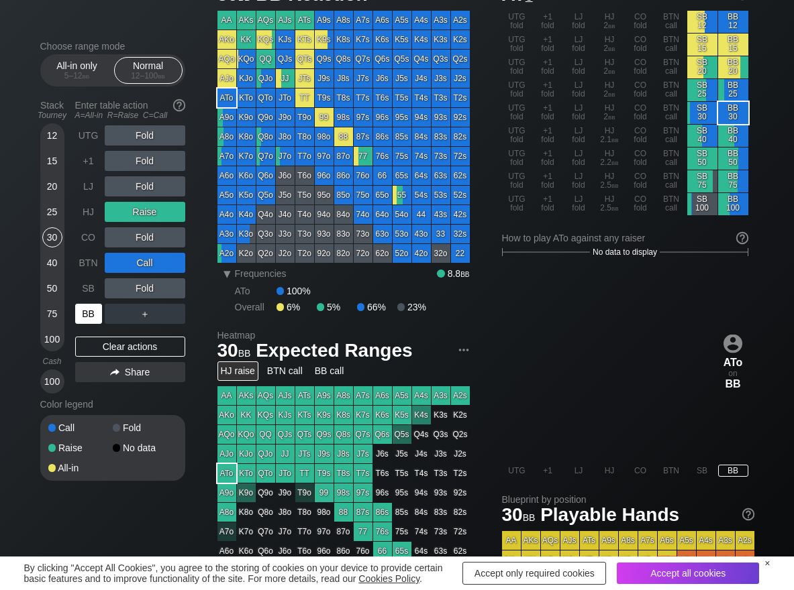
click at [97, 319] on div "BB" at bounding box center [88, 314] width 27 height 20
click at [83, 318] on div "BB" at bounding box center [88, 314] width 27 height 20
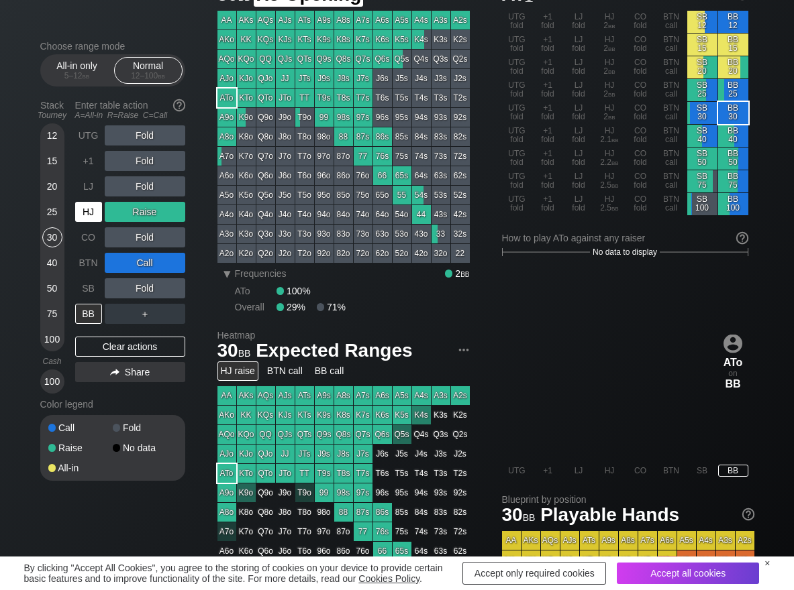
click at [87, 207] on div "HJ" at bounding box center [88, 212] width 27 height 20
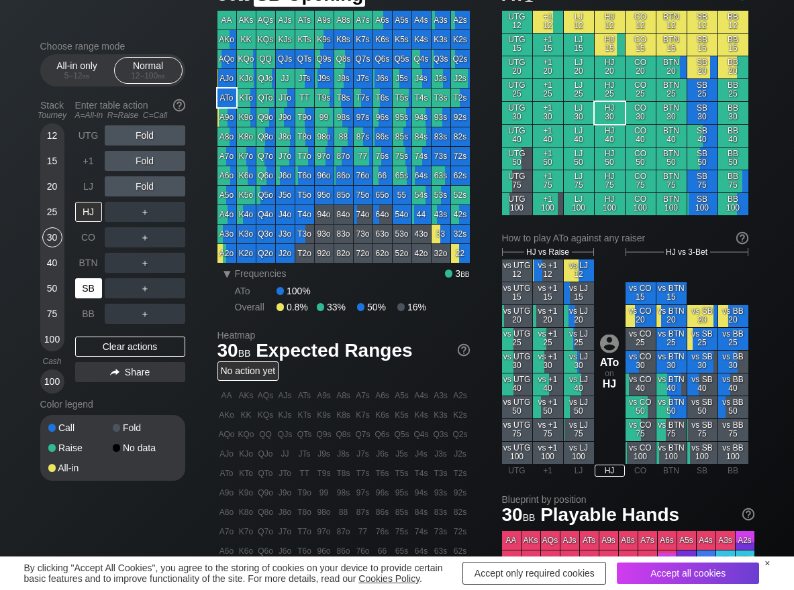
drag, startPoint x: 88, startPoint y: 284, endPoint x: 71, endPoint y: 250, distance: 37.5
click at [87, 282] on div "SB" at bounding box center [88, 288] width 27 height 20
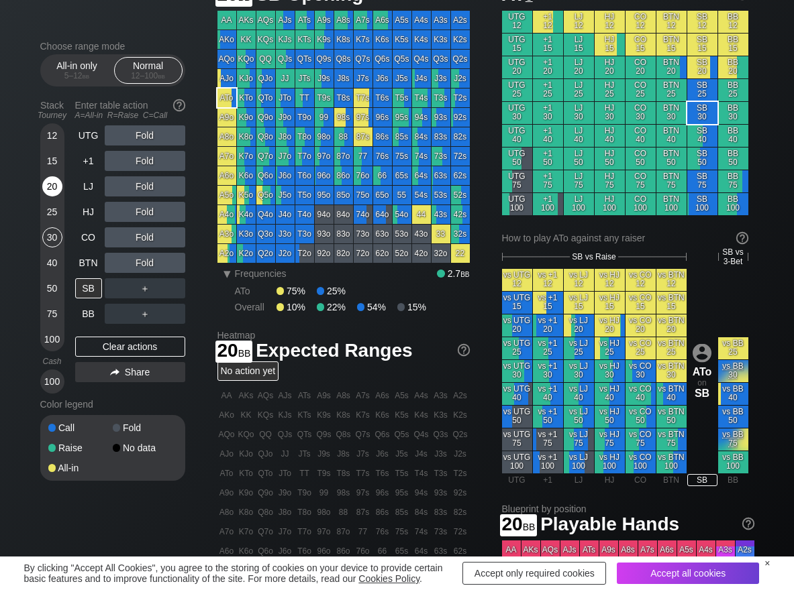
click at [45, 186] on div "20" at bounding box center [52, 186] width 20 height 20
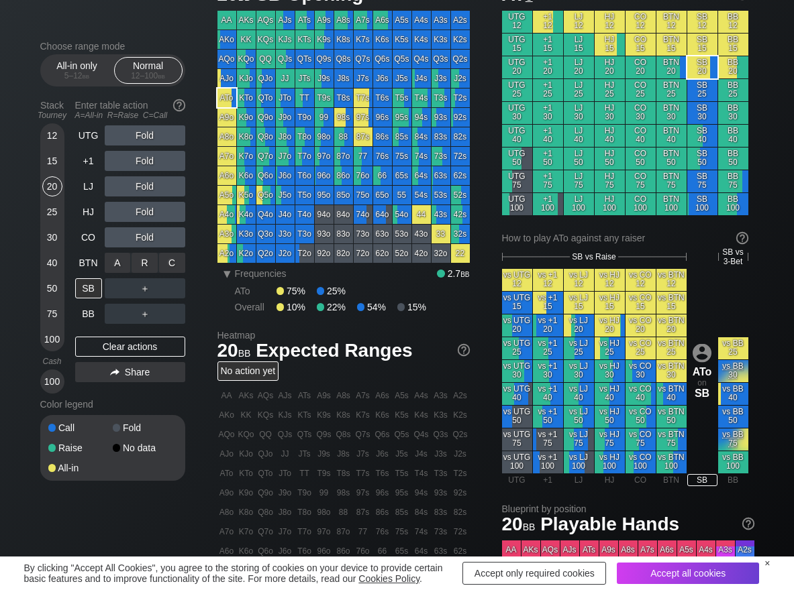
click at [138, 266] on div "R ✕" at bounding box center [144, 263] width 26 height 20
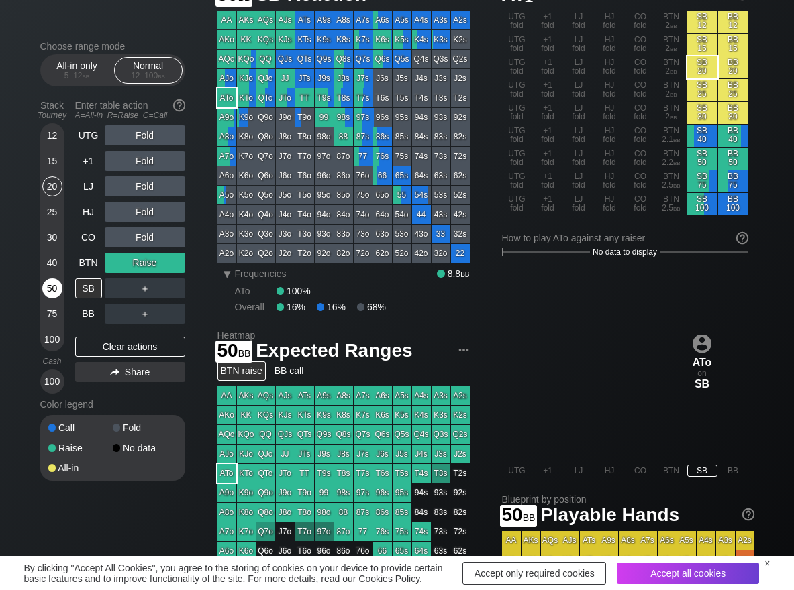
click at [54, 288] on div "50" at bounding box center [52, 288] width 20 height 20
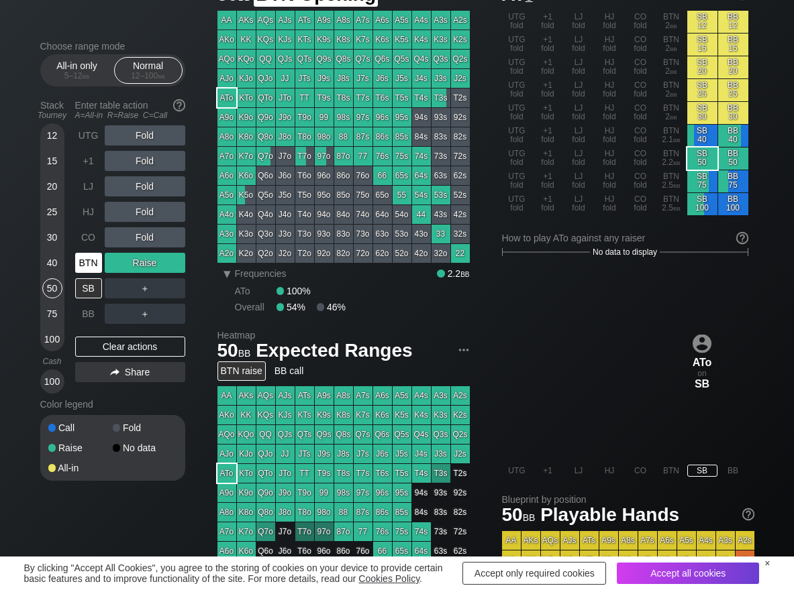
click at [84, 267] on div "BTN" at bounding box center [88, 263] width 27 height 20
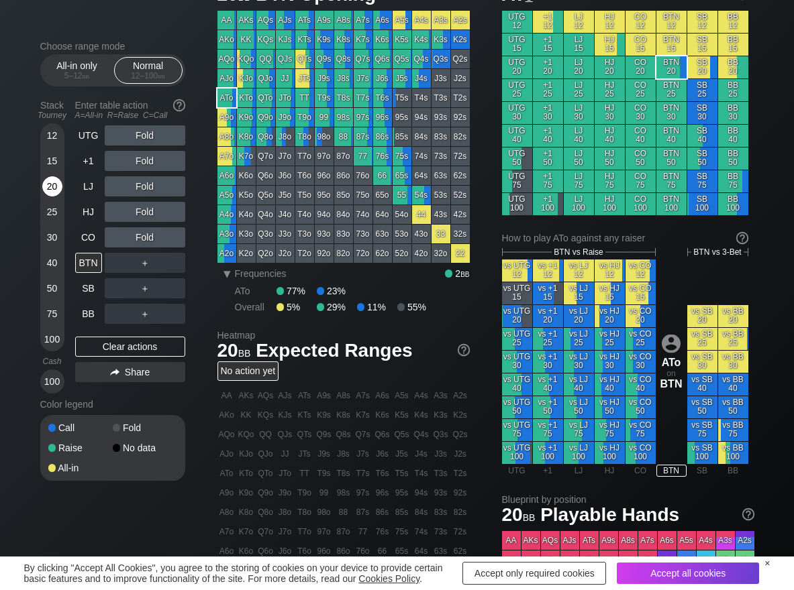
click at [44, 189] on div "20" at bounding box center [52, 186] width 20 height 20
click at [90, 268] on div "BTN" at bounding box center [88, 263] width 27 height 20
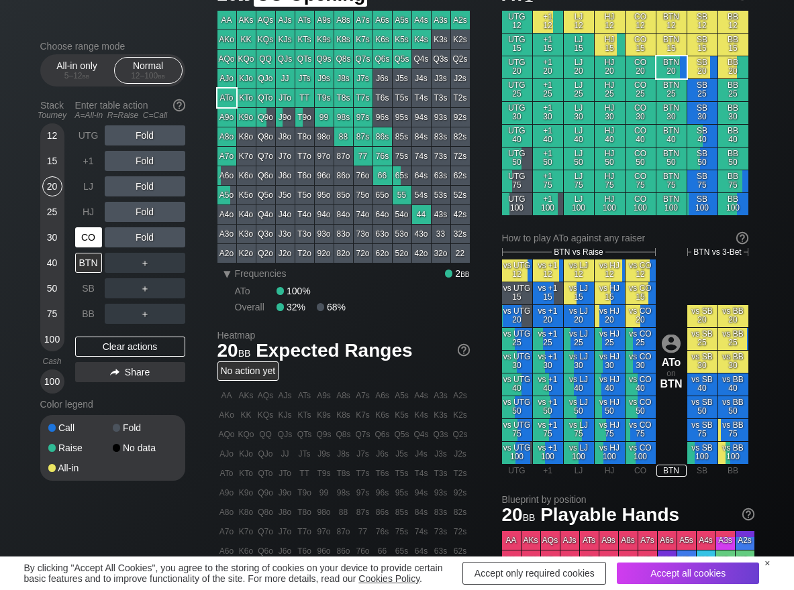
click at [89, 243] on div "CO" at bounding box center [88, 237] width 27 height 20
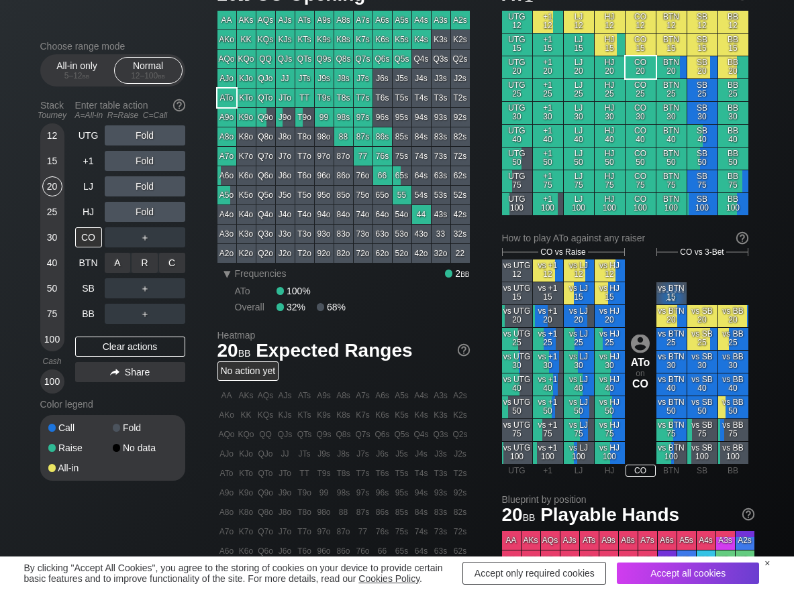
click at [109, 259] on div "A ✕" at bounding box center [118, 263] width 26 height 20
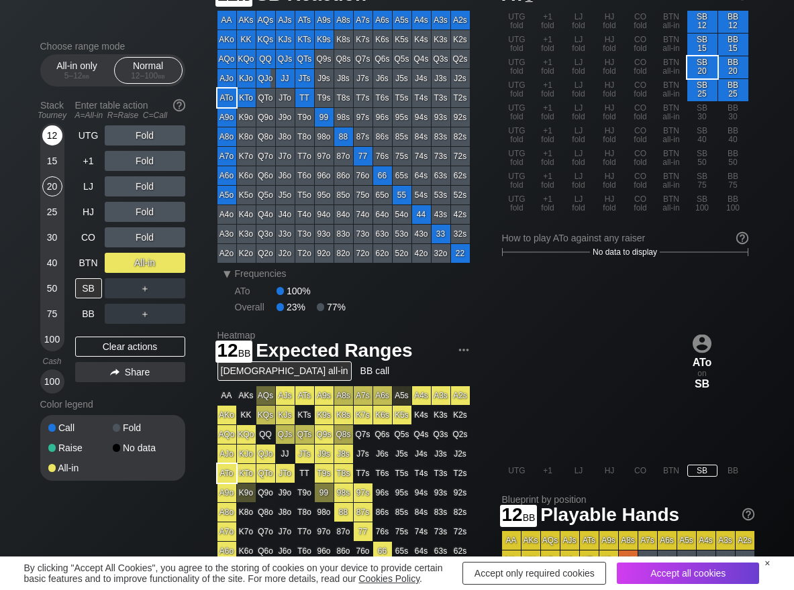
click at [52, 140] on div "12" at bounding box center [52, 135] width 20 height 20
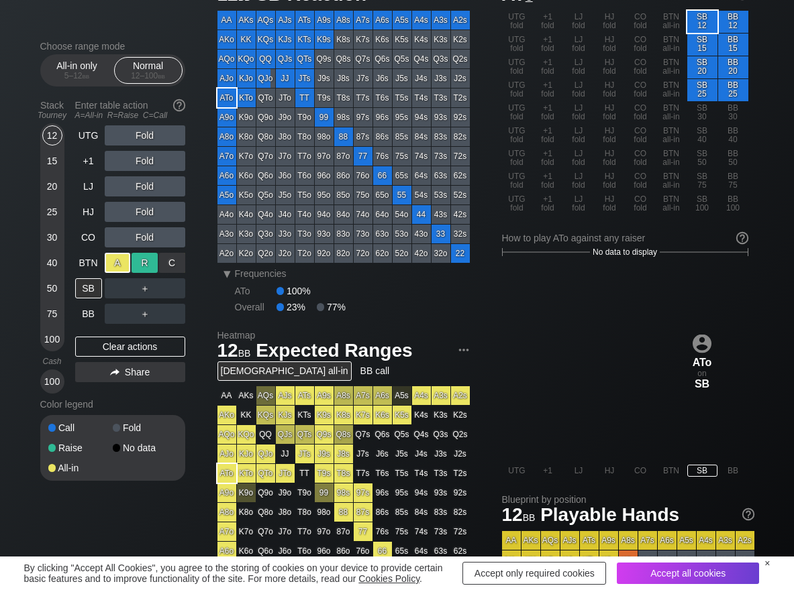
click at [151, 264] on div "R ✕" at bounding box center [144, 263] width 26 height 20
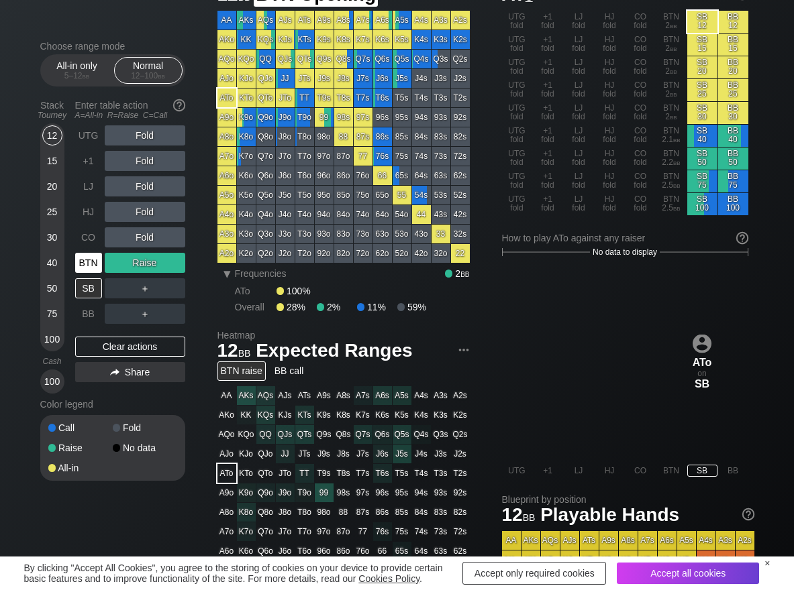
click at [95, 258] on div "BTN" at bounding box center [88, 263] width 27 height 20
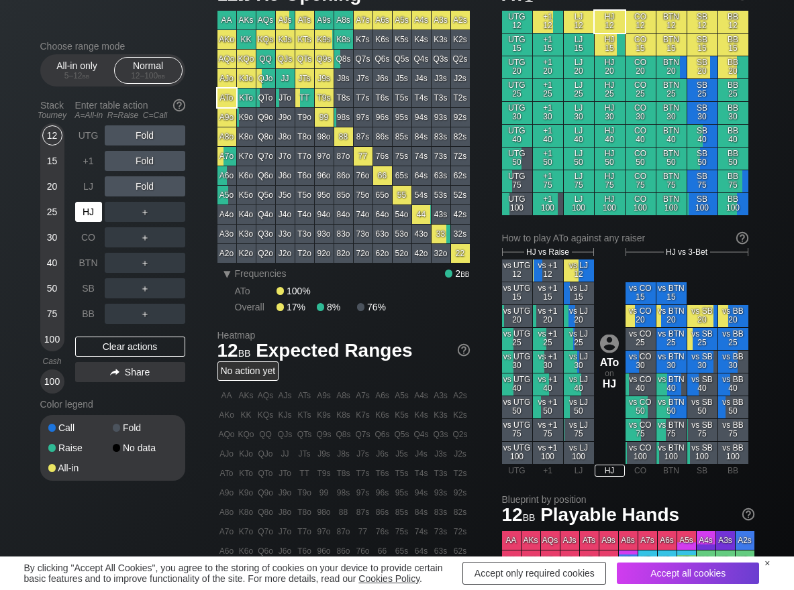
click at [91, 219] on div "HJ" at bounding box center [88, 212] width 27 height 20
drag, startPoint x: 148, startPoint y: 182, endPoint x: 103, endPoint y: 191, distance: 45.8
click at [143, 184] on div "R ✕" at bounding box center [144, 186] width 26 height 20
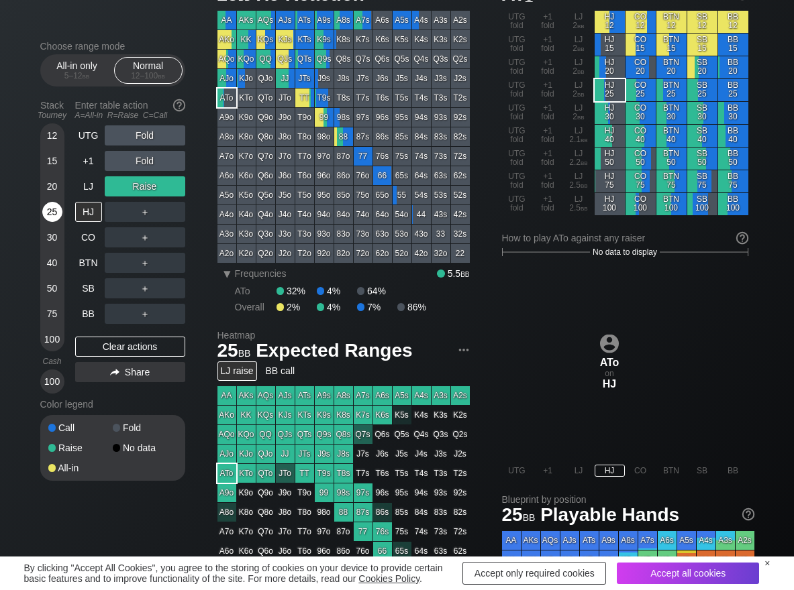
click at [52, 215] on div "25" at bounding box center [52, 212] width 20 height 20
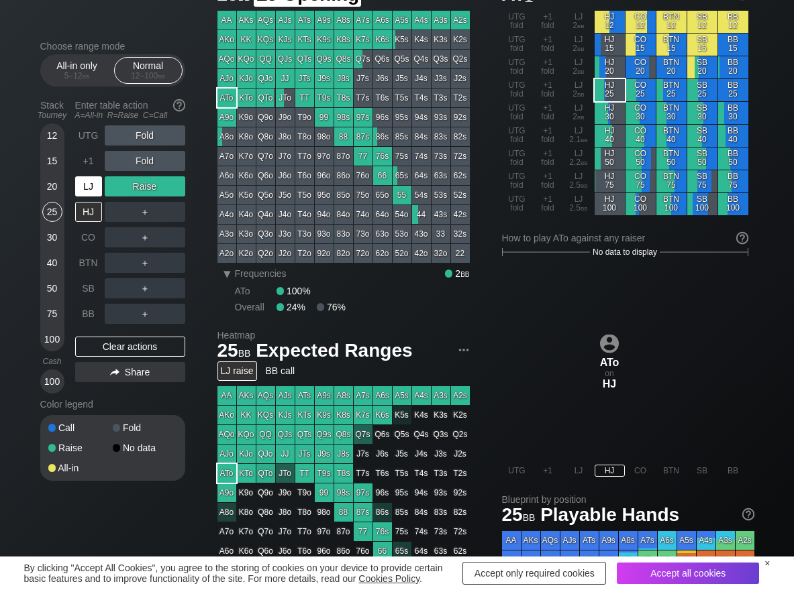
click at [95, 184] on div "LJ" at bounding box center [88, 186] width 27 height 20
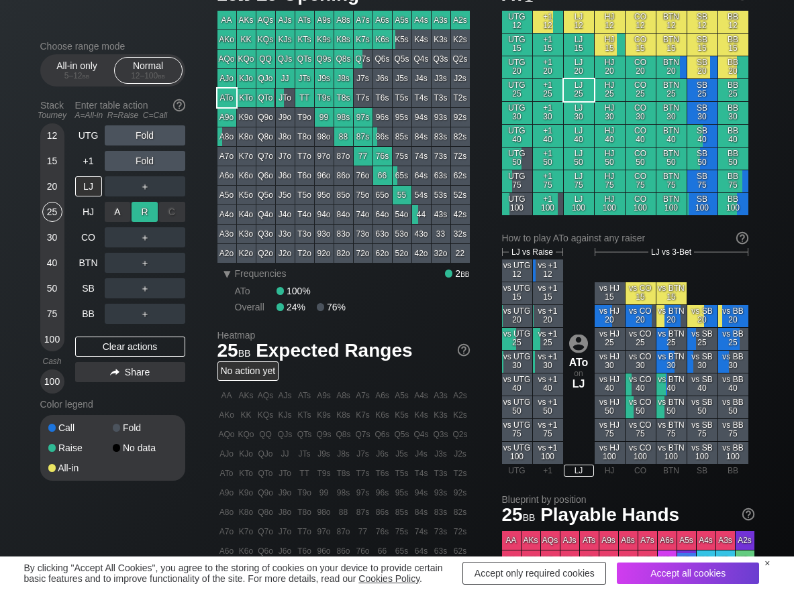
drag, startPoint x: 152, startPoint y: 215, endPoint x: 86, endPoint y: 293, distance: 101.9
click at [152, 216] on div "R ✕" at bounding box center [144, 212] width 26 height 20
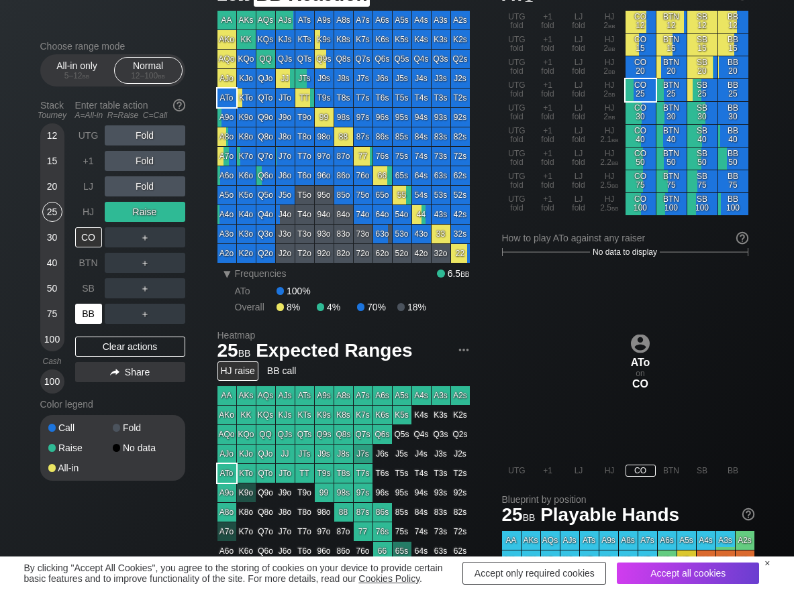
click at [86, 315] on div "BB" at bounding box center [88, 314] width 27 height 20
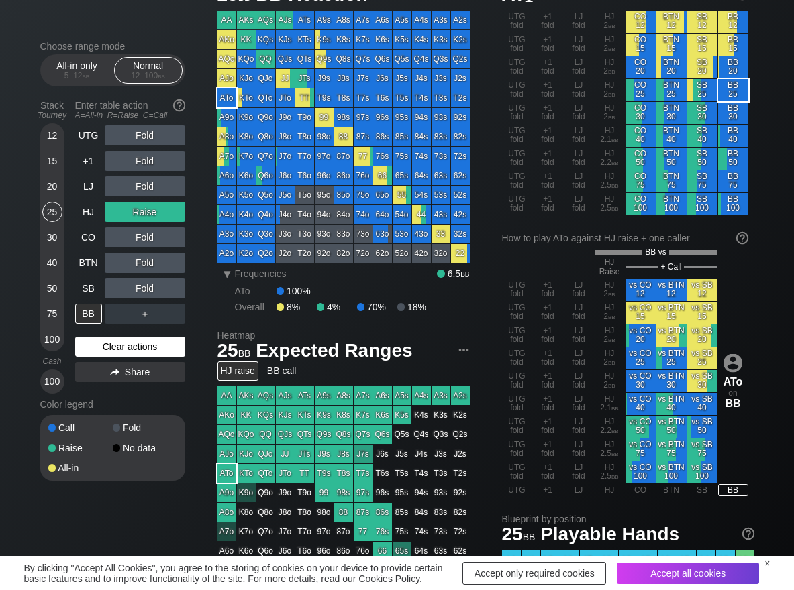
click at [108, 338] on div "Clear actions" at bounding box center [130, 347] width 110 height 20
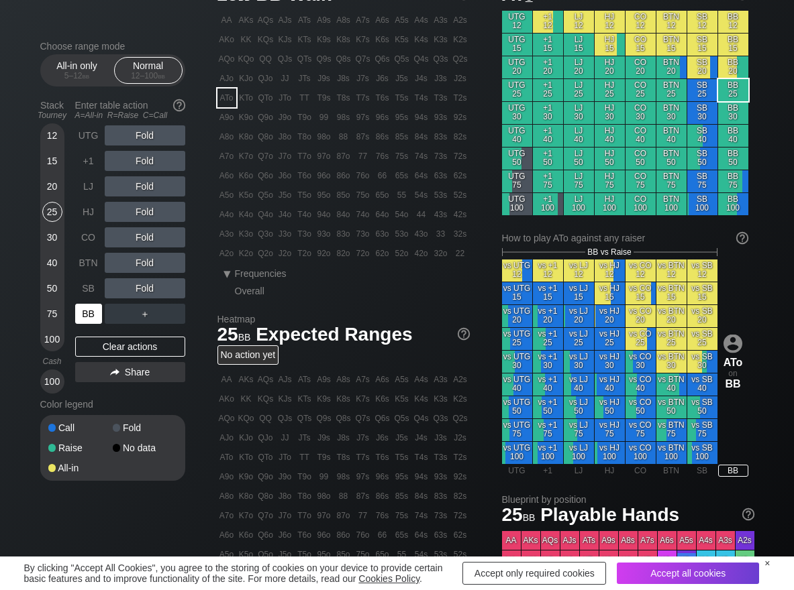
click at [89, 313] on div "BB" at bounding box center [88, 314] width 27 height 20
click at [175, 294] on div "C ✕" at bounding box center [172, 288] width 26 height 20
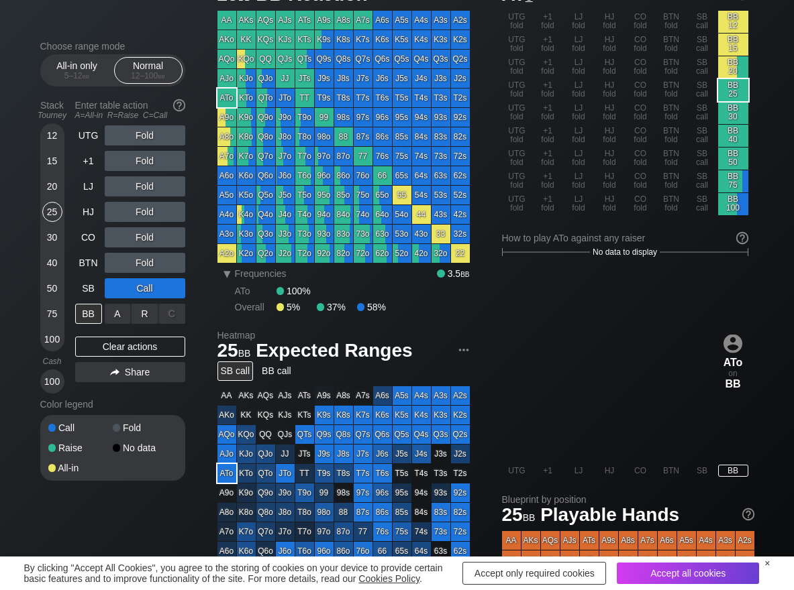
click at [150, 317] on div "R ✕" at bounding box center [144, 314] width 26 height 20
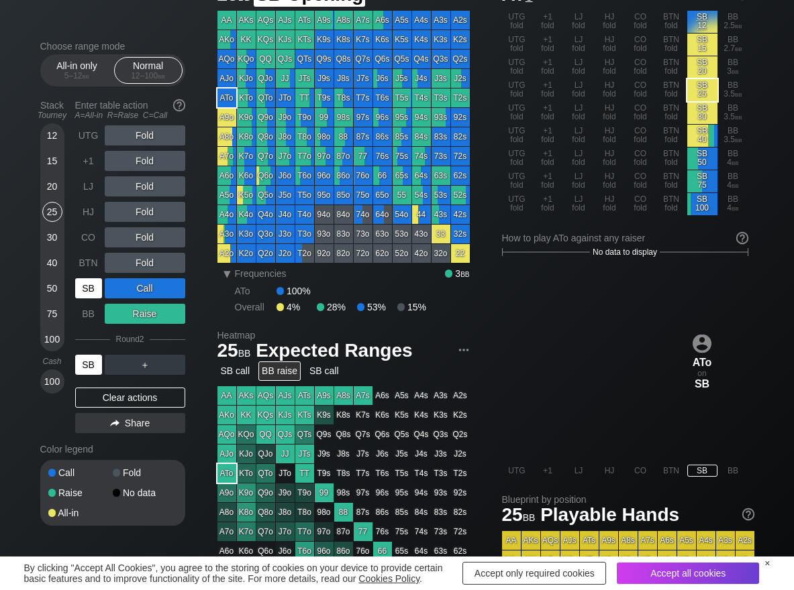
click at [93, 293] on div "SB" at bounding box center [88, 288] width 27 height 20
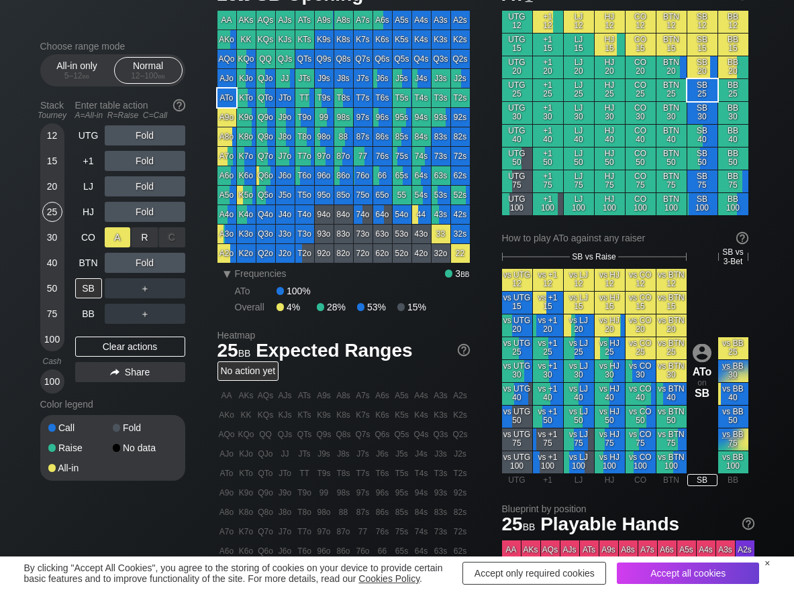
drag, startPoint x: 141, startPoint y: 247, endPoint x: 115, endPoint y: 236, distance: 27.7
click at [142, 236] on div "R ✕" at bounding box center [144, 237] width 26 height 20
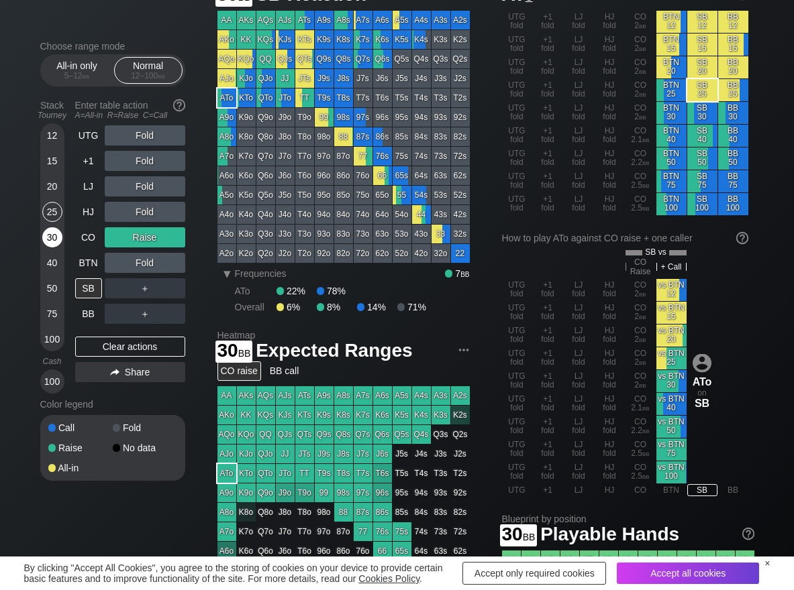
click at [57, 237] on div "30" at bounding box center [52, 237] width 20 height 20
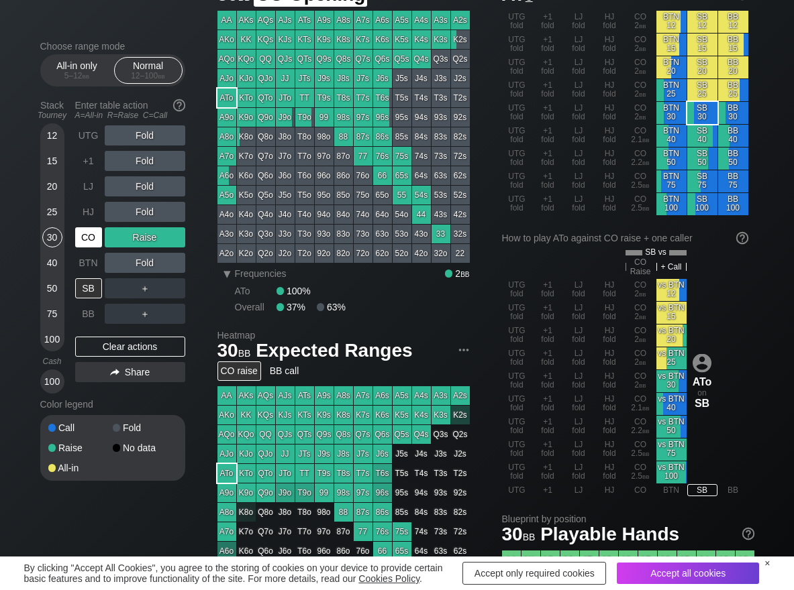
click at [91, 237] on div "CO" at bounding box center [88, 237] width 27 height 20
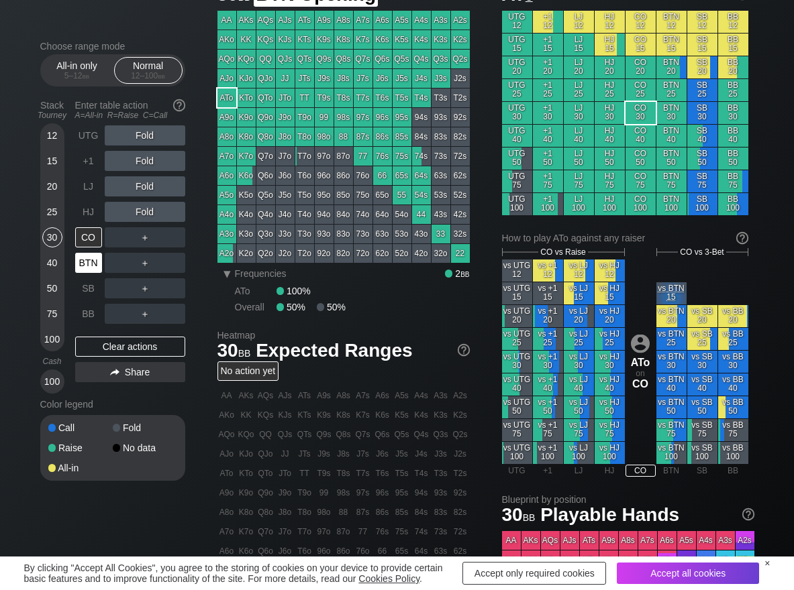
click at [93, 263] on div "BTN" at bounding box center [88, 263] width 27 height 20
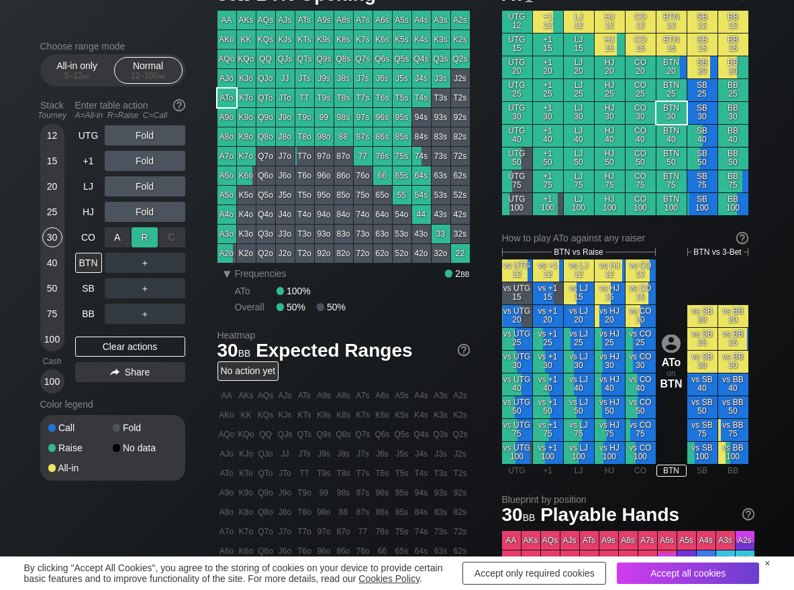
click at [136, 239] on div "R ✕" at bounding box center [144, 237] width 26 height 20
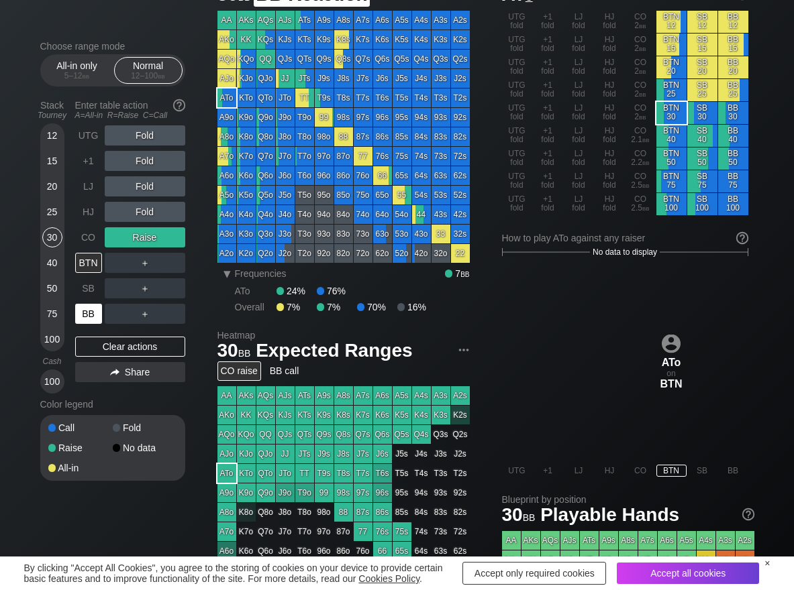
click at [91, 313] on div "BB" at bounding box center [88, 314] width 27 height 20
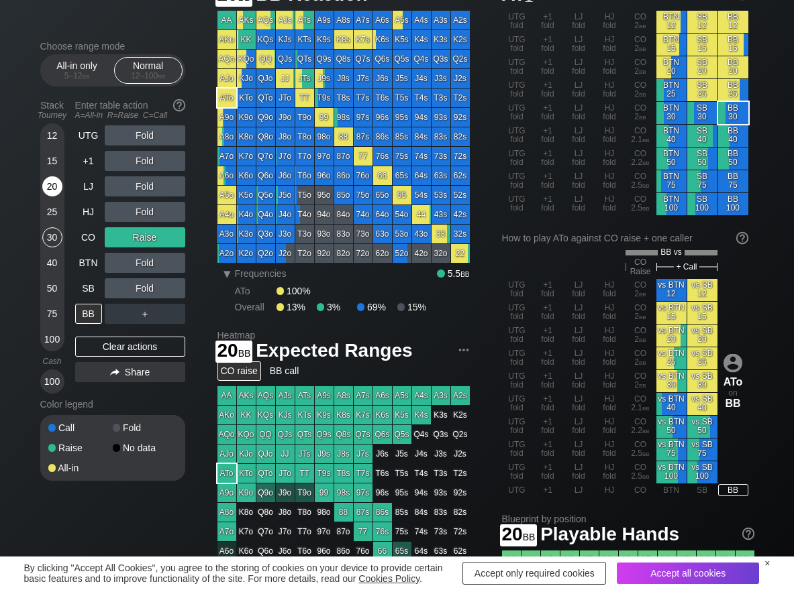
click at [50, 186] on div "20" at bounding box center [52, 186] width 20 height 20
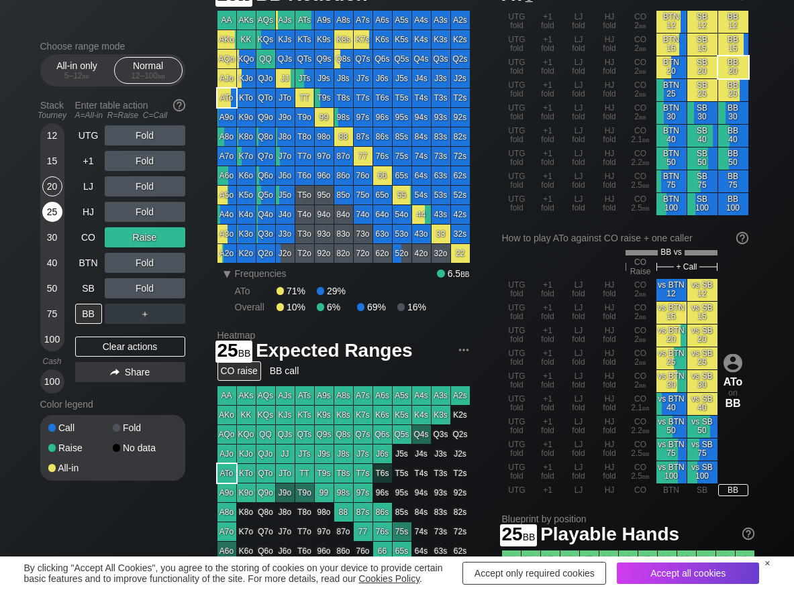
click at [52, 213] on div "25" at bounding box center [52, 212] width 20 height 20
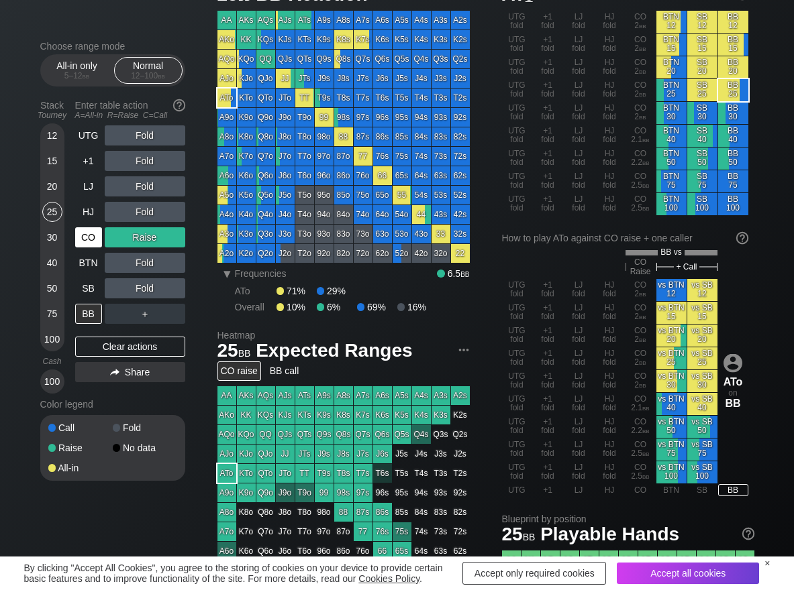
click at [89, 240] on div "CO" at bounding box center [88, 237] width 27 height 20
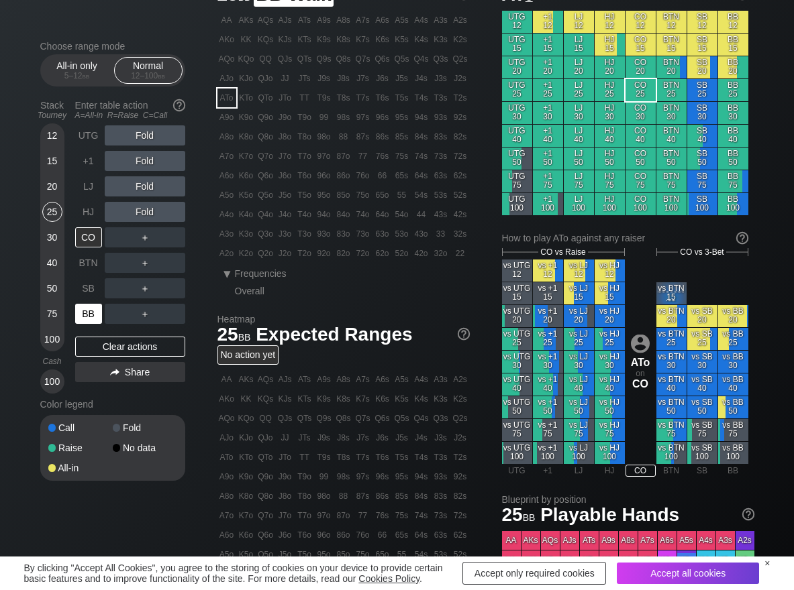
click at [83, 316] on div "BB" at bounding box center [88, 314] width 27 height 20
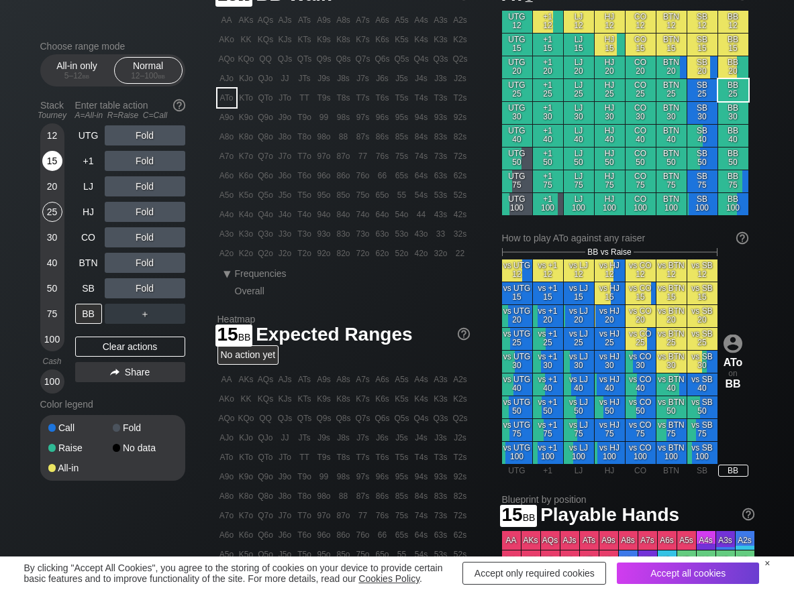
click at [54, 170] on div "15" at bounding box center [52, 161] width 20 height 20
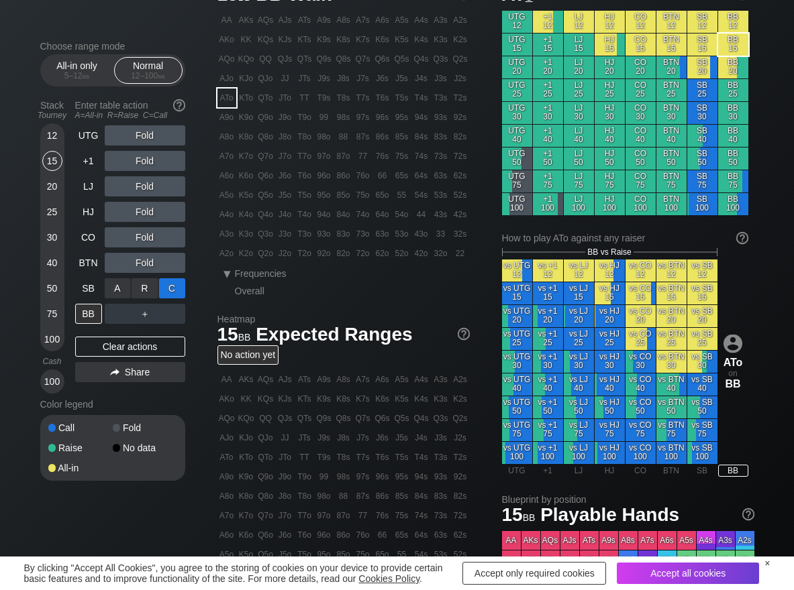
click at [178, 280] on div "C ✕" at bounding box center [172, 288] width 26 height 20
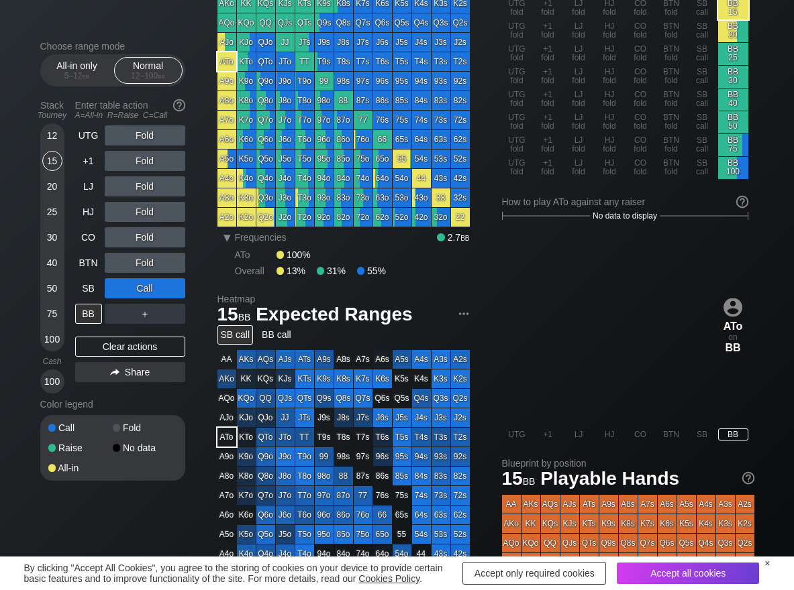
scroll to position [134, 0]
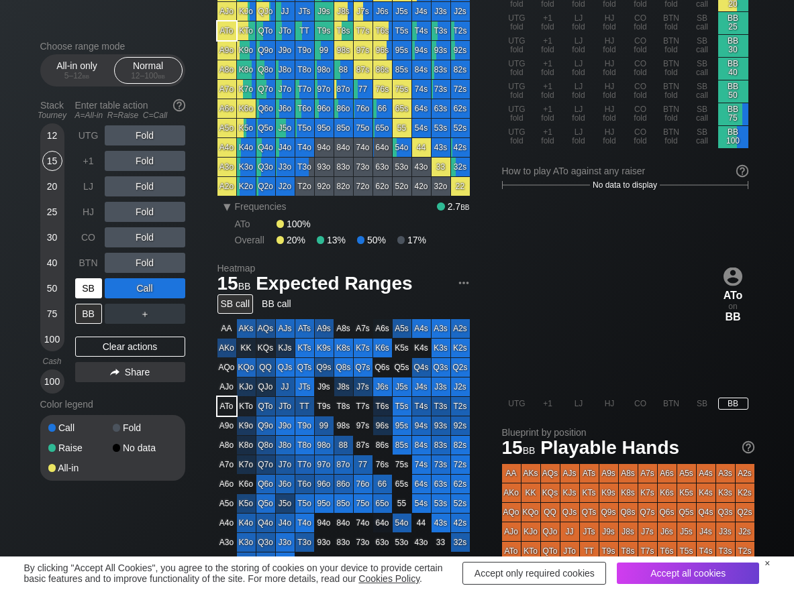
click at [87, 294] on div "SB" at bounding box center [88, 288] width 27 height 20
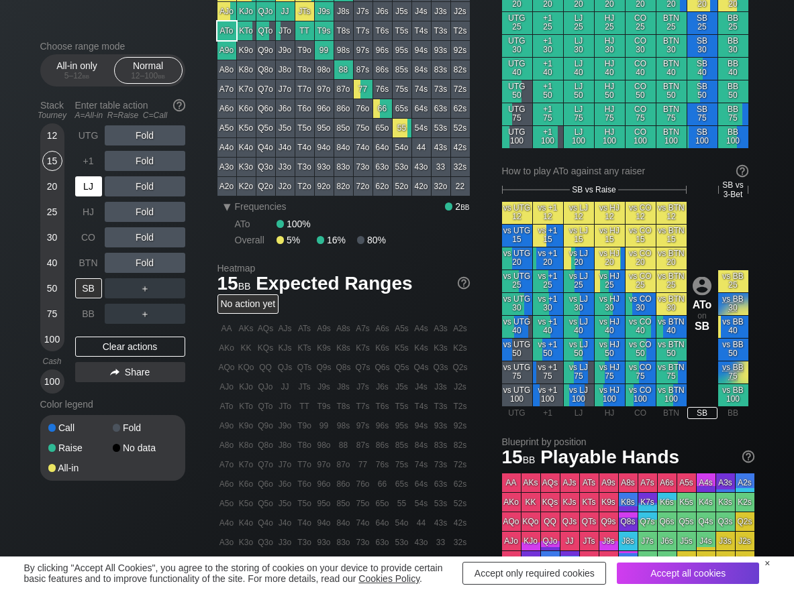
click at [92, 191] on div "LJ" at bounding box center [88, 186] width 27 height 20
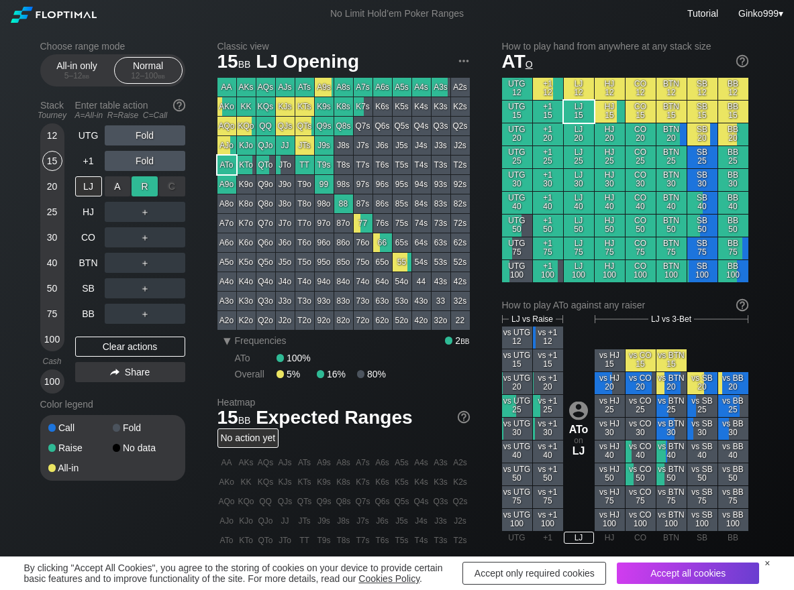
click at [147, 189] on div "R ✕" at bounding box center [144, 186] width 26 height 20
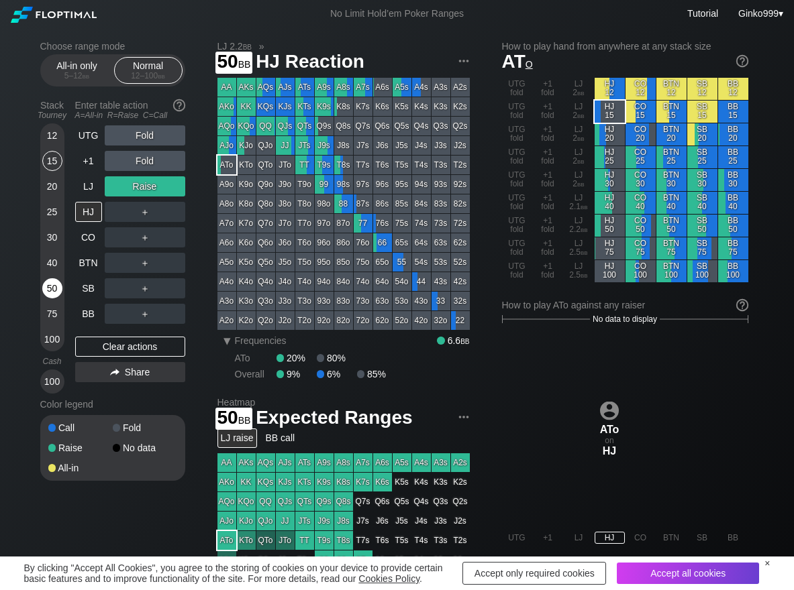
click at [52, 284] on div "50" at bounding box center [52, 288] width 20 height 20
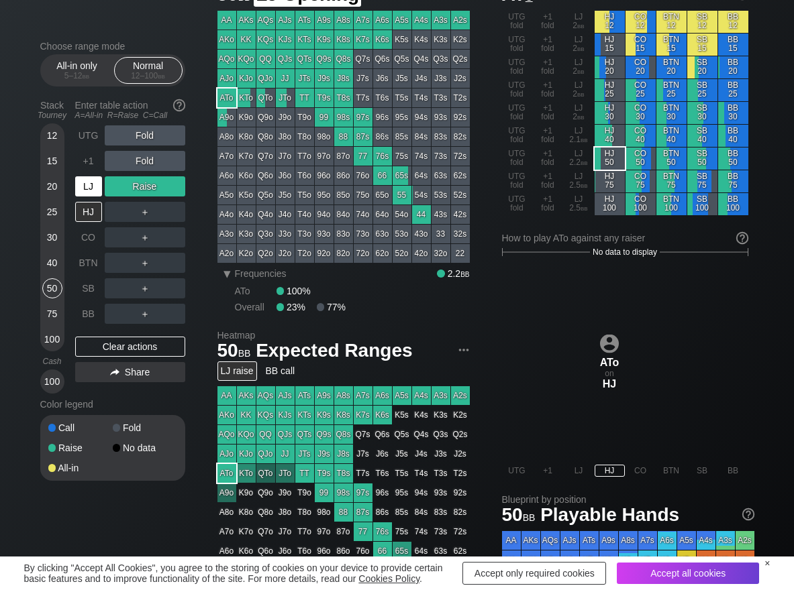
click at [84, 184] on div "LJ" at bounding box center [88, 186] width 27 height 20
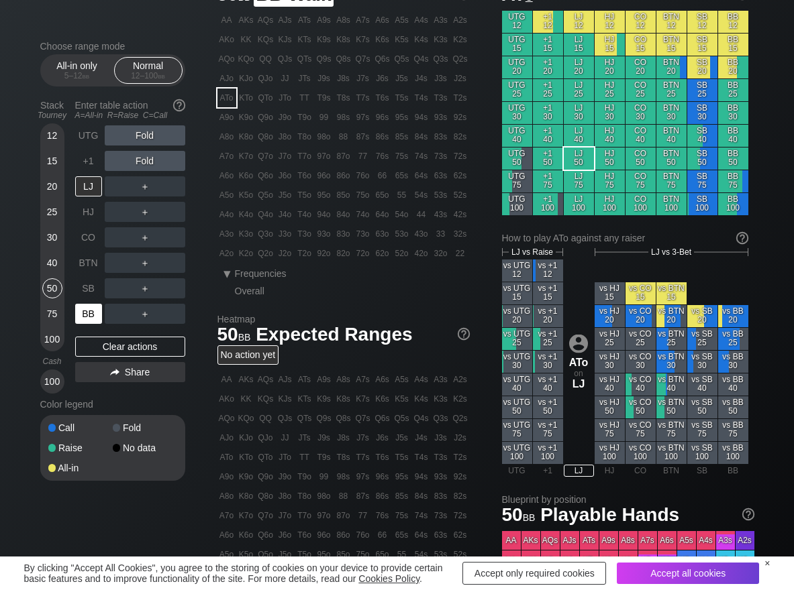
click at [85, 318] on div "BB" at bounding box center [88, 314] width 27 height 20
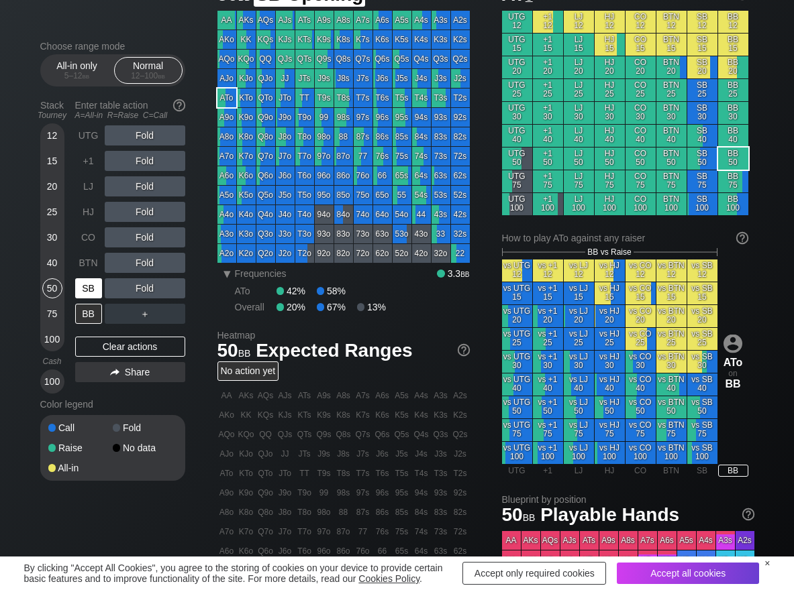
click at [87, 281] on div "SB" at bounding box center [88, 288] width 27 height 20
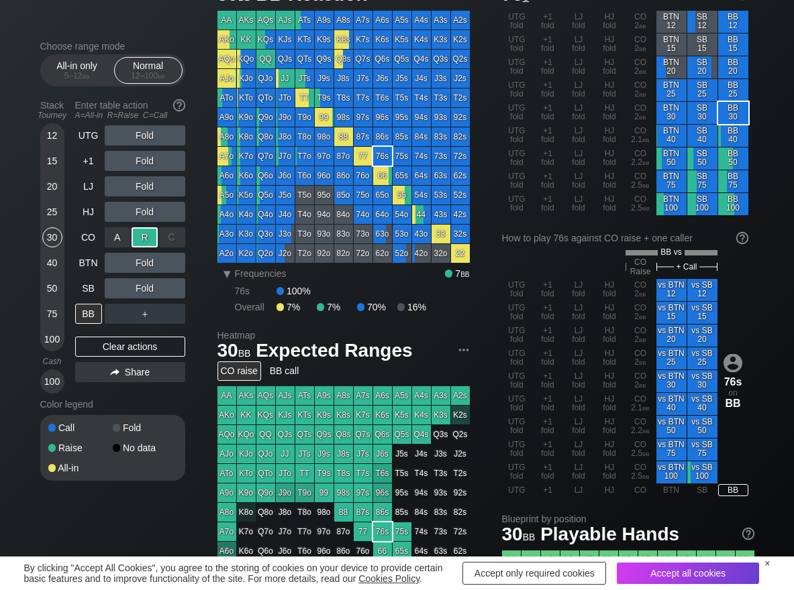
scroll to position [67, 0]
click at [177, 268] on div "C ✕" at bounding box center [172, 263] width 26 height 20
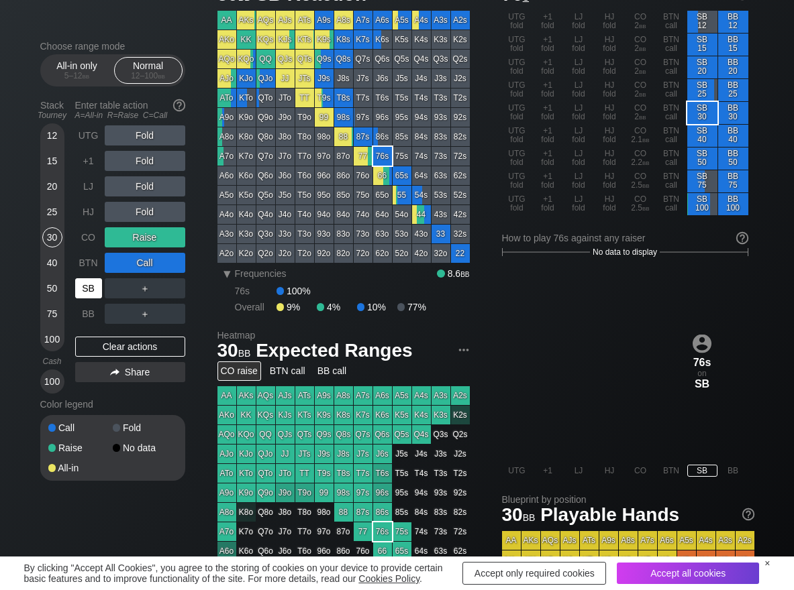
click at [93, 284] on div "SB" at bounding box center [88, 288] width 27 height 20
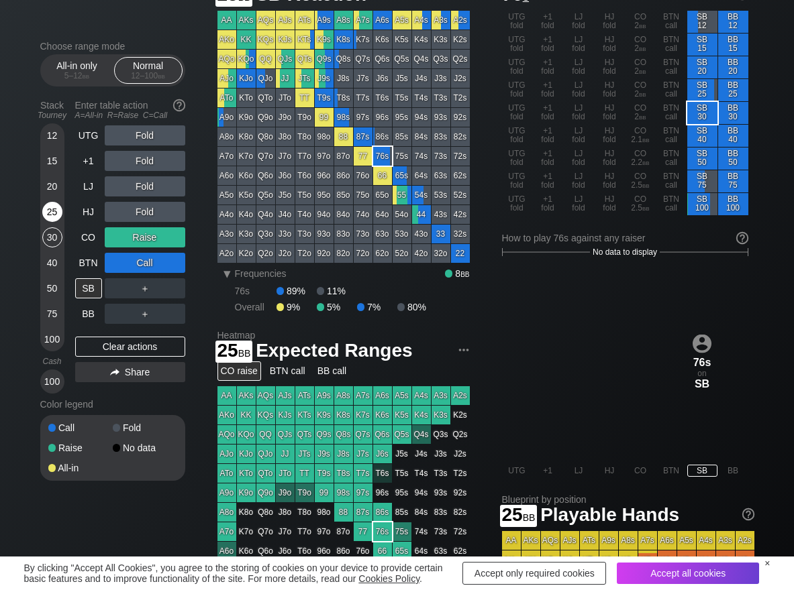
click at [54, 219] on div "25" at bounding box center [52, 212] width 20 height 20
